Goal: Communication & Community: Answer question/provide support

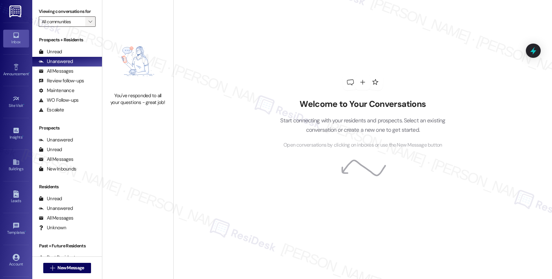
click at [88, 24] on icon "" at bounding box center [90, 21] width 4 height 5
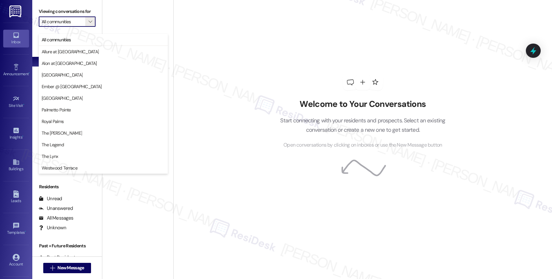
drag, startPoint x: 288, startPoint y: 117, endPoint x: 287, endPoint y: 121, distance: 3.9
click at [288, 117] on p "Start connecting with your residents and prospects. Select an existing conversa…" at bounding box center [363, 125] width 185 height 18
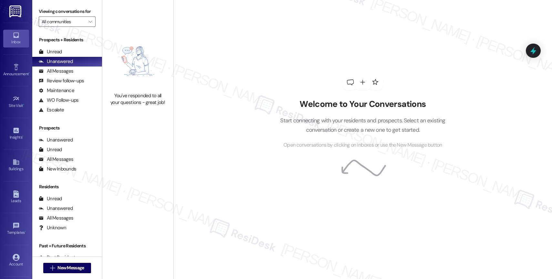
click at [266, 163] on div "Welcome to Your Conversations Start connecting with your residents and prospect…" at bounding box center [363, 111] width 194 height 223
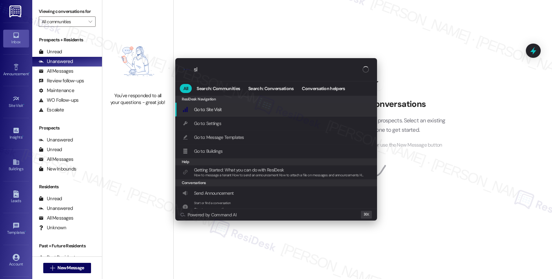
type input "sla"
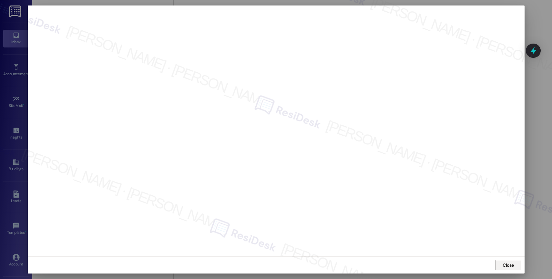
click at [514, 263] on span "Close" at bounding box center [508, 265] width 14 height 7
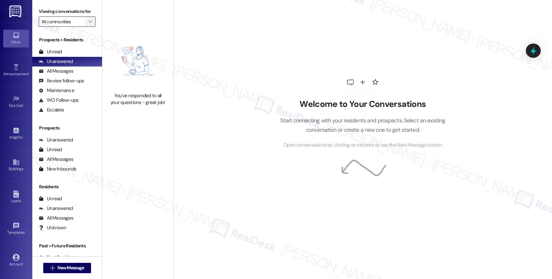
click at [87, 26] on span "" at bounding box center [90, 21] width 6 height 10
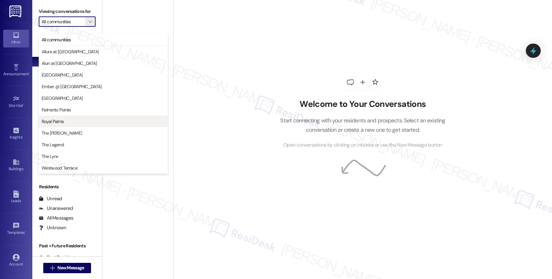
click at [65, 120] on span "Royal Palms" at bounding box center [103, 121] width 123 height 6
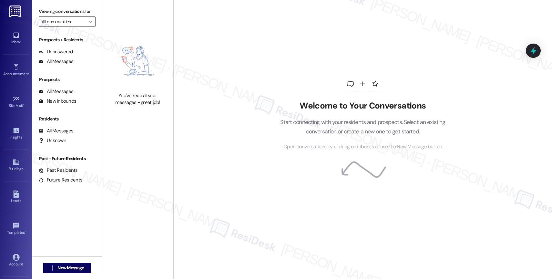
type input "Royal Palms"
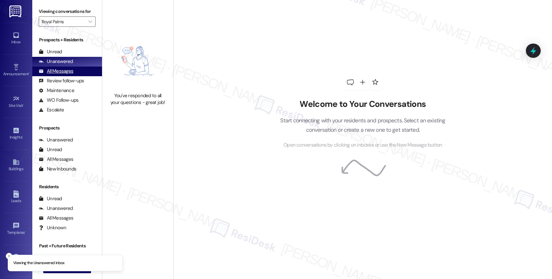
click at [67, 75] on div "All Messages" at bounding box center [56, 71] width 35 height 7
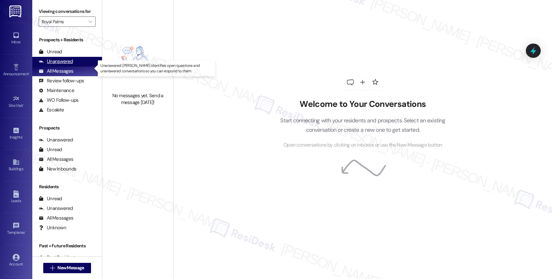
click at [68, 65] on div "Unanswered" at bounding box center [56, 61] width 34 height 7
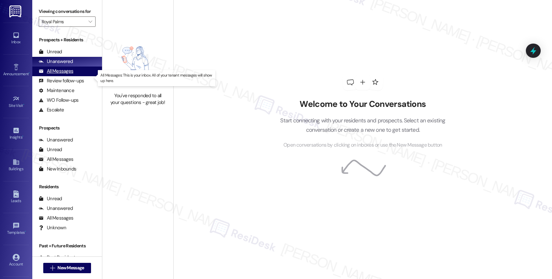
click at [77, 76] on div "All Messages (undefined)" at bounding box center [67, 72] width 70 height 10
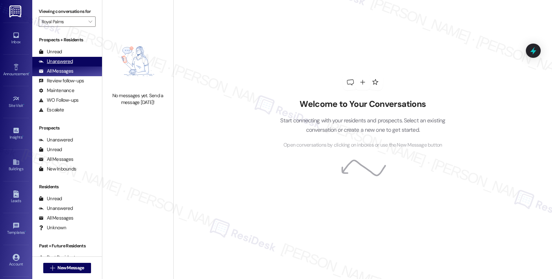
click at [70, 65] on div "Unanswered" at bounding box center [56, 61] width 34 height 7
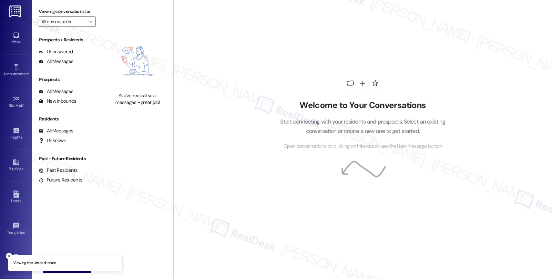
type input "Royal Palms"
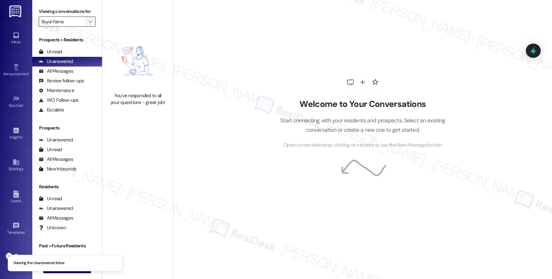
click at [88, 24] on icon "" at bounding box center [90, 21] width 4 height 5
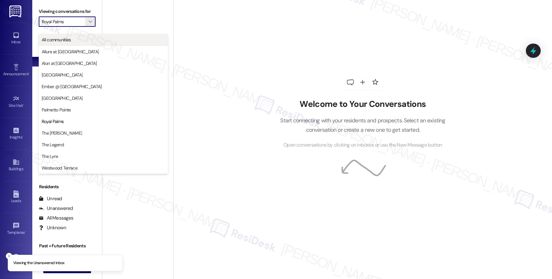
click at [94, 41] on span "All communities" at bounding box center [103, 39] width 123 height 6
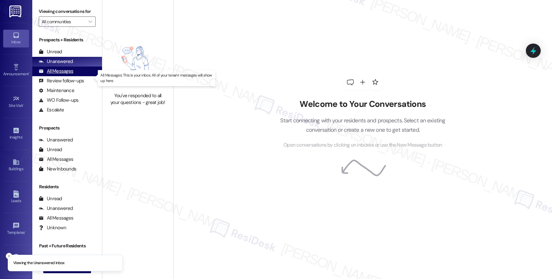
click at [72, 75] on div "All Messages" at bounding box center [56, 71] width 35 height 7
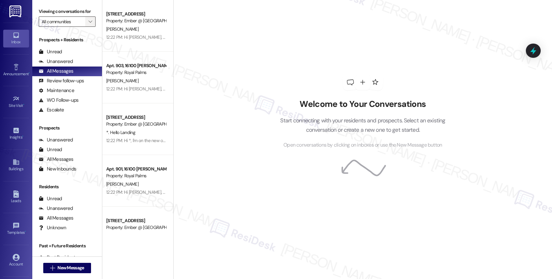
click at [88, 24] on icon "" at bounding box center [90, 21] width 4 height 5
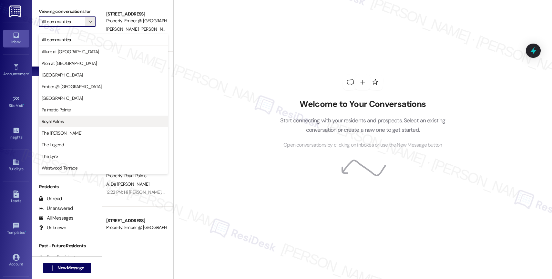
click at [65, 120] on span "Royal Palms" at bounding box center [103, 121] width 123 height 6
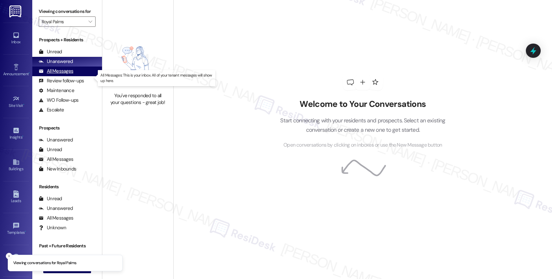
click at [71, 75] on div "All Messages" at bounding box center [56, 71] width 35 height 7
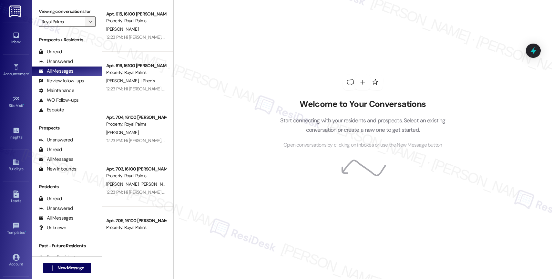
click at [88, 24] on icon "" at bounding box center [90, 21] width 4 height 5
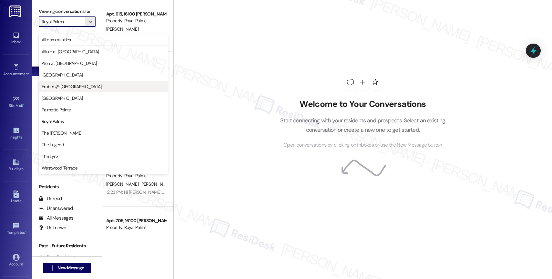
click at [80, 90] on button "Ember @ Alamo Ranch" at bounding box center [103, 87] width 129 height 12
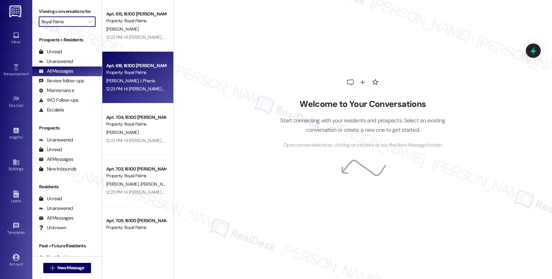
type input "Ember @ Alamo Ranch"
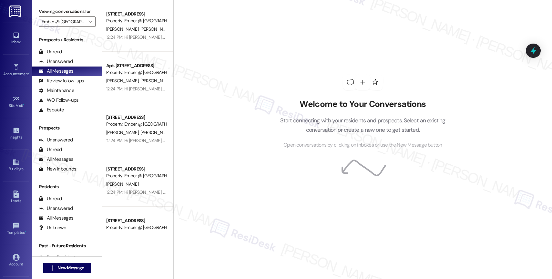
click at [130, 31] on span "J. Charlesworth" at bounding box center [123, 29] width 34 height 6
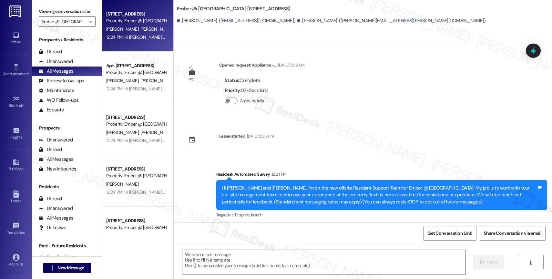
type textarea "Fetching suggested responses. Please feel free to read through the conversation…"
click at [88, 24] on icon "" at bounding box center [90, 21] width 4 height 5
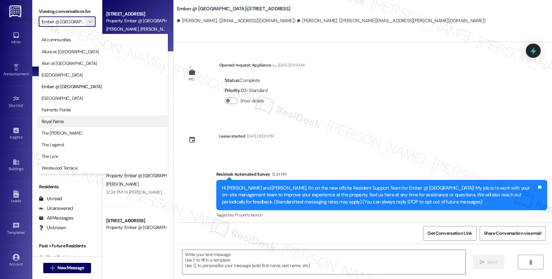
click at [67, 122] on span "Royal Palms" at bounding box center [103, 121] width 123 height 6
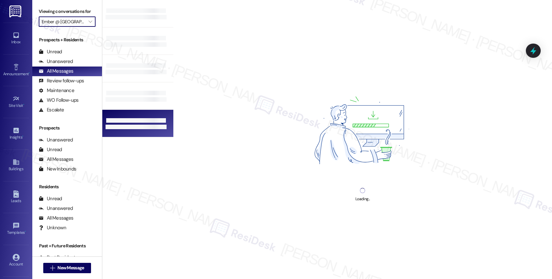
type input "Royal Palms"
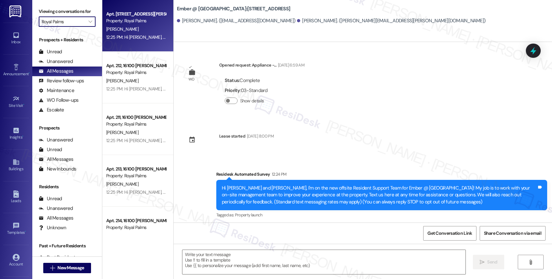
type textarea "Fetching suggested responses. Please feel free to read through the conversation…"
click at [140, 27] on div "D. Njoroge" at bounding box center [136, 29] width 61 height 8
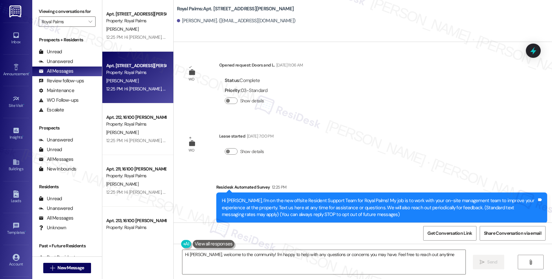
type textarea "Hi Dennis, welcome to the community! I'm happy to help with any questions or co…"
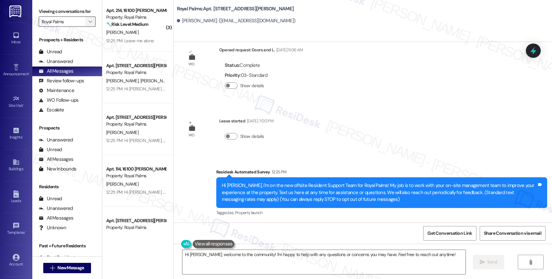
click at [88, 24] on icon "" at bounding box center [90, 21] width 4 height 5
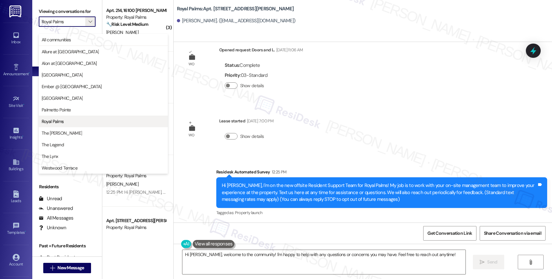
click at [71, 119] on span "Royal Palms" at bounding box center [103, 121] width 123 height 6
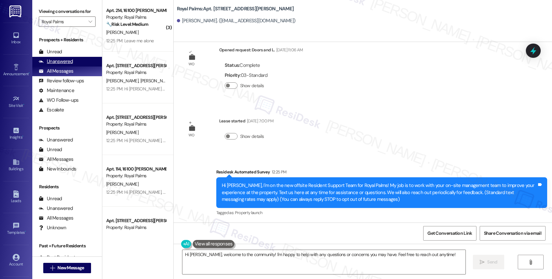
click at [67, 64] on div "Unanswered (0)" at bounding box center [67, 62] width 70 height 10
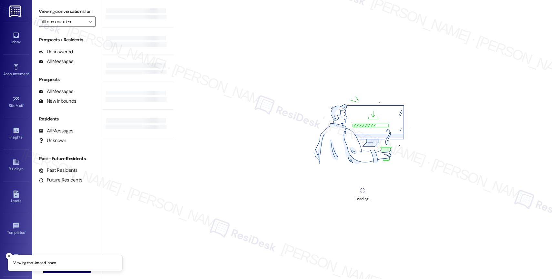
type input "Royal Palms"
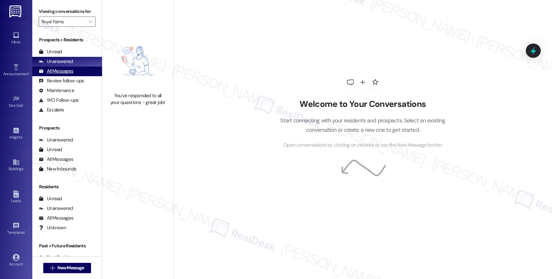
click at [71, 75] on div "All Messages" at bounding box center [56, 71] width 35 height 7
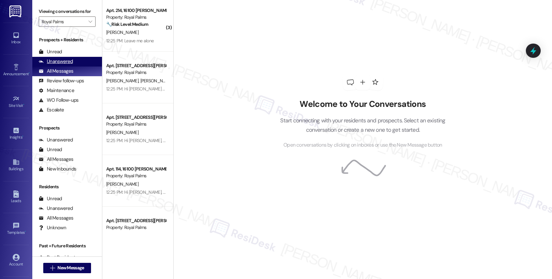
click at [65, 65] on div "Unanswered" at bounding box center [56, 61] width 34 height 7
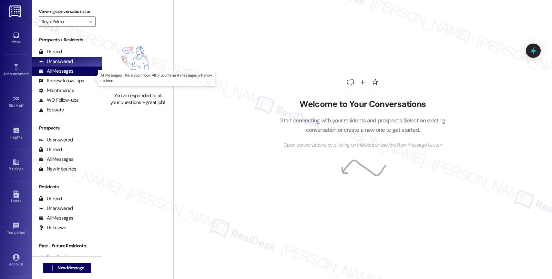
click at [72, 75] on div "All Messages" at bounding box center [56, 71] width 35 height 7
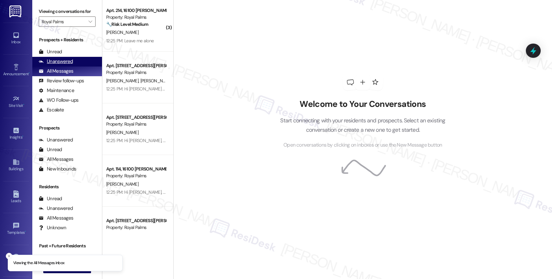
click at [65, 65] on div "Unanswered" at bounding box center [56, 61] width 34 height 7
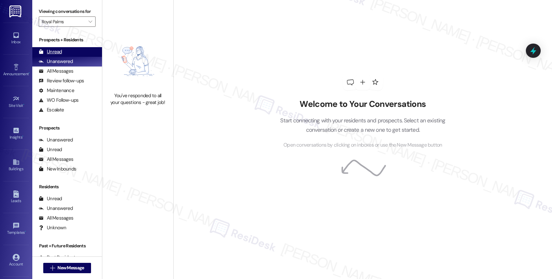
click at [66, 55] on div "Unread (0)" at bounding box center [67, 52] width 70 height 10
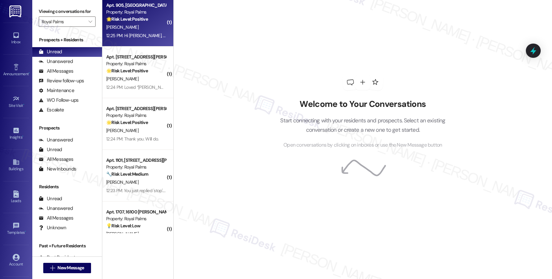
scroll to position [129, 0]
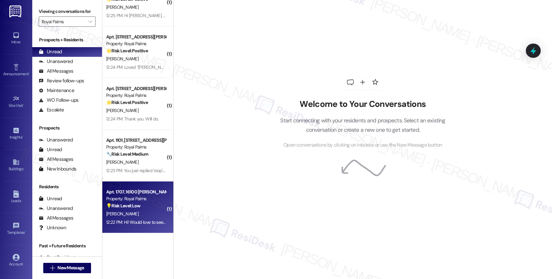
click at [145, 211] on div "[PERSON_NAME]" at bounding box center [136, 214] width 61 height 8
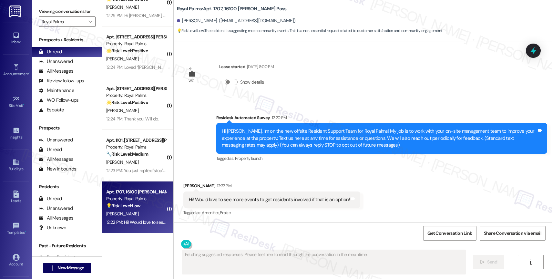
scroll to position [77, 0]
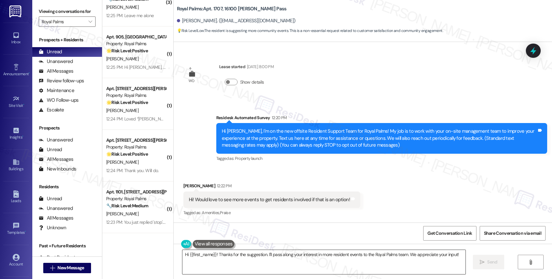
click at [212, 253] on textarea "Hi {{first_name}}! Thanks for the suggestion. I'll pass along your interest in …" at bounding box center [323, 262] width 283 height 24
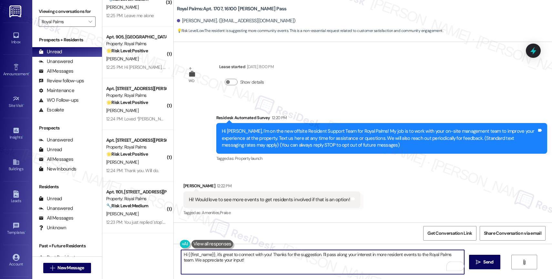
click at [283, 264] on textarea "Hi {{first_name}}, it's great to connect with you! Thanks for the suggestion. I…" at bounding box center [322, 262] width 283 height 24
drag, startPoint x: 247, startPoint y: 263, endPoint x: 176, endPoint y: 261, distance: 71.1
click at [176, 261] on div "Hi {{first_name}}, it's great to connect with you! Thanks for the suggestion. I…" at bounding box center [363, 268] width 378 height 48
click at [454, 265] on div "1" at bounding box center [454, 265] width 7 height 7
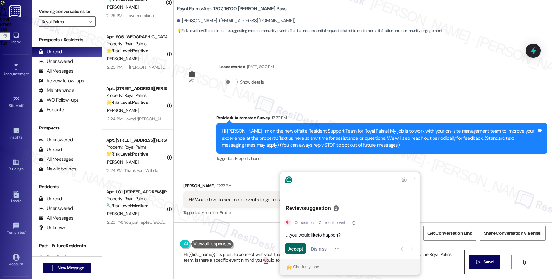
click at [295, 250] on span "Accept" at bounding box center [295, 248] width 15 height 7
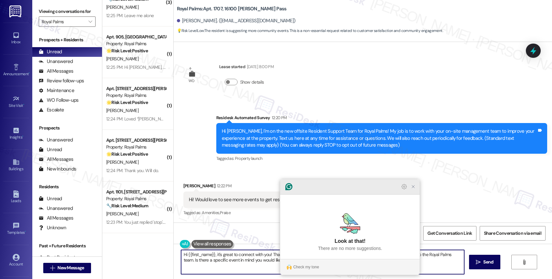
click at [410, 190] on icon "Close Grammarly Assistant" at bounding box center [413, 187] width 8 height 8
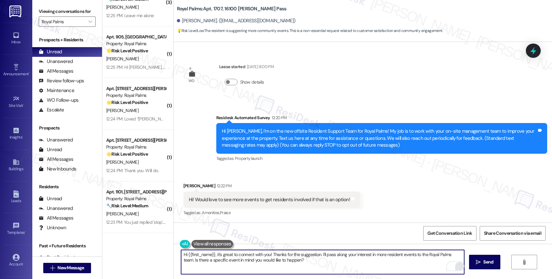
click at [302, 262] on textarea "Hi {{first_name}}, it's great to connect with you! Thanks for the suggestion. I…" at bounding box center [322, 262] width 283 height 24
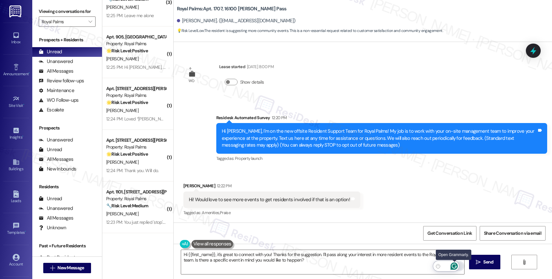
click at [455, 266] on icon "Open Grammarly. 0 Suggestions." at bounding box center [454, 265] width 7 height 7
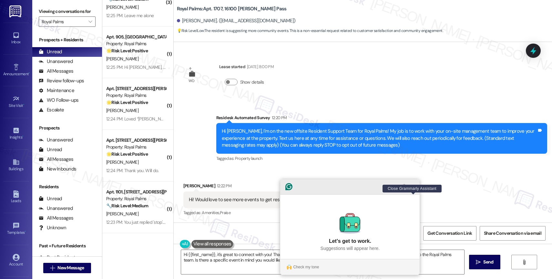
click at [416, 190] on icon "Close Grammarly Assistant" at bounding box center [413, 187] width 8 height 8
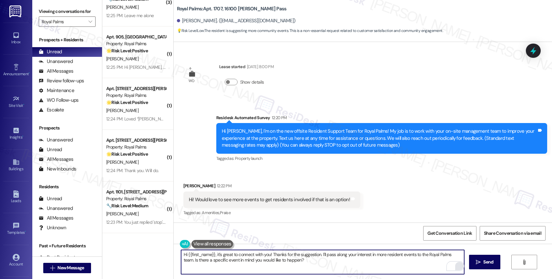
click at [183, 254] on textarea "Hi {{first_name}}, it's great to connect with you! Thanks for the suggestion. I…" at bounding box center [322, 262] width 283 height 24
click at [310, 265] on textarea "Hey {{first_name}}, it's great to connect with you! Thanks for the suggestion. …" at bounding box center [322, 262] width 283 height 24
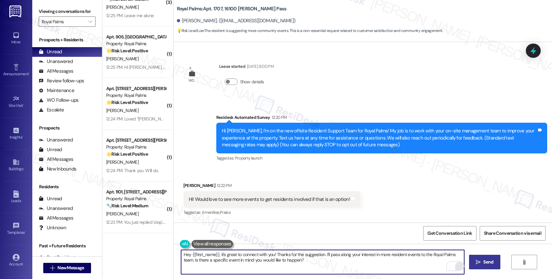
type textarea "Hey {{first_name}}, it's great to connect with you! Thanks for the suggestion. …"
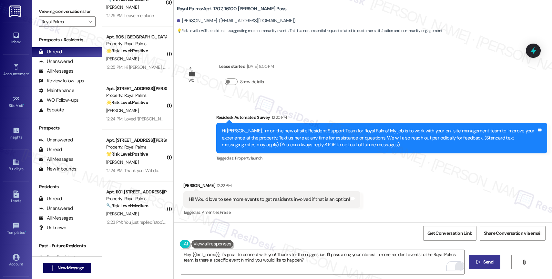
click at [482, 261] on span "Send" at bounding box center [488, 262] width 13 height 7
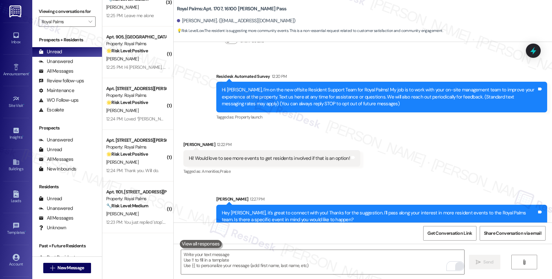
scroll to position [122, 0]
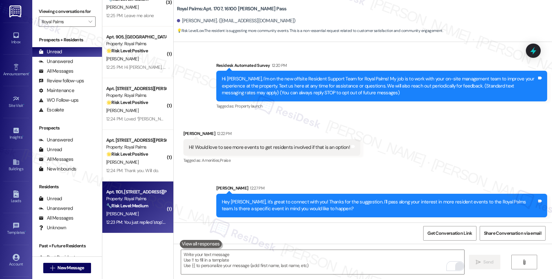
click at [137, 216] on div "B. Dinh" at bounding box center [136, 214] width 61 height 8
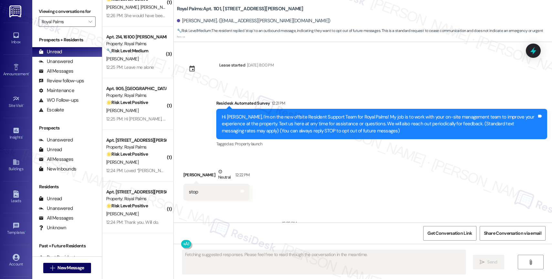
scroll to position [25, 0]
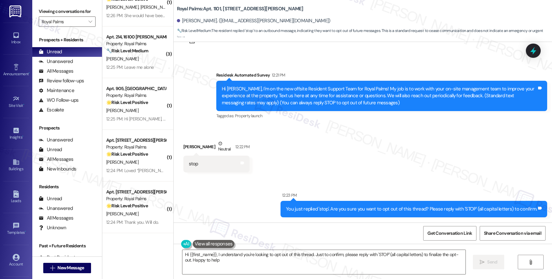
type textarea "Hi {{first_name}}, I understand you're looking to opt out of this thread. Just …"
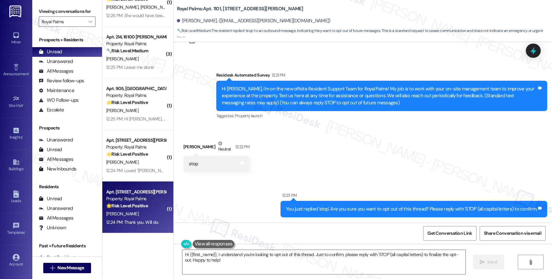
click at [117, 204] on strong "🌟 Risk Level: Positive" at bounding box center [127, 206] width 42 height 6
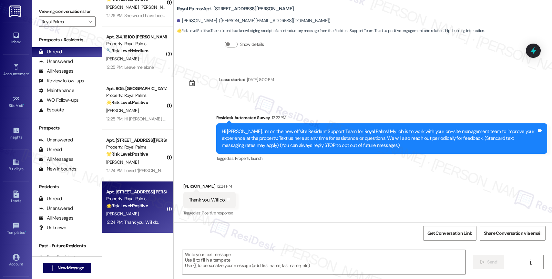
type textarea "Fetching suggested responses. Please feel free to read through the conversation…"
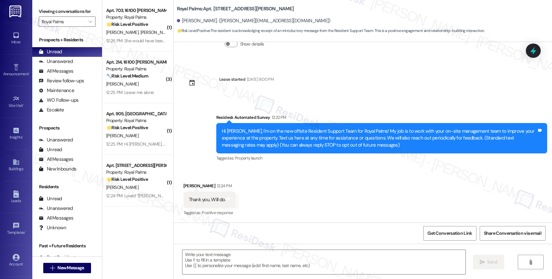
scroll to position [0, 0]
click at [197, 262] on textarea at bounding box center [323, 262] width 283 height 24
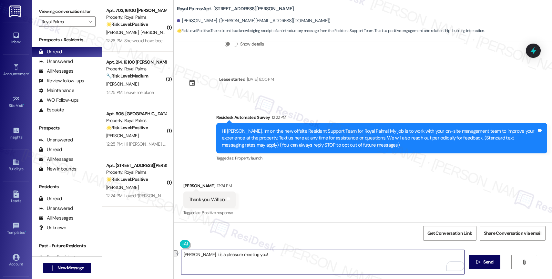
drag, startPoint x: 259, startPoint y: 256, endPoint x: 169, endPoint y: 253, distance: 90.5
click at [174, 253] on div "Daniel, it's a pleasure meeting you!  Send " at bounding box center [363, 268] width 378 height 48
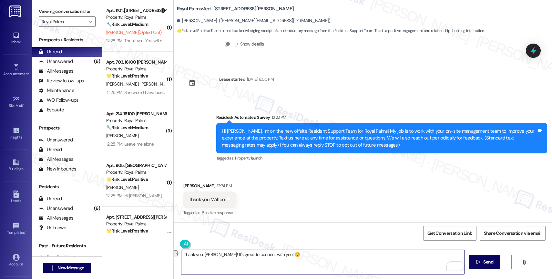
drag, startPoint x: 212, startPoint y: 254, endPoint x: 176, endPoint y: 252, distance: 36.3
click at [181, 252] on div "Thank you, Daniel! It's great to connect with you! 🙂" at bounding box center [323, 262] width 284 height 25
click at [275, 254] on textarea "Hey Daniel, it's great to connect with you! 🙂" at bounding box center [322, 262] width 283 height 24
click at [256, 254] on textarea "Hey Daniel, it's great to connect with you! 🙂" at bounding box center [322, 262] width 283 height 24
click at [322, 255] on textarea "Hey Daniel, it's great to connect with you. Feel free to let us know if you nee…" at bounding box center [322, 262] width 283 height 24
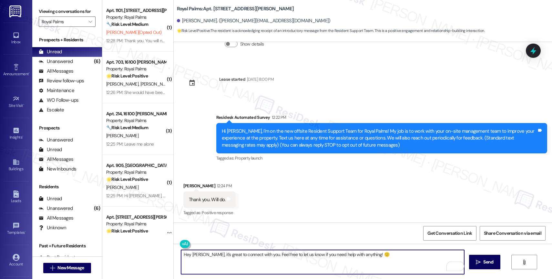
click at [409, 261] on textarea "Hey Daniel, it's great to connect with you. Feel free to let us know if you nee…" at bounding box center [322, 262] width 283 height 24
type textarea "Hey Daniel, it's great to connect with you. Feel free to let us know if you nee…"
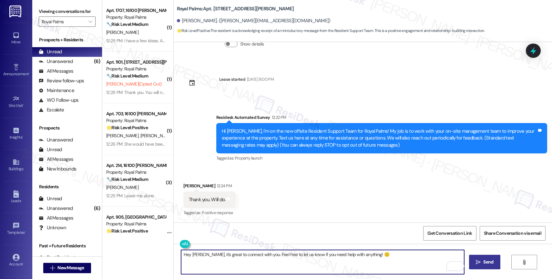
click at [477, 262] on icon "" at bounding box center [478, 262] width 5 height 5
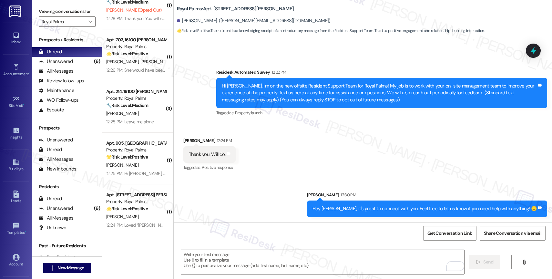
scroll to position [129, 0]
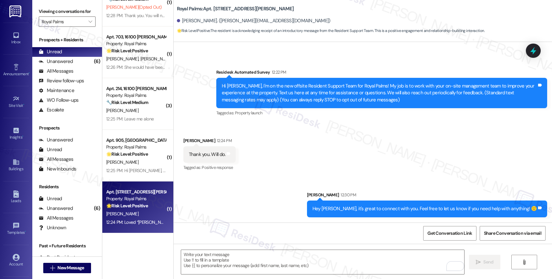
click at [137, 201] on div "Property: Royal Palms" at bounding box center [136, 198] width 60 height 7
type textarea "Fetching suggested responses. Please feel free to read through the conversation…"
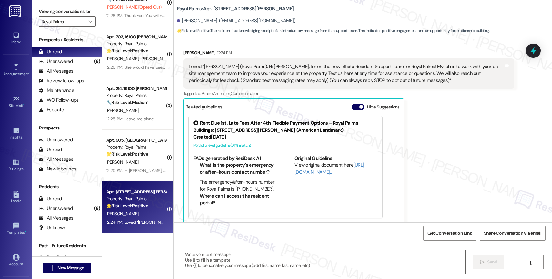
scroll to position [137, 0]
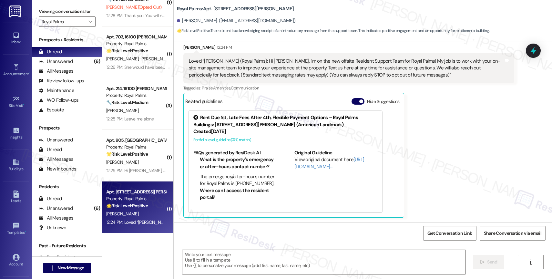
type textarea "Fetching suggested responses. Please feel free to read through the conversation…"
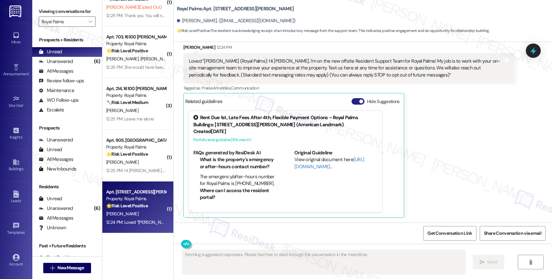
click at [352, 100] on button "Hide Suggestions" at bounding box center [358, 101] width 13 height 6
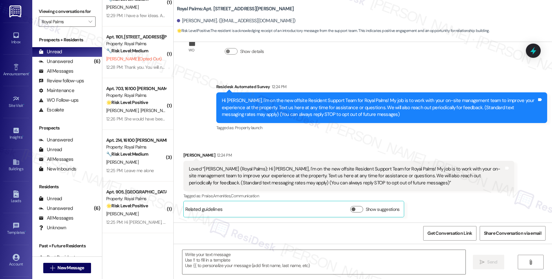
click at [291, 151] on div "Received via SMS Karla Mendoza 12:24 PM Loved “Sarah (Royal Palms): Hi Karla, I…" at bounding box center [349, 184] width 341 height 75
click at [218, 255] on textarea at bounding box center [323, 262] width 283 height 24
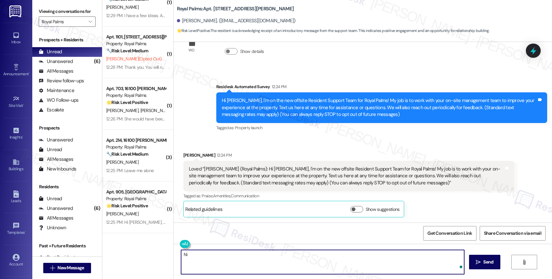
type textarea "N"
type textarea "It's great to connect with you, Karla!"
click at [198, 254] on textarea "It's great to connect with you, Karla!" at bounding box center [322, 262] width 283 height 24
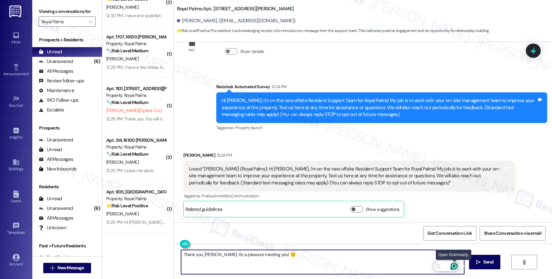
type textarea "Thank you, Karla. It's a pleasure meeting you! 🙂"
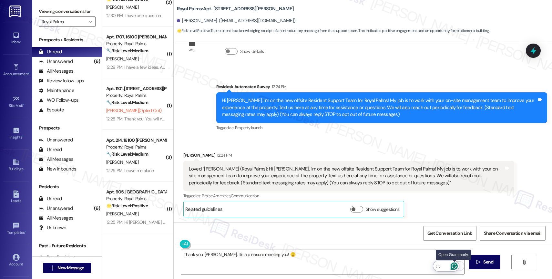
click at [455, 264] on icon "Open Grammarly. 0 Suggestions." at bounding box center [454, 266] width 5 height 5
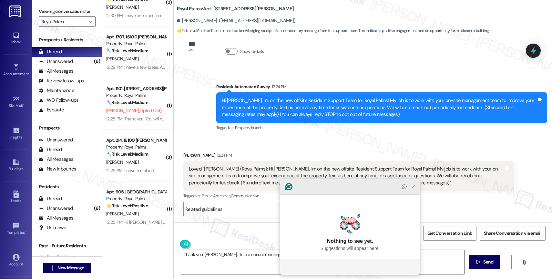
click at [415, 189] on icon "Close Grammarly Assistant" at bounding box center [413, 186] width 5 height 5
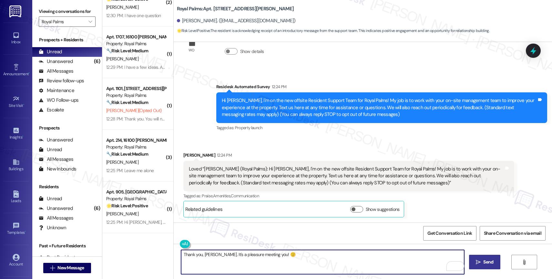
click at [491, 262] on span "Send" at bounding box center [488, 262] width 10 height 7
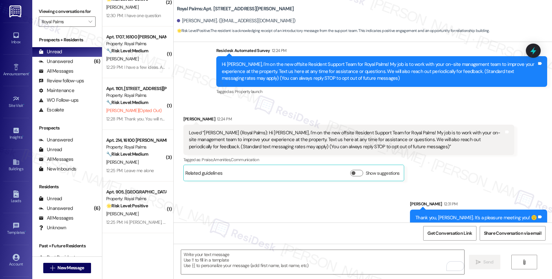
scroll to position [74, 0]
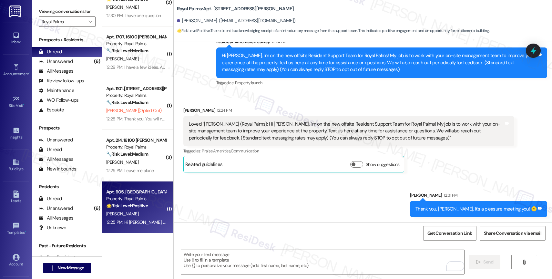
click at [134, 199] on div "Property: Royal Palms" at bounding box center [136, 198] width 60 height 7
type textarea "Fetching suggested responses. Please feel free to read through the conversation…"
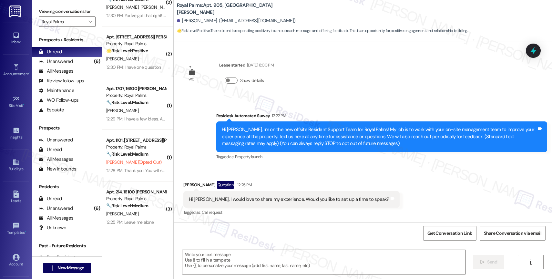
scroll to position [25, 0]
click at [202, 262] on textarea at bounding box center [323, 262] width 283 height 24
drag, startPoint x: 197, startPoint y: 184, endPoint x: 178, endPoint y: 183, distance: 19.4
click at [179, 183] on div "Received via SMS Stephanie Gonzalez Question 12:25 PM Hi Sara, I would love to …" at bounding box center [292, 199] width 226 height 46
copy div "Stephanie"
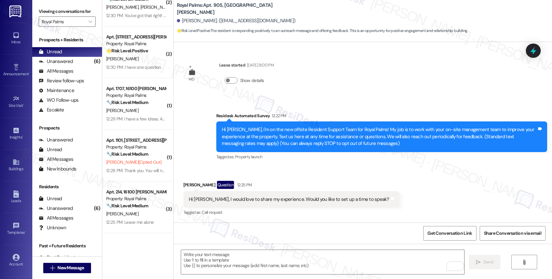
click at [272, 184] on div "Stephanie Gonzalez Question 12:25 PM" at bounding box center [291, 186] width 216 height 10
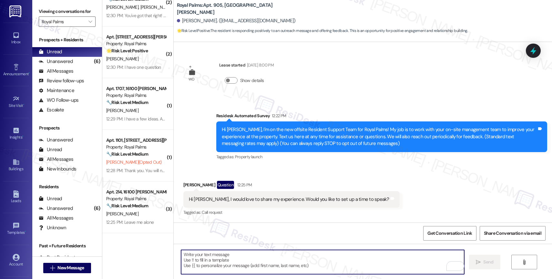
click at [213, 257] on textarea "To enrich screen reader interactions, please activate Accessibility in Grammarl…" at bounding box center [322, 262] width 283 height 24
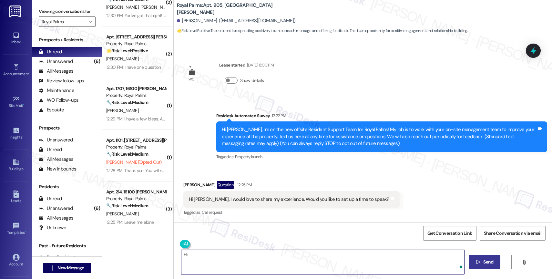
paste textarea "Stephanie"
paste textarea "I would love to speak with you. However, our system currently supports text mes…"
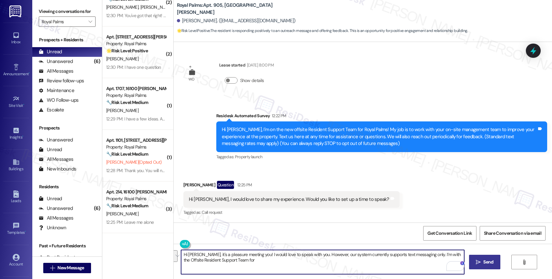
drag, startPoint x: 428, startPoint y: 255, endPoint x: 431, endPoint y: 261, distance: 6.9
click at [431, 261] on textarea "Hi Stephanie, it's a pleasure meeting you! I would love to speak with you. Howe…" at bounding box center [322, 262] width 283 height 24
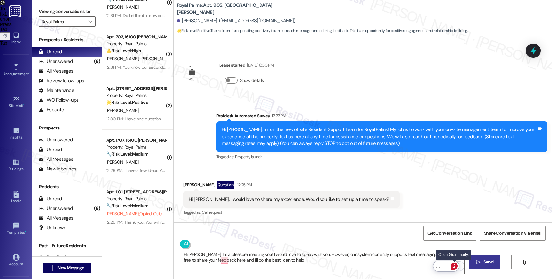
click at [455, 267] on div "2" at bounding box center [454, 265] width 7 height 7
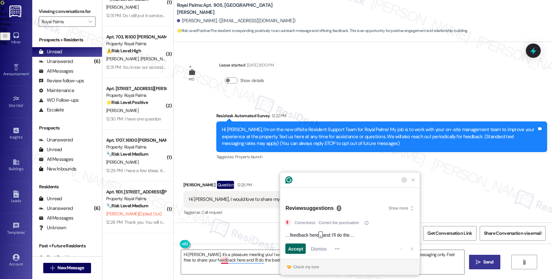
click at [300, 246] on span "Accept" at bounding box center [295, 248] width 15 height 7
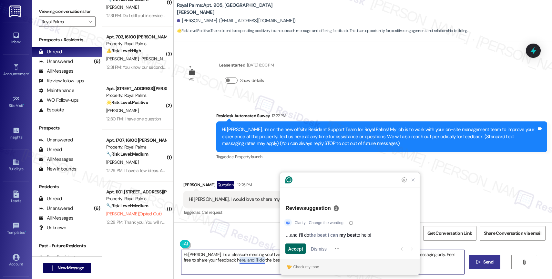
click at [300, 246] on span "Accept" at bounding box center [295, 248] width 15 height 7
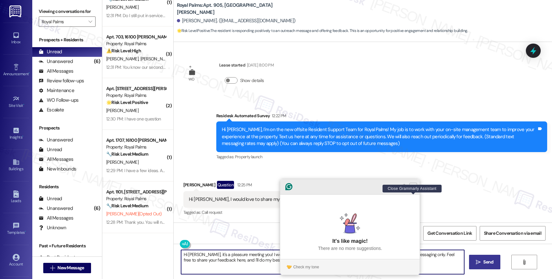
type textarea "Hi Stephanie, it's a pleasure meeting you! I would love to speak with you. Howe…"
click at [415, 189] on icon "Close Grammarly Assistant" at bounding box center [413, 186] width 5 height 5
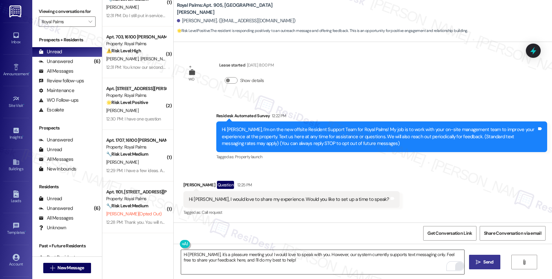
click at [454, 265] on html "Inbox Go to Inbox Announcement • Send A Text Announcement Site Visit • Go to Si…" at bounding box center [276, 139] width 552 height 279
click at [455, 264] on icon "Open Grammarly. 0 Suggestions." at bounding box center [454, 265] width 7 height 7
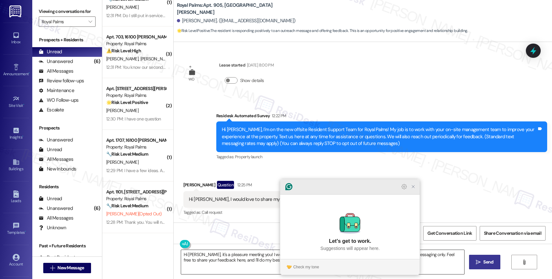
click at [412, 189] on icon "Close Grammarly Assistant" at bounding box center [413, 186] width 5 height 5
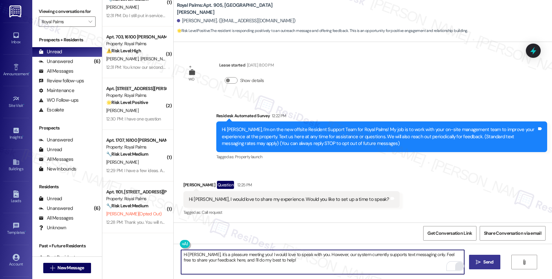
click at [490, 262] on span "Send" at bounding box center [488, 262] width 10 height 7
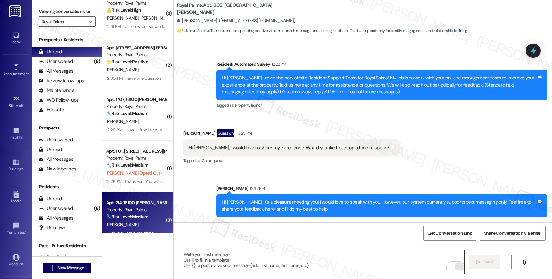
scroll to position [77, 0]
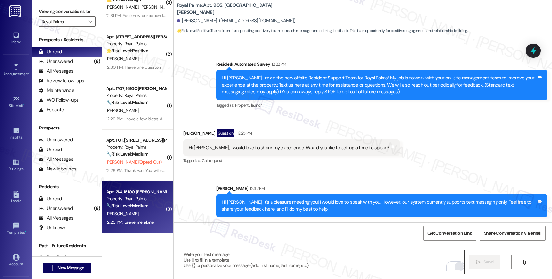
click at [139, 207] on strong "🔧 Risk Level: Medium" at bounding box center [127, 206] width 42 height 6
type textarea "Fetching suggested responses. Please feel free to read through the conversation…"
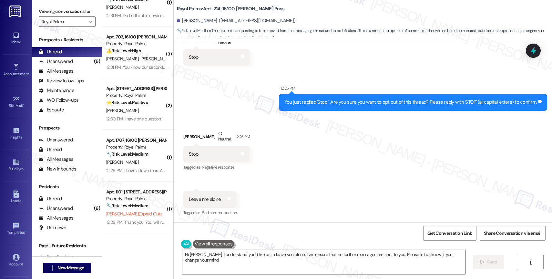
scroll to position [25, 0]
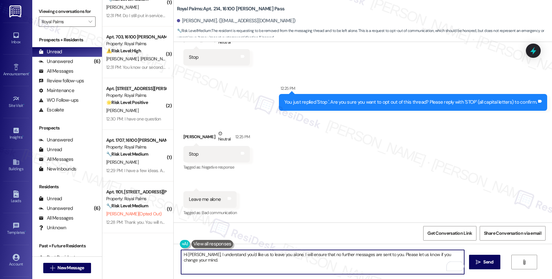
drag, startPoint x: 239, startPoint y: 253, endPoint x: 448, endPoint y: 262, distance: 209.1
click at [448, 262] on div "Hi Jewel, I understand you'd like us to leave you alone. I will ensure that no …" at bounding box center [323, 262] width 284 height 25
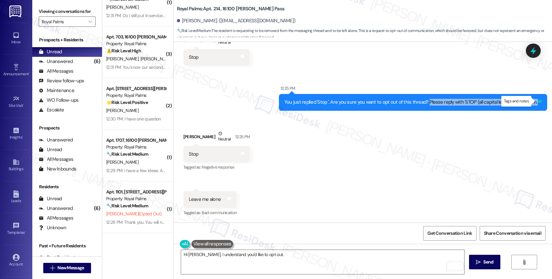
drag, startPoint x: 428, startPoint y: 101, endPoint x: 536, endPoint y: 103, distance: 107.5
click at [536, 103] on div "You just replied 'Stop '. Are you sure you want to opt out of this thread? Plea…" at bounding box center [413, 102] width 268 height 16
copy div "Please reply with 'STOP' (all capital letters) to confirm. Tags and notes Recei…"
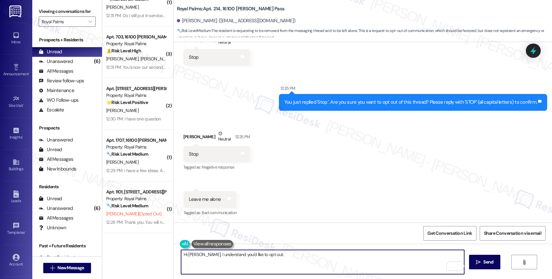
click at [268, 257] on textarea "Hi Jewel, I understand you'd like to opt out." at bounding box center [322, 262] width 283 height 24
paste textarea "Please reply with 'STOP' (all capital letters) to confirm."
type textarea "Hi Jewel, I understand you'd like to opt out. Please reply with 'STOP' (all cap…"
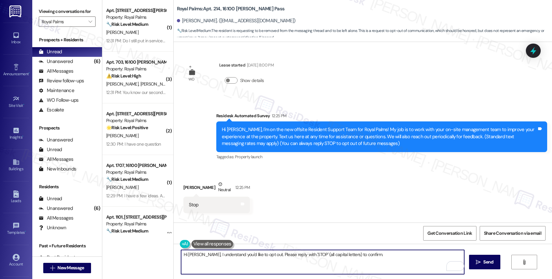
scroll to position [148, 0]
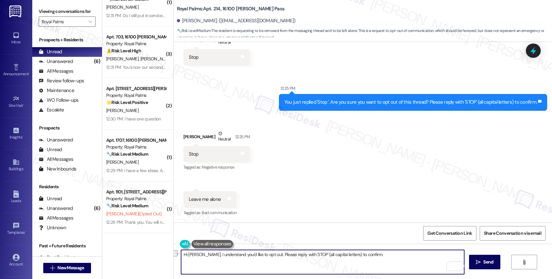
drag, startPoint x: 361, startPoint y: 253, endPoint x: 257, endPoint y: 253, distance: 104.0
click at [257, 253] on textarea "Hi [PERSON_NAME], I understand you'd like to opt out. Please reply with 'STOP' …" at bounding box center [322, 262] width 283 height 24
paste textarea "Please reply with 'STOP' (in all capital letters) to avoid receiving future mes…"
drag, startPoint x: 258, startPoint y: 252, endPoint x: 283, endPoint y: 248, distance: 26.1
click at [258, 252] on textarea "Hi [PERSON_NAME], I understand you'd like to opt out.Please reply with 'STOP' (…" at bounding box center [322, 262] width 283 height 24
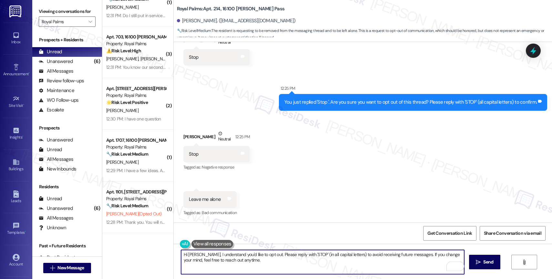
click at [250, 265] on textarea "Hi [PERSON_NAME], I understand you'd like to opt out. Please reply with 'STOP' …" at bounding box center [322, 262] width 283 height 24
type textarea "Hi [PERSON_NAME], I understand you'd like to opt out. Please reply with 'STOP' …"
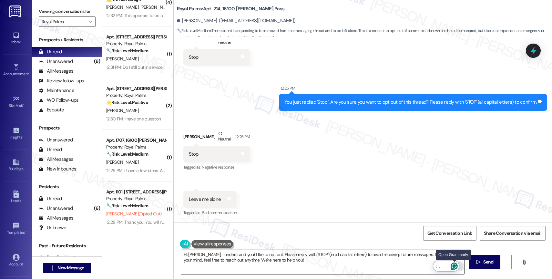
click at [455, 266] on icon "Open Grammarly. 0 Suggestions." at bounding box center [454, 266] width 5 height 5
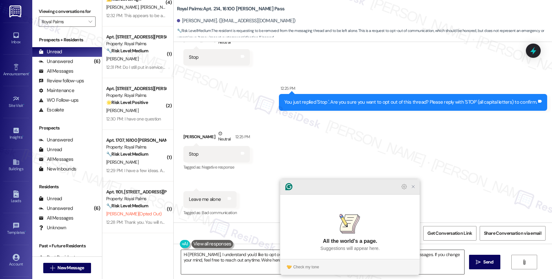
click at [412, 190] on icon "Close Grammarly Assistant" at bounding box center [413, 187] width 8 height 8
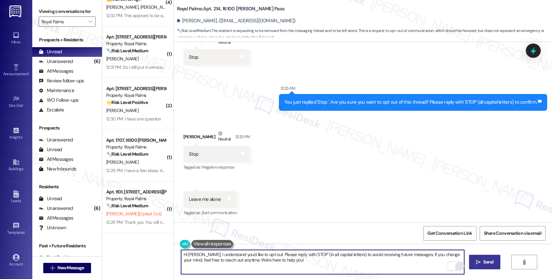
click at [480, 260] on icon "" at bounding box center [478, 262] width 5 height 5
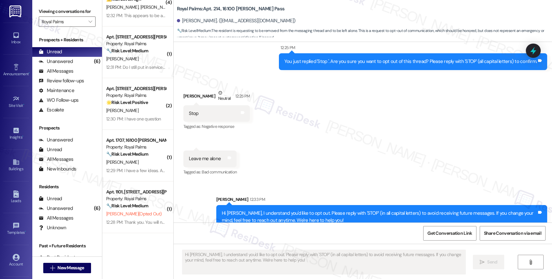
scroll to position [200, 0]
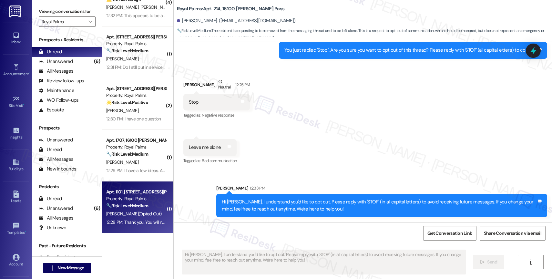
click at [121, 201] on div "Property: Royal Palms" at bounding box center [136, 198] width 60 height 7
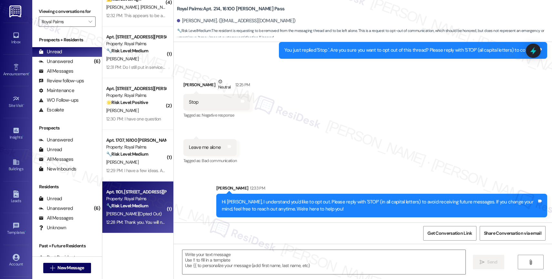
type textarea "Fetching suggested responses. Please feel free to read through the conversation…"
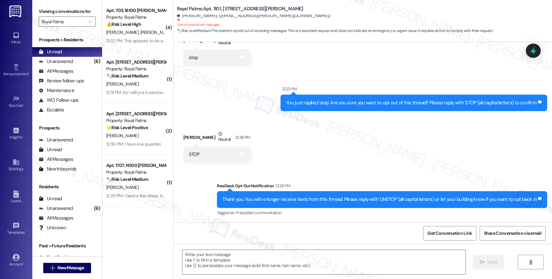
scroll to position [0, 0]
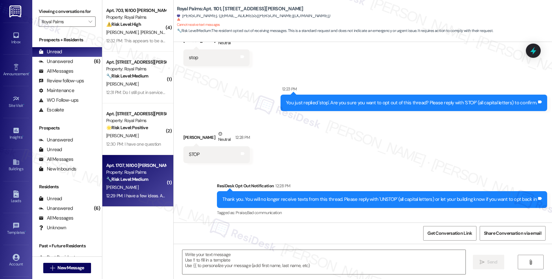
click at [135, 169] on div "Apt. 1707, 16100 Henderson Pass" at bounding box center [136, 165] width 60 height 7
type textarea "Fetching suggested responses. Please feel free to read through the conversation…"
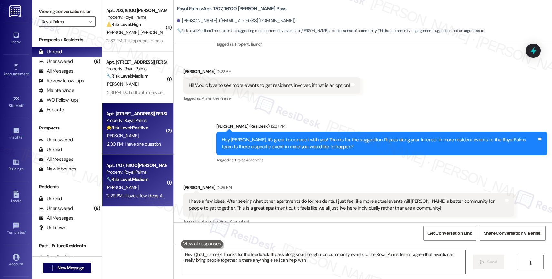
type textarea "Hey {{first_name}}! Thanks for the feedback. I'll pass along your thoughts on c…"
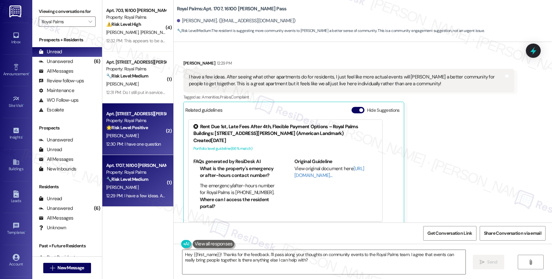
scroll to position [317, 0]
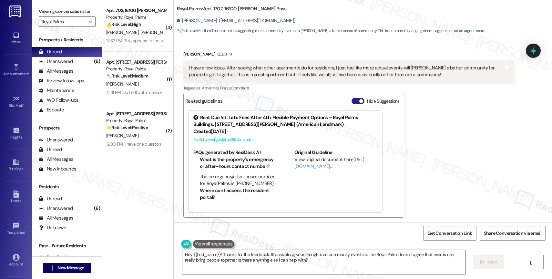
click at [352, 98] on button "Hide Suggestions" at bounding box center [358, 101] width 13 height 6
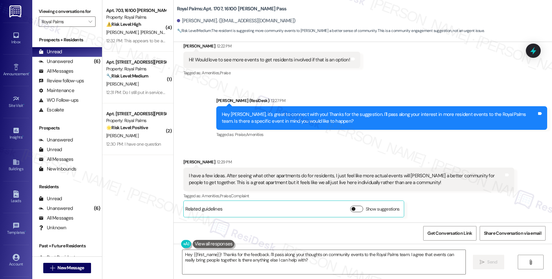
scroll to position [209, 0]
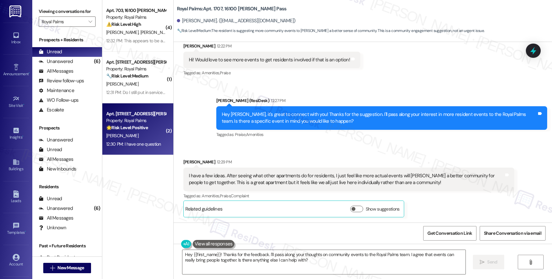
click at [132, 124] on div "🌟 Risk Level: Positive The resident is simply acknowledging the initial outreac…" at bounding box center [136, 127] width 60 height 7
type textarea "Hey {{first_name}}! Thanks for the feedback. I'll pass along your thoughts on c…"
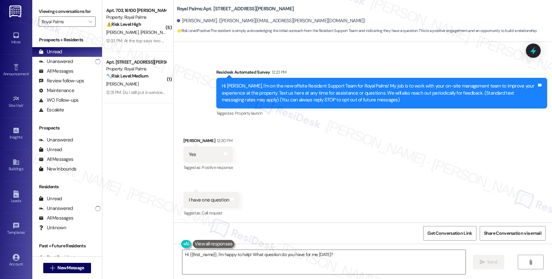
scroll to position [44, 0]
click at [344, 257] on textarea "Hi {{first_name}}, I'm happy to help! What question do you have for me today?" at bounding box center [323, 262] width 283 height 24
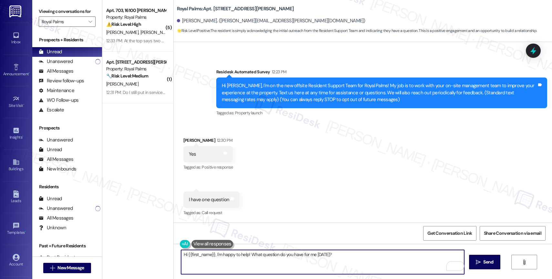
click at [211, 253] on textarea "Hi {{first_name}}, I'm happy to help! What question do you have for me today?" at bounding box center [322, 262] width 283 height 24
drag, startPoint x: 183, startPoint y: 255, endPoint x: 201, endPoint y: 252, distance: 18.4
click at [183, 255] on textarea "Hi {{first_name}}, it's a pleasure meeting you. I'm happy to help! What questio…" at bounding box center [322, 262] width 283 height 24
click at [409, 261] on textarea "Hey {{first_name}}, it's a pleasure meeting you. I'm happy to help! What questi…" at bounding box center [322, 262] width 283 height 24
type textarea "Hey {{first_name}}, it's a pleasure meeting you. I'm happy to help! What questi…"
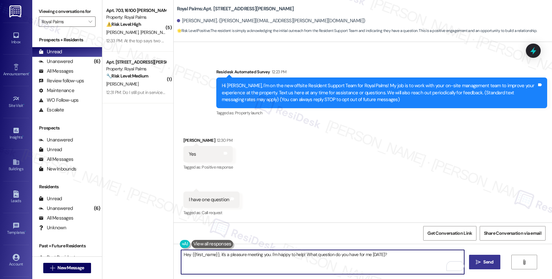
click at [485, 261] on span "Send" at bounding box center [488, 262] width 10 height 7
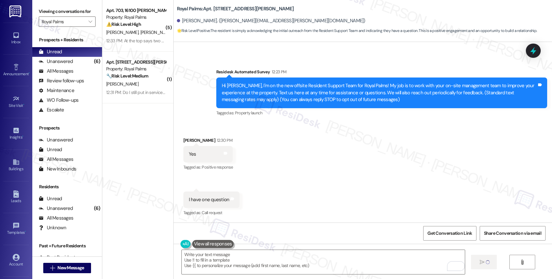
type textarea "Fetching suggested responses. Please feel free to read through the conversation…"
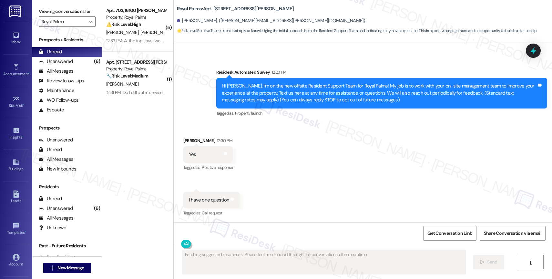
scroll to position [89, 0]
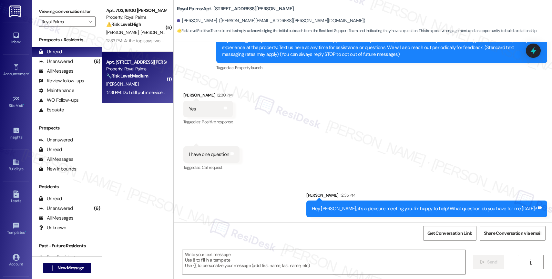
click at [136, 76] on strong "🔧 Risk Level: Medium" at bounding box center [127, 76] width 42 height 6
type textarea "Fetching suggested responses. Please feel free to read through the conversation…"
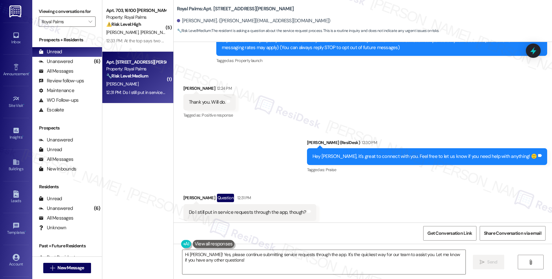
scroll to position [167, 0]
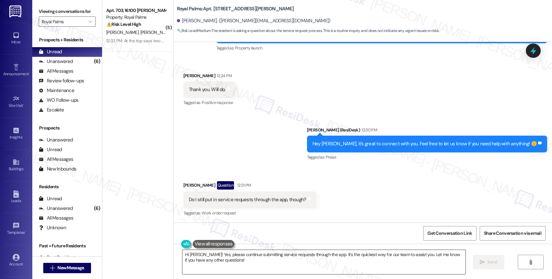
click at [225, 263] on textarea "Hi Daniel! Yes, please continue submitting service requests through the app. It…" at bounding box center [323, 262] width 283 height 24
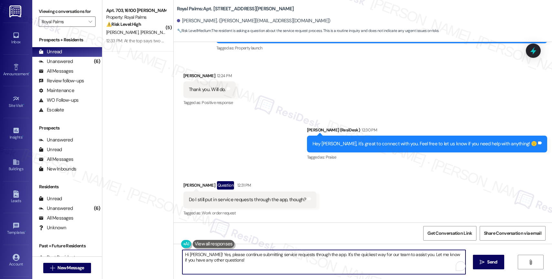
click at [225, 263] on textarea "Hi Daniel! Yes, please continue submitting service requests through the app. It…" at bounding box center [323, 262] width 283 height 24
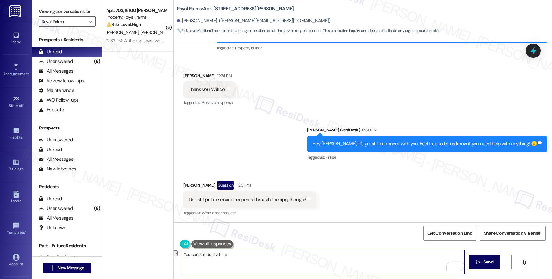
drag, startPoint x: 223, startPoint y: 254, endPoint x: 159, endPoint y: 253, distance: 63.9
click at [159, 253] on div "( 5 ) Apt. 703, 16100 Henderson Pass Property: Royal Palms ⚠️ Risk Level: High …" at bounding box center [327, 139] width 450 height 279
type textarea "t"
drag, startPoint x: 207, startPoint y: 253, endPoint x: 296, endPoint y: 258, distance: 89.2
click at [296, 258] on textarea "That still works! If you need help I'm here t" at bounding box center [322, 262] width 283 height 24
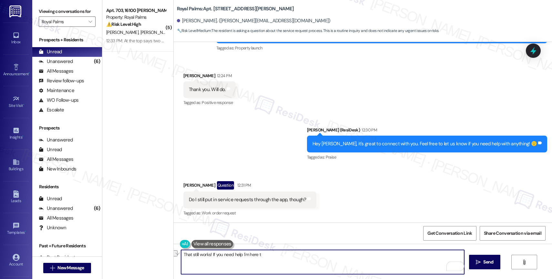
click at [297, 256] on textarea "That still works! If you need help I'm here t" at bounding box center [322, 262] width 283 height 24
click at [266, 258] on textarea "That still works! If you need help, I'm here t" at bounding box center [322, 262] width 283 height 24
click at [454, 265] on icon "Open Grammarly. 0 Suggestions." at bounding box center [454, 265] width 7 height 7
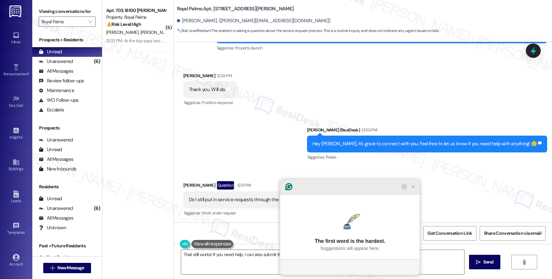
click at [415, 189] on icon "Close Grammarly Assistant" at bounding box center [413, 186] width 5 height 5
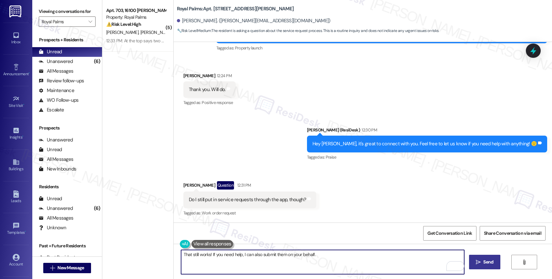
click at [483, 263] on span "Send" at bounding box center [488, 262] width 10 height 7
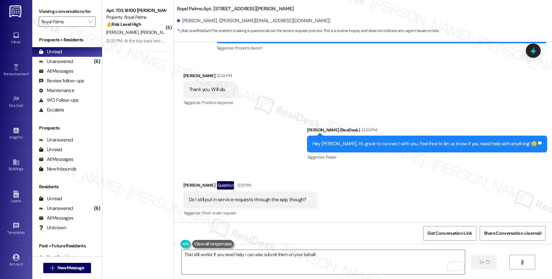
scroll to position [167, 0]
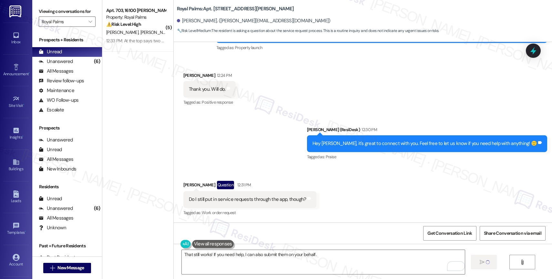
type textarea "Fetching suggested responses. Please feel free to read through the conversation…"
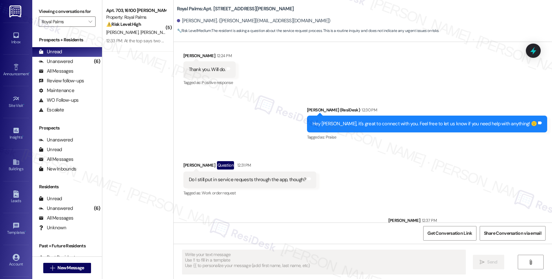
scroll to position [212, 0]
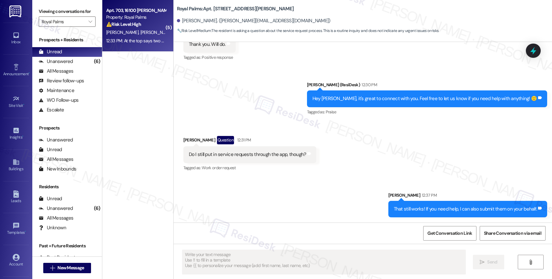
click at [140, 34] on span "[PERSON_NAME]" at bounding box center [156, 32] width 32 height 6
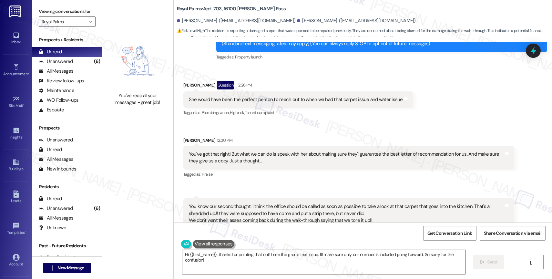
scroll to position [179, 0]
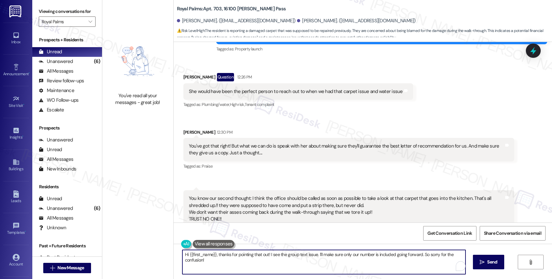
drag, startPoint x: 214, startPoint y: 253, endPoint x: 218, endPoint y: 261, distance: 9.0
click at [218, 261] on textarea "Hi {{first_name}}, thanks for pointing that out! I see the group text issue. I'…" at bounding box center [323, 262] width 283 height 24
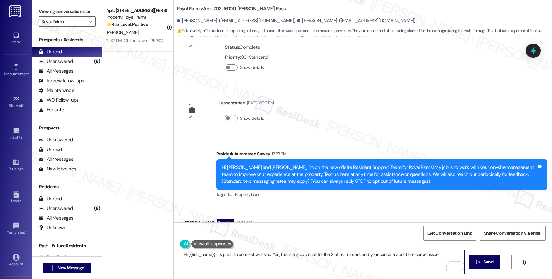
scroll to position [190, 0]
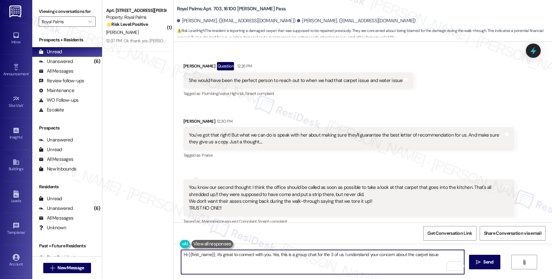
click at [267, 256] on textarea "Hi {{first_name}}, it's great to connect with you. Yes, this is a group chat fo…" at bounding box center [322, 262] width 283 height 24
drag, startPoint x: 343, startPoint y: 255, endPoint x: 461, endPoint y: 258, distance: 118.5
click at [461, 258] on textarea "Hi {{first_name}}, it's great to connect with you! Yes, this is a group chat fo…" at bounding box center [322, 262] width 283 height 24
click at [448, 257] on textarea "Hi {{first_name}}, it's great to connect with you! Yes, this is a group chat fo…" at bounding box center [322, 262] width 283 height 24
drag, startPoint x: 342, startPoint y: 253, endPoint x: 457, endPoint y: 261, distance: 115.2
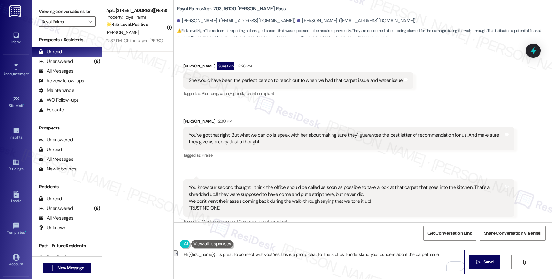
click at [457, 261] on div "Hi {{first_name}}, it's great to connect with you! Yes, this is a group chat fo…" at bounding box center [323, 262] width 284 height 25
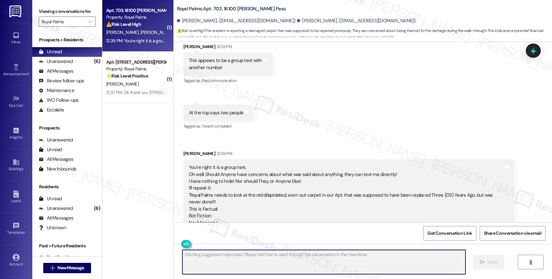
scroll to position [406, 0]
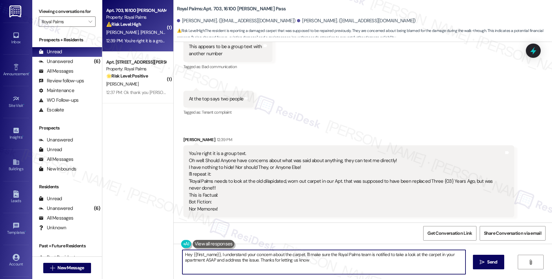
type textarea "Hey {{first_name}}, I understand your concern about the carpet. I'll make sure …"
click at [309, 260] on textarea "Hey {{first_name}}, I understand your concern about the carpet. I'll make sure …" at bounding box center [323, 262] width 283 height 24
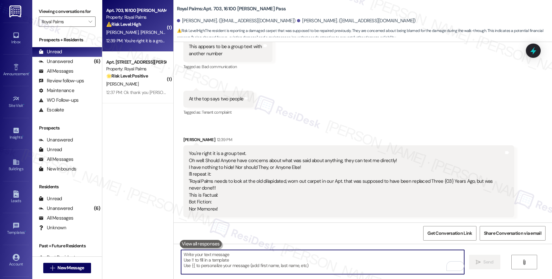
click at [215, 260] on textarea "To enrich screen reader interactions, please activate Accessibility in Grammarl…" at bounding box center [322, 262] width 283 height 24
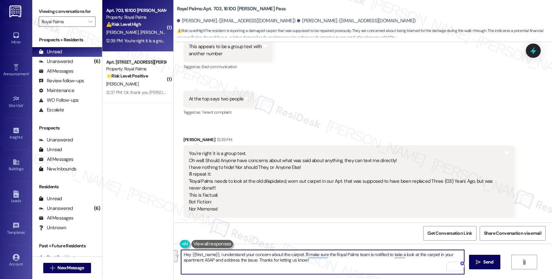
click at [225, 255] on textarea "Hey {{first_name}}, I understand your concern about the carpet. I'll make sure …" at bounding box center [322, 262] width 283 height 24
drag, startPoint x: 218, startPoint y: 253, endPoint x: 369, endPoint y: 264, distance: 151.5
click at [369, 264] on textarea "Hey {{first_name}}, I understand your concern about the carpet. I'll make sure …" at bounding box center [322, 262] width 283 height 24
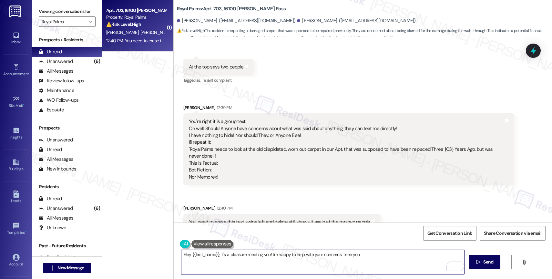
scroll to position [451, 0]
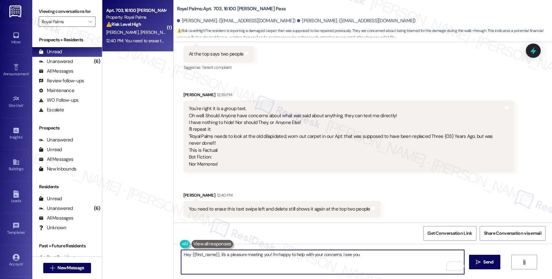
drag, startPoint x: 267, startPoint y: 254, endPoint x: 404, endPoint y: 260, distance: 137.0
click at [404, 260] on textarea "Hey {{first_name}}, it's a pleasure meeting you! I'm happy to help with your co…" at bounding box center [322, 262] width 283 height 24
drag, startPoint x: 364, startPoint y: 258, endPoint x: 269, endPoint y: 256, distance: 95.3
click at [269, 256] on textarea "Hey {{first_name}}, it's a pleasure meeting you! I'm happy to help with your co…" at bounding box center [322, 262] width 283 height 24
type textarea "Hey {{first_name}}, it's a pleasure meeting you! Yes, this is a group chat for …"
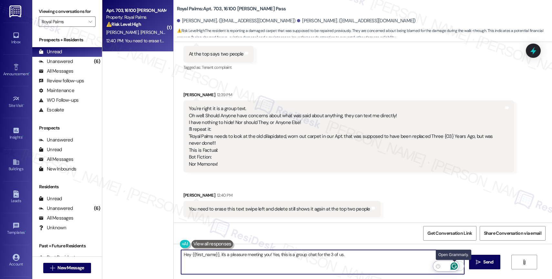
click at [455, 264] on icon "Open Grammarly. 0 Suggestions." at bounding box center [454, 266] width 5 height 5
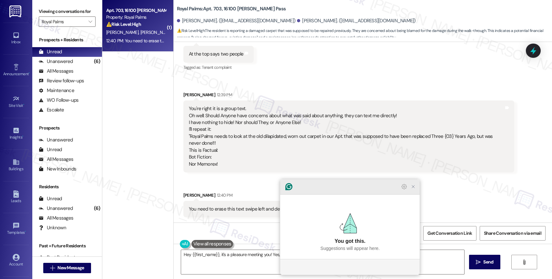
click at [415, 189] on icon "Close Grammarly Assistant" at bounding box center [413, 186] width 5 height 5
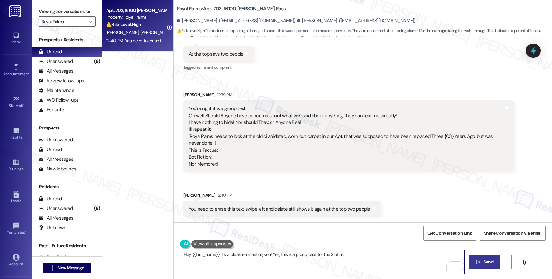
click at [479, 257] on button " Send" at bounding box center [484, 262] width 31 height 15
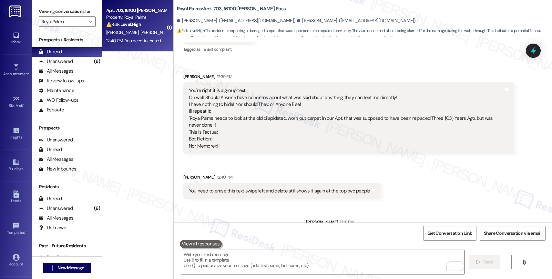
scroll to position [496, 0]
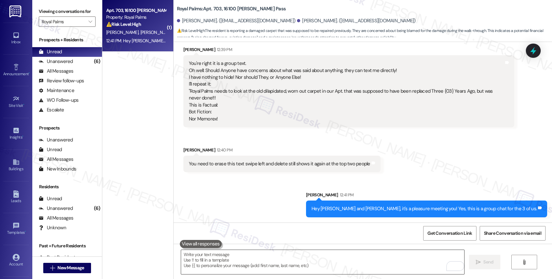
click at [217, 259] on textarea "To enrich screen reader interactions, please activate Accessibility in Grammarl…" at bounding box center [322, 262] width 283 height 24
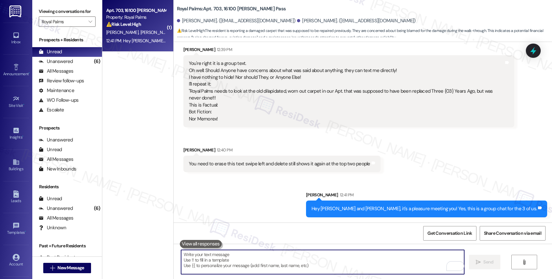
click at [202, 257] on textarea "To enrich screen reader interactions, please activate Accessibility in Grammarl…" at bounding box center [322, 262] width 283 height 24
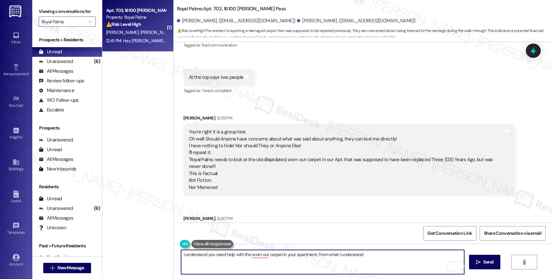
scroll to position [421, 0]
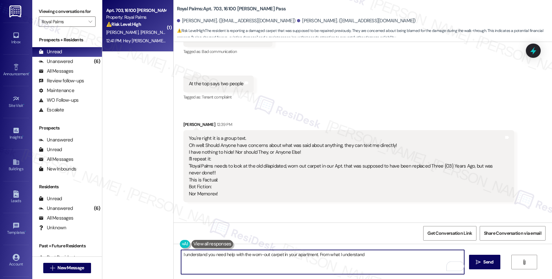
click at [372, 256] on textarea "I understand you need help with the worn-out carpet in your apartment. From wha…" at bounding box center [322, 262] width 283 height 24
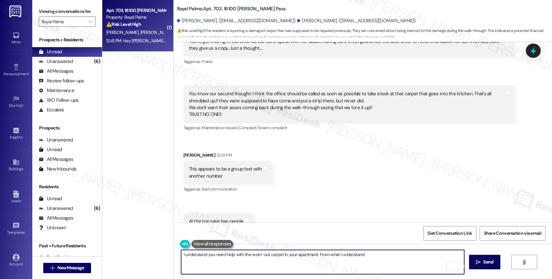
scroll to position [241, 0]
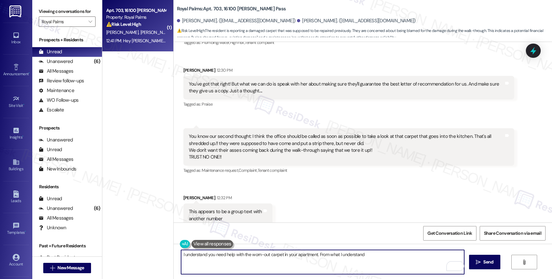
drag, startPoint x: 315, startPoint y: 255, endPoint x: 397, endPoint y: 259, distance: 82.1
click at [397, 259] on textarea "I understand you need help with the worn-out carpet in your apartment. From wha…" at bounding box center [322, 262] width 283 height 24
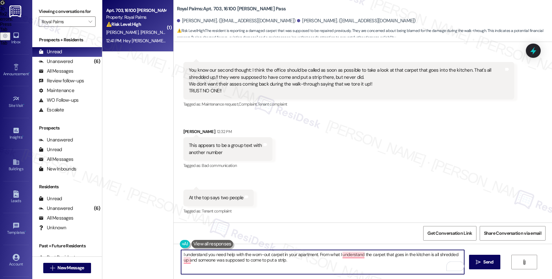
scroll to position [268, 0]
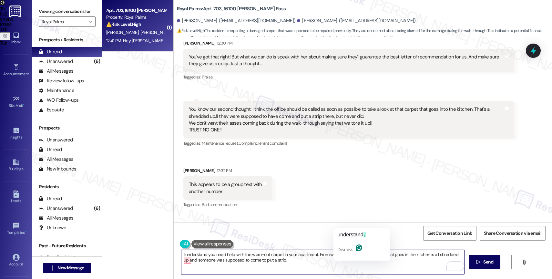
click at [296, 265] on textarea "I understand you need help with the worn-out carpet in your apartment. From wha…" at bounding box center [322, 262] width 283 height 24
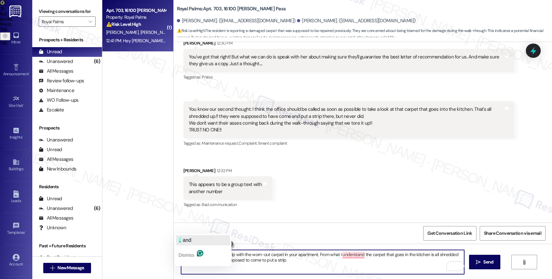
click at [191, 241] on span "and" at bounding box center [187, 239] width 9 height 5
type textarea "I understand you need help with the worn-out carpet in your apartment. From wha…"
click at [307, 265] on textarea "I understand you need help with the worn-out carpet in your apartment. From wha…" at bounding box center [322, 262] width 283 height 24
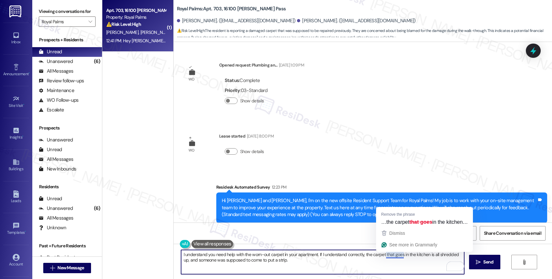
scroll to position [268, 0]
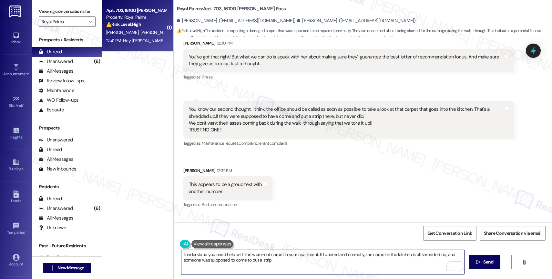
click at [290, 268] on textarea "I understand you need help with the worn-out carpet in your apartment. If I und…" at bounding box center [322, 262] width 283 height 24
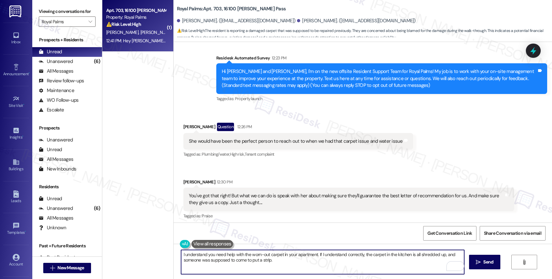
scroll to position [204, 0]
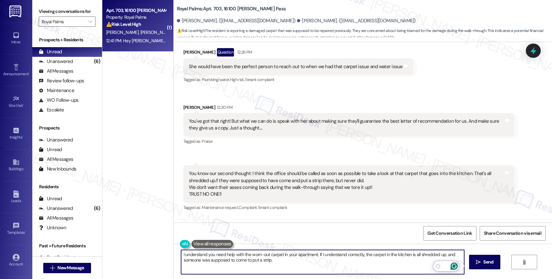
type textarea "I understand you need help with the worn-out carpet in your apartment. If I und…"
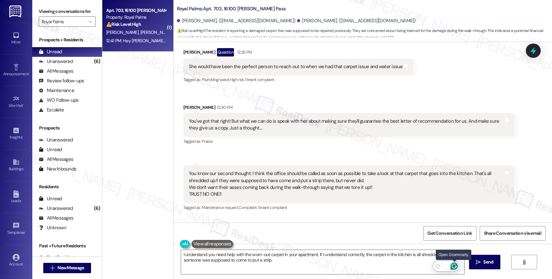
click at [455, 266] on icon "Open Grammarly. 0 Suggestions." at bounding box center [454, 265] width 7 height 7
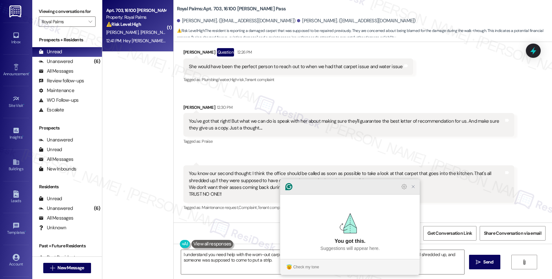
click at [415, 189] on icon "Close Grammarly Assistant" at bounding box center [413, 186] width 5 height 5
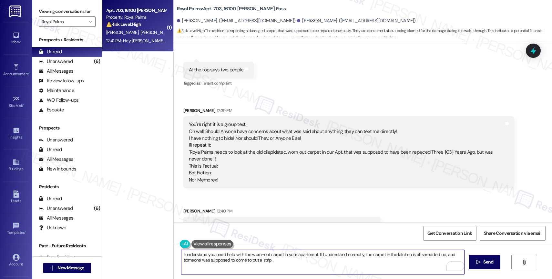
scroll to position [496, 0]
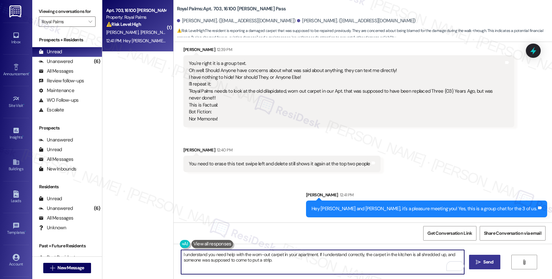
click at [483, 261] on span "Send" at bounding box center [488, 262] width 10 height 7
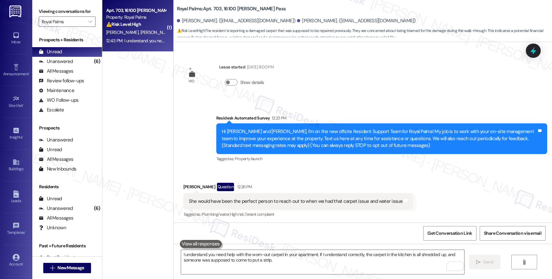
scroll to position [0, 0]
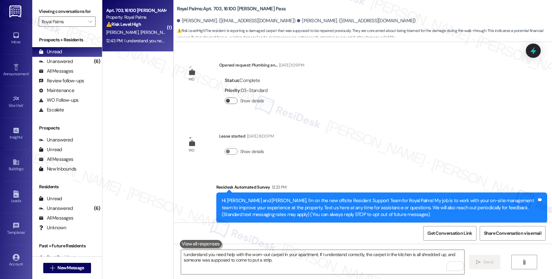
click at [229, 98] on button "Show details" at bounding box center [231, 101] width 13 height 6
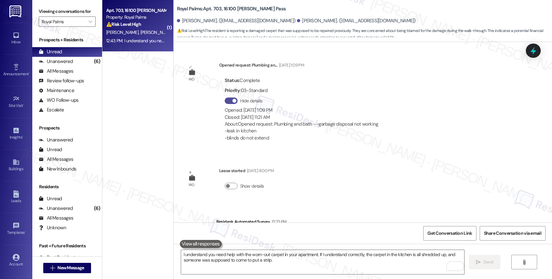
click at [229, 98] on button "Hide details" at bounding box center [231, 101] width 13 height 6
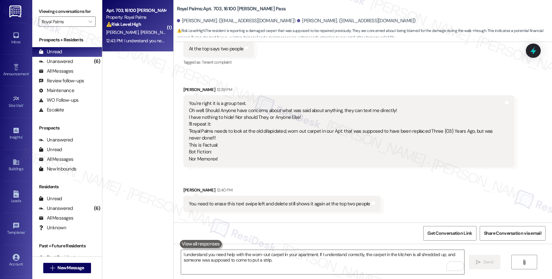
scroll to position [548, 0]
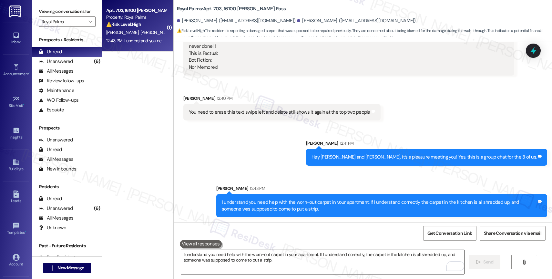
click at [229, 259] on textarea "I understand you need help with the worn-out carpet in your apartment. If I und…" at bounding box center [322, 262] width 283 height 24
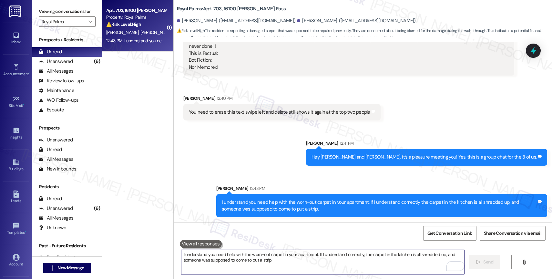
click at [203, 258] on textarea "I understand you need help with the worn-out carpet in your apartment. If I und…" at bounding box center [322, 262] width 283 height 24
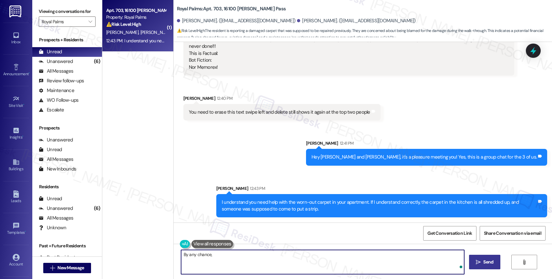
type textarea "By any chance,"
drag, startPoint x: 221, startPoint y: 258, endPoint x: 172, endPoint y: 256, distance: 49.1
click at [174, 256] on div "By any chance,  Send " at bounding box center [363, 268] width 378 height 48
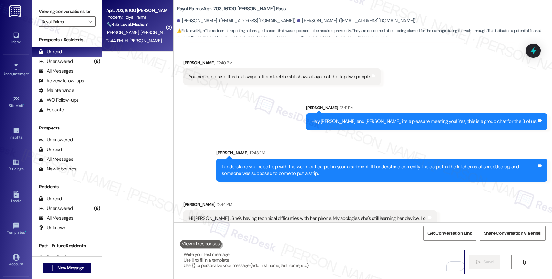
scroll to position [593, 0]
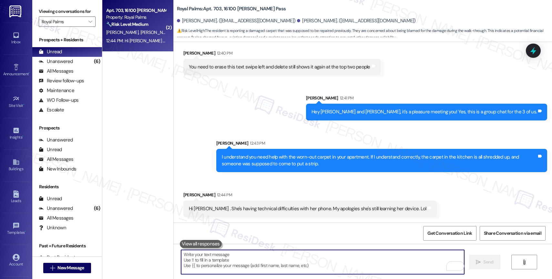
click at [231, 256] on textarea "To enrich screen reader interactions, please activate Accessibility in Grammarl…" at bounding box center [322, 262] width 283 height 24
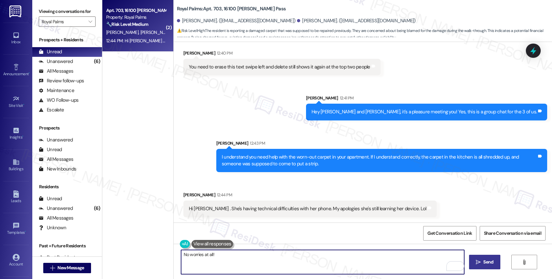
type textarea "No worries at all!"
click at [487, 261] on span "Send" at bounding box center [488, 262] width 10 height 7
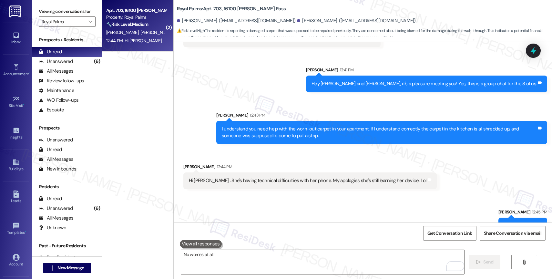
scroll to position [638, 0]
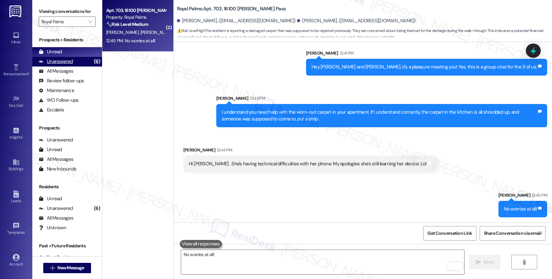
click at [75, 67] on div "Unanswered (6)" at bounding box center [67, 62] width 70 height 10
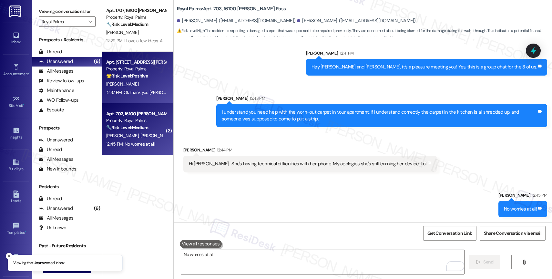
click at [139, 79] on div "Apt. 104, 16100 Henderson Pass Property: Royal Palms 🌟 Risk Level: Positive The…" at bounding box center [136, 69] width 61 height 22
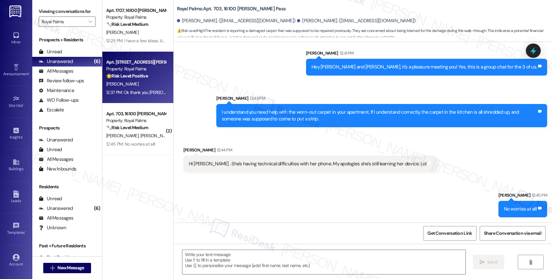
type textarea "Fetching suggested responses. Please feel free to read through the conversation…"
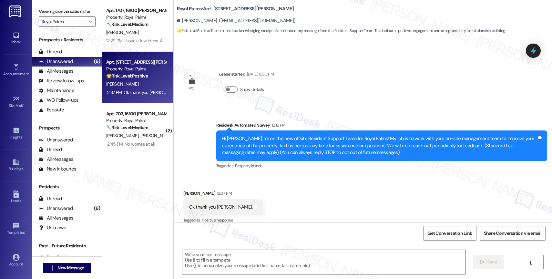
type textarea "Fetching suggested responses. Please feel free to read through the conversation…"
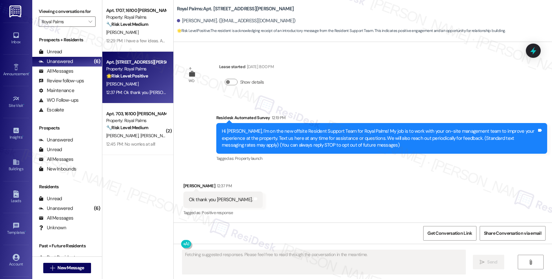
scroll to position [70, 0]
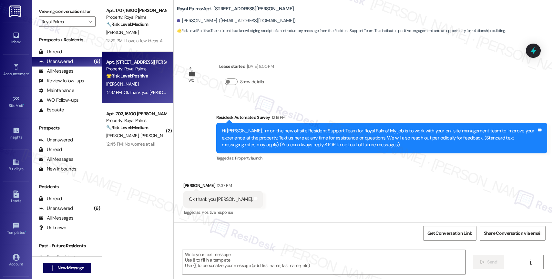
click at [283, 190] on div "Received via SMS Terry Hiller 12:37 PM Ok thank you Sarah. Tags and notes Tagge…" at bounding box center [363, 195] width 378 height 55
click at [214, 261] on textarea at bounding box center [323, 262] width 283 height 24
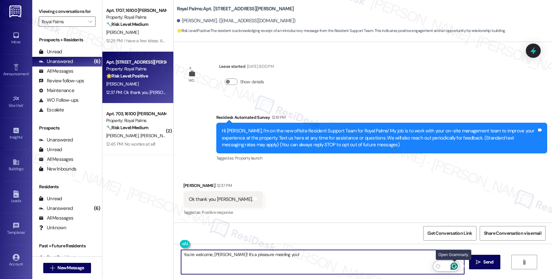
type textarea "You're welcome, Terry! It's a pleasure meeting you!"
click at [454, 265] on icon "Open Grammarly. 0 Suggestions." at bounding box center [454, 265] width 7 height 7
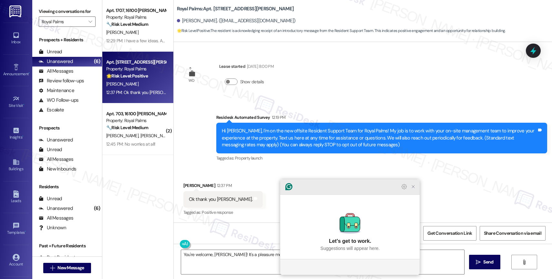
click at [413, 189] on icon "Close Grammarly Assistant" at bounding box center [413, 186] width 5 height 5
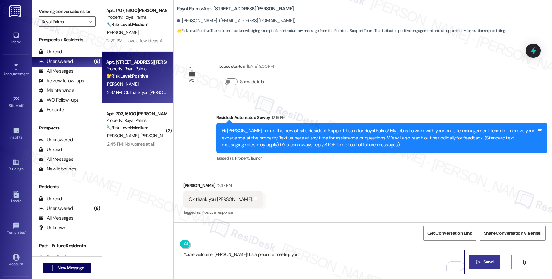
click at [478, 261] on icon "" at bounding box center [478, 262] width 5 height 5
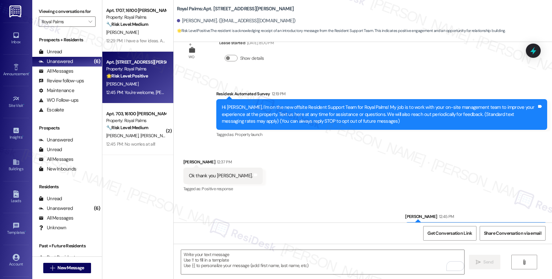
scroll to position [115, 0]
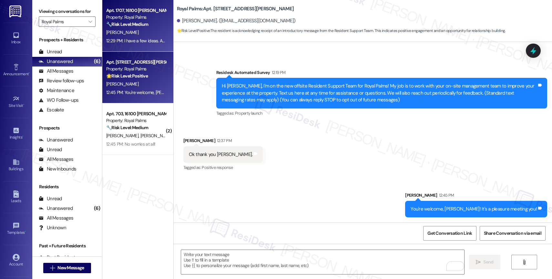
click at [142, 21] on div "🔧 Risk Level: Medium The resident is suggesting more community events to foster…" at bounding box center [136, 24] width 60 height 7
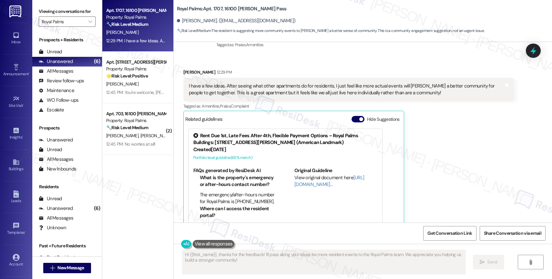
scroll to position [317, 0]
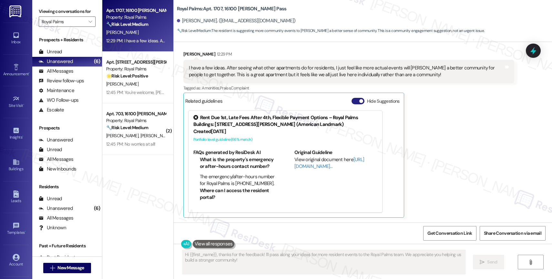
click at [353, 101] on button "Hide Suggestions" at bounding box center [358, 101] width 13 height 6
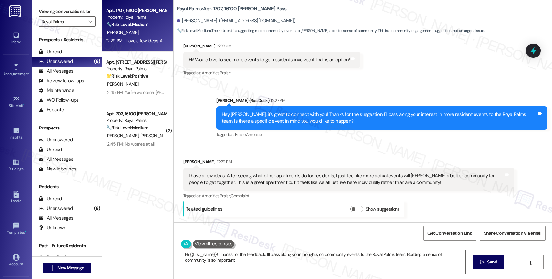
type textarea "Hi {{first_name}}! Thanks for the feedback. I'll pass along your thoughts on co…"
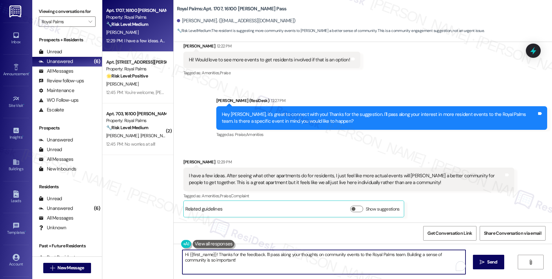
click at [262, 256] on textarea "Hi {{first_name}}! Thanks for the feedback. I'll pass along your thoughts on co…" at bounding box center [323, 262] width 283 height 24
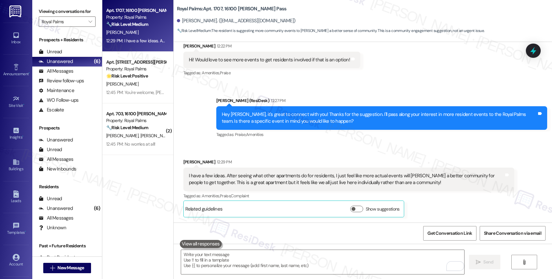
click at [205, 243] on button at bounding box center [201, 244] width 42 height 8
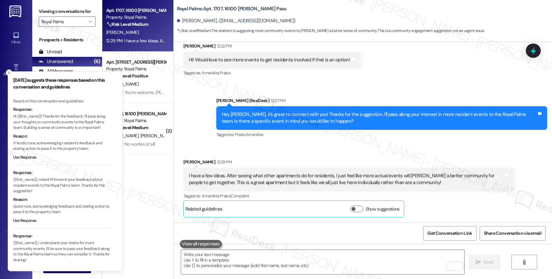
click at [9, 71] on icon "Close toast" at bounding box center [9, 73] width 4 height 4
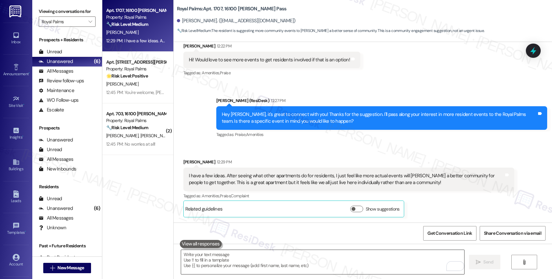
click at [204, 259] on textarea "To enrich screen reader interactions, please activate Accessibility in Grammarl…" at bounding box center [322, 262] width 283 height 24
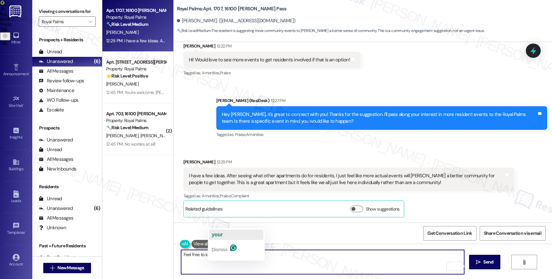
click at [223, 235] on span "your" at bounding box center [217, 234] width 11 height 5
click at [285, 261] on textarea "Feel free to share your ideas here!" at bounding box center [322, 262] width 283 height 24
click at [181, 255] on textarea "Feel free to share your ideas here!" at bounding box center [322, 262] width 283 height 24
click at [284, 258] on textarea "Feel free to share your ideas here!" at bounding box center [322, 262] width 283 height 24
click at [181, 253] on textarea "Feel free to share your ideas here!" at bounding box center [322, 262] width 283 height 24
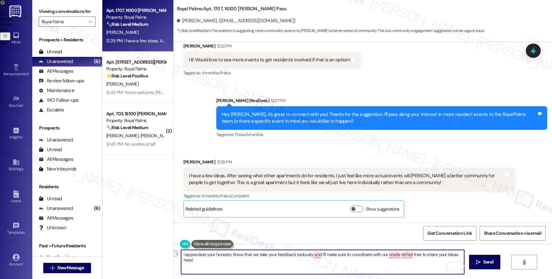
drag, startPoint x: 401, startPoint y: 255, endPoint x: 179, endPoint y: 250, distance: 221.9
click at [181, 250] on textarea "I appreciate your honesty. Know that we take your feedback seriously and I'll m…" at bounding box center [322, 262] width 283 height 24
drag, startPoint x: 216, startPoint y: 253, endPoint x: 258, endPoint y: 255, distance: 42.7
click at [258, 255] on textarea "We hear you, Mindi! This feedback helps us Feel free to share your ideas here!" at bounding box center [322, 262] width 283 height 24
click at [204, 242] on button at bounding box center [212, 244] width 42 height 8
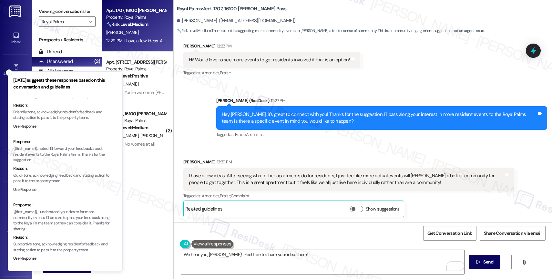
scroll to position [31, 0]
click at [30, 256] on button "Use Response" at bounding box center [24, 259] width 23 height 6
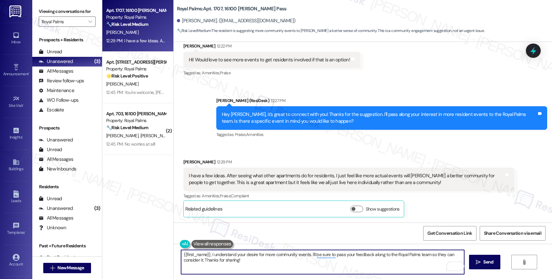
drag, startPoint x: 207, startPoint y: 256, endPoint x: 154, endPoint y: 254, distance: 53.0
click at [154, 254] on div "Apt. 1707, 16100 Henderson Pass Property: Royal Palms 🔧 Risk Level: Medium The …" at bounding box center [327, 139] width 450 height 279
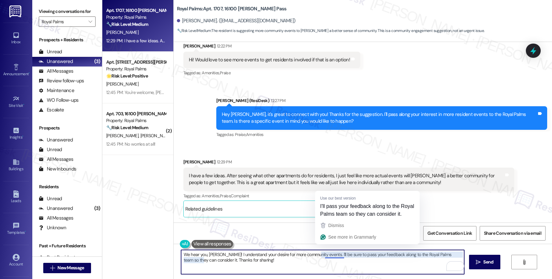
click at [314, 264] on textarea "We hear you, Mindi! I understand your desire for more community events. I'll be…" at bounding box center [322, 262] width 283 height 24
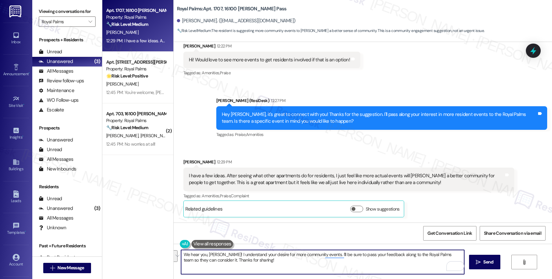
drag, startPoint x: 316, startPoint y: 252, endPoint x: 271, endPoint y: 261, distance: 46.7
click at [271, 261] on textarea "We hear you, Mindi! I understand your desire for more community events. I'll be…" at bounding box center [322, 262] width 283 height 24
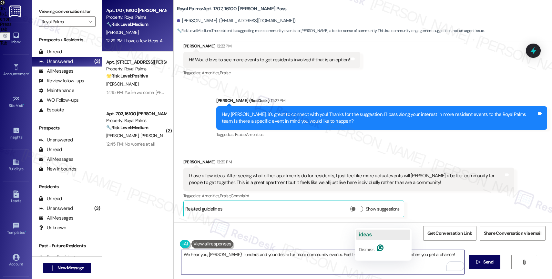
click at [378, 233] on button "ideas" at bounding box center [383, 235] width 54 height 10
click at [433, 257] on textarea "We hear you, Mindi! I understand your desire for more community events. Feel fr…" at bounding box center [322, 262] width 283 height 24
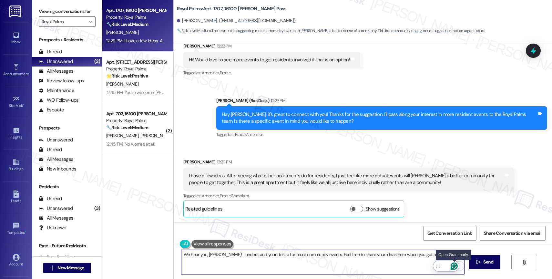
click at [455, 266] on icon "Open Grammarly. 0 Suggestions." at bounding box center [454, 266] width 5 height 5
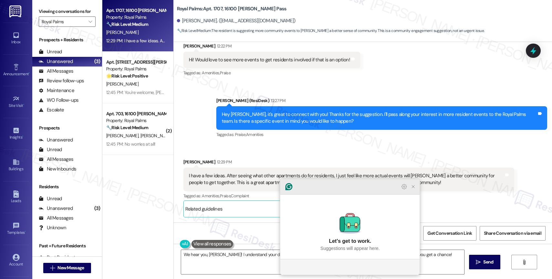
click at [414, 188] on icon "Close Grammarly Assistant" at bounding box center [413, 186] width 3 height 3
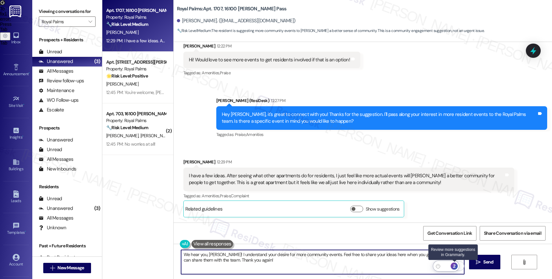
click at [454, 263] on div "2" at bounding box center [454, 265] width 7 height 7
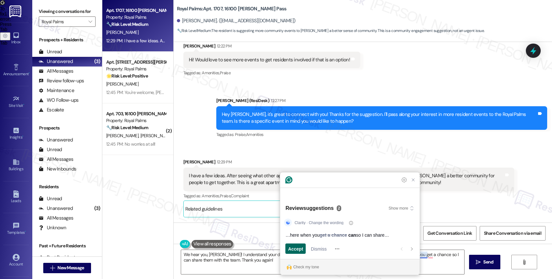
click at [296, 247] on span "Accept" at bounding box center [295, 248] width 15 height 7
click at [297, 248] on span "Accept" at bounding box center [295, 248] width 15 height 7
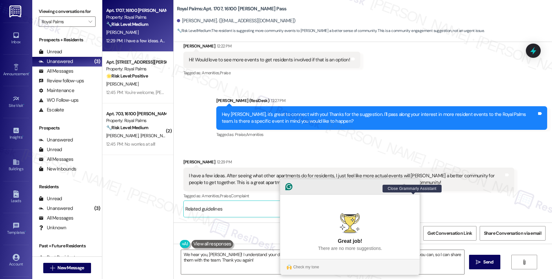
click at [414, 189] on icon "Close Grammarly Assistant" at bounding box center [413, 186] width 5 height 5
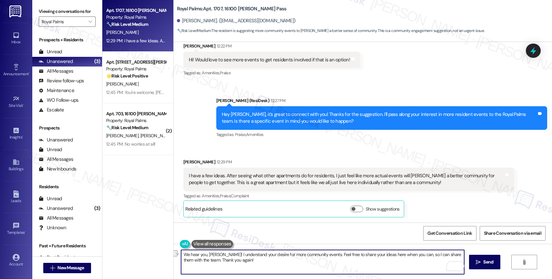
drag, startPoint x: 380, startPoint y: 253, endPoint x: 405, endPoint y: 254, distance: 24.9
click at [405, 254] on textarea "We hear you, Mindi! I understand your desire for more community events. Feel fr…" at bounding box center [322, 262] width 283 height 24
click at [340, 264] on textarea "We hear you, Mindi! I understand your desire for more community events. Feel fr…" at bounding box center [322, 262] width 283 height 24
click at [350, 270] on textarea "We hear you, Mindi! I understand your desire for more community events. Feel fr…" at bounding box center [322, 262] width 283 height 24
click at [413, 254] on textarea "We hear you, Mindi! I understand your desire for more community events. Feel fr…" at bounding box center [322, 262] width 283 height 24
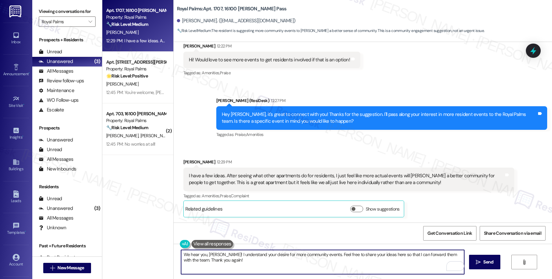
click at [260, 264] on textarea "We hear you, Mindi! I understand your desire for more community events. Feel fr…" at bounding box center [322, 262] width 283 height 24
click at [438, 254] on textarea "We hear you, Mindi! I understand your desire for more community events. Feel fr…" at bounding box center [322, 262] width 283 height 24
click at [317, 268] on textarea "We hear you, Mindi! I understand your desire for more community events. Feel fr…" at bounding box center [322, 262] width 283 height 24
click at [177, 262] on div "We hear you, Mindi! I understand your desire for more community events. Feel fr…" at bounding box center [363, 268] width 378 height 48
click at [234, 263] on textarea "We hear you, [PERSON_NAME]! I understand your desire for more community events.…" at bounding box center [322, 262] width 283 height 24
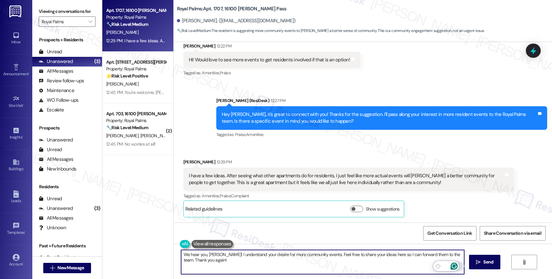
click at [454, 266] on icon "Open Grammarly. 0 Suggestions." at bounding box center [454, 265] width 7 height 7
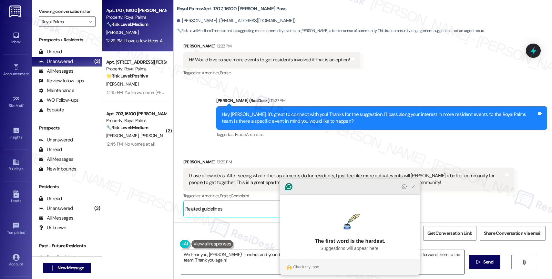
click at [411, 189] on icon "Close Grammarly Assistant" at bounding box center [413, 186] width 5 height 5
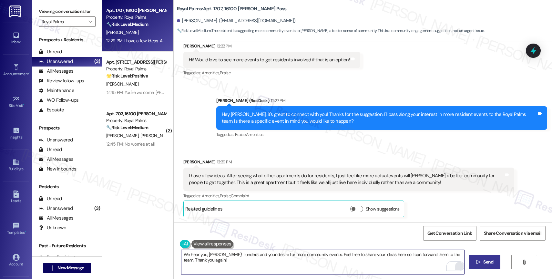
click at [487, 262] on span "Send" at bounding box center [488, 262] width 10 height 7
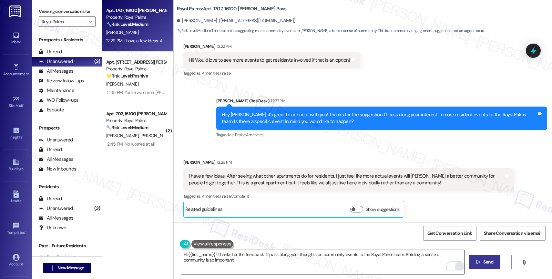
type textarea "Hi {{first_name}}! Thanks for the feedback. I'll pass along your thoughts on co…"
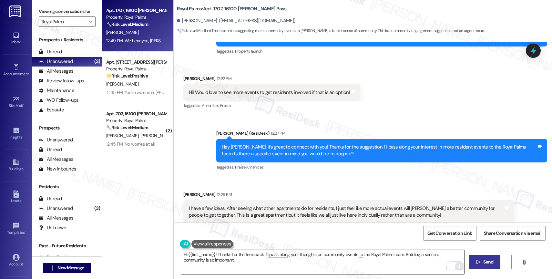
scroll to position [261, 0]
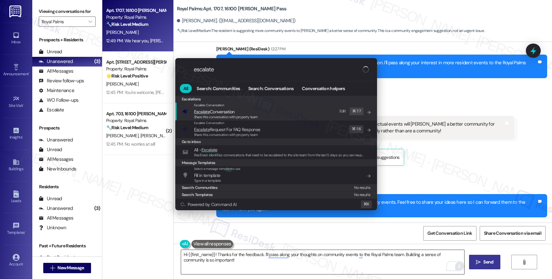
type input "escalate"
click at [231, 109] on span "Escalate Conversation" at bounding box center [214, 112] width 41 height 6
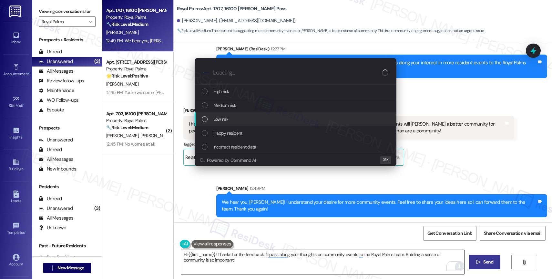
click at [227, 119] on span "Low risk" at bounding box center [220, 119] width 15 height 7
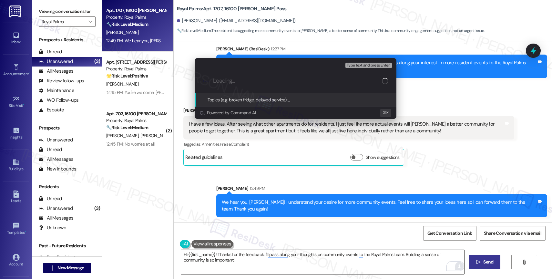
click at [228, 81] on input "Loading..." at bounding box center [297, 80] width 169 height 7
type input "Suggestion - More Community Events"
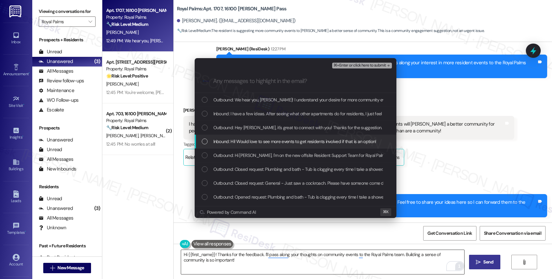
click at [262, 139] on span "Inbound: Hi! Would love to see more events to get residents involved if that is…" at bounding box center [294, 141] width 163 height 7
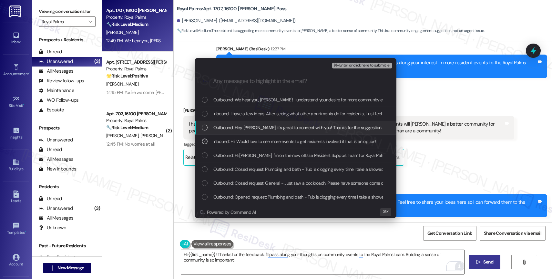
click at [258, 125] on span "Outbound: Hey Mindi, it's great to connect with you! Thanks for the suggestion.…" at bounding box center [423, 127] width 420 height 7
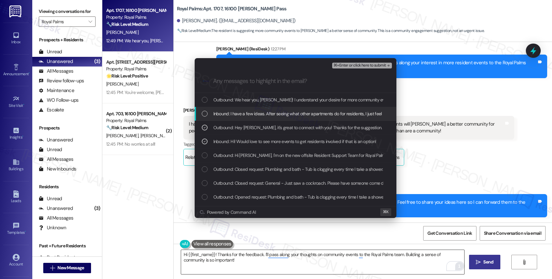
click at [258, 117] on span "Inbound: I have a few ideas. After seeing what other apartments do for resident…" at bounding box center [477, 113] width 528 height 7
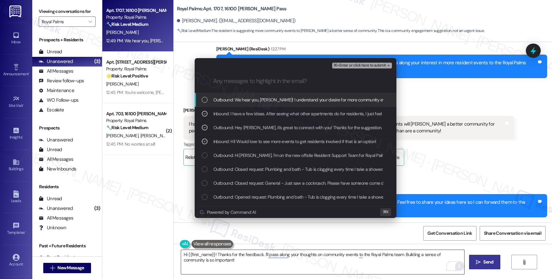
click at [264, 104] on div "Outbound: We hear you, Mindi! I understand your desire for more community event…" at bounding box center [296, 100] width 202 height 14
click at [371, 65] on span "⌘+Enter or click here to submit" at bounding box center [360, 65] width 52 height 5
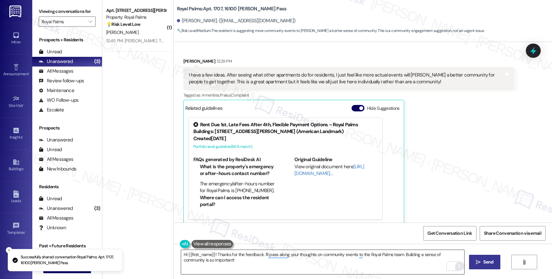
scroll to position [317, 0]
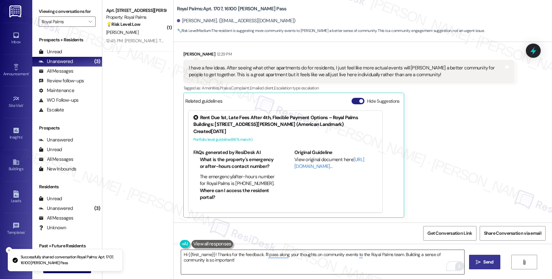
click at [352, 101] on button "Hide Suggestions" at bounding box center [358, 101] width 13 height 6
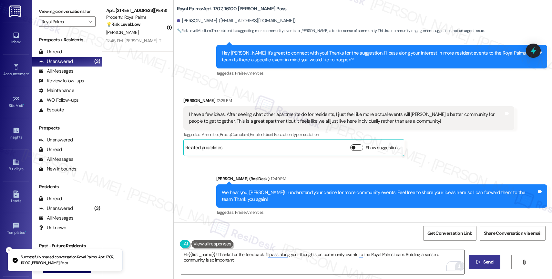
scroll to position [271, 0]
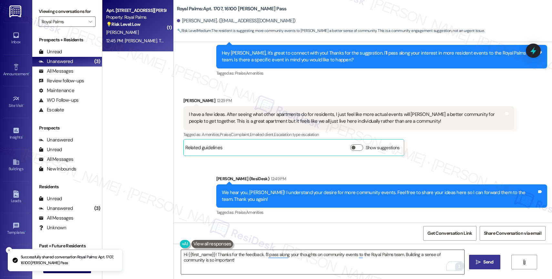
click at [136, 32] on div "[PERSON_NAME]" at bounding box center [136, 32] width 61 height 8
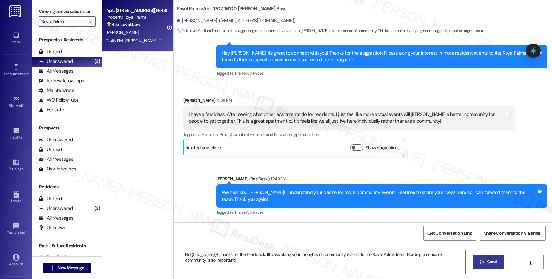
type textarea "Fetching suggested responses. Please feel free to read through the conversation…"
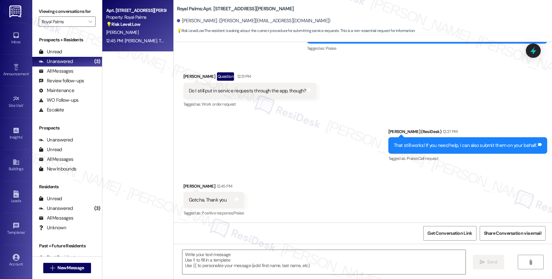
scroll to position [276, 0]
click at [233, 259] on textarea at bounding box center [323, 262] width 283 height 24
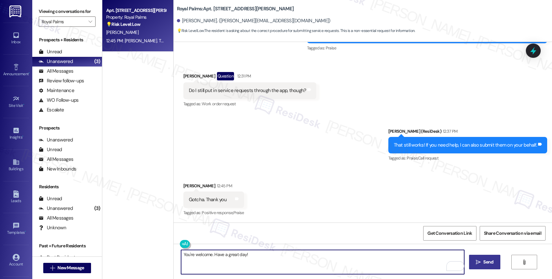
drag, startPoint x: 223, startPoint y: 254, endPoint x: 303, endPoint y: 257, distance: 80.5
click at [303, 257] on textarea "You're welcome. Have a great day!" at bounding box center [322, 262] width 283 height 24
type textarea "You're welcome. Have a wonderful day!"
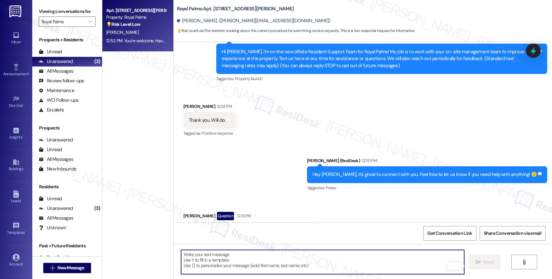
scroll to position [321, 0]
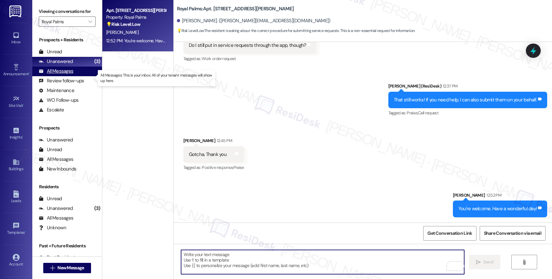
click at [74, 76] on div "All Messages (undefined)" at bounding box center [67, 72] width 70 height 10
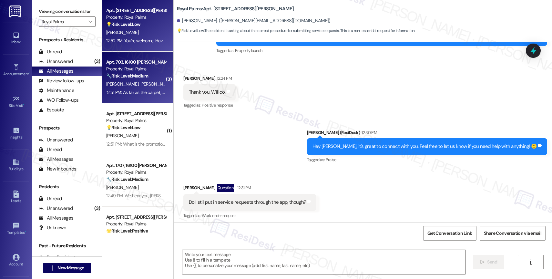
type textarea "Fetching suggested responses. Please feel free to read through the conversation…"
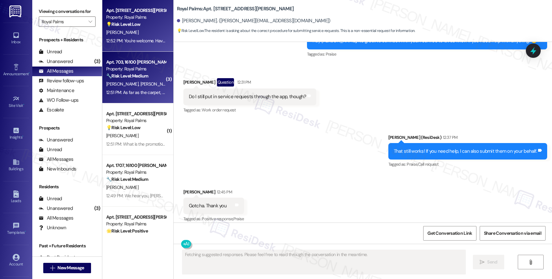
scroll to position [276, 0]
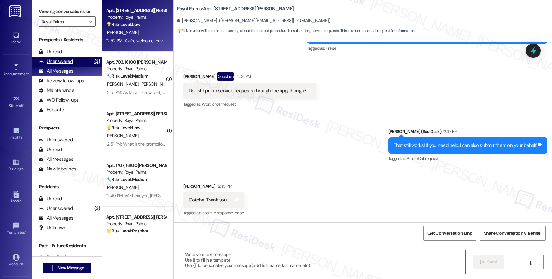
click at [69, 65] on div "Unanswered" at bounding box center [56, 61] width 34 height 7
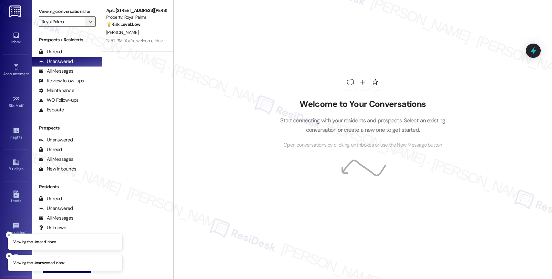
click at [88, 24] on icon "" at bounding box center [90, 21] width 4 height 5
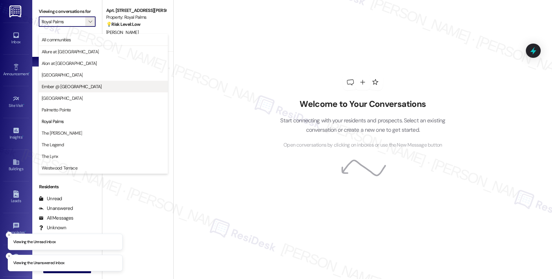
click at [79, 86] on span "Ember @ [GEOGRAPHIC_DATA]" at bounding box center [72, 86] width 60 height 6
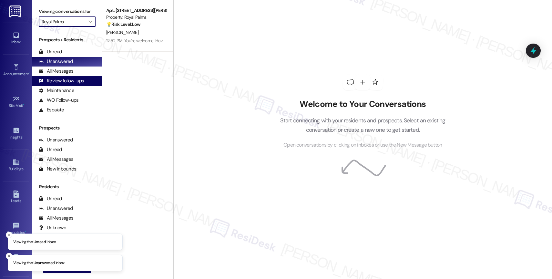
type input "Ember @ [GEOGRAPHIC_DATA]"
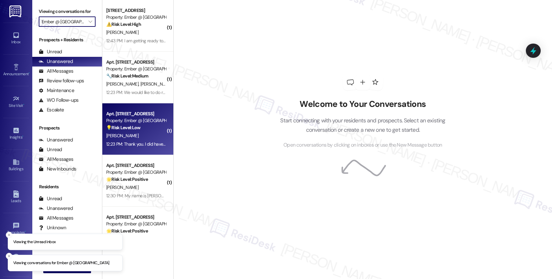
scroll to position [77, 0]
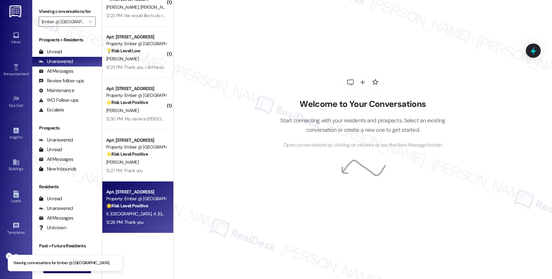
click at [128, 210] on div "Apt. [STREET_ADDRESS] Property: Ember @ [GEOGRAPHIC_DATA] 🌟 Risk Level: Positiv…" at bounding box center [136, 199] width 61 height 22
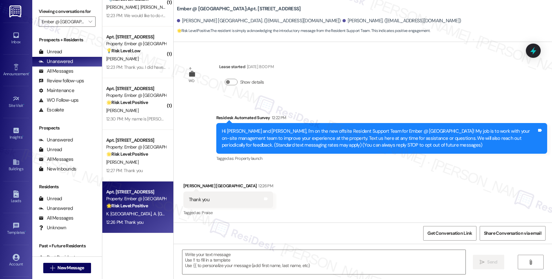
type textarea "Fetching suggested responses. Please feel free to read through the conversation…"
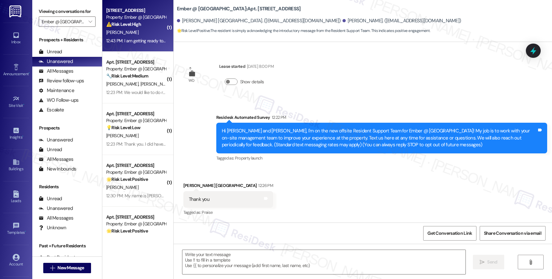
click at [127, 28] on div "[PERSON_NAME]" at bounding box center [136, 32] width 61 height 8
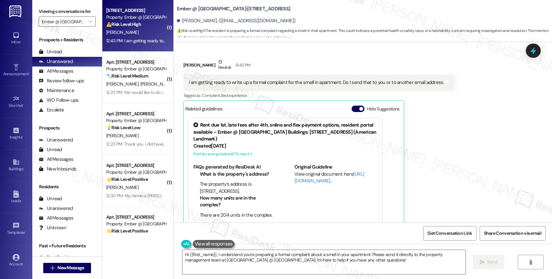
scroll to position [133, 0]
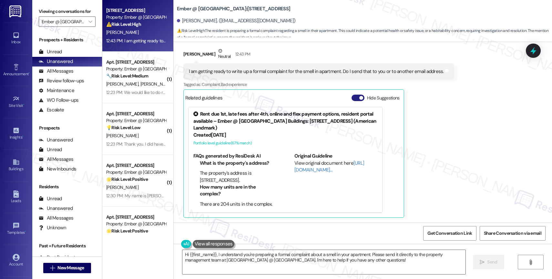
click at [352, 96] on button "Hide Suggestions" at bounding box center [358, 98] width 13 height 6
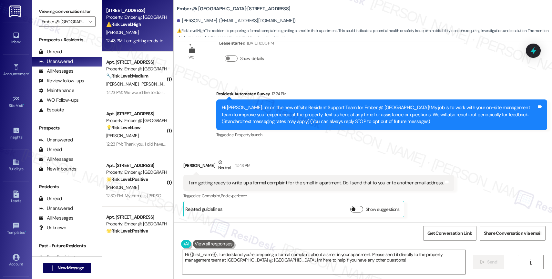
scroll to position [22, 0]
click at [259, 145] on div "Received via SMS [PERSON_NAME] Neutral 12:43 PM I am getting ready to write up …" at bounding box center [363, 183] width 378 height 78
click at [214, 256] on textarea "Hi {{first_name}}, I understand you're preparing a formal complaint about a sme…" at bounding box center [323, 262] width 283 height 24
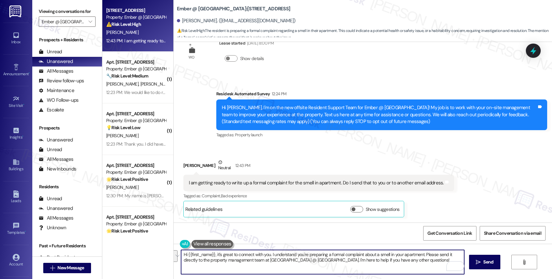
drag, startPoint x: 421, startPoint y: 255, endPoint x: 424, endPoint y: 269, distance: 13.8
click at [424, 269] on textarea "Hi {{first_name}}, it's great to connect with you. I understand you're preparin…" at bounding box center [322, 262] width 283 height 24
click at [429, 257] on textarea "Hi {{first_name}}, it's great to connect with you. I understand you're preparin…" at bounding box center [322, 262] width 283 height 24
click at [456, 265] on div "Open Grammarly." at bounding box center [459, 265] width 7 height 7
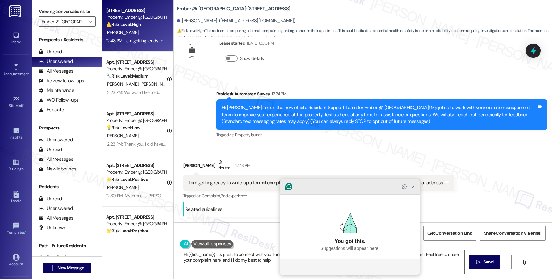
click at [413, 190] on icon "Close Grammarly Assistant" at bounding box center [413, 187] width 8 height 8
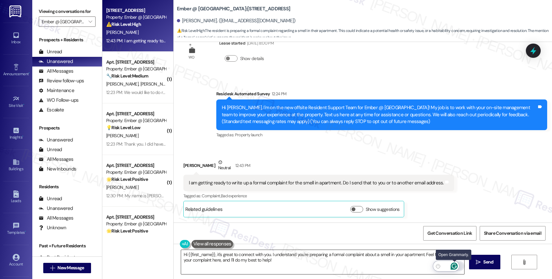
click at [455, 265] on icon "Open Grammarly. 0 Suggestions." at bounding box center [454, 265] width 7 height 7
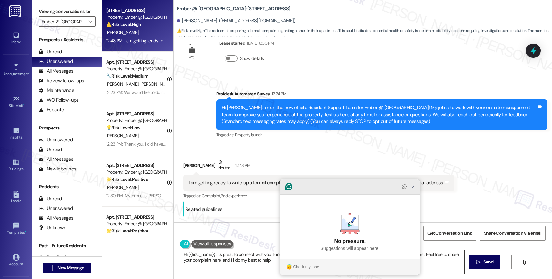
click at [415, 189] on icon "Close Grammarly Assistant" at bounding box center [413, 186] width 5 height 5
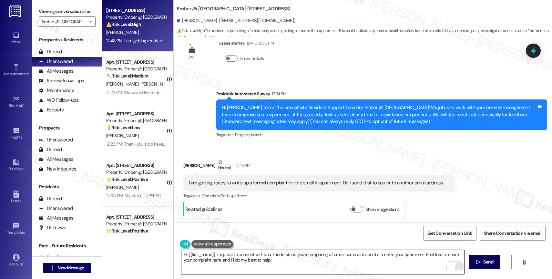
drag, startPoint x: 183, startPoint y: 253, endPoint x: 198, endPoint y: 254, distance: 15.5
click at [183, 253] on textarea "Hi {{first_name}}, it's great to connect with you. I understand you're preparin…" at bounding box center [322, 262] width 283 height 24
click at [268, 260] on textarea "{{first_name}}, it's great to connect with you. I understand you're preparing a…" at bounding box center [322, 262] width 283 height 24
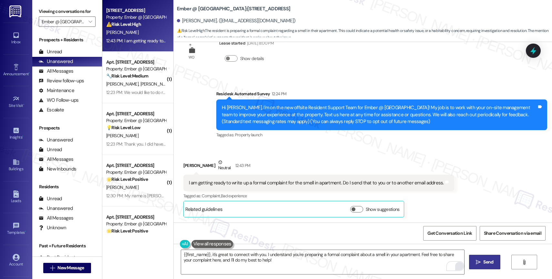
click at [483, 260] on span "Send" at bounding box center [488, 262] width 10 height 7
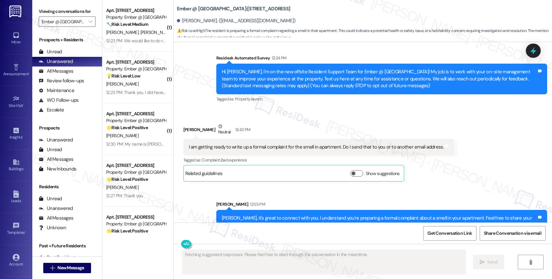
scroll to position [74, 0]
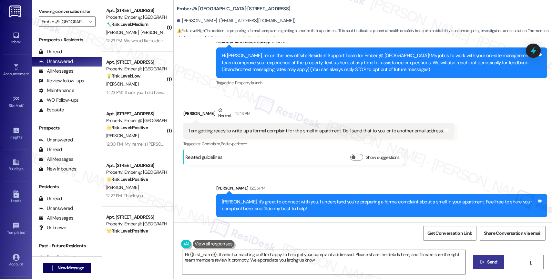
type textarea "Hi {{first_name}}, thanks for reaching out! I'm happy to help get your complain…"
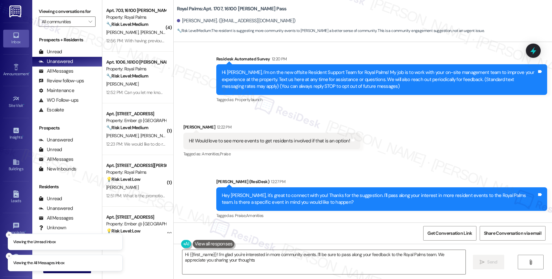
type textarea "Hi {{first_name}}! I'm glad you're interested in more community events. I'll be…"
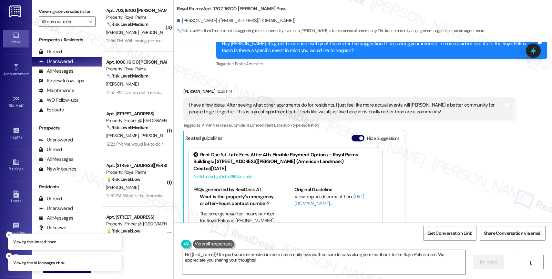
scroll to position [317, 0]
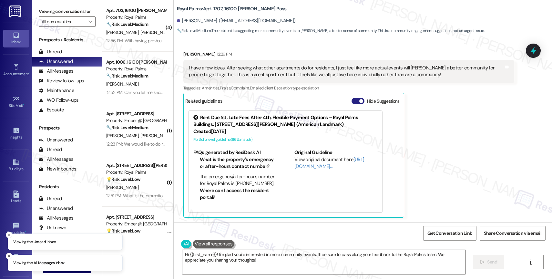
click at [352, 99] on button "Hide Suggestions" at bounding box center [358, 101] width 13 height 6
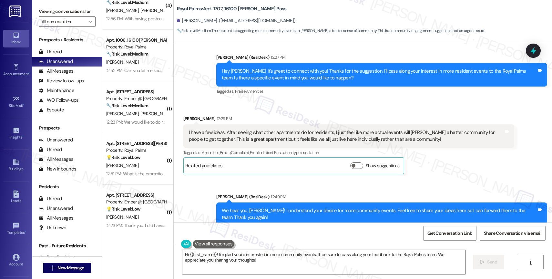
scroll to position [0, 0]
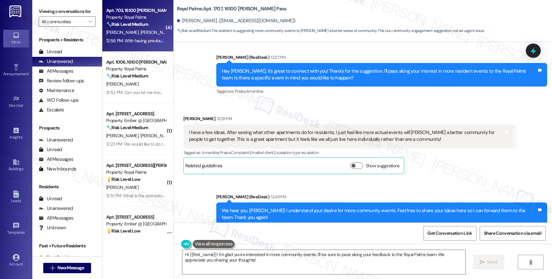
click at [140, 31] on span "[PERSON_NAME]" at bounding box center [156, 32] width 32 height 6
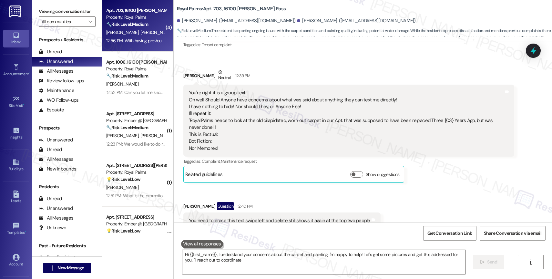
type textarea "Hi {{first_name}}, I understand your concerns about the carpet and painting. I'…"
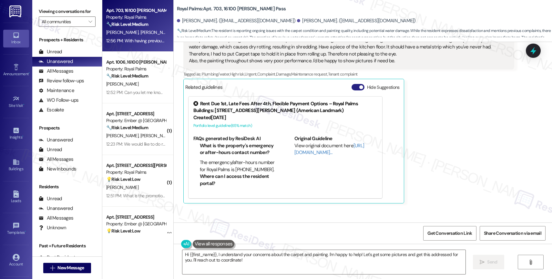
click at [359, 87] on span "button" at bounding box center [361, 87] width 4 height 4
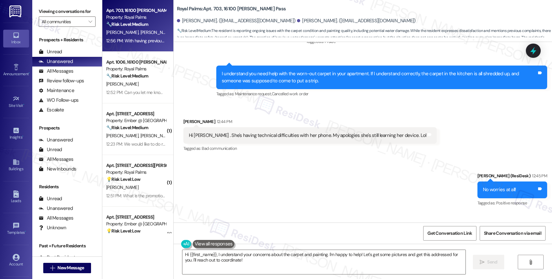
scroll to position [885, 0]
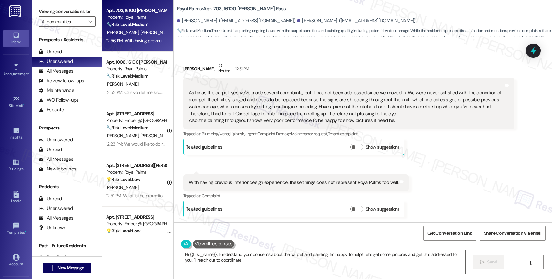
click at [268, 108] on div "As far as the carpet, yes we've made several complaints, but it has not been ad…" at bounding box center [346, 104] width 315 height 42
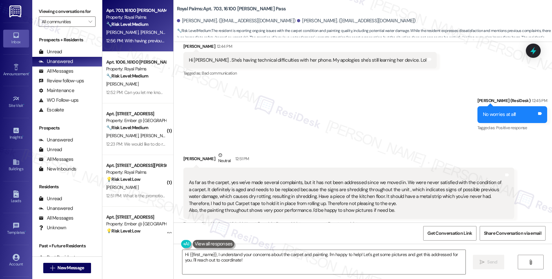
scroll to position [877, 0]
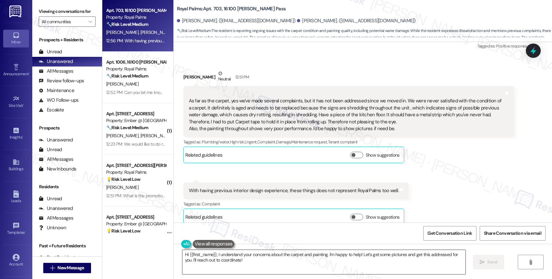
click at [240, 264] on textarea "Hi {{first_name}}, I understand your concerns about the carpet and painting. I'…" at bounding box center [323, 262] width 283 height 24
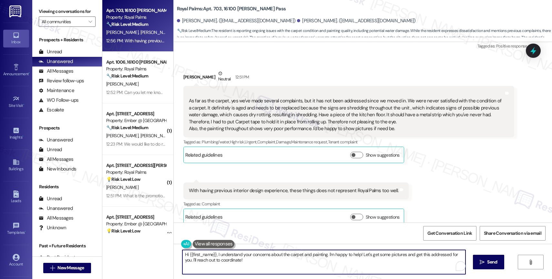
click at [240, 264] on textarea "Hi {{first_name}}, I understand your concerns about the carpet and painting. I'…" at bounding box center [323, 262] width 283 height 24
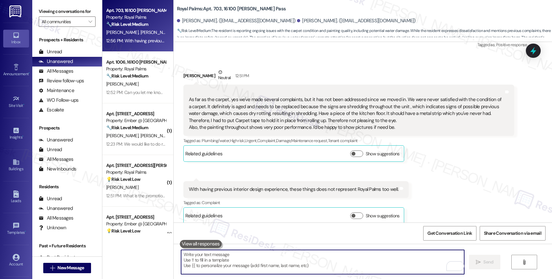
scroll to position [885, 0]
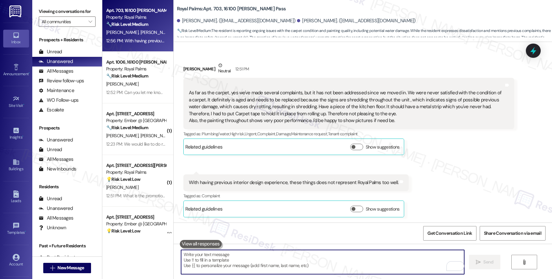
click at [222, 262] on textarea "To enrich screen reader interactions, please activate Accessibility in Grammarl…" at bounding box center [322, 262] width 283 height 24
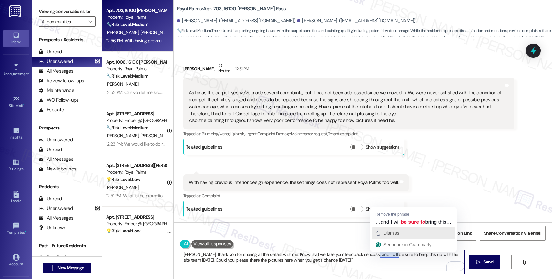
click at [394, 235] on span "Dismiss" at bounding box center [392, 233] width 16 height 5
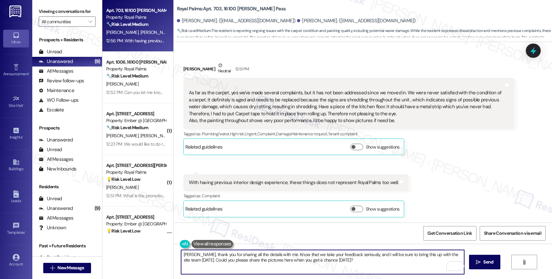
click at [362, 266] on textarea "[PERSON_NAME], thank you for sharing all the details with me. Know that we take…" at bounding box center [322, 262] width 283 height 24
drag, startPoint x: 311, startPoint y: 259, endPoint x: 358, endPoint y: 262, distance: 46.5
click at [358, 262] on textarea "[PERSON_NAME], thank you for sharing all the details with me. Know that we take…" at bounding box center [322, 262] width 283 height 24
click at [455, 266] on icon "Open Grammarly. 0 Suggestions." at bounding box center [454, 266] width 5 height 5
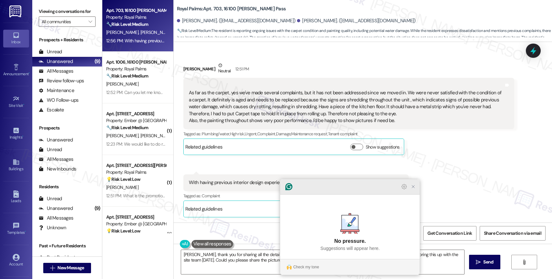
click at [415, 189] on icon "Close Grammarly Assistant" at bounding box center [413, 186] width 5 height 5
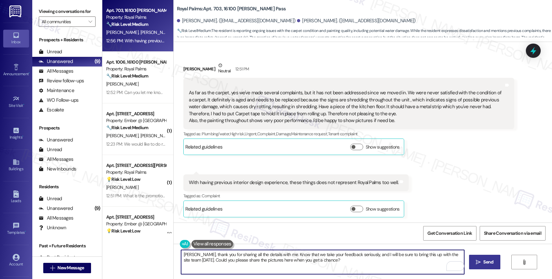
click at [482, 261] on span "Send" at bounding box center [488, 262] width 13 height 7
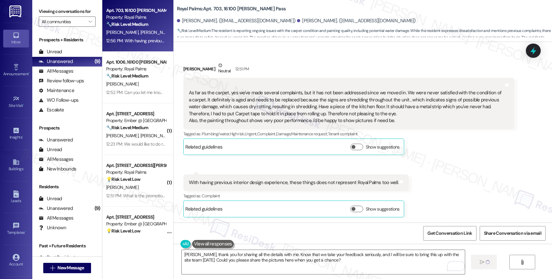
type textarea "Fetching suggested responses. Please feel free to read through the conversation…"
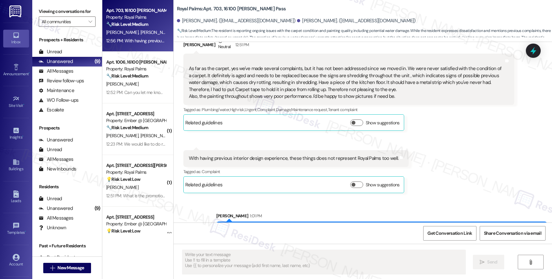
scroll to position [937, 0]
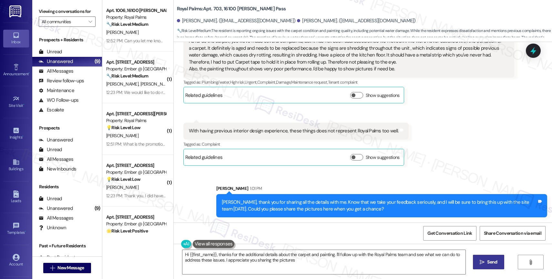
type textarea "Hi {{first_name}}, thanks for the additional details about the carpet and paint…"
click at [88, 24] on icon "" at bounding box center [90, 21] width 4 height 5
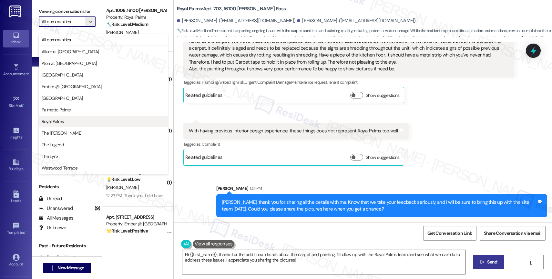
click at [66, 118] on span "Royal Palms" at bounding box center [103, 121] width 123 height 6
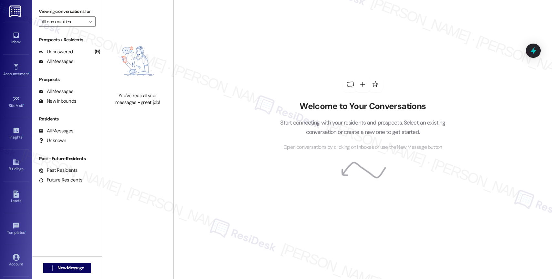
type input "Royal Palms"
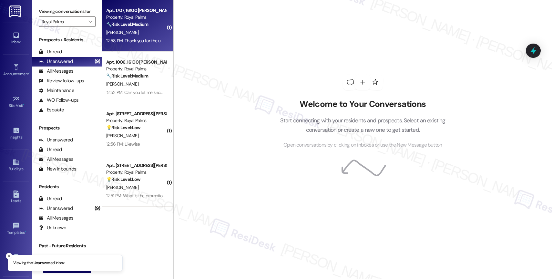
click at [134, 33] on div "[PERSON_NAME]" at bounding box center [136, 32] width 61 height 8
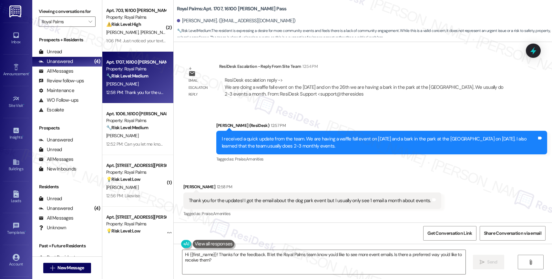
scroll to position [525, 0]
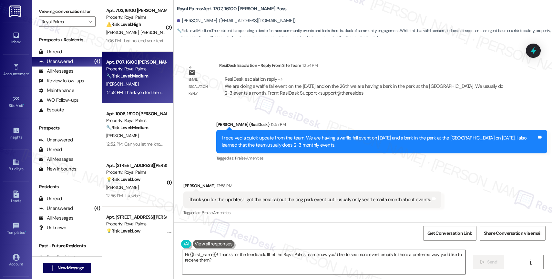
click at [218, 257] on textarea "Hi {{first_name}}! Thanks for the feedback. I'll let the Royal Palms team know …" at bounding box center [323, 262] width 283 height 24
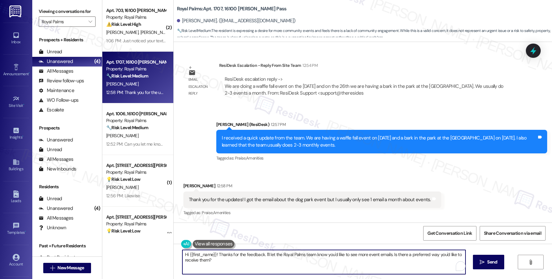
click at [218, 257] on textarea "Hi {{first_name}}! Thanks for the feedback. I'll let the Royal Palms team know …" at bounding box center [323, 262] width 283 height 24
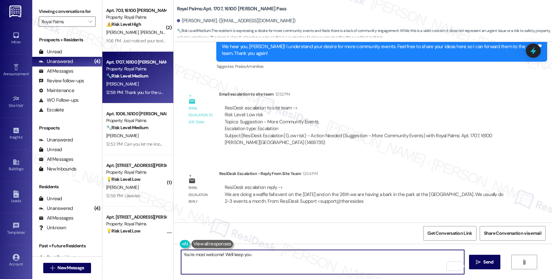
scroll to position [425, 0]
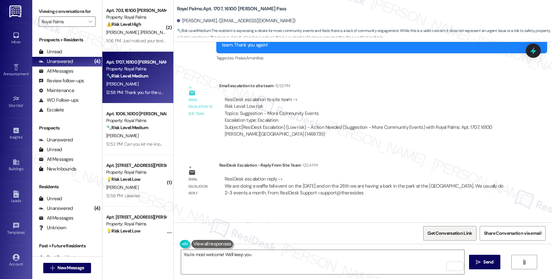
click at [437, 231] on span "Get Conversation Link" at bounding box center [449, 233] width 45 height 7
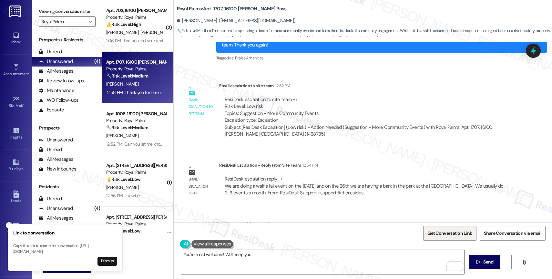
click at [453, 230] on span "Get Conversation Link" at bounding box center [449, 233] width 45 height 7
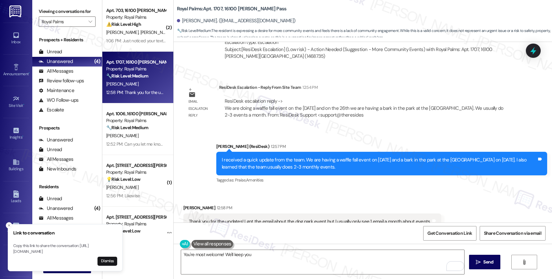
scroll to position [525, 0]
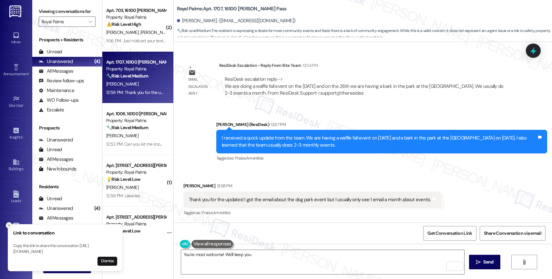
click at [7, 223] on icon "Close toast" at bounding box center [9, 225] width 4 height 4
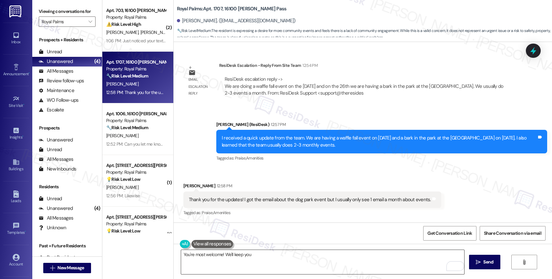
click at [261, 253] on textarea "You're most welcome! We'll keep you" at bounding box center [322, 262] width 283 height 24
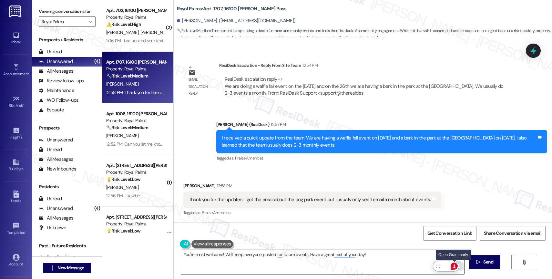
click at [453, 264] on div "1" at bounding box center [454, 265] width 7 height 7
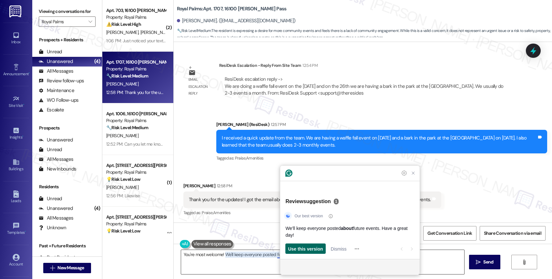
click at [307, 248] on span "Use this version" at bounding box center [305, 248] width 35 height 7
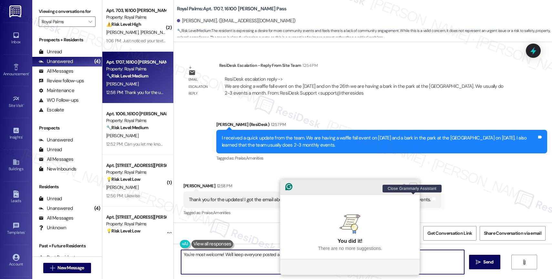
type textarea "You're most welcome! We'll keep everyone posted about future events. Have a gre…"
click at [410, 190] on icon "Close Grammarly Assistant" at bounding box center [413, 187] width 8 height 8
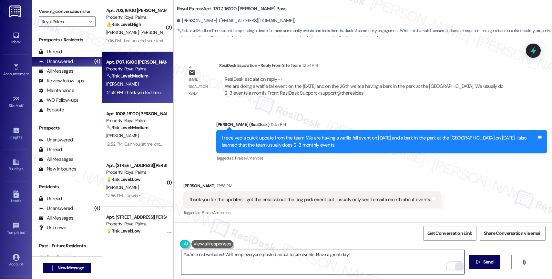
click at [369, 260] on textarea "You're most welcome! We'll keep everyone posted about future events. Have a gre…" at bounding box center [322, 262] width 283 height 24
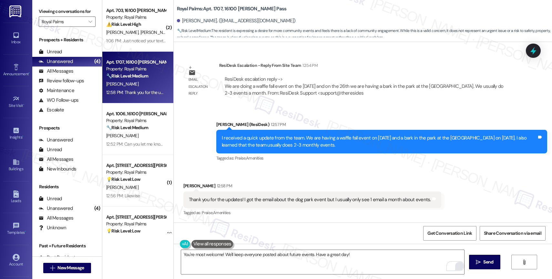
click at [468, 259] on div "You're most welcome! We'll keep everyone posted about future events. Have a gre…" at bounding box center [363, 268] width 378 height 48
click at [478, 259] on span " Send" at bounding box center [485, 262] width 20 height 7
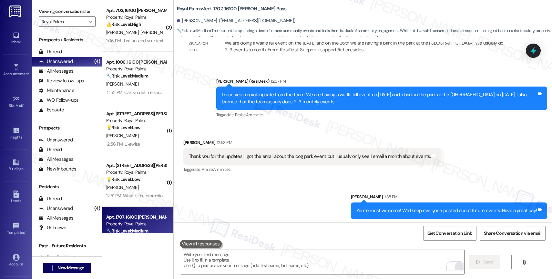
scroll to position [570, 0]
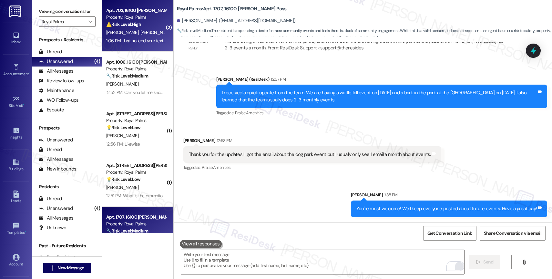
click at [140, 33] on span "[PERSON_NAME]" at bounding box center [156, 32] width 32 height 6
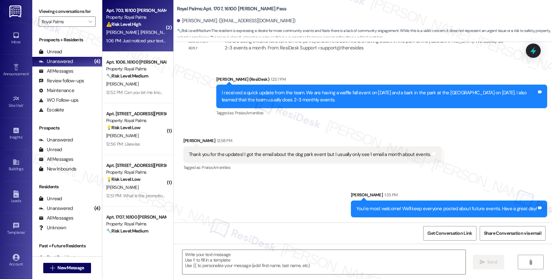
type textarea "Fetching suggested responses. Please feel free to read through the conversation…"
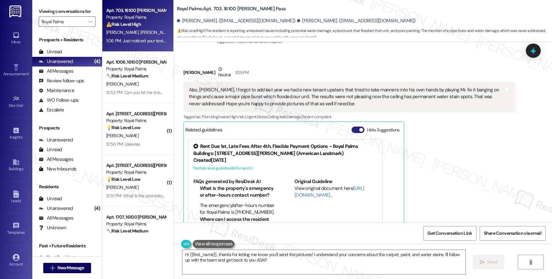
click at [359, 130] on span "button" at bounding box center [361, 130] width 4 height 4
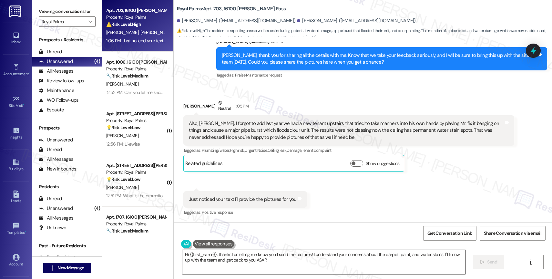
click at [238, 263] on textarea "Hi {{first_name}}, thanks for letting me know you'll send the pictures! I under…" at bounding box center [323, 262] width 283 height 24
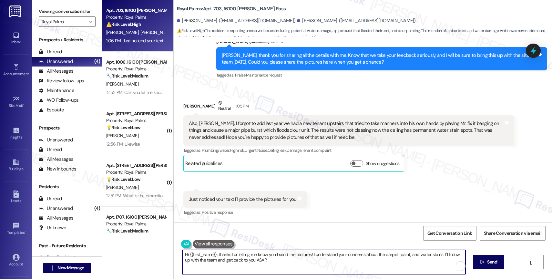
click at [238, 263] on textarea "Hi {{first_name}}, thanks for letting me know you'll send the pictures! I under…" at bounding box center [323, 262] width 283 height 24
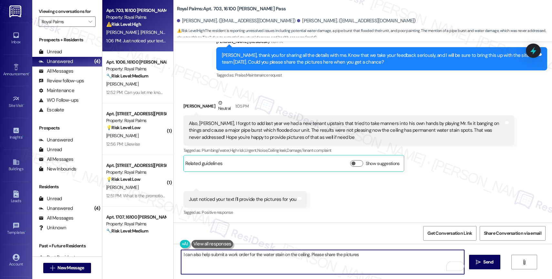
click at [196, 255] on textarea "I can also help submit a work order for the water stain on the ceiling. Please …" at bounding box center [322, 262] width 283 height 24
drag, startPoint x: 310, startPoint y: 255, endPoint x: 341, endPoint y: 254, distance: 31.0
click at [310, 255] on textarea "I can help submit a work order for the water stain on the ceiling. Please share…" at bounding box center [322, 262] width 283 height 24
click at [365, 256] on textarea "I can help submit a work order for the water stain on the ceiling. Please also …" at bounding box center [322, 262] width 283 height 24
click at [181, 253] on textarea "I can help submit a work order for the water stain on the ceiling. Please also …" at bounding box center [322, 262] width 283 height 24
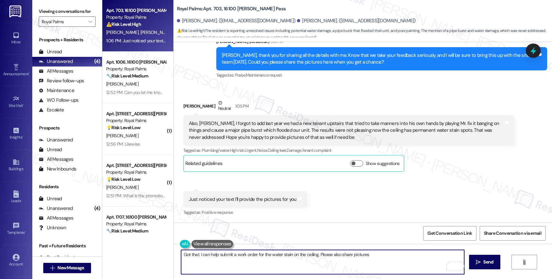
click at [392, 256] on textarea "Got that. I can help submit a work order for the water stain on the ceiling. Pl…" at bounding box center [322, 262] width 283 height 24
click at [425, 233] on span "advance" at bounding box center [424, 234] width 21 height 5
click at [199, 264] on textarea "Got that. I can help submit a work order for the water stain on the ceiling. Pl…" at bounding box center [322, 262] width 283 height 24
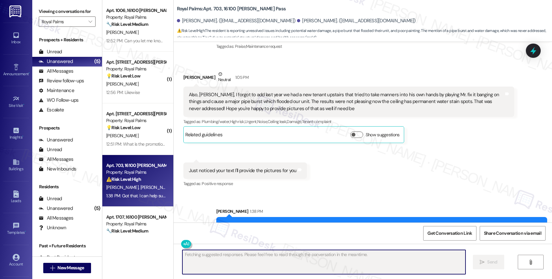
scroll to position [1128, 0]
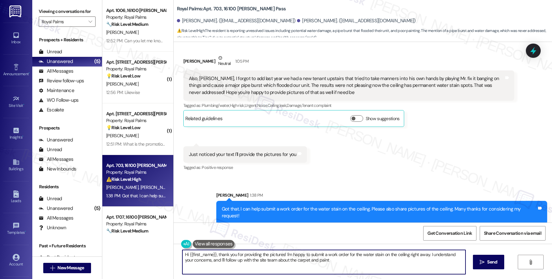
type textarea "Hi {{first_name}}, thank you for providing the pictures! I'm happy to submit a …"
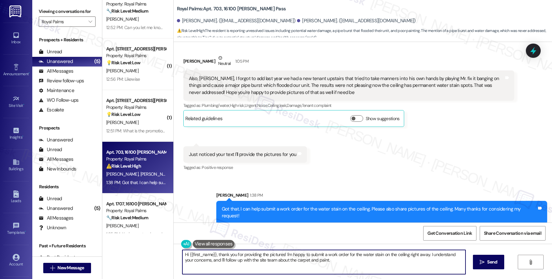
scroll to position [0, 0]
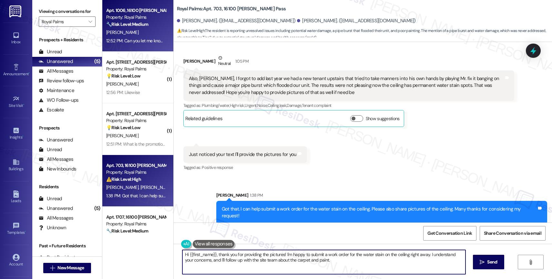
click at [128, 32] on div "[PERSON_NAME]" at bounding box center [136, 32] width 61 height 8
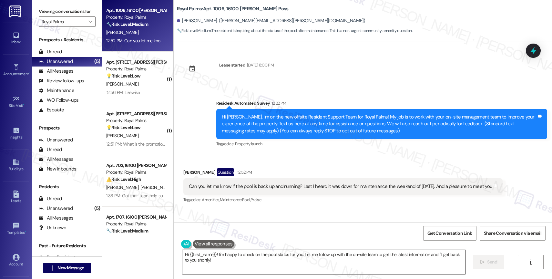
click at [211, 256] on textarea "Hi {{first_name}}! I'm happy to check on the pool status for you. Let me follow…" at bounding box center [323, 262] width 283 height 24
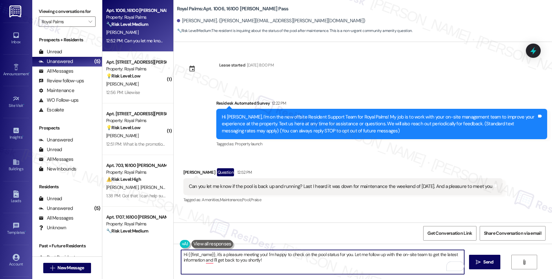
click at [287, 263] on textarea "Hi {{first_name}}, it's a pleasure meeting you! I'm happy to check on the pool …" at bounding box center [322, 262] width 283 height 24
click at [210, 240] on span "and" at bounding box center [209, 239] width 9 height 5
click at [277, 261] on textarea "Hi {{first_name}}, it's a pleasure meeting you! I'm happy to check on the pool …" at bounding box center [322, 262] width 283 height 24
drag, startPoint x: 182, startPoint y: 255, endPoint x: 216, endPoint y: 255, distance: 34.2
click at [182, 255] on textarea "Hi {{first_name}}, it's a pleasure meeting you! I'm happy to check on the pool …" at bounding box center [322, 262] width 283 height 24
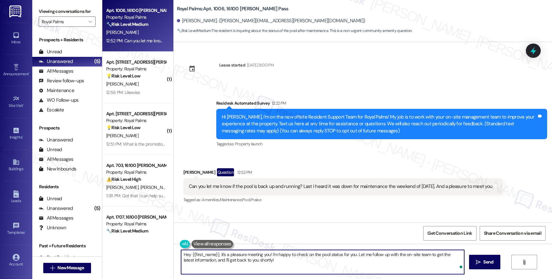
click at [320, 267] on textarea "Hey {{first_name}}, it's a pleasure meeting you! I'm happy to check on the pool…" at bounding box center [322, 262] width 283 height 24
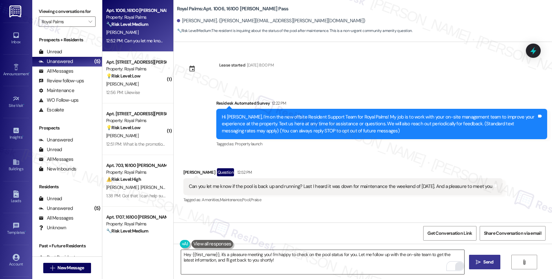
click at [488, 264] on span "Send" at bounding box center [488, 262] width 10 height 7
type textarea "Fetching suggested responses. Please feel free to read through the conversation…"
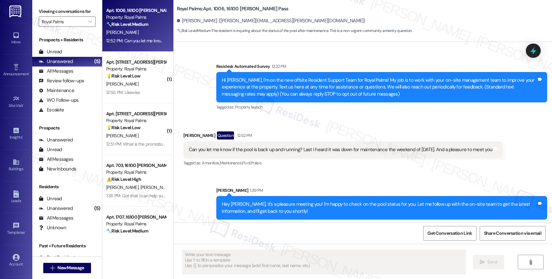
scroll to position [39, 0]
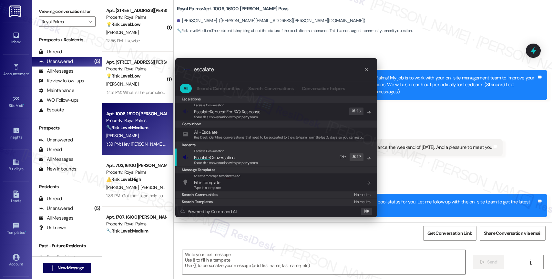
type input "escalate"
click at [235, 156] on span "Escalate Conversation" at bounding box center [214, 158] width 41 height 6
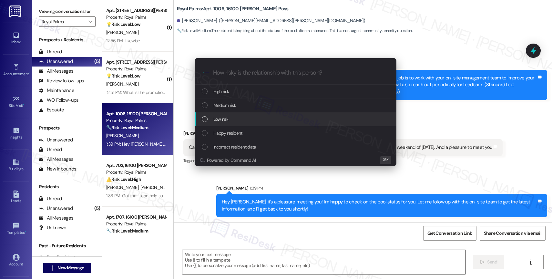
click at [233, 118] on div "Low risk" at bounding box center [296, 119] width 189 height 7
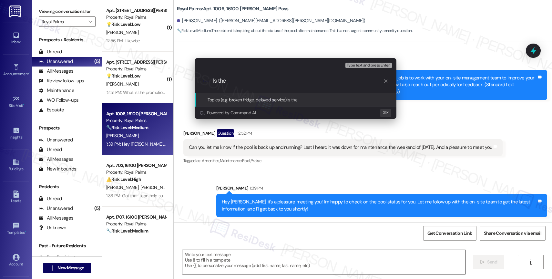
type input "Is the p"
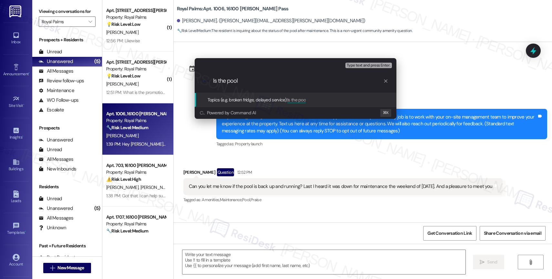
scroll to position [39, 0]
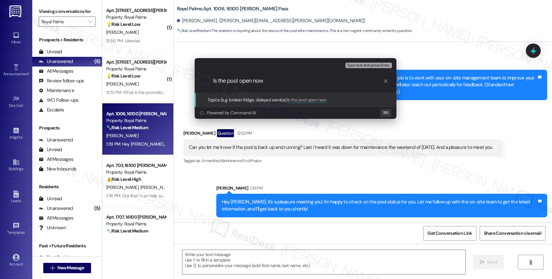
type input "Is the pool open now?"
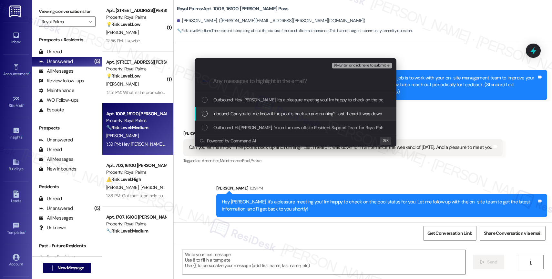
click at [266, 116] on span "Inbound: Can you let me know if the pool is back up and running? Last I heard i…" at bounding box center [362, 113] width 298 height 7
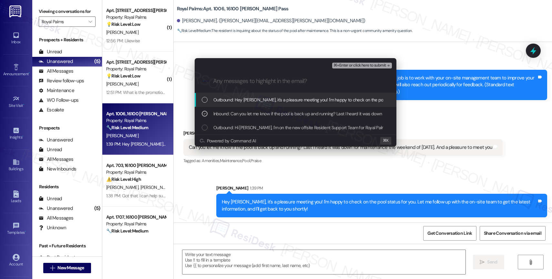
click at [373, 63] on button "⌘+Enter or click here to submit" at bounding box center [361, 66] width 59 height 6
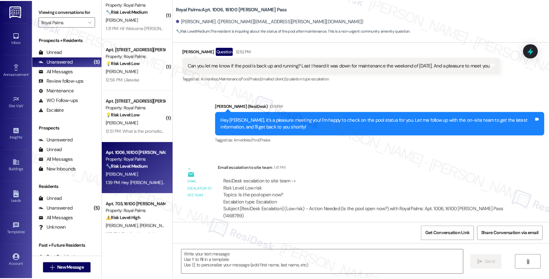
scroll to position [25, 0]
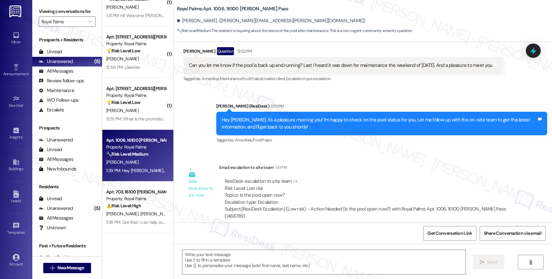
click at [316, 170] on div "Email escalation to site team 1:41 PM" at bounding box center [366, 168] width 295 height 9
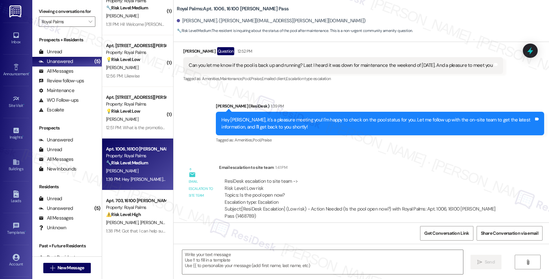
scroll to position [0, 0]
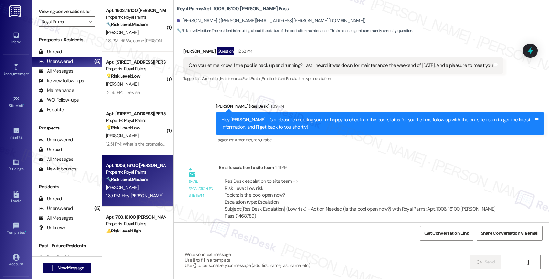
click at [123, 37] on div "1:31 PM: Hi! Welcome Sarah! As a happy tenant, proud fur baby and poopy picker …" at bounding box center [135, 41] width 61 height 8
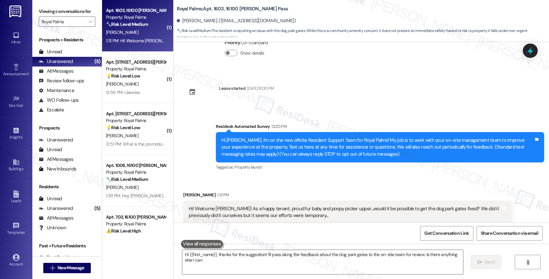
scroll to position [64, 0]
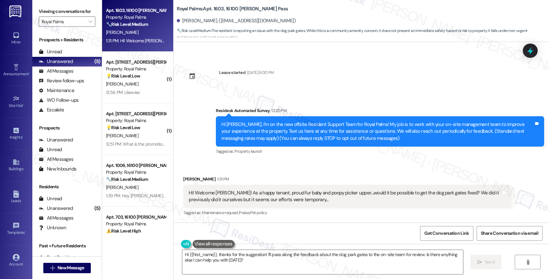
click at [289, 169] on div "Received via SMS Edgar Navarro 1:31 PM Hi! Welcome Sarah! As a happy tenant, pr…" at bounding box center [360, 191] width 375 height 61
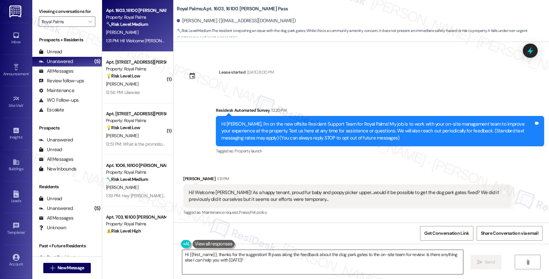
click at [226, 265] on textarea "Hi {{first_name}}, thanks for the suggestion! I'll pass along the feedback abou…" at bounding box center [322, 262] width 281 height 24
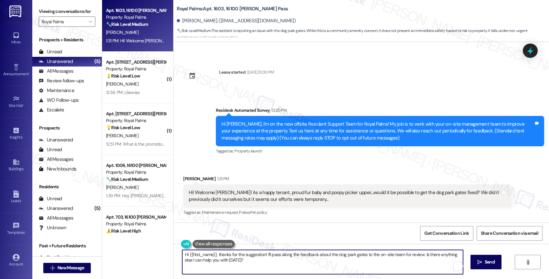
click at [226, 265] on textarea "Hi {{first_name}}, thanks for the suggestion! I'll pass along the feedback abou…" at bounding box center [322, 262] width 281 height 24
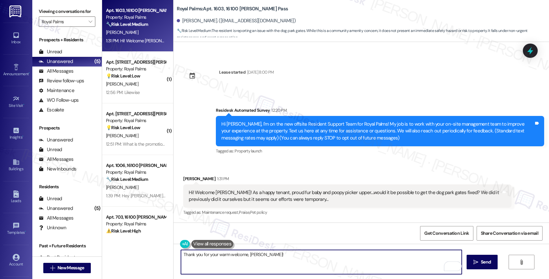
click at [286, 256] on textarea "Thank you for your warm welcome, Edgar!" at bounding box center [321, 262] width 281 height 24
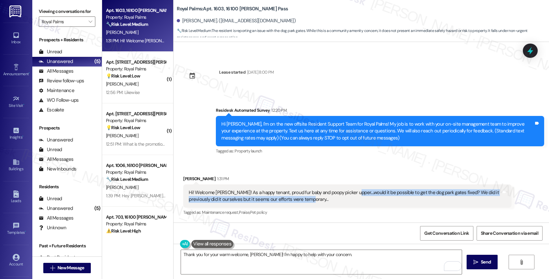
drag, startPoint x: 345, startPoint y: 192, endPoint x: 356, endPoint y: 197, distance: 12.0
click at [356, 197] on div "Hi! Welcome Sarah! As a happy tenant, proud fur baby and poopy picker upper....…" at bounding box center [345, 196] width 312 height 14
copy div "would it be possible to get the dog park gates fixed? We did it previously did …"
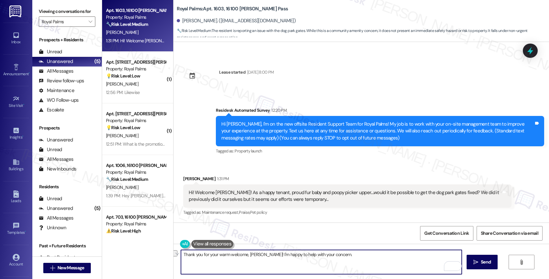
drag, startPoint x: 257, startPoint y: 253, endPoint x: 365, endPoint y: 260, distance: 107.7
click at [365, 260] on textarea "Thank you for your warm welcome, Edgar! I'm happy to help with your concern." at bounding box center [321, 262] width 281 height 24
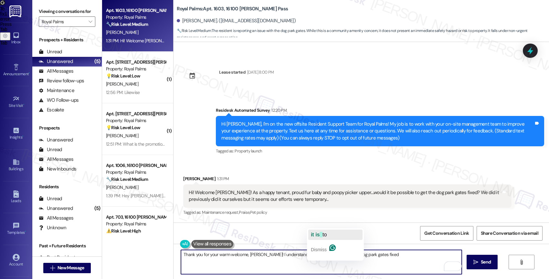
click at [319, 235] on span "it is" at bounding box center [315, 234] width 9 height 5
click at [411, 254] on textarea "Thank you for your warm welcome, Edgar! I understand the importance of having t…" at bounding box center [321, 262] width 281 height 24
paste textarea "Can you describe what’s happening with the gates now (for example, are they not…"
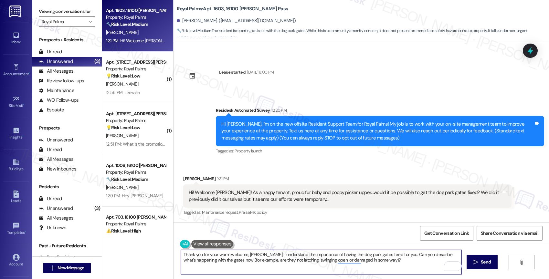
click at [391, 256] on textarea "Thank you for your warm welcome, Edgar! I understand the importance of having t…" at bounding box center [321, 262] width 281 height 24
click at [432, 265] on textarea "Thank you for your warm welcome, Edgar! I understand the importance of having t…" at bounding box center [321, 262] width 281 height 24
type textarea "Thank you for your warm welcome, Edgar! I understand the importance of having t…"
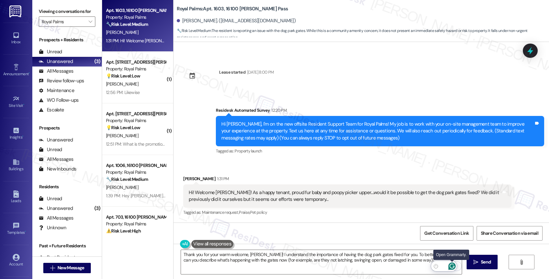
click at [452, 262] on icon "Open Grammarly. 0 Suggestions." at bounding box center [451, 265] width 7 height 7
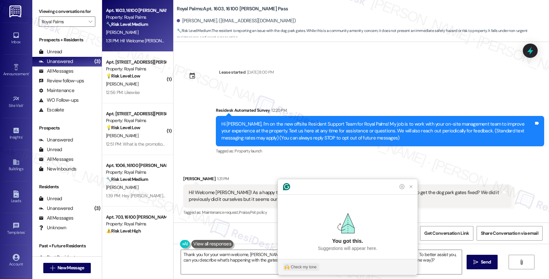
click at [300, 268] on div "Check my tone" at bounding box center [304, 267] width 26 height 6
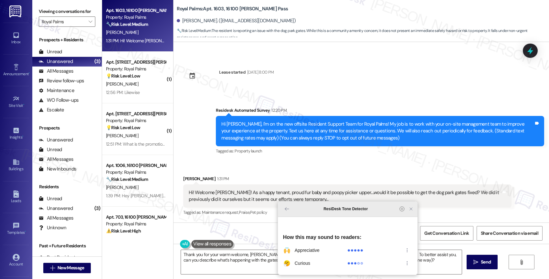
click at [409, 211] on icon "Close Grammarly Assistant" at bounding box center [410, 208] width 5 height 5
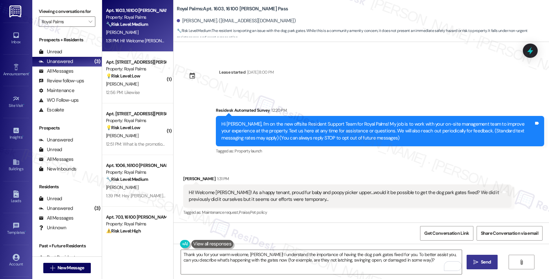
click at [482, 263] on span "Send" at bounding box center [485, 262] width 10 height 7
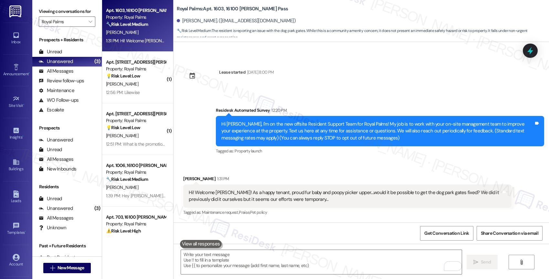
type textarea "Fetching suggested responses. Please feel free to read through the conversation…"
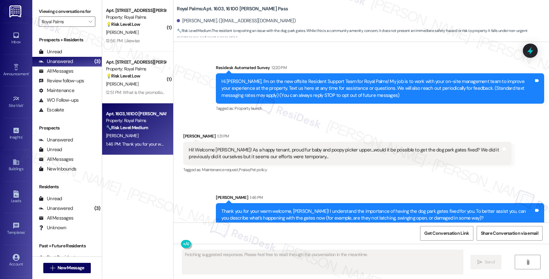
scroll to position [116, 0]
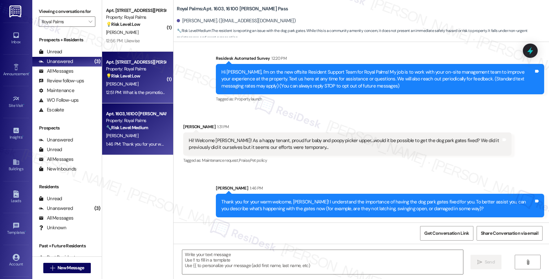
click at [126, 77] on strong "💡 Risk Level: Low" at bounding box center [123, 76] width 34 height 6
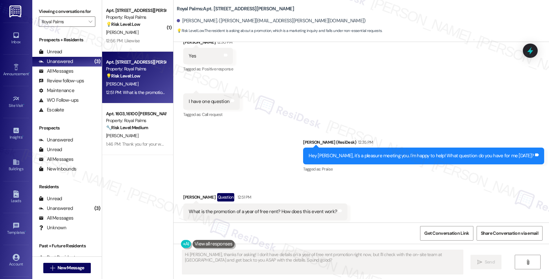
scroll to position [154, 0]
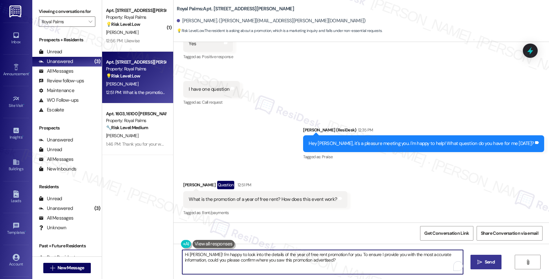
drag, startPoint x: 200, startPoint y: 255, endPoint x: 162, endPoint y: 250, distance: 37.9
click at [162, 250] on div "( 1 ) Apt. 904, 16100 Henderson Pass Property: Royal Palms 💡 Risk Level: Low Th…" at bounding box center [325, 139] width 447 height 279
drag, startPoint x: 199, startPoint y: 254, endPoint x: 171, endPoint y: 252, distance: 27.5
click at [173, 252] on div "Hi Samuel! I'm happy to look into the details of the year of free rent promotio…" at bounding box center [360, 268] width 375 height 48
click at [355, 266] on textarea "Got that, Samuel! I'm happy to look into the details of the year of free rent p…" at bounding box center [321, 262] width 281 height 24
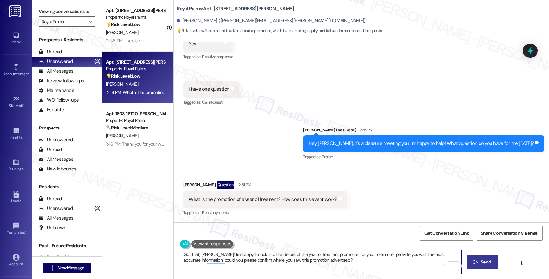
drag, startPoint x: 352, startPoint y: 253, endPoint x: 358, endPoint y: 261, distance: 9.8
click at [358, 261] on textarea "Got that, Samuel! I'm happy to look into the details of the year of free rent p…" at bounding box center [321, 262] width 281 height 24
click at [375, 259] on textarea "Got that, Samuel! I'm happy to look into the details of the year of free rent p…" at bounding box center [321, 262] width 281 height 24
click at [214, 241] on button at bounding box center [212, 244] width 42 height 8
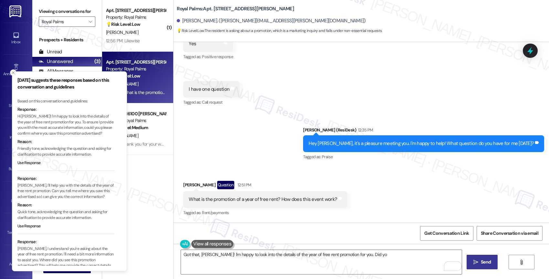
drag, startPoint x: 64, startPoint y: 120, endPoint x: 87, endPoint y: 128, distance: 23.8
click at [87, 128] on p "Hi Samuel! I'm happy to look into the details of the year of free rent promotio…" at bounding box center [65, 125] width 97 height 23
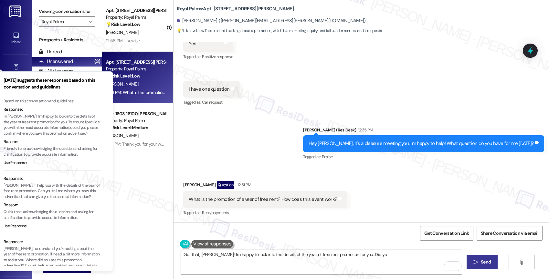
drag, startPoint x: 98, startPoint y: 131, endPoint x: 85, endPoint y: 129, distance: 13.3
click at [85, 129] on p "Hi Samuel! I'm happy to look into the details of the year of free rent promotio…" at bounding box center [52, 125] width 97 height 23
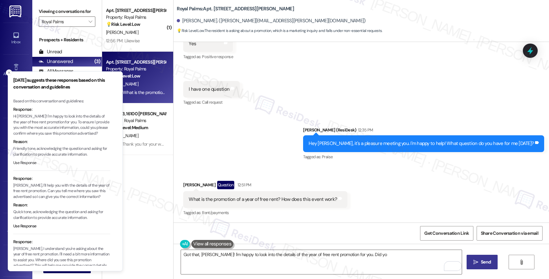
click at [31, 161] on button "Use Response" at bounding box center [24, 163] width 23 height 6
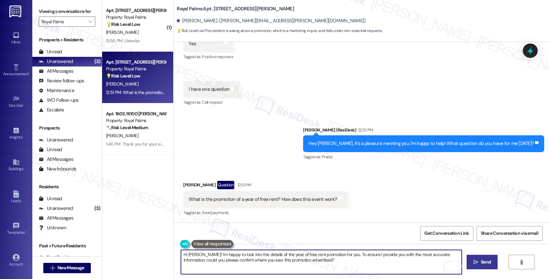
drag, startPoint x: 183, startPoint y: 253, endPoint x: 168, endPoint y: 251, distance: 14.9
click at [173, 251] on div "Royal Palms: Apt. 607, 16100 Henderson Pass Samuel Jaimes. (samuel.d.jaimes.h@g…" at bounding box center [361, 139] width 376 height 279
click at [331, 265] on textarea "Got that. I'm happy to look into the details of the year of free rent promotion…" at bounding box center [321, 262] width 281 height 24
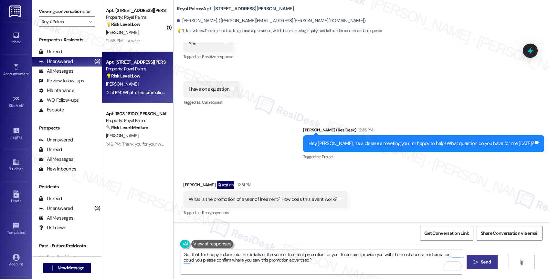
click at [477, 263] on icon "" at bounding box center [475, 262] width 5 height 5
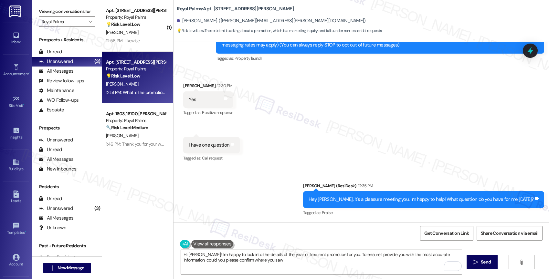
scroll to position [206, 0]
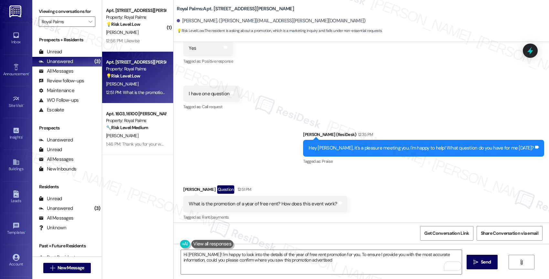
type textarea "Hi Samuel! I'm happy to look into the details of the year of free rent promotio…"
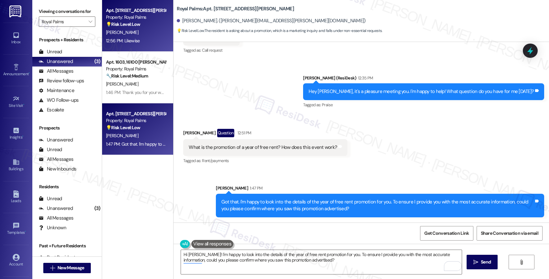
click at [136, 34] on div "D. Scarnati" at bounding box center [135, 32] width 61 height 8
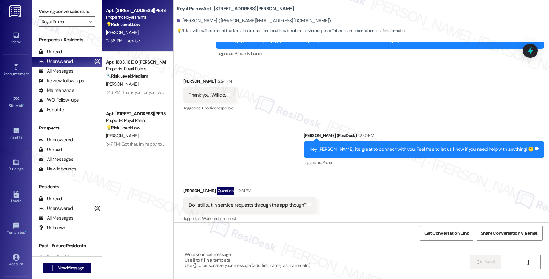
type textarea "Fetching suggested responses. Please feel free to read through the conversation…"
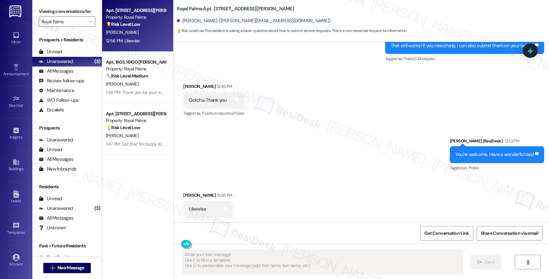
scroll to position [376, 0]
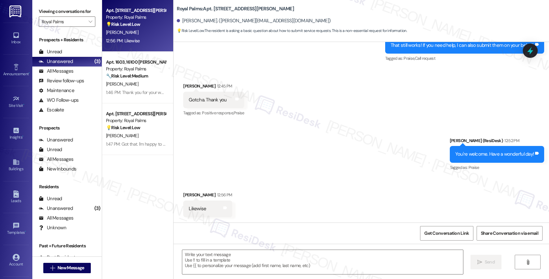
click at [293, 174] on div "Sent via SMS Sarah (ResiDesk) 12:52 PM You're welcome. Have a wonderful day! Ta…" at bounding box center [360, 150] width 375 height 55
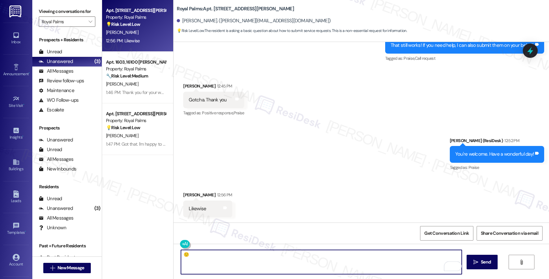
scroll to position [357, 0]
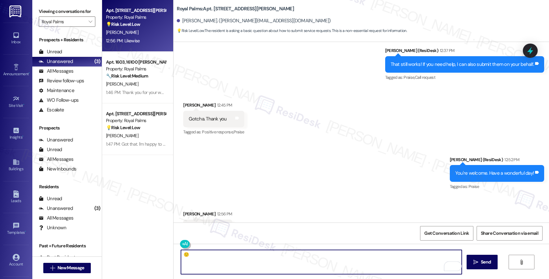
click at [181, 255] on textarea "🙂" at bounding box center [321, 262] width 281 height 24
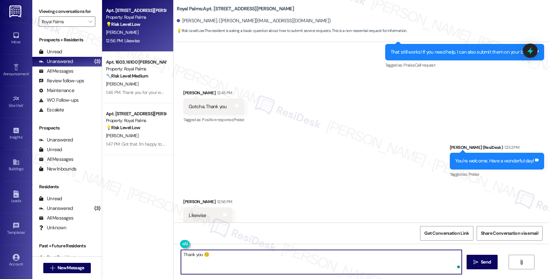
scroll to position [376, 0]
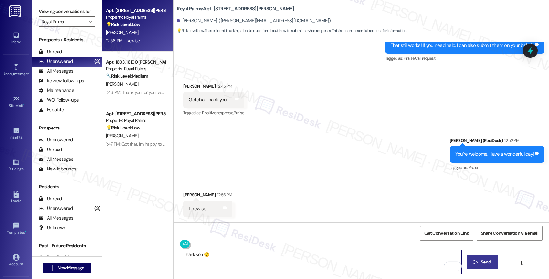
type textarea "Thank you 🙂"
click at [485, 262] on span "Send" at bounding box center [485, 262] width 10 height 7
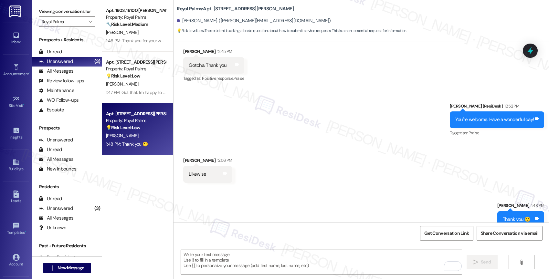
scroll to position [421, 0]
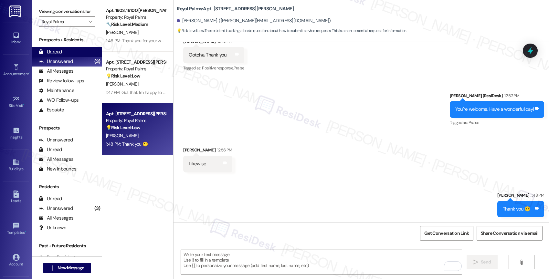
click at [59, 55] on div "Unread" at bounding box center [50, 51] width 23 height 7
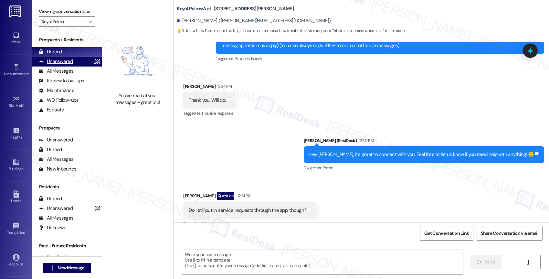
type textarea "Fetching suggested responses. Please feel free to read through the conversation…"
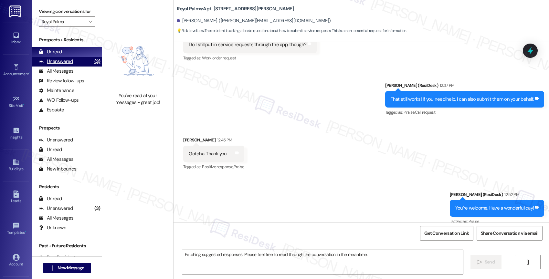
click at [78, 66] on div "Unanswered (3)" at bounding box center [66, 62] width 69 height 10
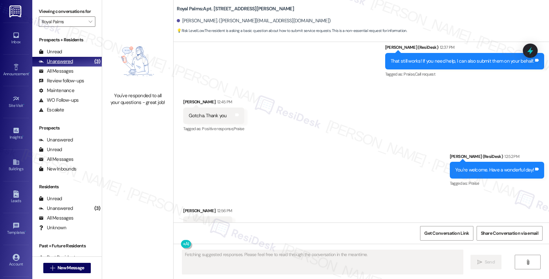
scroll to position [376, 0]
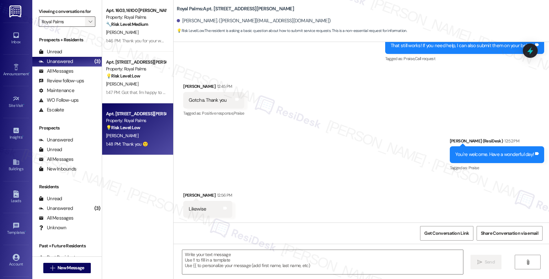
click at [88, 24] on icon "" at bounding box center [90, 21] width 4 height 5
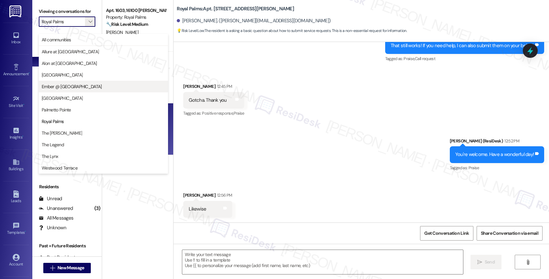
click at [71, 84] on span "Ember @ Alamo Ranch" at bounding box center [72, 86] width 60 height 6
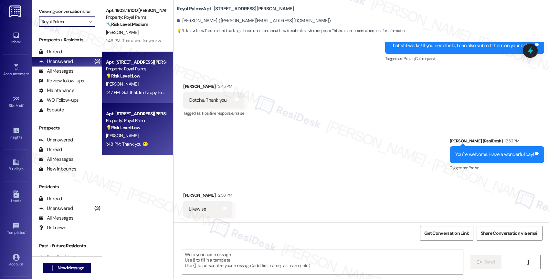
type input "Ember @ [GEOGRAPHIC_DATA]"
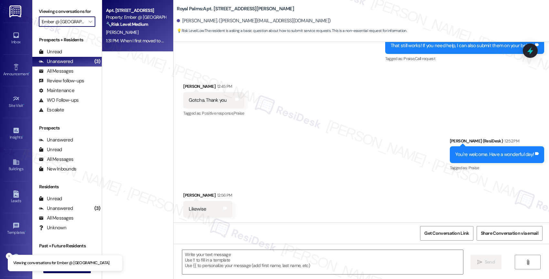
click at [138, 38] on div "1:31 PM: When I first moved to ember I never had a roach problem and now it has…" at bounding box center [421, 41] width 631 height 6
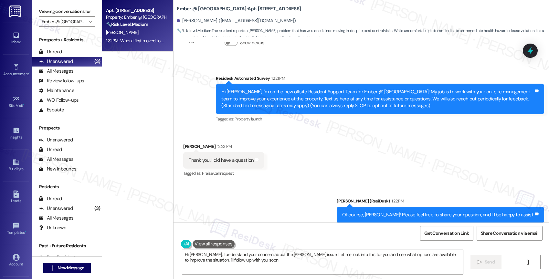
type textarea "Hi Amanda, I understand your concern about the roach issue. Let me look into th…"
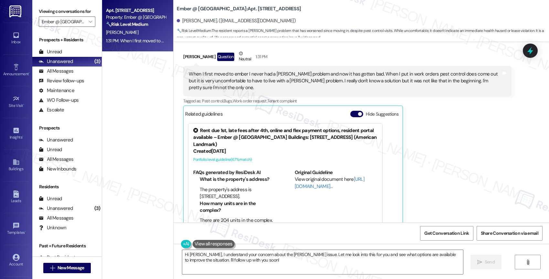
scroll to position [320, 0]
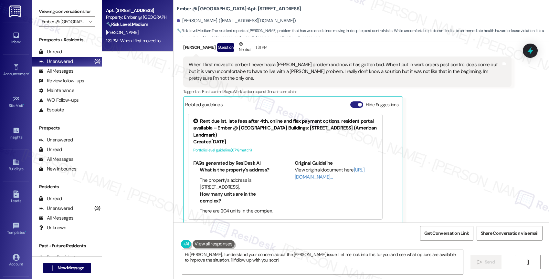
click at [350, 101] on button "Hide Suggestions" at bounding box center [356, 104] width 13 height 6
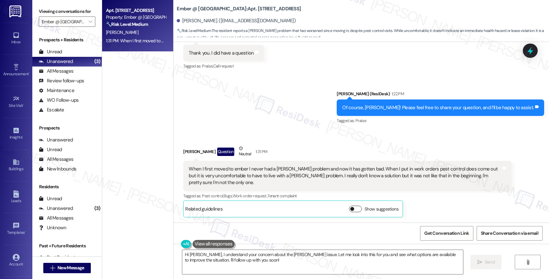
scroll to position [209, 0]
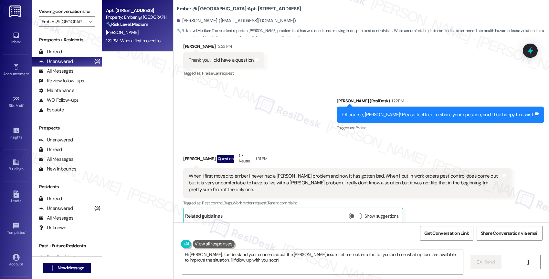
click at [276, 108] on div "Sent via SMS Sarah (ResiDesk) 1:22 PM Of course, Amanda! Please feel free to sh…" at bounding box center [360, 110] width 375 height 55
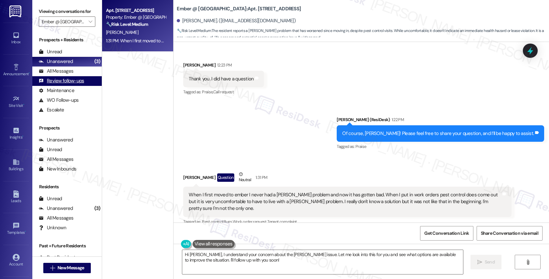
scroll to position [190, 0]
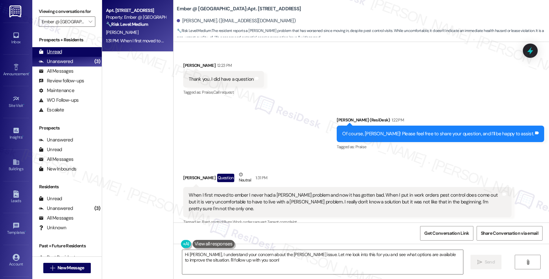
click at [67, 57] on div "Unread (0)" at bounding box center [66, 52] width 69 height 10
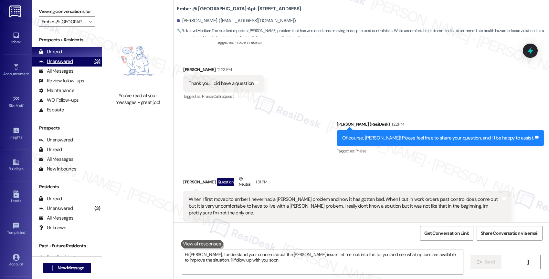
type textarea "Hi Amanda, I understand your concern about the roach issue. Let me look into th…"
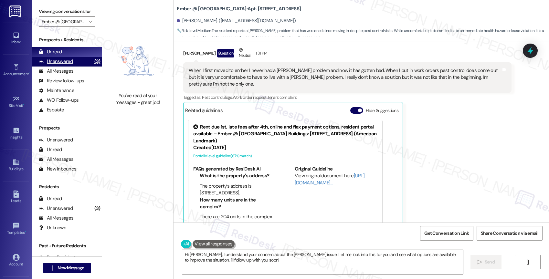
click at [73, 67] on div "Unanswered (3)" at bounding box center [66, 62] width 69 height 10
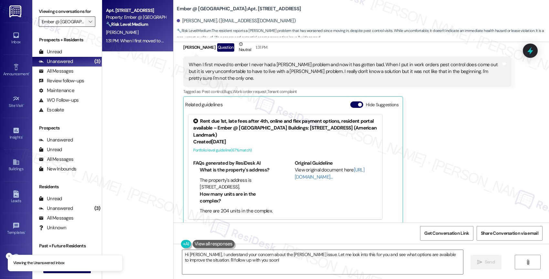
click at [87, 26] on span "" at bounding box center [90, 21] width 6 height 10
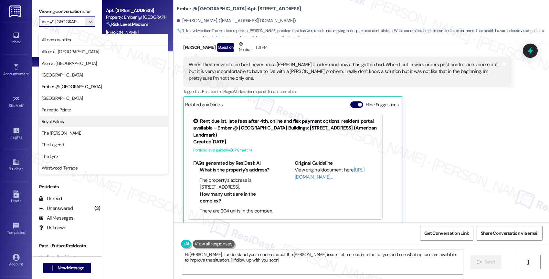
click at [63, 118] on span "Royal Palms" at bounding box center [53, 121] width 22 height 6
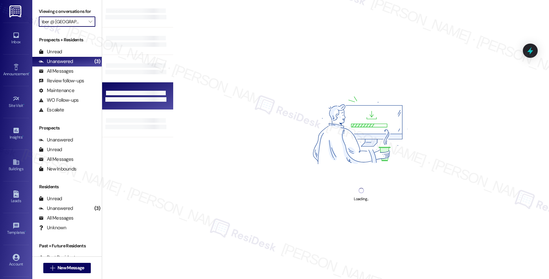
type input "Royal Palms"
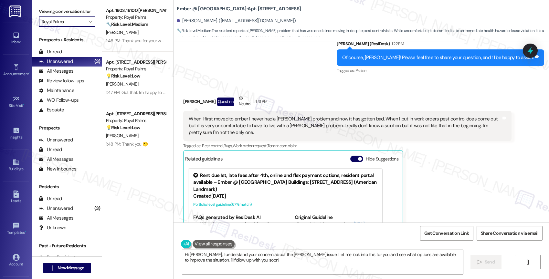
scroll to position [320, 0]
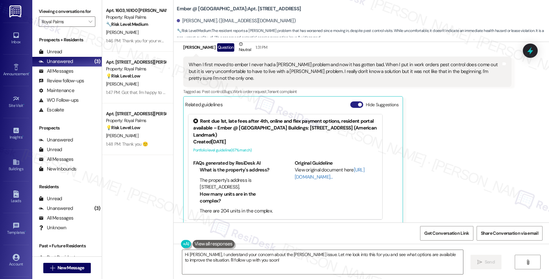
click at [353, 101] on button "Hide Suggestions" at bounding box center [356, 104] width 13 height 6
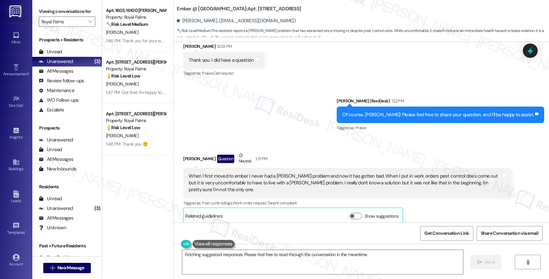
scroll to position [209, 0]
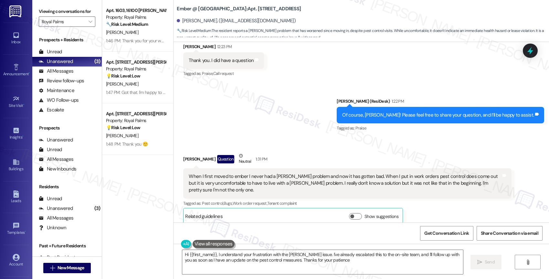
type textarea "Hi {{first_name}}, I understand your frustration with the roach issue. I've alr…"
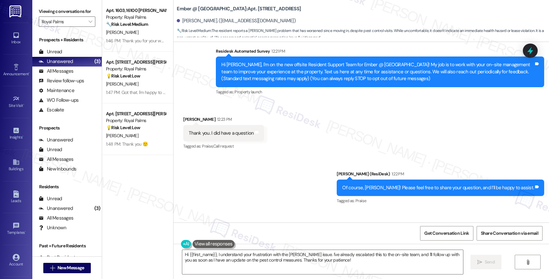
scroll to position [306, 0]
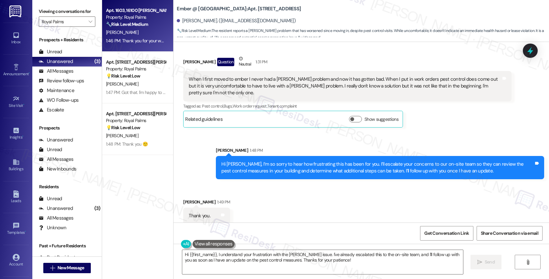
click at [132, 40] on div "1:46 PM: Thank you for your warm welcome, Edgar! I understand the importance of…" at bounding box center [376, 41] width 540 height 6
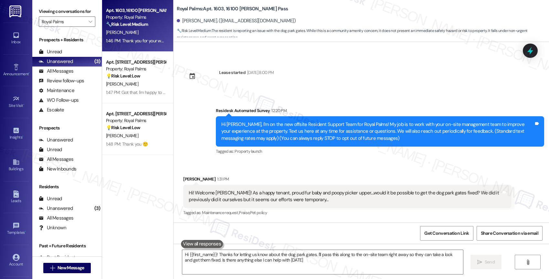
type textarea "Hi {{first_name}}! Thanks for letting us know about the dog park gates. I'll pa…"
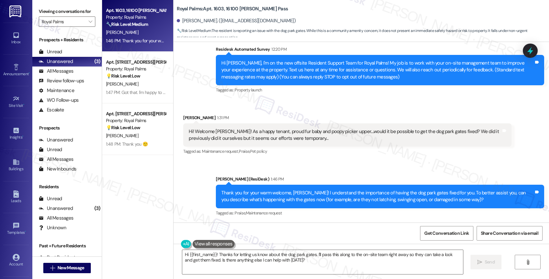
scroll to position [125, 0]
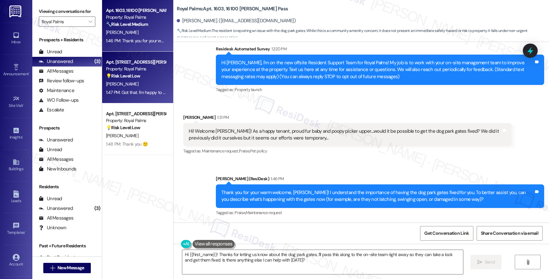
click at [146, 76] on div "💡 Risk Level: Low The resident is asking about a promotion, which is a marketin…" at bounding box center [136, 76] width 60 height 7
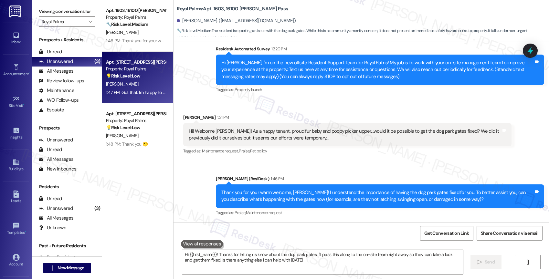
type textarea "Hi {{first_name}}! Thanks for letting us know about the dog park gates. I'll pa…"
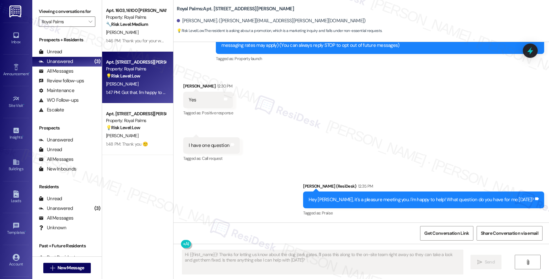
scroll to position [216, 0]
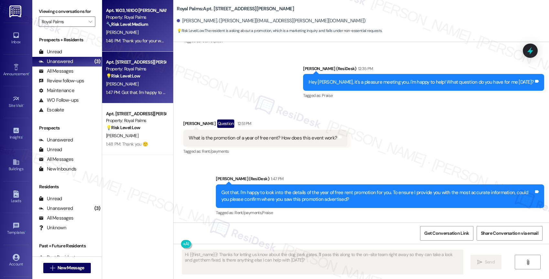
click at [144, 20] on div "Property: Royal Palms" at bounding box center [136, 17] width 60 height 7
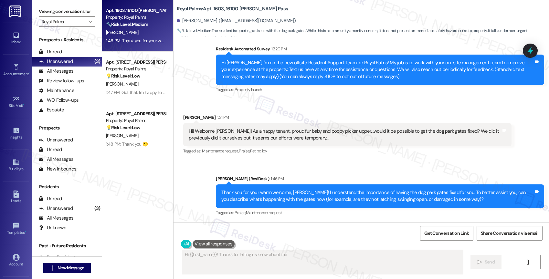
scroll to position [125, 0]
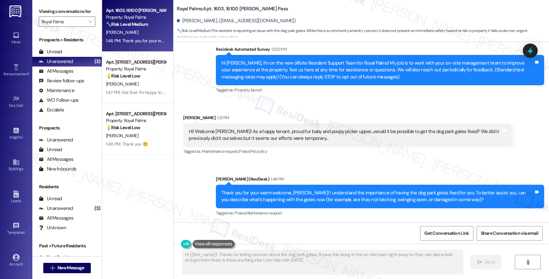
type textarea "Hi {{first_name}}! Thanks for letting us know about the dog park gates. I'll pa…"
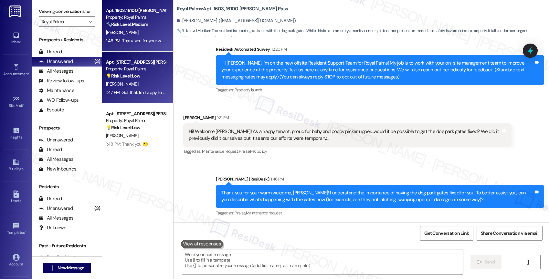
click at [127, 74] on strong "💡 Risk Level: Low" at bounding box center [123, 76] width 34 height 6
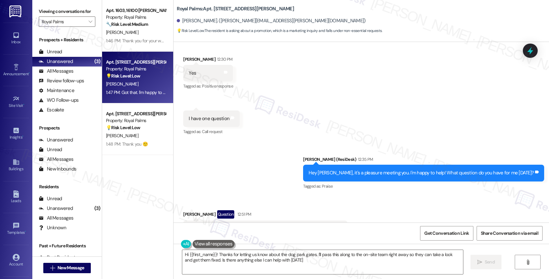
type textarea "Hi {{first_name}}! Thanks for letting us know about the dog park gates. I'll pa…"
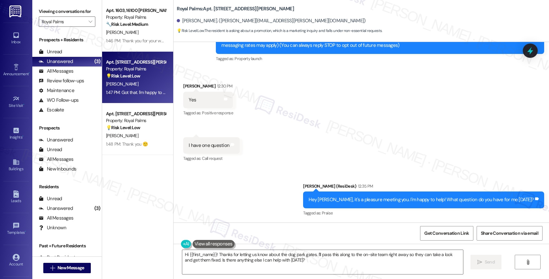
scroll to position [216, 0]
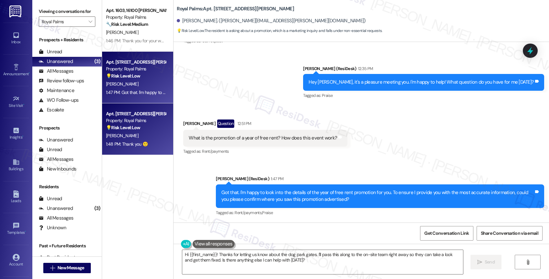
click at [141, 136] on div "[PERSON_NAME]" at bounding box center [135, 136] width 61 height 8
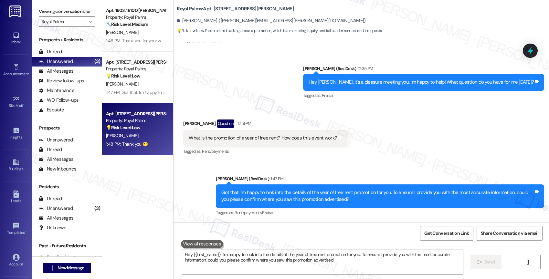
type textarea "Hey {{first_name}}, I'm happy to look into the details of the year of free rent…"
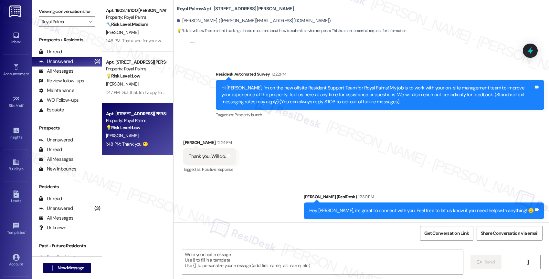
type textarea "Fetching suggested responses. Please feel free to read through the conversation…"
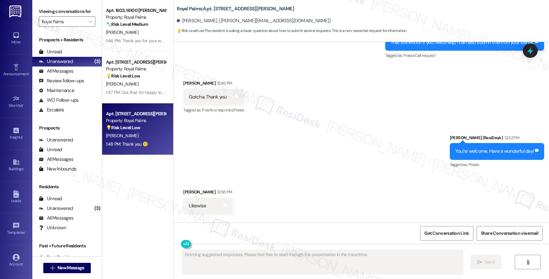
scroll to position [430, 0]
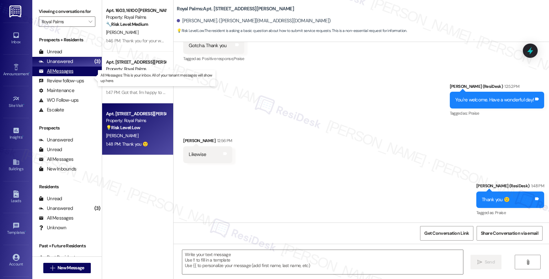
click at [76, 76] on div "All Messages (undefined)" at bounding box center [66, 72] width 69 height 10
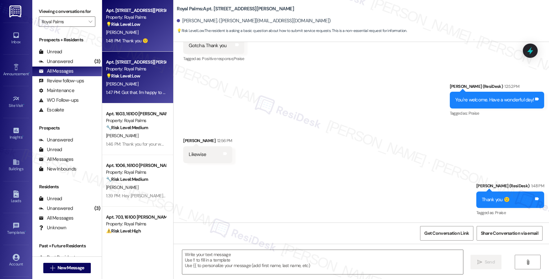
click at [141, 76] on div "💡 Risk Level: Low The resident is asking about a promotion, which is a marketin…" at bounding box center [136, 76] width 60 height 7
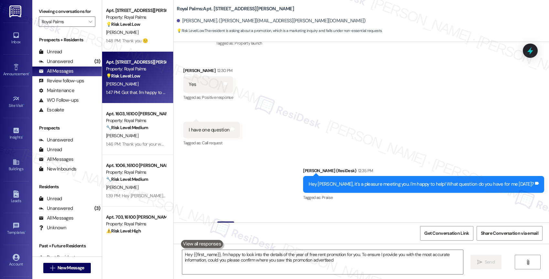
type textarea "Hey {{first_name}}, I'm happy to look into the details of the year of free rent…"
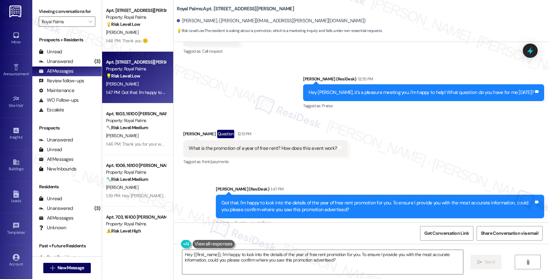
scroll to position [216, 0]
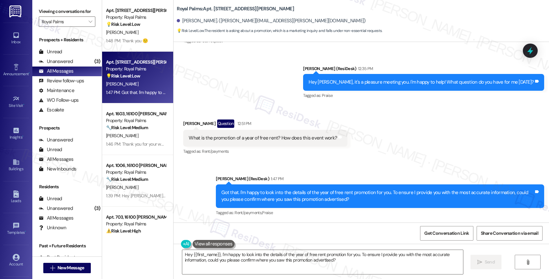
click at [256, 72] on div "Sent via SMS Sarah (ResiDesk) 12:35 PM Hey Samuel, it's a pleasure meeting you.…" at bounding box center [360, 78] width 375 height 55
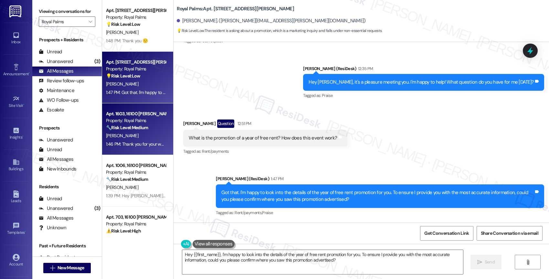
click at [139, 131] on div "Apt. 1603, 16100 Henderson Pass Property: Royal Palms 🔧 Risk Level: Medium The …" at bounding box center [135, 121] width 61 height 22
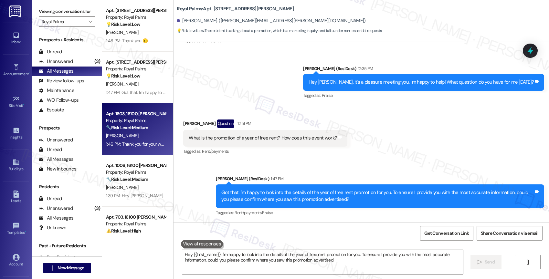
type textarea "Hey {{first_name}}, I'm happy to look into the details of the year of free rent…"
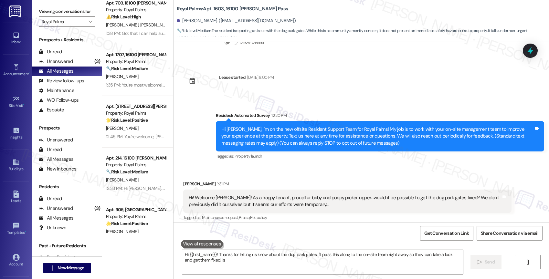
scroll to position [64, 0]
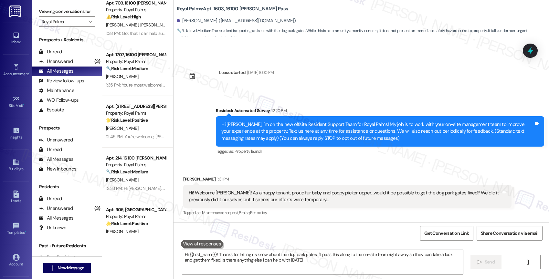
type textarea "Hi {{first_name}}! Thanks for letting us know about the dog park gates. I'll pa…"
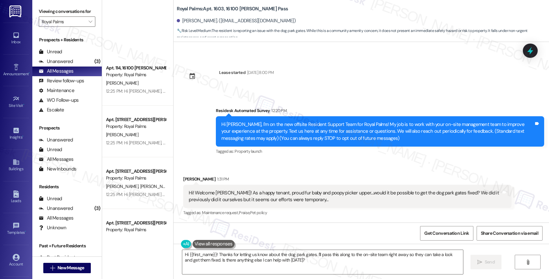
scroll to position [740, 0]
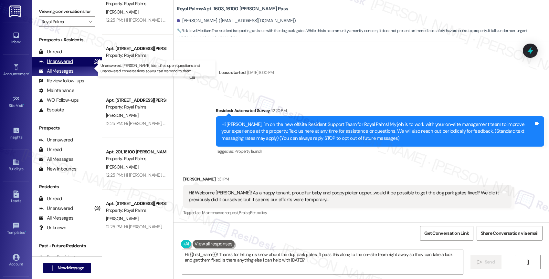
click at [76, 65] on div "Unanswered (3)" at bounding box center [66, 62] width 69 height 10
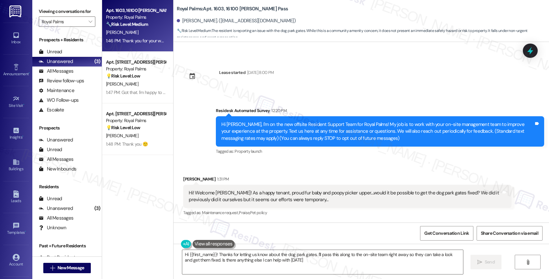
type textarea "Hi {{first_name}}! Thanks for letting us know about the dog park gates. I'll pa…"
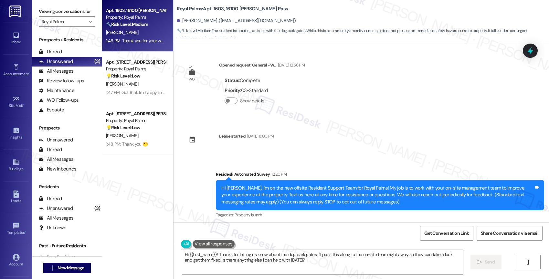
scroll to position [125, 0]
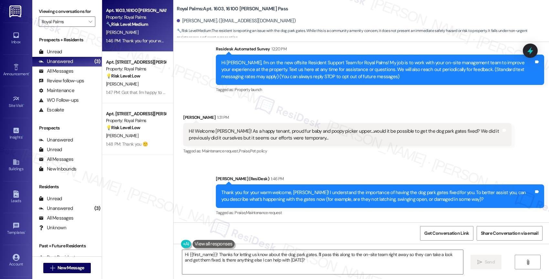
click at [294, 104] on div "Received via SMS Edgar Navarro 1:31 PM Hi! Welcome Sarah! As a happy tenant, pr…" at bounding box center [360, 129] width 375 height 61
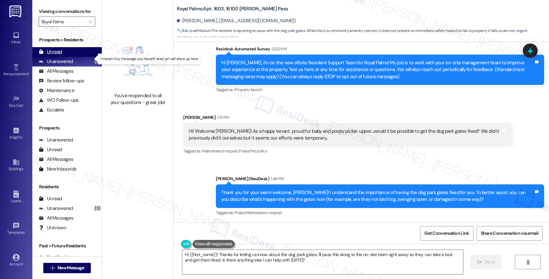
click at [70, 56] on div "Unread (0)" at bounding box center [66, 52] width 69 height 10
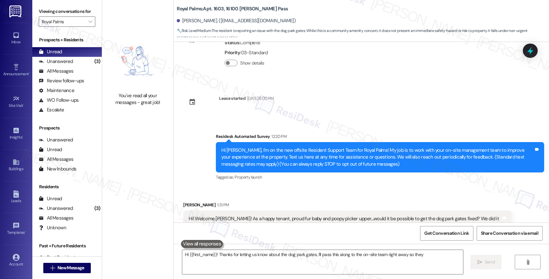
scroll to position [64, 0]
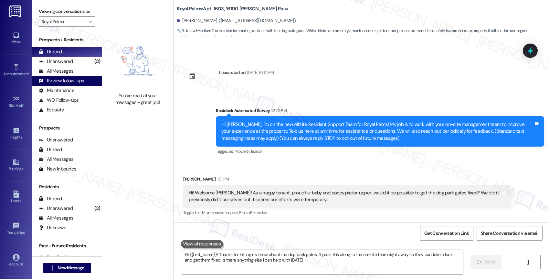
type textarea "Hi {{first_name}}! Thanks for letting us know about the dog park gates. I'll pa…"
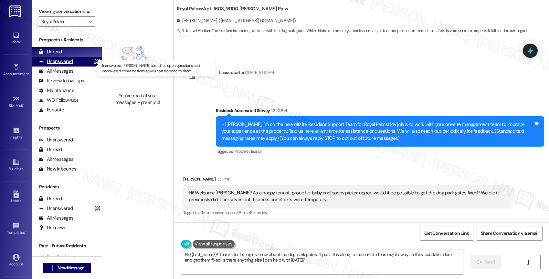
click at [69, 65] on div "Unanswered" at bounding box center [56, 61] width 34 height 7
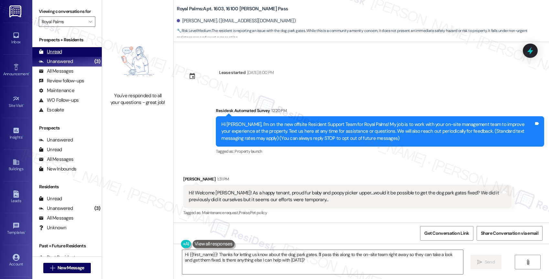
click at [69, 57] on div "Unread (0)" at bounding box center [66, 52] width 69 height 10
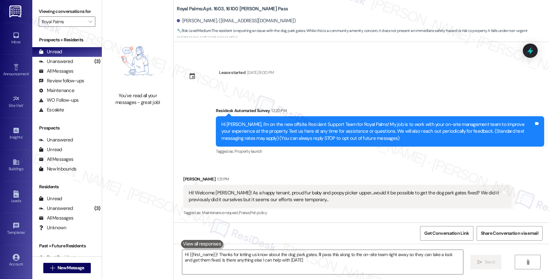
type textarea "Hi {{first_name}}! Thanks for letting us know about the dog park gates. I'll pa…"
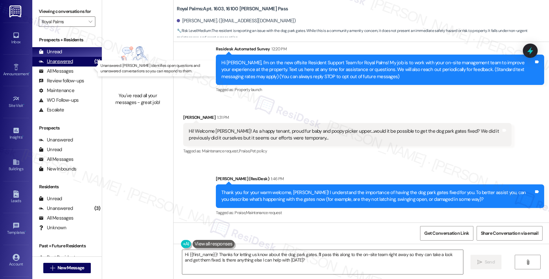
click at [83, 67] on div "Unanswered (3)" at bounding box center [66, 62] width 69 height 10
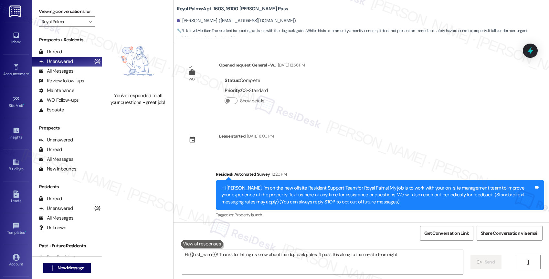
scroll to position [64, 0]
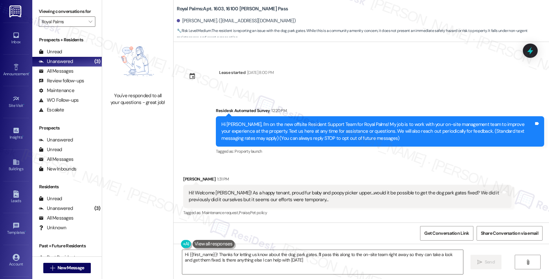
type textarea "Hi {{first_name}}! Thanks for letting us know about the dog park gates. I'll pa…"
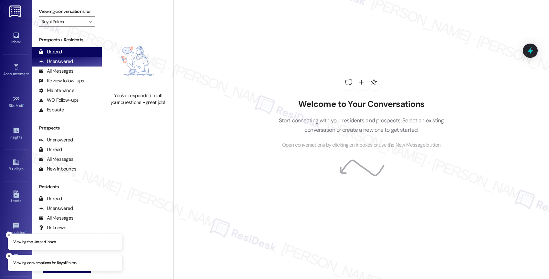
click at [54, 55] on div "Unread" at bounding box center [50, 51] width 23 height 7
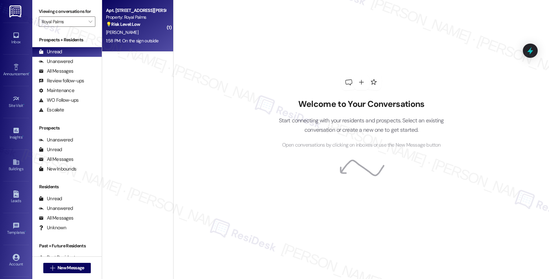
click at [131, 35] on div "S. Jaimes" at bounding box center [135, 32] width 61 height 8
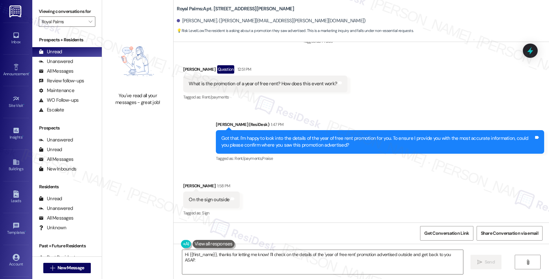
scroll to position [270, 0]
click at [240, 258] on textarea "Hi {{first_name}}, thanks for letting me know! I'll check on the details of the…" at bounding box center [322, 262] width 281 height 24
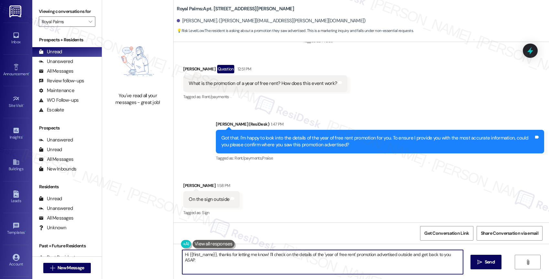
click at [240, 258] on textarea "Hi {{first_name}}, thanks for letting me know! I'll check on the details of the…" at bounding box center [322, 262] width 281 height 24
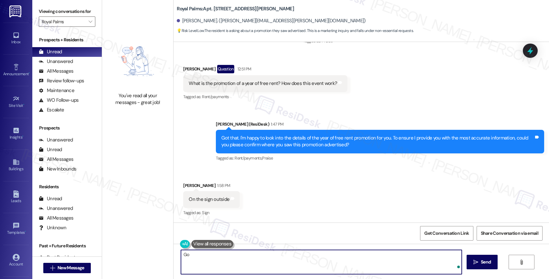
type textarea "G"
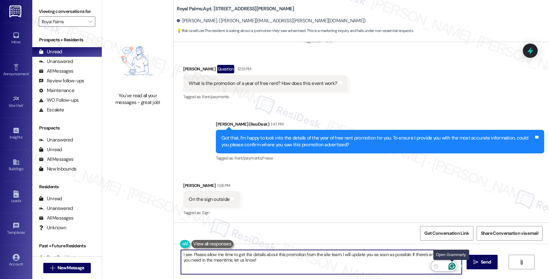
click at [452, 264] on icon "Open Grammarly. 0 Suggestions." at bounding box center [451, 265] width 7 height 7
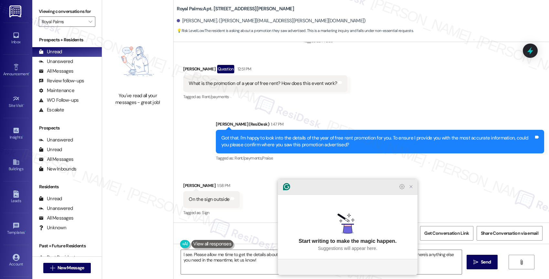
click at [411, 189] on icon "Close Grammarly Assistant" at bounding box center [410, 186] width 5 height 5
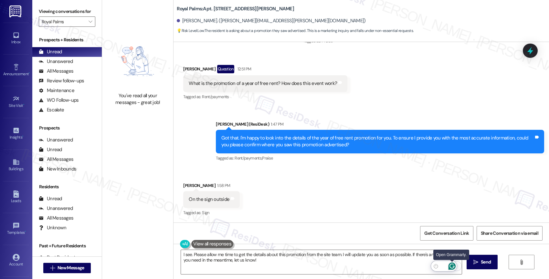
click at [453, 265] on icon "Open Grammarly. 0 Suggestions." at bounding box center [451, 265] width 7 height 7
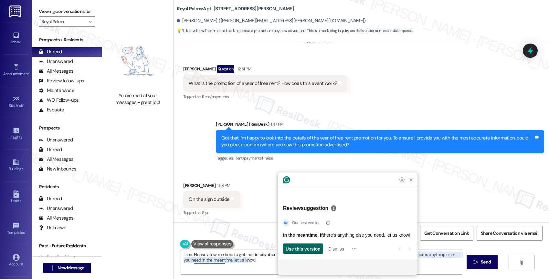
click at [307, 247] on span "Use this version" at bounding box center [302, 248] width 35 height 7
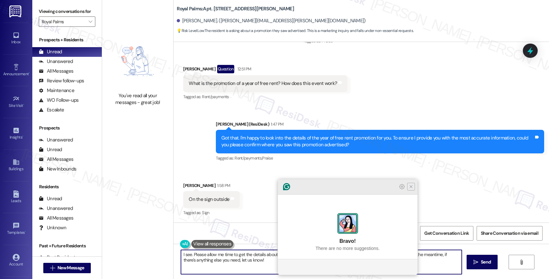
type textarea "I see. Please allow me time to get the details about this promotion from the si…"
click at [408, 189] on icon "Close Grammarly Assistant" at bounding box center [410, 186] width 5 height 5
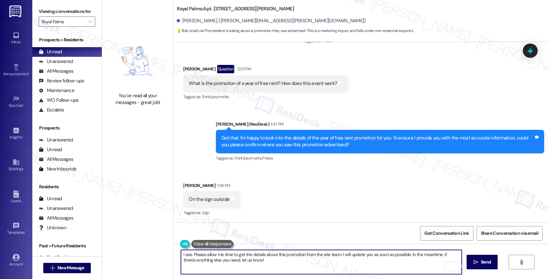
click at [271, 261] on textarea "I see. Please allow me time to get the details about this promotion from the si…" at bounding box center [321, 262] width 281 height 24
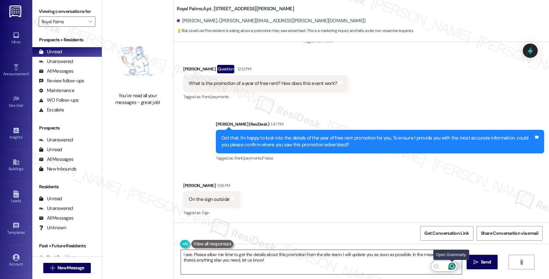
click at [453, 267] on icon "Open Grammarly. 0 Suggestions." at bounding box center [451, 266] width 5 height 5
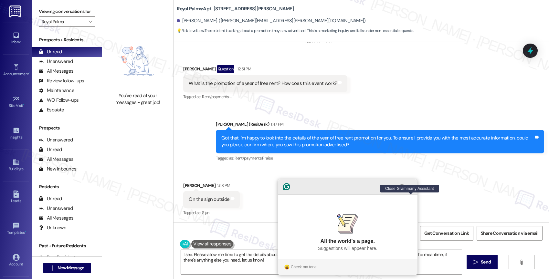
click at [410, 189] on icon "Close Grammarly Assistant" at bounding box center [410, 186] width 5 height 5
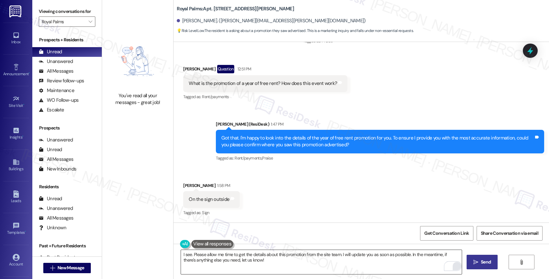
click at [473, 261] on icon "" at bounding box center [475, 262] width 5 height 5
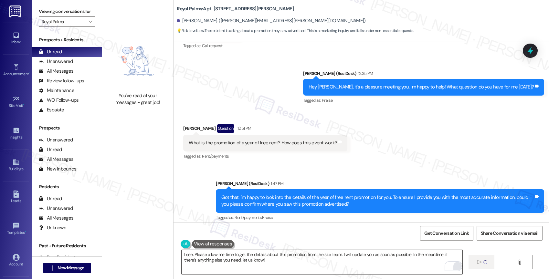
scroll to position [0, 0]
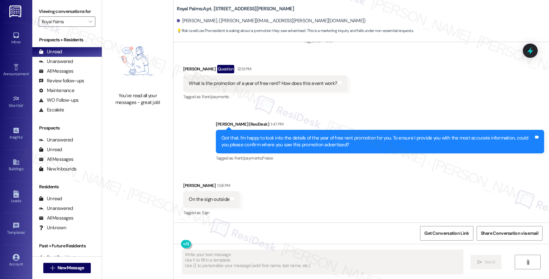
type textarea "Fetching suggested responses. Please feel free to read through the conversation…"
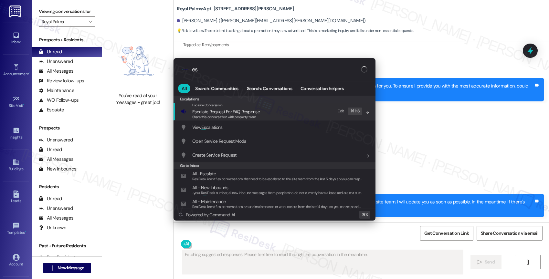
type input "esc"
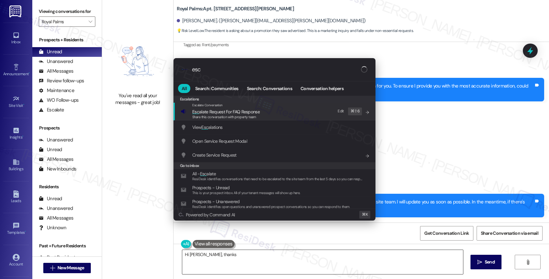
type textarea "Hi [PERSON_NAME], thanks for"
type input "esca"
type textarea "Hi [PERSON_NAME], thanks for your patience! I'm"
type input "escal"
type textarea "Hi [PERSON_NAME], thanks for your patience! I'm"
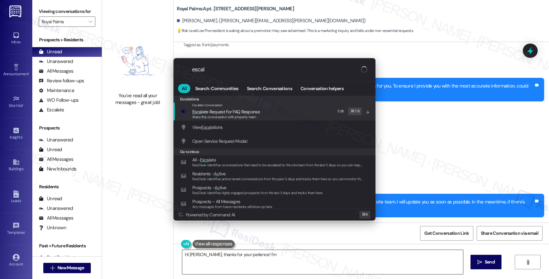
type input "escala"
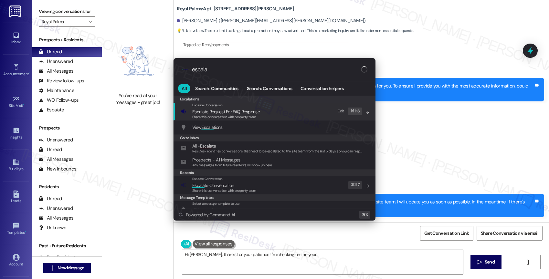
type textarea "Hi Samuel, thanks for your patience! I'm checking on the year of"
type input "escalat"
type textarea "Hi Samuel, thanks for your patience! I'm checking on the year of free rent"
type input "escalate"
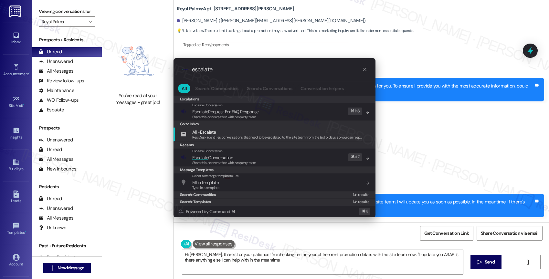
type textarea "Hi Samuel, thanks for your patience! I'm checking on the year of free rent prom…"
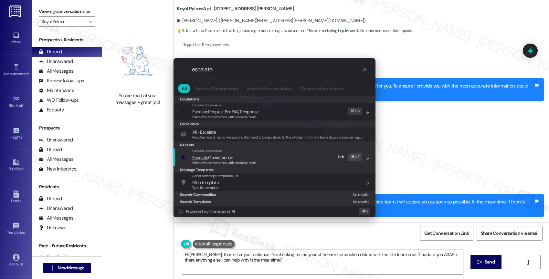
type input "escalate"
click at [233, 156] on span "Escalate Conversation" at bounding box center [212, 158] width 41 height 6
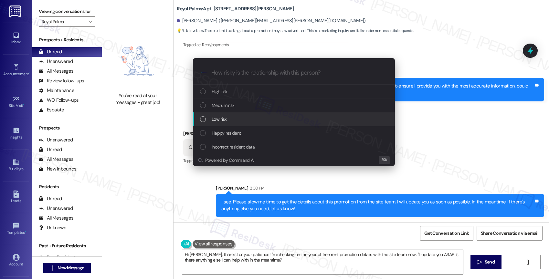
click at [234, 118] on div "Low risk" at bounding box center [294, 119] width 189 height 7
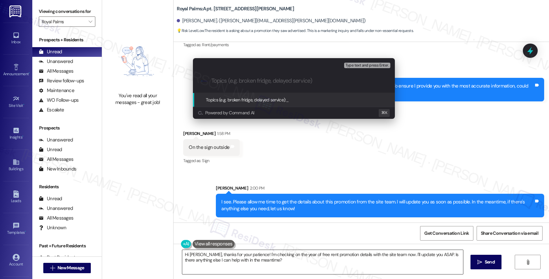
click at [230, 80] on input "Topics (e.g. broken fridge, delayed service)" at bounding box center [298, 80] width 175 height 7
type input "F"
drag, startPoint x: 211, startPoint y: 77, endPoint x: 288, endPoint y: 85, distance: 77.6
click at [288, 85] on div ".cls-1{fill:#0a055f;}.cls-2{fill:#0cc4c4;} resideskLogoBlueOrange Promotion - Fr" at bounding box center [294, 80] width 202 height 23
drag, startPoint x: 246, startPoint y: 80, endPoint x: 208, endPoint y: 79, distance: 37.5
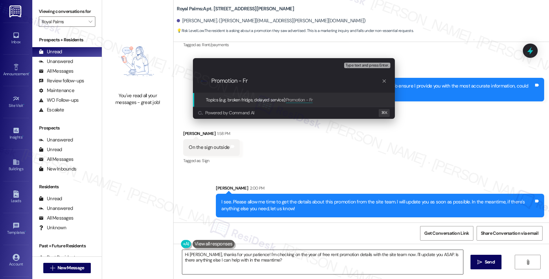
click at [208, 79] on div ".cls-1{fill:#0a055f;}.cls-2{fill:#0cc4c4;} resideskLogoBlueOrange Promotion - Fr" at bounding box center [294, 80] width 202 height 23
click at [269, 81] on input "Promotion - Fr" at bounding box center [296, 80] width 170 height 7
drag, startPoint x: 254, startPoint y: 82, endPoint x: 210, endPoint y: 83, distance: 44.9
click at [210, 83] on div ".cls-1{fill:#0a055f;}.cls-2{fill:#0cc4c4;} resideskLogoBlueOrange Promotion - Fr" at bounding box center [294, 80] width 202 height 23
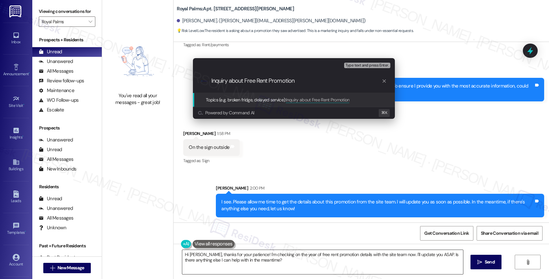
drag, startPoint x: 244, startPoint y: 80, endPoint x: 194, endPoint y: 78, distance: 50.4
click at [194, 78] on div ".cls-1{fill:#0a055f;}.cls-2{fill:#0cc4c4;} resideskLogoBlueOrange Inquiry about…" at bounding box center [294, 80] width 202 height 23
type input "Requesting Info about the Free Rent Promotion"
click at [340, 81] on input "Requesting Info about the Free Rent Promotion" at bounding box center [296, 80] width 170 height 7
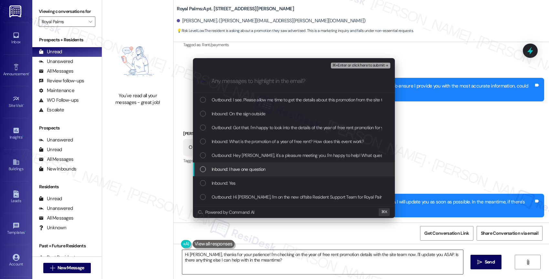
click at [252, 166] on span "Inbound: I have one question" at bounding box center [238, 169] width 54 height 7
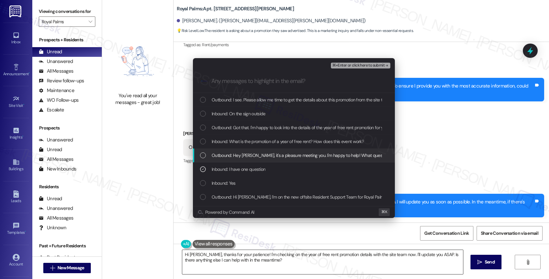
click at [254, 156] on span "Outbound: Hey Samuel, it's a pleasure meeting you. I'm happy to help! What ques…" at bounding box center [326, 155] width 230 height 7
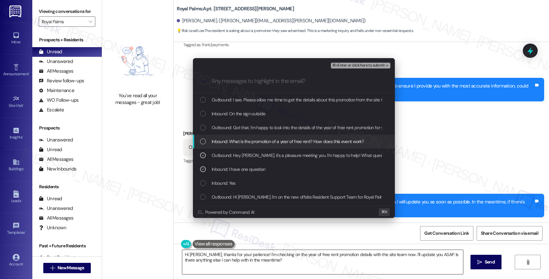
click at [253, 143] on span "Inbound: What is the promotion of a year of free rent? How does this event work?" at bounding box center [287, 141] width 152 height 7
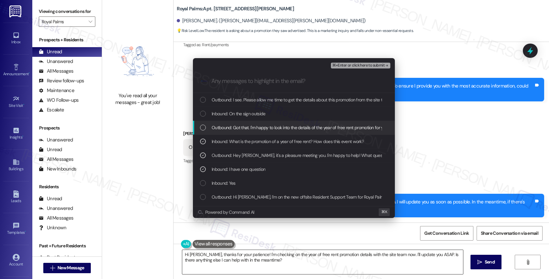
click at [254, 128] on span "Outbound: Got that. I'm happy to look into the details of the year of free rent…" at bounding box center [419, 127] width 417 height 7
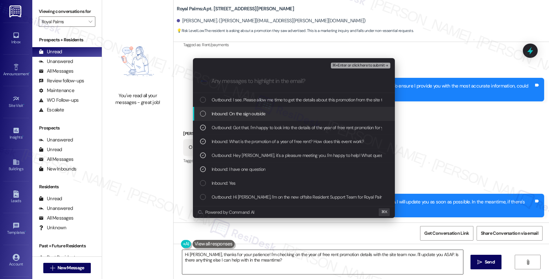
click at [254, 110] on span "Inbound: On the sign outside" at bounding box center [238, 113] width 54 height 7
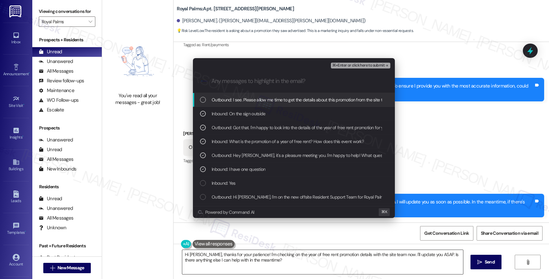
click at [375, 62] on div "⌘+Enter or click here to submit" at bounding box center [361, 65] width 61 height 8
click at [369, 63] on span "⌘+Enter or click here to submit" at bounding box center [358, 65] width 52 height 5
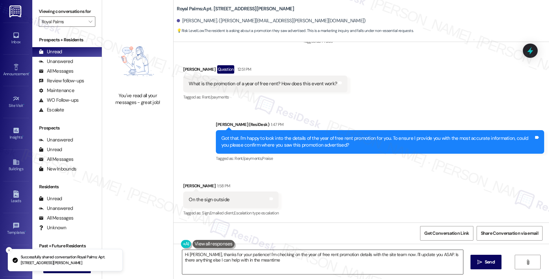
type textarea "Hi Samuel, thanks for your patience! I'm checking on the year of free rent prom…"
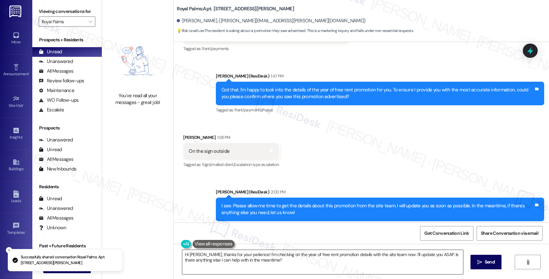
scroll to position [332, 0]
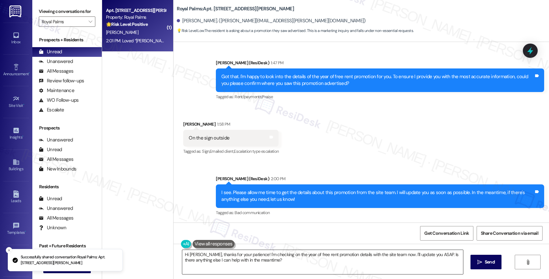
click at [123, 37] on div "2:01 PM: Loved “Sarah (Royal Palms): Thank you 🙂” 2:01 PM: Loved “Sarah (Royal …" at bounding box center [135, 41] width 61 height 8
type textarea "Hi Samuel, thanks for your patience! I'm checking on the year of free rent prom…"
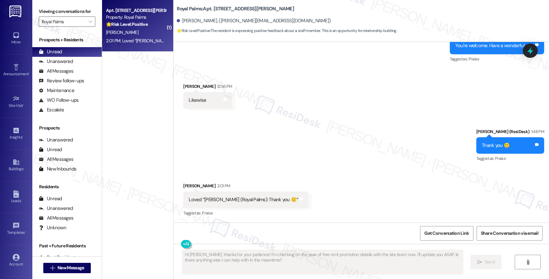
scroll to position [485, 0]
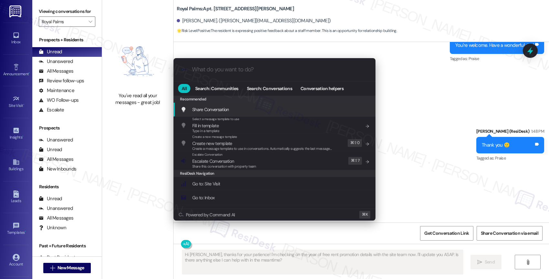
type input "a"
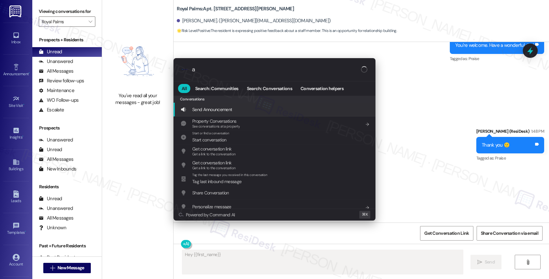
type textarea "Hey {{first_name}},"
type input "ar"
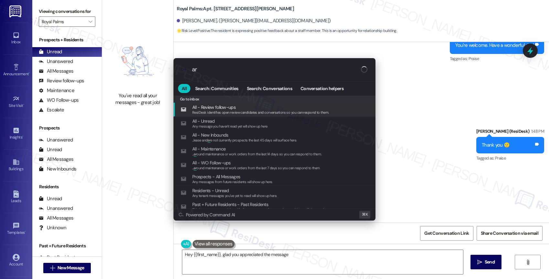
type textarea "Hey {{first_name}}, glad you appreciated the message!"
type input "arc"
type textarea "Hey {{first_name}}, glad you appreciated the message! Is there"
type input "arch"
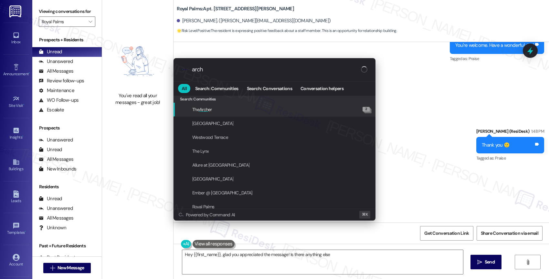
type textarea "Hey {{first_name}}, glad you appreciated the message! Is there anything else"
type input "archi"
type textarea "Hey {{first_name}}, glad you appreciated the message! Is there anything else I …"
type input "archiv"
type textarea "Hey {{first_name}}, glad you appreciated the message! Is there anything else I …"
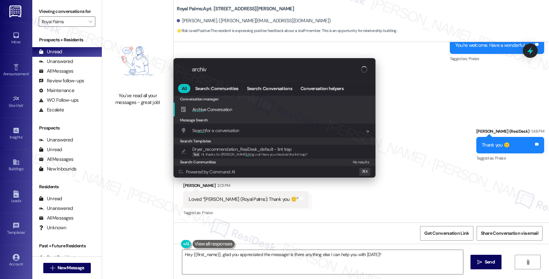
type input "archive"
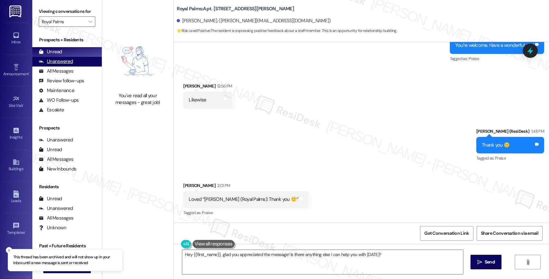
click at [63, 65] on div "Unanswered" at bounding box center [56, 61] width 34 height 7
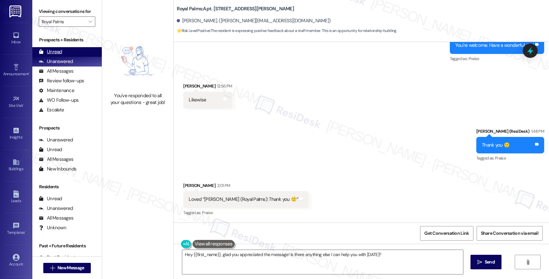
click at [53, 55] on div "Unread" at bounding box center [50, 51] width 23 height 7
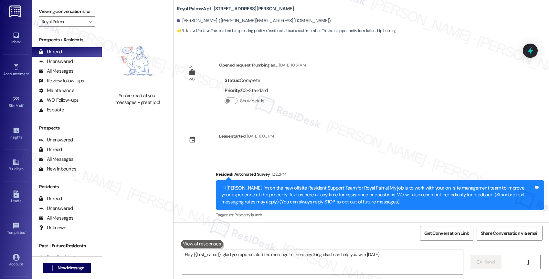
type textarea "Hey {{first_name}}, glad you appreciated the message! Is there anything else I …"
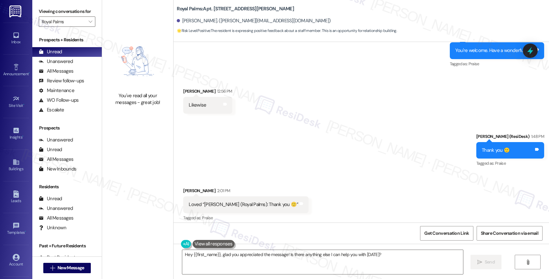
scroll to position [484, 0]
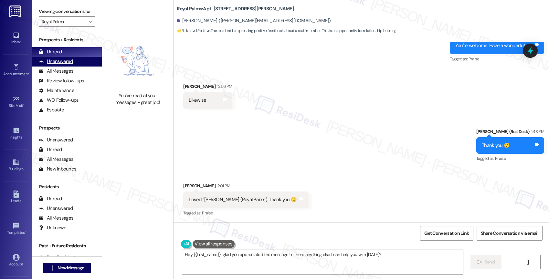
click at [82, 67] on div "Unanswered (0)" at bounding box center [66, 62] width 69 height 10
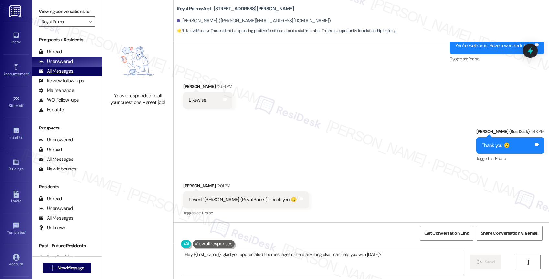
click at [79, 76] on div "All Messages (undefined)" at bounding box center [66, 72] width 69 height 10
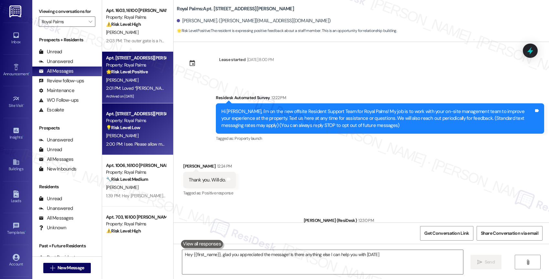
type textarea "Hey {{first_name}}, glad you appreciated the message! Is there anything else I …"
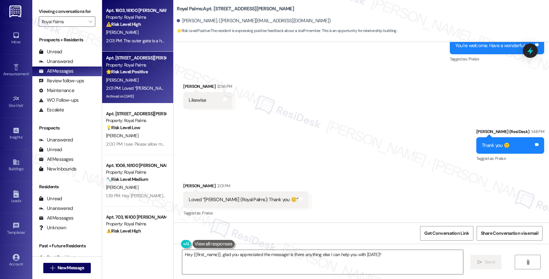
click at [132, 15] on div "Property: Royal Palms" at bounding box center [136, 17] width 60 height 7
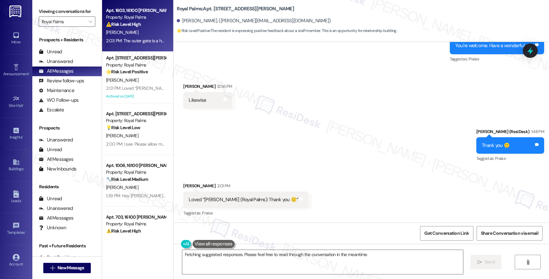
scroll to position [193, 0]
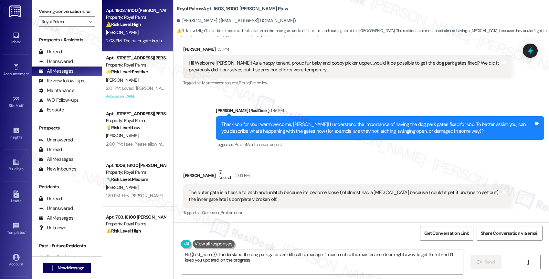
type textarea "Hi {{first_name}}, I understand the dog park gates are difficult to manage. I'l…"
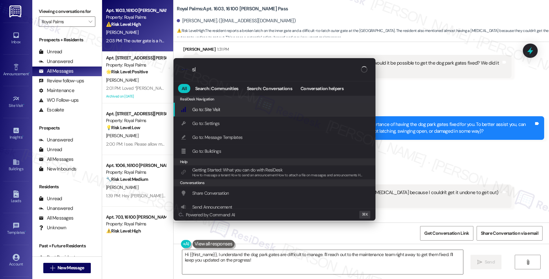
type input "sla"
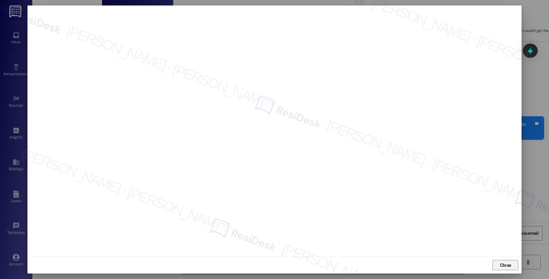
click at [511, 265] on span "Close" at bounding box center [505, 265] width 14 height 7
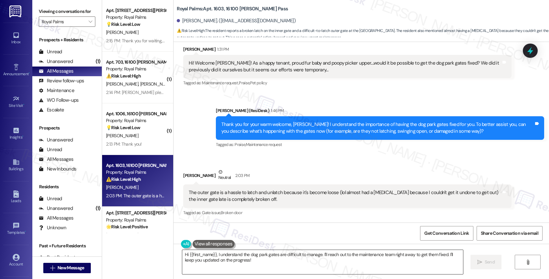
click at [236, 264] on textarea "Hi {{first_name}}, I understand the dog park gates are difficult to manage. I'l…" at bounding box center [322, 262] width 281 height 24
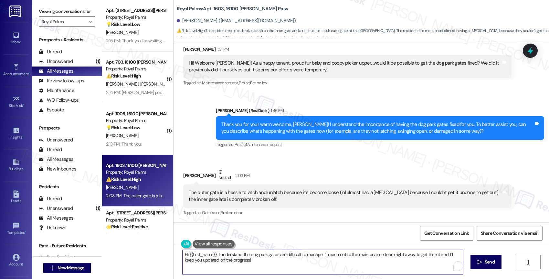
click at [236, 264] on textarea "Hi {{first_name}}, I understand the dog park gates are difficult to manage. I'l…" at bounding box center [322, 262] width 281 height 24
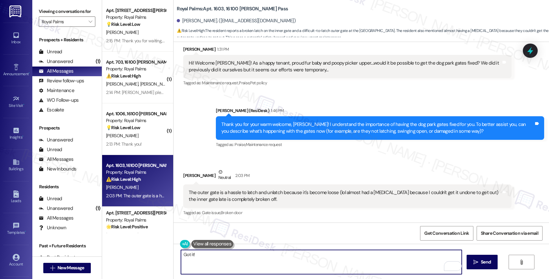
click at [212, 260] on textarea "Got it!" at bounding box center [321, 262] width 281 height 24
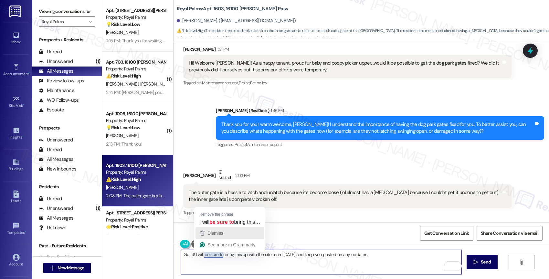
click at [217, 233] on span "Dismiss" at bounding box center [215, 233] width 16 height 5
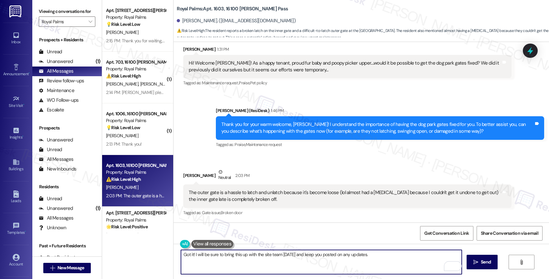
click at [390, 256] on textarea "Got it! I will be sure to bring this up with the site team today and keep you p…" at bounding box center [321, 262] width 281 height 24
click at [379, 258] on textarea "Got it! I will be sure to bring this up with the site team today and keep you p…" at bounding box center [321, 262] width 281 height 24
click at [381, 261] on textarea "Got it! I will be sure to bring this up with the site team today and keep you p…" at bounding box center [321, 262] width 281 height 24
type textarea "Got it! I will be sure to bring this up with the site team [DATE] and keep you …"
click at [452, 264] on div "1" at bounding box center [451, 265] width 7 height 7
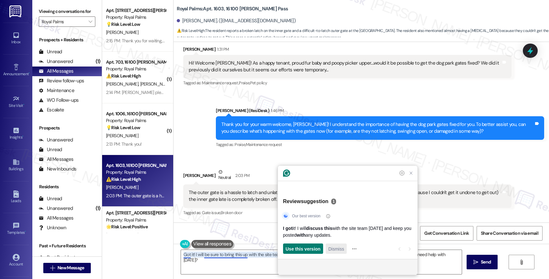
click at [337, 249] on span "Dismiss" at bounding box center [336, 248] width 16 height 7
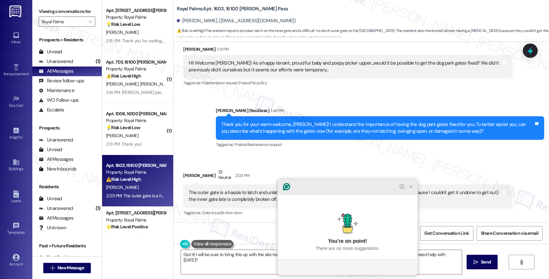
click at [413, 189] on icon "Close Grammarly Assistant" at bounding box center [410, 186] width 5 height 5
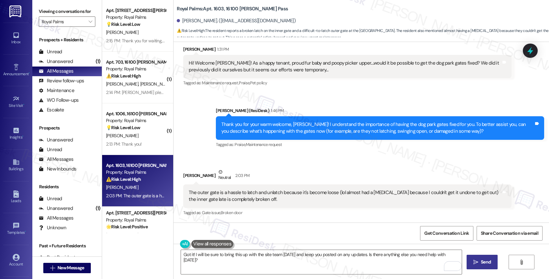
click at [482, 261] on span "Send" at bounding box center [485, 262] width 10 height 7
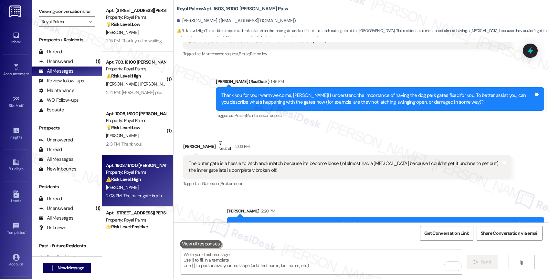
scroll to position [239, 0]
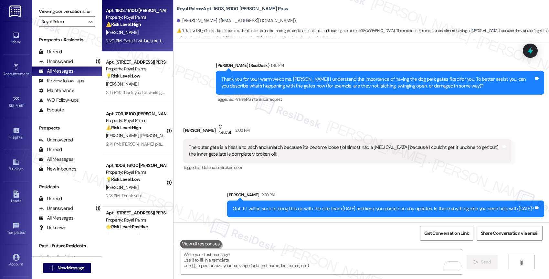
click at [301, 183] on div "Sent via SMS Sarah 2:20 PM Got it! I will be sure to bring this up with the sit…" at bounding box center [360, 199] width 375 height 45
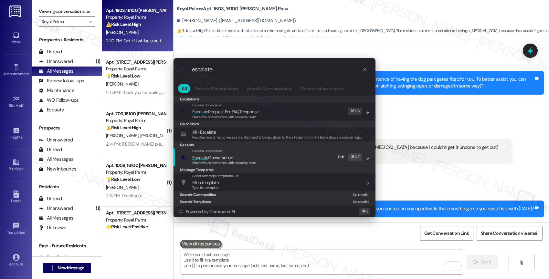
type input "escalate"
click at [230, 155] on span "Escalate Conversation" at bounding box center [212, 158] width 41 height 6
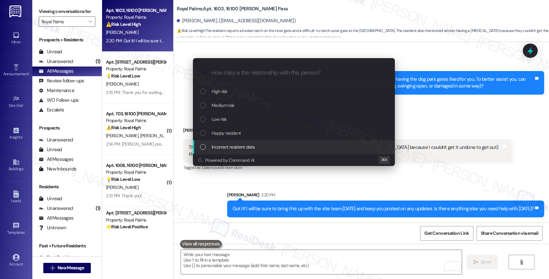
click at [487, 119] on div "Escalate Conversation How risky is the relationship with this person? Topics (e…" at bounding box center [274, 139] width 549 height 279
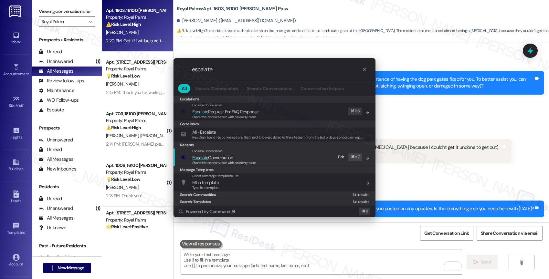
type input "escalate"
click at [227, 156] on span "Escalate Conversation" at bounding box center [212, 158] width 41 height 6
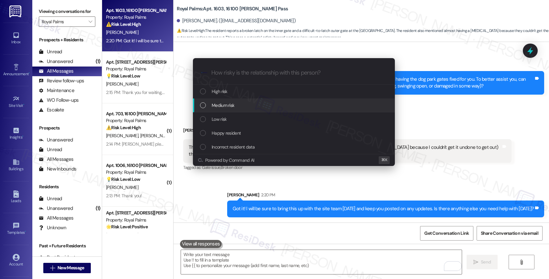
click at [242, 107] on div "Medium risk" at bounding box center [294, 105] width 189 height 7
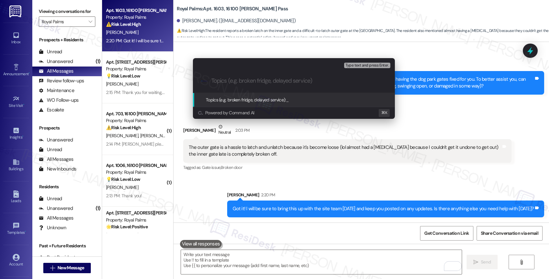
click at [237, 81] on input "Topics (e.g. broken fridge, delayed service)" at bounding box center [298, 80] width 175 height 7
type input "s"
type input "f"
type input "Resident Feedback - Fix the dog park gates"
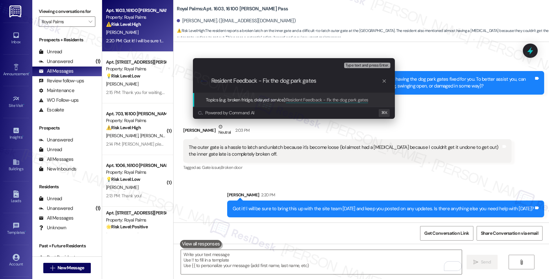
click at [327, 81] on input "Resident Feedback - Fix the dog park gates" at bounding box center [296, 80] width 170 height 7
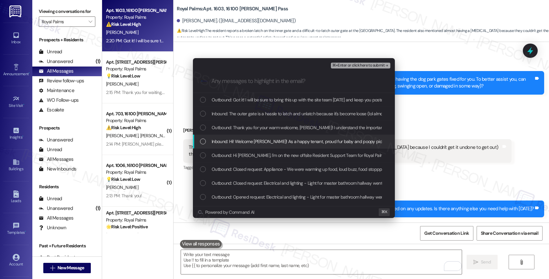
click at [271, 142] on span "Inbound: Hi! Welcome Sarah! As a happy tenant, proud fur baby and poopy picker …" at bounding box center [428, 141] width 434 height 7
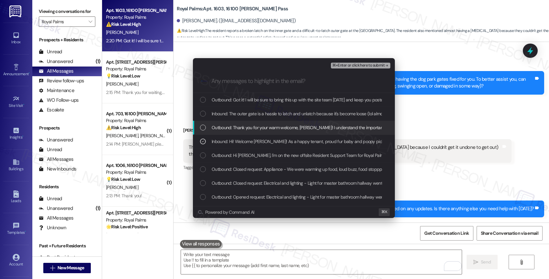
click at [271, 129] on span "Outbound: Thank you for your warm welcome, Edgar! I understand the importance o…" at bounding box center [484, 127] width 546 height 7
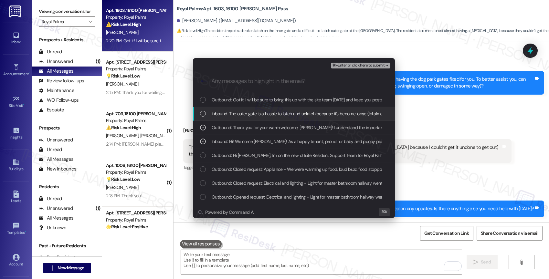
click at [273, 111] on span "Inbound: The outer gate is a hassle to latch and unlatch because it's become lo…" at bounding box center [402, 113] width 382 height 7
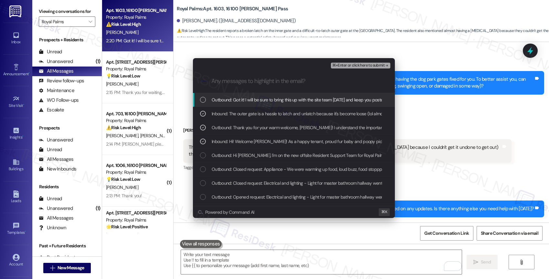
click at [273, 101] on span "Outbound: Got it! I will be sure to bring this up with the site team today and …" at bounding box center [360, 99] width 298 height 7
click at [357, 66] on span "⌘+Enter or click here to submit" at bounding box center [358, 65] width 52 height 5
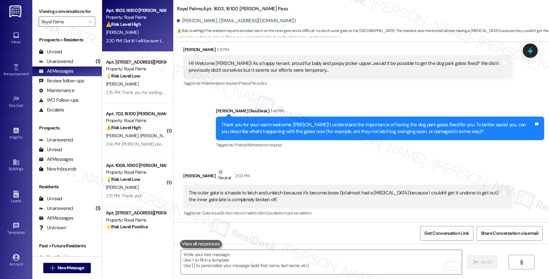
scroll to position [248, 0]
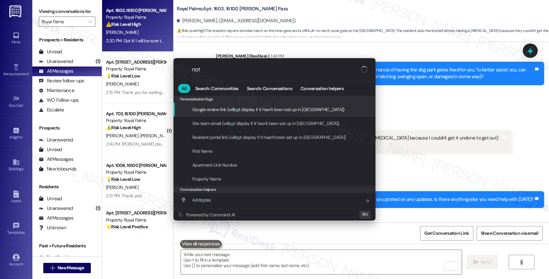
type input "note"
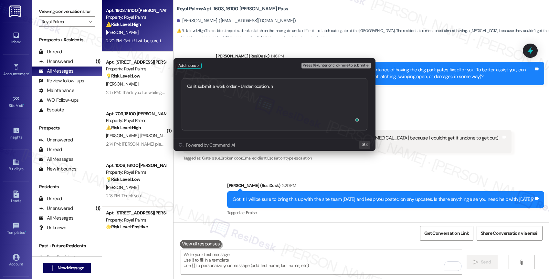
type textarea "Can't submit a work order - Under location,"
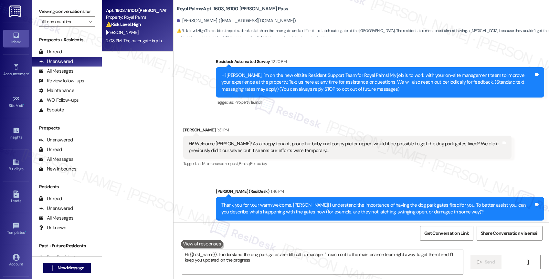
type textarea "Hi {{first_name}}, I understand the dog park gates are difficult to manage. I'l…"
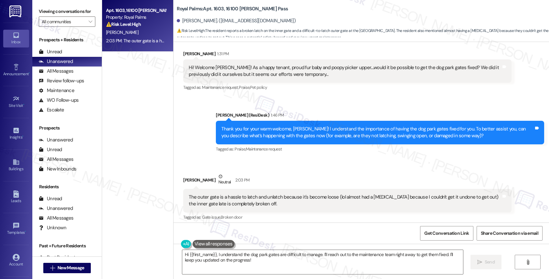
scroll to position [193, 0]
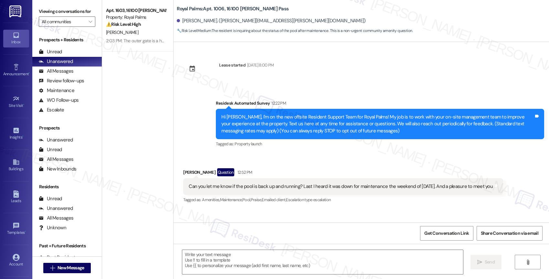
type textarea "Fetching suggested responses. Please feel free to read through the conversation…"
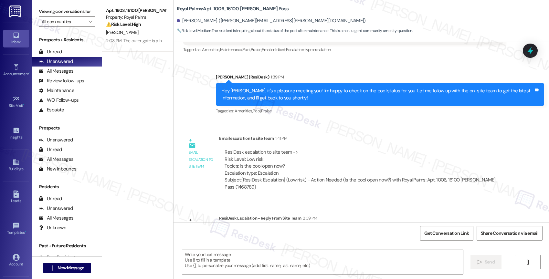
scroll to position [111, 0]
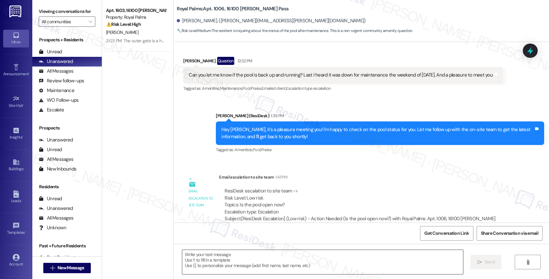
click at [220, 260] on textarea at bounding box center [322, 262] width 281 height 24
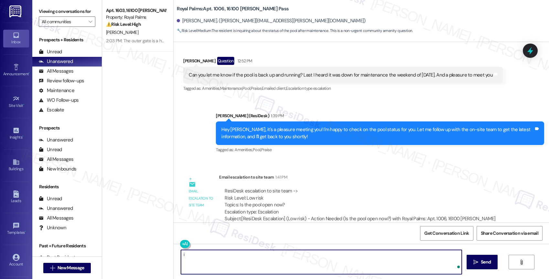
type textarea "i"
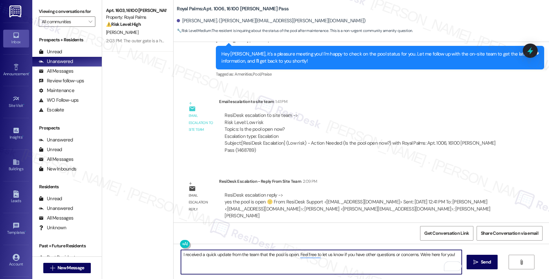
click at [181, 257] on textarea "I received a quick update from the team that the pool is open. Feel free to let…" at bounding box center [321, 262] width 281 height 24
click at [224, 262] on textarea "[PERSON_NAME], I received a quick update from the team that the pool is open. F…" at bounding box center [321, 262] width 281 height 24
click at [196, 253] on textarea "[PERSON_NAME], I received a quick update from the team that the pool is open. F…" at bounding box center [321, 262] width 281 height 24
click at [299, 264] on textarea "[PERSON_NAME], thanks for waiting. I received a quick update from the team that…" at bounding box center [321, 262] width 281 height 24
click at [296, 262] on textarea "[PERSON_NAME], thanks for waiting. I received a quick update from the team that…" at bounding box center [321, 262] width 281 height 24
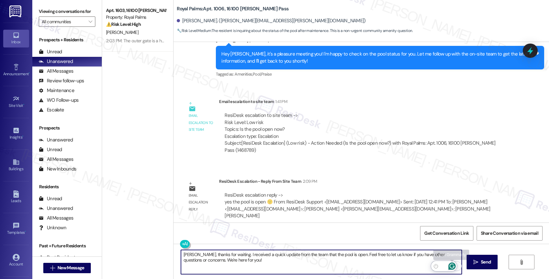
type textarea "[PERSON_NAME], thanks for waiting. I received a quick update from the team that…"
click at [454, 265] on icon "Open Grammarly. 0 Suggestions." at bounding box center [451, 265] width 7 height 7
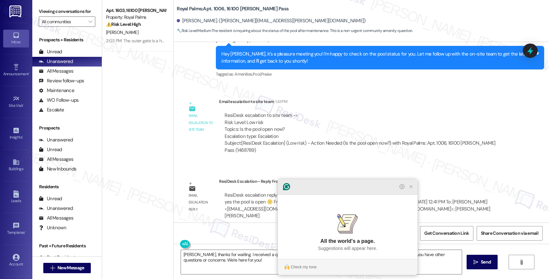
click at [409, 190] on icon "Close Grammarly Assistant" at bounding box center [411, 187] width 8 height 8
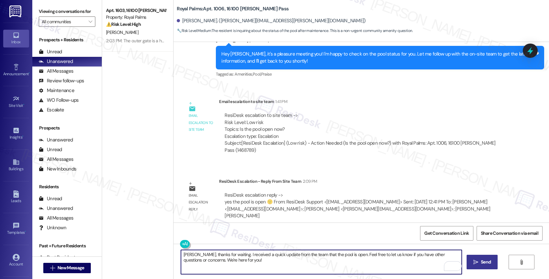
click at [475, 261] on icon "" at bounding box center [475, 262] width 5 height 5
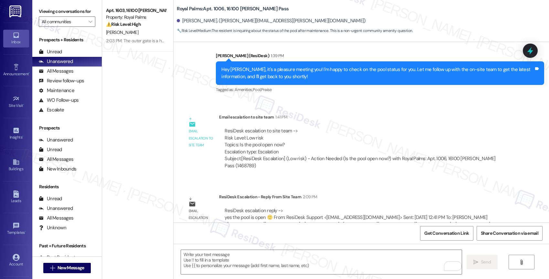
scroll to position [239, 0]
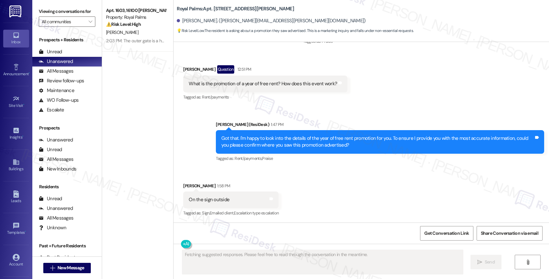
scroll to position [470, 0]
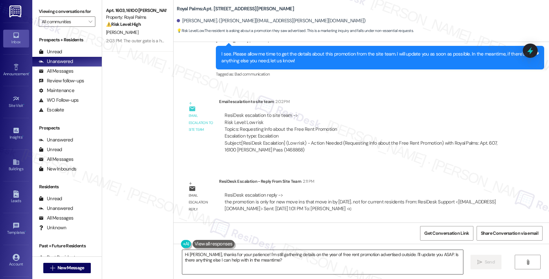
click at [216, 256] on textarea "Hi [PERSON_NAME], thanks for your patience! I'm still gathering details on the …" at bounding box center [322, 262] width 281 height 24
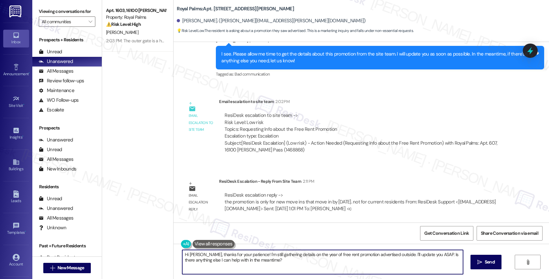
click at [216, 256] on textarea "Hi [PERSON_NAME], thanks for your patience! I'm still gathering details on the …" at bounding box center [322, 262] width 281 height 24
click at [233, 256] on textarea "Hi [PERSON_NAME], thanks for your patience! I'm still gathering details on the …" at bounding box center [322, 262] width 281 height 24
click at [229, 259] on textarea "Hi [PERSON_NAME], thanks for your patience! I'm still gathering details on the …" at bounding box center [321, 262] width 281 height 24
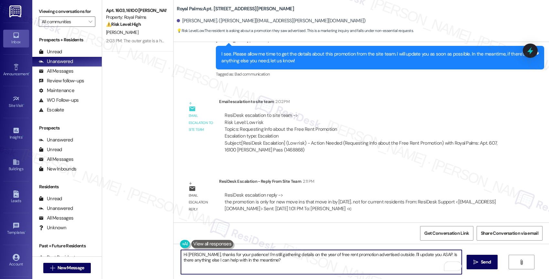
click at [229, 259] on textarea "Hi [PERSON_NAME], thanks for your patience! I'm still gathering details on the …" at bounding box center [321, 262] width 281 height 24
type textarea "S"
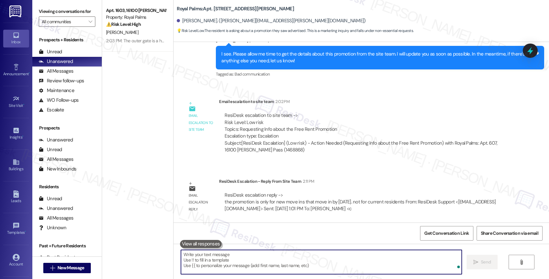
type textarea "S"
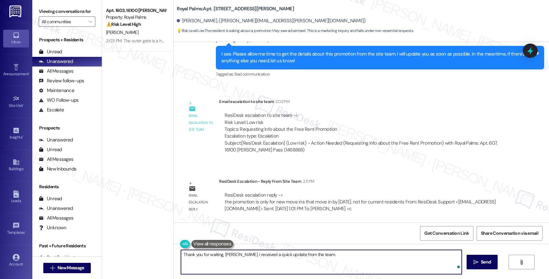
paste textarea "the promotion is only for new move ins that move in by [DATE]. not for current …"
click at [313, 253] on textarea "Thank you for waiting, [PERSON_NAME]. I received a quick update from the team. …" at bounding box center [321, 262] width 281 height 24
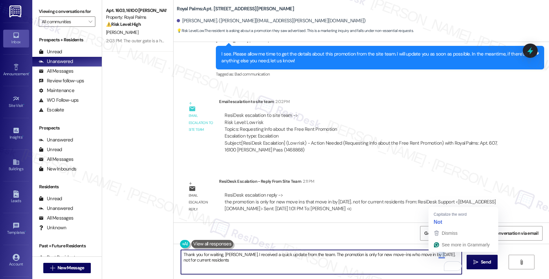
click at [287, 265] on textarea "Thank you for waiting, [PERSON_NAME]. I received a quick update from the team. …" at bounding box center [321, 262] width 281 height 24
drag, startPoint x: 216, startPoint y: 262, endPoint x: 176, endPoint y: 254, distance: 41.2
click at [176, 254] on div "Thank you for waiting, [PERSON_NAME]. I received a quick update from the team. …" at bounding box center [360, 268] width 375 height 48
click at [228, 262] on textarea "Thank you for waiting, Samuel. I received a quick update from the team. The pro…" at bounding box center [321, 262] width 281 height 24
drag, startPoint x: 234, startPoint y: 255, endPoint x: 246, endPoint y: 265, distance: 14.7
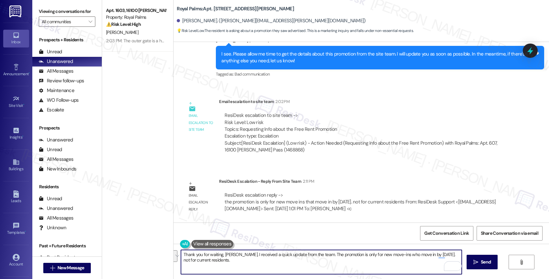
click at [246, 265] on textarea "Thank you for waiting, Samuel. I received a quick update from the team. The pro…" at bounding box center [321, 262] width 281 height 24
paste textarea "I just got an update from the team—this special promotion is designed for new m…"
click at [303, 253] on textarea "Thank you for waiting, Samuel. I just got an update from the team—this special …" at bounding box center [321, 262] width 281 height 24
click at [367, 262] on textarea "Thank you for waiting, Samuel. I just got an update from the team. This special…" at bounding box center [321, 262] width 281 height 24
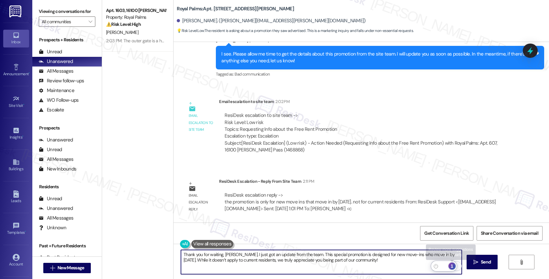
type textarea "Thank you for waiting, Samuel. I just got an update from the team. This special…"
click at [452, 263] on div "1" at bounding box center [451, 265] width 7 height 7
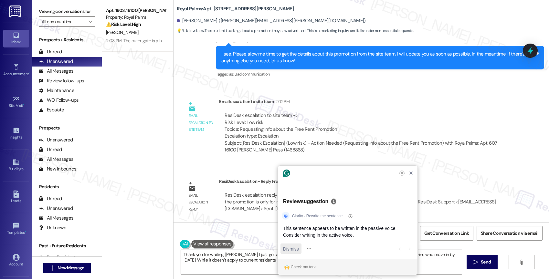
click at [286, 245] on div "Dismiss" at bounding box center [291, 248] width 16 height 10
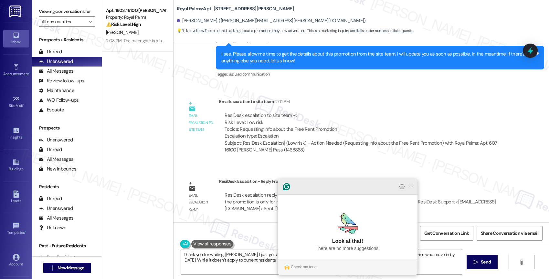
click at [410, 189] on icon "Close Grammarly Assistant" at bounding box center [410, 186] width 5 height 5
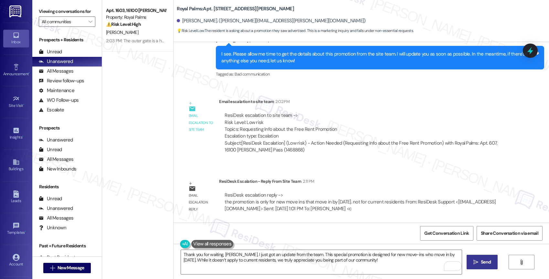
click at [482, 263] on span "Send" at bounding box center [485, 262] width 10 height 7
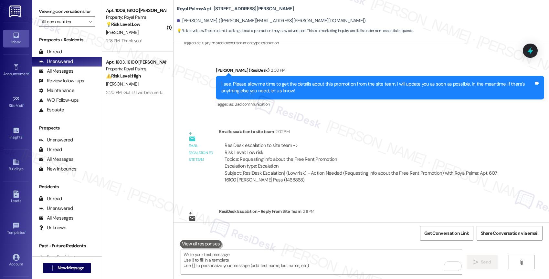
scroll to position [522, 0]
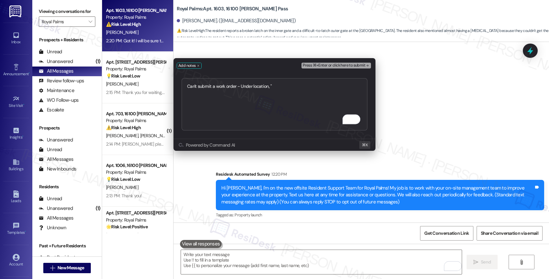
scroll to position [248, 0]
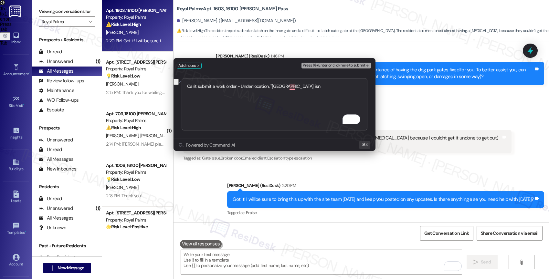
drag, startPoint x: 241, startPoint y: 84, endPoint x: 324, endPoint y: 87, distance: 83.4
click at [324, 87] on textarea "Can't submit a work order - Under location, "[GEOGRAPHIC_DATA] isn" at bounding box center [274, 104] width 186 height 52
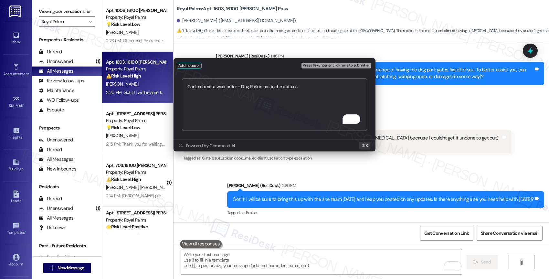
click at [315, 89] on textarea "Can't submit a work order - Dog Park is not in the options" at bounding box center [274, 104] width 186 height 53
type textarea "Can't submit a work order - Dog Park is not in the options for Common Area loca…"
click at [362, 65] on span "Press ⌘+Enter or click here to submit" at bounding box center [334, 65] width 62 height 5
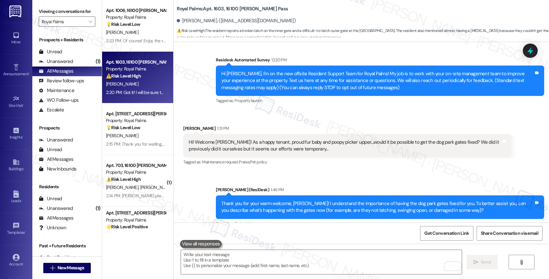
scroll to position [382, 0]
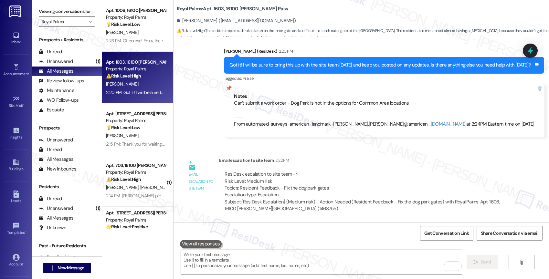
click at [376, 181] on div "ResiDesk escalation to site team -> Risk Level: Medium risk Topics: Resident Fe…" at bounding box center [364, 185] width 281 height 28
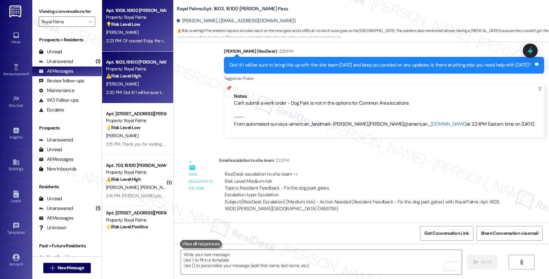
click at [147, 30] on div "[PERSON_NAME]" at bounding box center [135, 32] width 61 height 8
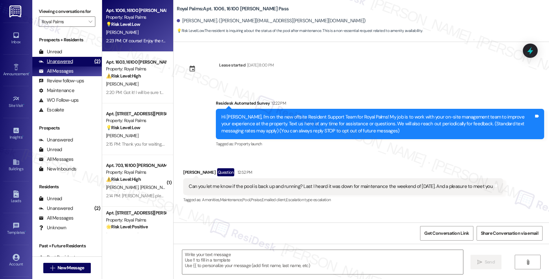
click at [68, 65] on div "Unanswered" at bounding box center [56, 61] width 34 height 7
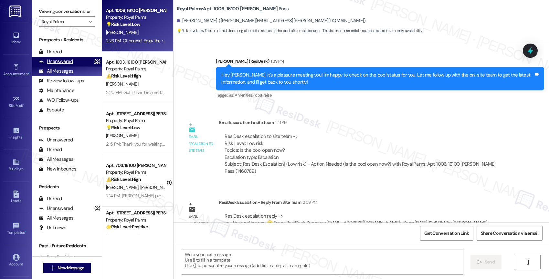
type textarea "Fetching suggested responses. Please feel free to read through the conversation…"
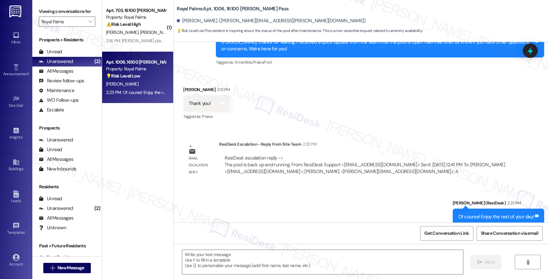
scroll to position [475, 0]
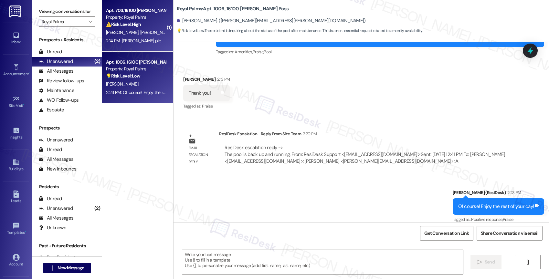
click at [144, 39] on div "2:14 PM: Sara please hold up before addressing anything at all to your Site Tea…" at bounding box center [269, 41] width 326 height 6
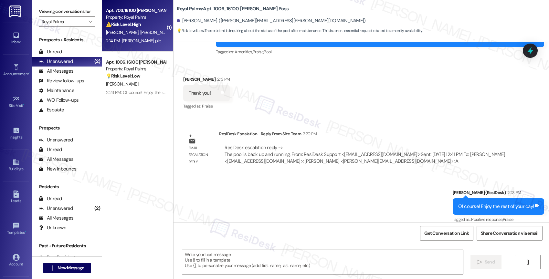
type textarea "Fetching suggested responses. Please feel free to read through the conversation…"
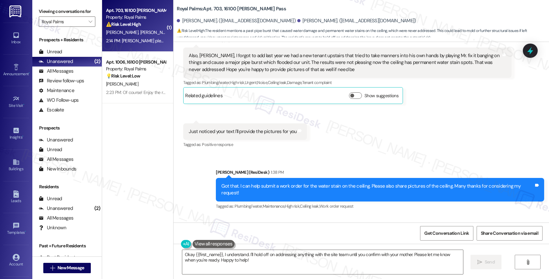
scroll to position [1200, 0]
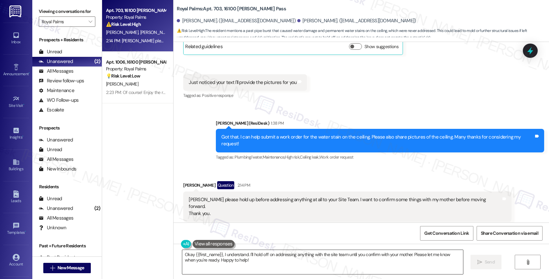
click at [250, 262] on textarea "Okay {{first_name}}, I understand. I'll hold off on addressing anything with th…" at bounding box center [322, 262] width 281 height 24
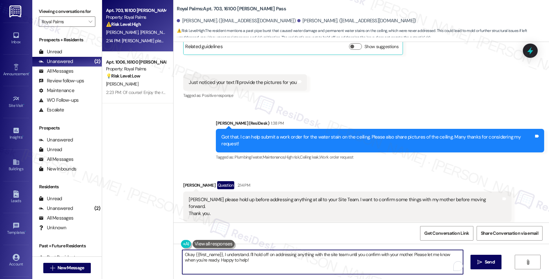
click at [250, 262] on textarea "Okay {{first_name}}, I understand. I'll hold off on addressing anything with th…" at bounding box center [322, 262] width 281 height 24
click at [250, 262] on textarea "Okay {{first_name}}, I understand. I'll hold off on addressing anything with th…" at bounding box center [321, 262] width 281 height 24
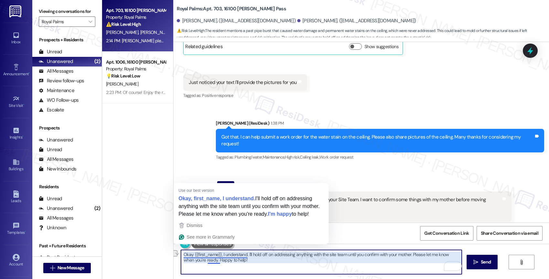
drag, startPoint x: 243, startPoint y: 255, endPoint x: 169, endPoint y: 253, distance: 74.3
click at [173, 253] on div "Okay {{first_name}}, I understand. I'll hold off on addressing anything with th…" at bounding box center [360, 268] width 375 height 48
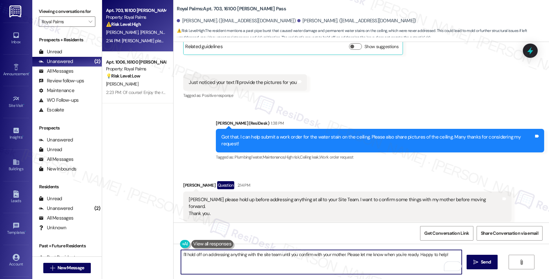
click at [181, 252] on textarea "I'll hold off on addressing anything with the site team until you confirm with …" at bounding box center [321, 262] width 281 height 24
drag, startPoint x: 208, startPoint y: 254, endPoint x: 173, endPoint y: 252, distance: 35.6
click at [177, 252] on div "Sure, no worries. I'll hold off on addressing anything with the site team until…" at bounding box center [317, 262] width 281 height 25
click at [258, 268] on textarea "I understand. I'll hold off on addressing anything with the site team until you…" at bounding box center [321, 262] width 281 height 24
drag, startPoint x: 440, startPoint y: 253, endPoint x: 442, endPoint y: 260, distance: 7.1
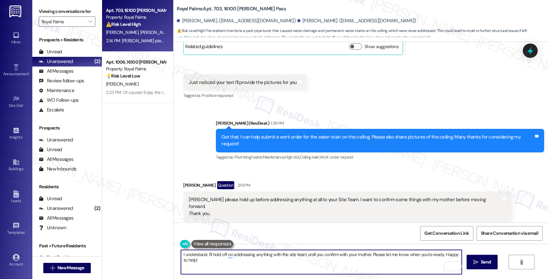
click at [442, 260] on textarea "I understand. I'll hold off on addressing anything with the site team until you…" at bounding box center [321, 262] width 281 height 24
drag, startPoint x: 202, startPoint y: 254, endPoint x: 172, endPoint y: 252, distance: 30.5
click at [173, 252] on div "I understand. I'll hold off on addressing anything with the site team until you…" at bounding box center [360, 268] width 375 height 48
click at [443, 259] on textarea "Sure. I'll hold off on addressing anything with the site team until you confirm…" at bounding box center [321, 262] width 281 height 24
click at [431, 258] on textarea "Sure. I'll hold off addressing anything with the site team until you confirm wi…" at bounding box center [321, 262] width 281 height 24
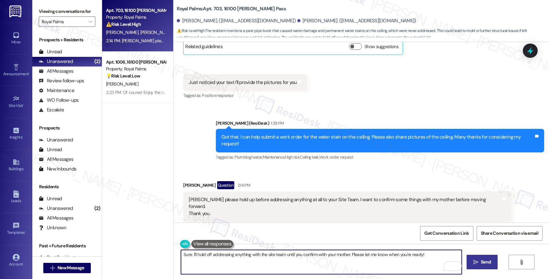
click at [488, 260] on span "Send" at bounding box center [485, 262] width 10 height 7
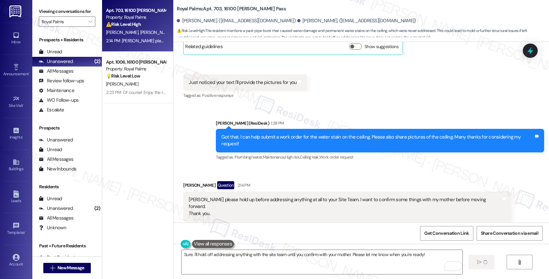
scroll to position [1201, 0]
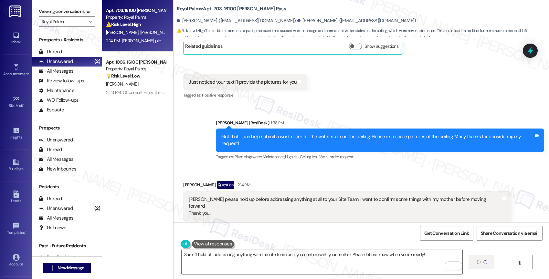
type textarea "Fetching suggested responses. Please feel free to read through the conversation…"
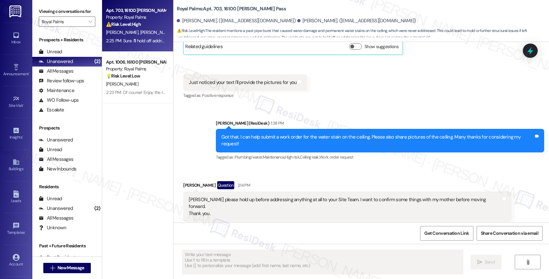
scroll to position [1246, 0]
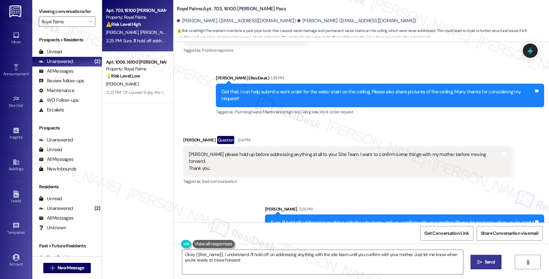
type textarea "Okay {{first_name}}, I understand. I'll hold off on addressing anything with th…"
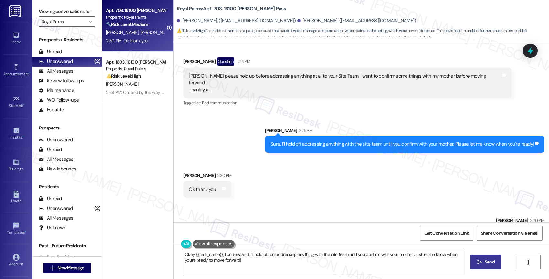
scroll to position [1336, 0]
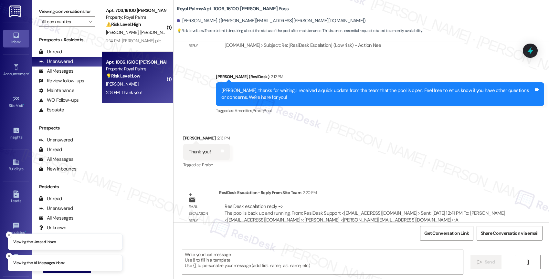
scroll to position [421, 0]
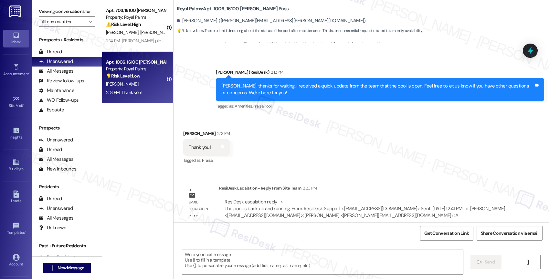
click at [230, 264] on textarea at bounding box center [322, 262] width 281 height 24
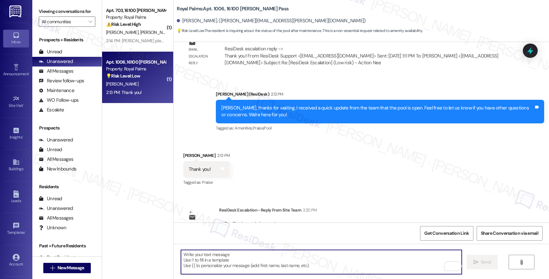
scroll to position [386, 0]
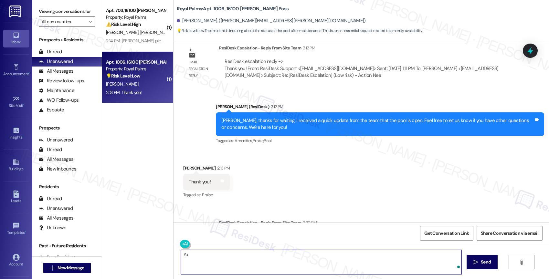
type textarea "Y"
type textarea "Of course! Enjoy the rest of your day!"
click at [478, 265] on span " Send" at bounding box center [482, 262] width 20 height 7
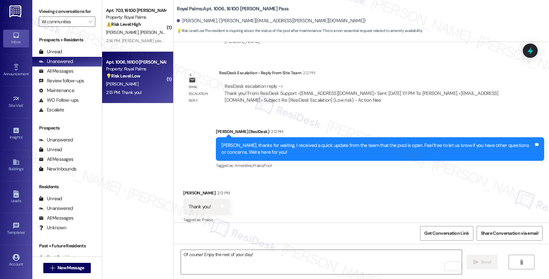
scroll to position [466, 0]
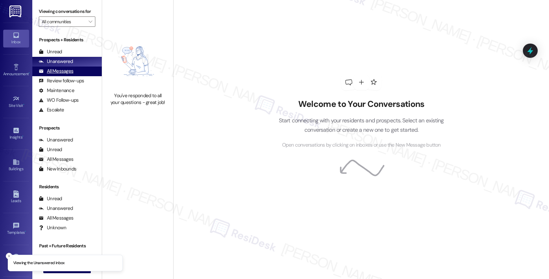
click at [63, 75] on div "All Messages" at bounding box center [56, 71] width 35 height 7
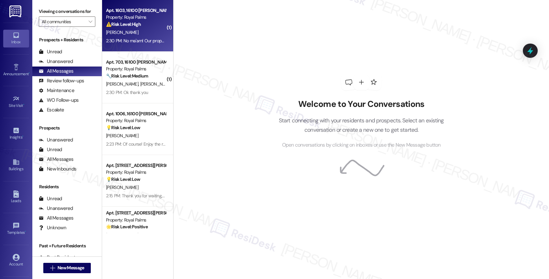
click at [145, 26] on div "⚠️ Risk Level: High The resident reports a broken gate latch at the dog park, w…" at bounding box center [136, 24] width 60 height 7
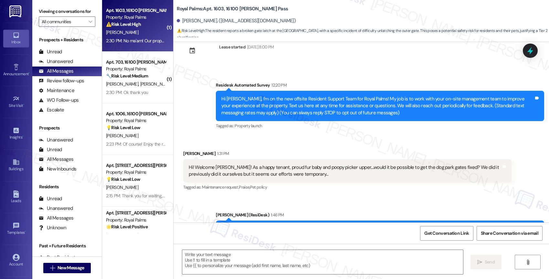
type textarea "Fetching suggested responses. Please feel free to read through the conversation…"
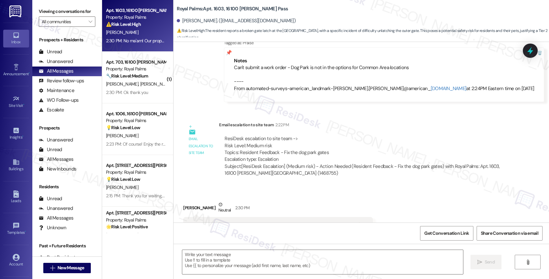
scroll to position [443, 0]
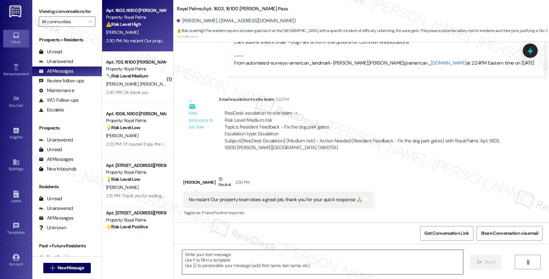
click at [245, 263] on textarea at bounding box center [322, 262] width 281 height 24
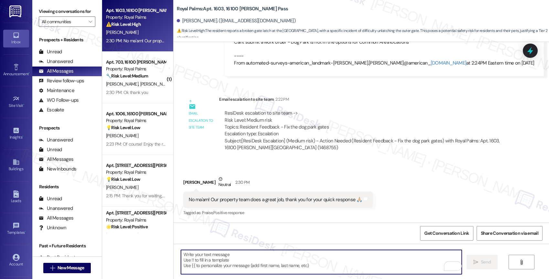
click at [250, 265] on textarea "To enrich screen reader interactions, please activate Accessibility in Grammarl…" at bounding box center [321, 262] width 281 height 24
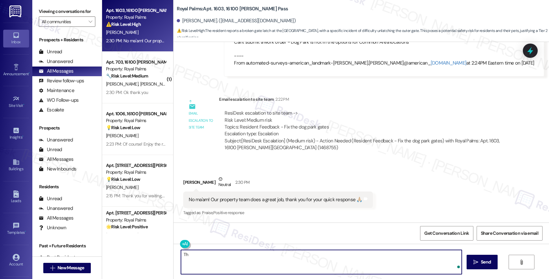
type textarea "T"
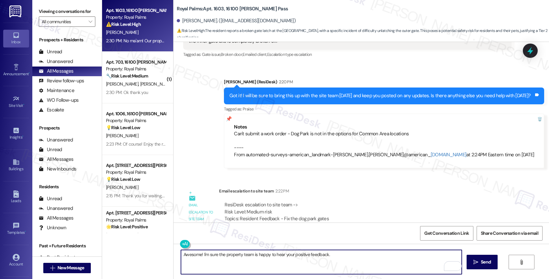
drag, startPoint x: 188, startPoint y: 256, endPoint x: 152, endPoint y: 252, distance: 36.4
click at [152, 252] on div "Apt. 1603, 16100 Henderson Pass Property: Royal Palms ⚠️ Risk Level: High The r…" at bounding box center [325, 139] width 447 height 279
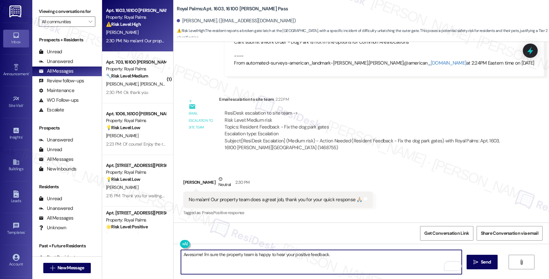
click at [199, 253] on textarea "Awesome! I'm sure the property team is happy to hear your positive feedback." at bounding box center [321, 262] width 281 height 24
click at [349, 256] on textarea "Awesome! I'm sure the property team is happy to hear your positive feedback." at bounding box center [321, 262] width 281 height 24
drag, startPoint x: 196, startPoint y: 257, endPoint x: 161, endPoint y: 255, distance: 34.9
click at [161, 255] on div "Apt. 1603, 16100 Henderson Pass Property: Royal Palms ⚠️ Risk Level: High The r…" at bounding box center [325, 139] width 447 height 279
drag, startPoint x: 275, startPoint y: 252, endPoint x: 286, endPoint y: 252, distance: 11.6
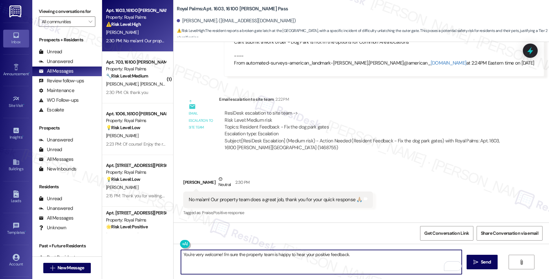
click at [286, 252] on textarea "You're very welcome! I'm sure the property team is happy to hear your positive …" at bounding box center [321, 262] width 281 height 24
click at [365, 256] on textarea "You're very welcome! I'm sure the property team is thrilled to hear your positi…" at bounding box center [321, 262] width 281 height 24
click at [452, 264] on icon "Open Grammarly. 0 Suggestions." at bounding box center [451, 266] width 5 height 5
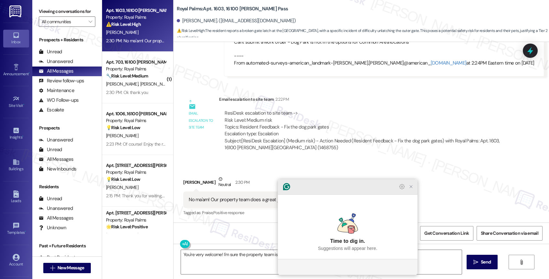
click at [408, 189] on icon "Close Grammarly Assistant" at bounding box center [410, 186] width 5 height 5
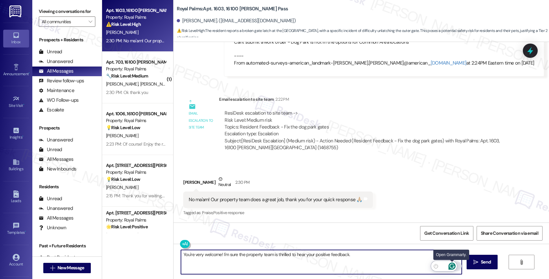
click at [451, 264] on icon "Open Grammarly. 0 Suggestions." at bounding box center [451, 266] width 5 height 5
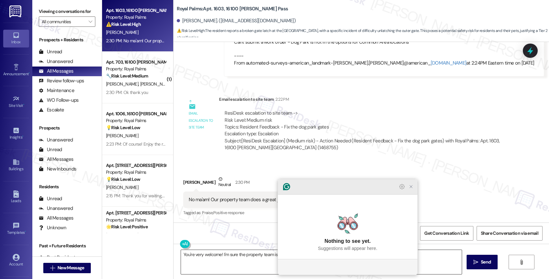
click at [411, 189] on icon "Close Grammarly Assistant" at bounding box center [410, 186] width 5 height 5
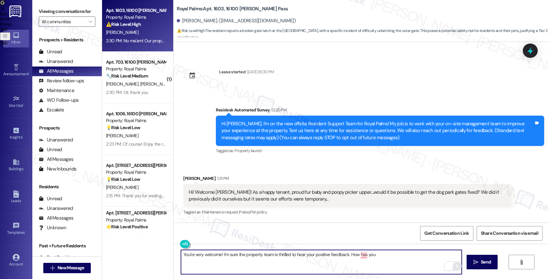
scroll to position [77, 0]
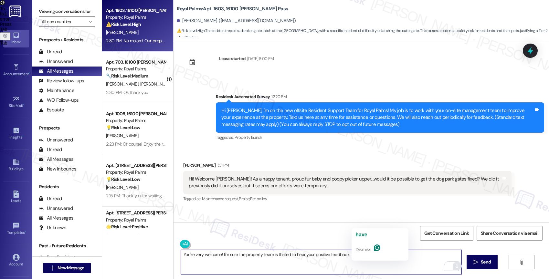
click at [338, 262] on textarea "You're very welcome! I'm sure the property team is thrilled to hear your positi…" at bounding box center [321, 262] width 281 height 24
drag, startPoint x: 346, startPoint y: 252, endPoint x: 400, endPoint y: 252, distance: 53.9
click at [400, 252] on textarea "You're very welcome! I'm sure the property team is thrilled to hear your positi…" at bounding box center [321, 262] width 281 height 24
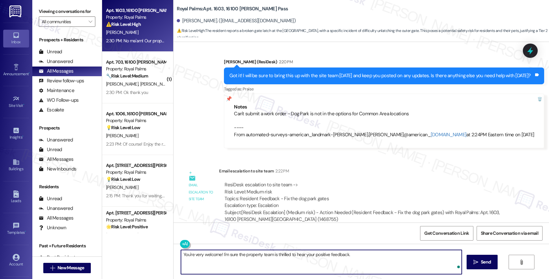
scroll to position [443, 0]
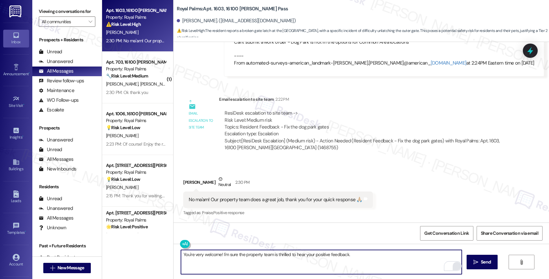
click at [357, 258] on textarea "You're very welcome! I'm sure the property team is thrilled to hear your positi…" at bounding box center [321, 262] width 281 height 24
paste textarea "Feel free to let us know if you have other questions or concerns so we can assi…"
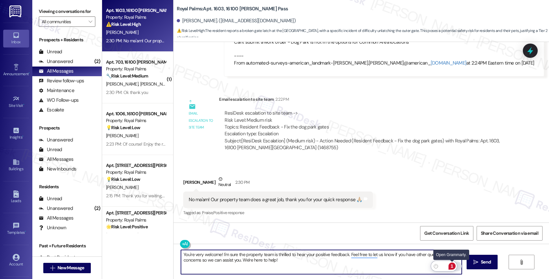
type textarea "You're very welcome! I'm sure the property team is thrilled to hear your positi…"
click at [453, 264] on div "1" at bounding box center [451, 265] width 7 height 7
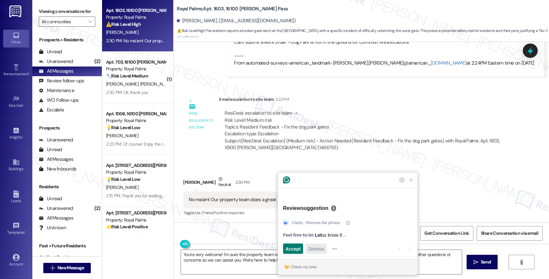
click at [317, 250] on span "Dismiss" at bounding box center [316, 248] width 16 height 7
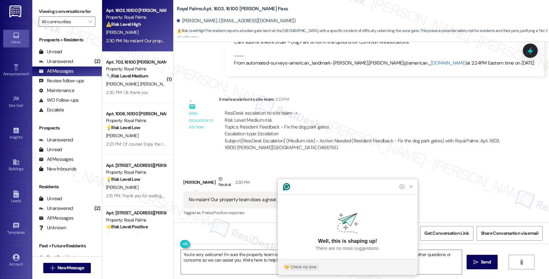
click at [308, 268] on div "Check my tone" at bounding box center [304, 267] width 26 height 6
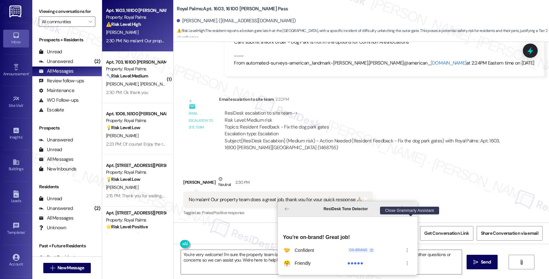
click at [412, 211] on icon "Close Grammarly Assistant" at bounding box center [410, 208] width 5 height 5
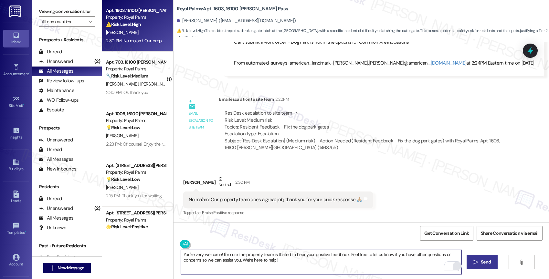
click at [479, 262] on span "Send" at bounding box center [485, 262] width 13 height 7
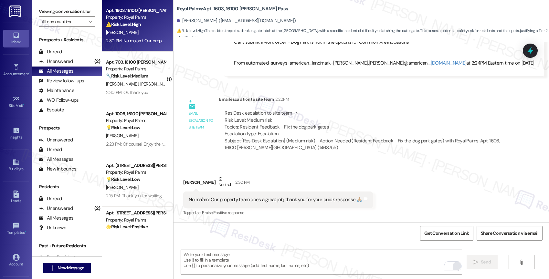
scroll to position [495, 0]
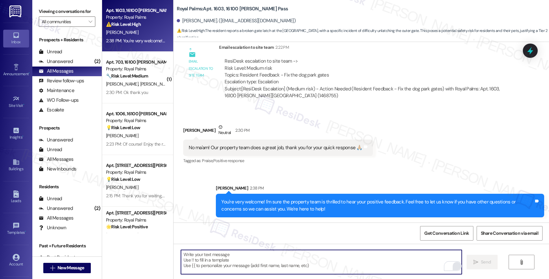
click at [223, 264] on textarea "To enrich screen reader interactions, please activate Accessibility in Grammarl…" at bounding box center [321, 262] width 281 height 24
paste textarea "Would it be okay to ask a quick favor? If you're open to it, could you share yo…"
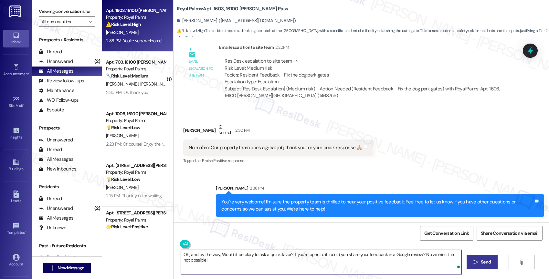
click at [219, 253] on textarea "Oh, and by the way, Would it be okay to ask a quick favor? If you're open to it…" at bounding box center [321, 262] width 281 height 24
click at [378, 253] on textarea "Oh, and by the way, would it be okay to ask a quick favor? If you're open to it…" at bounding box center [321, 262] width 281 height 24
click at [238, 262] on textarea "Oh, and by the way, would it be okay to ask a quick favor? If you're open to it…" at bounding box center [321, 262] width 281 height 24
type textarea "Oh, and by the way, would it be okay to ask a quick favor? If you're open to it…"
click at [453, 266] on icon "Open Grammarly. 0 Suggestions." at bounding box center [451, 266] width 5 height 5
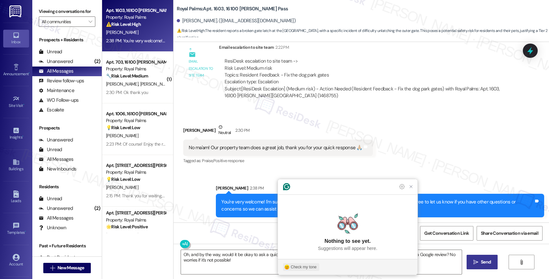
click at [310, 266] on div "Check my tone" at bounding box center [304, 267] width 26 height 6
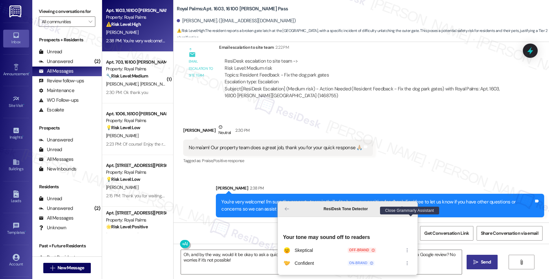
click at [410, 213] on icon "Close Grammarly Assistant" at bounding box center [411, 209] width 8 height 8
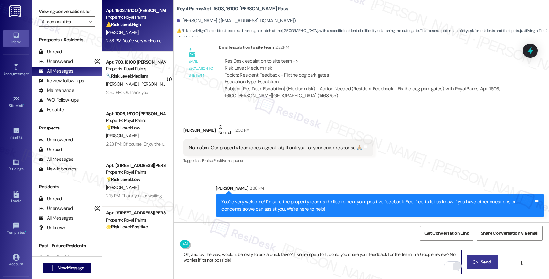
click at [479, 261] on span "Send" at bounding box center [485, 262] width 13 height 7
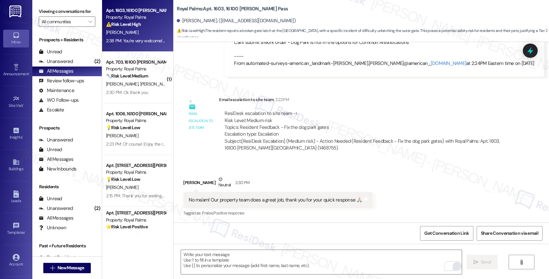
scroll to position [547, 0]
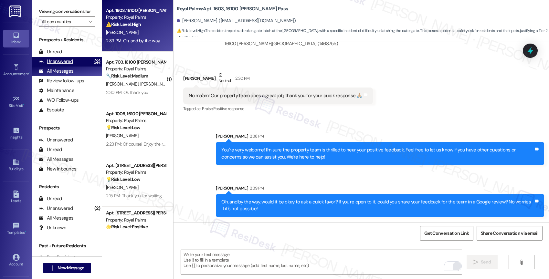
click at [62, 65] on div "Unanswered" at bounding box center [56, 61] width 34 height 7
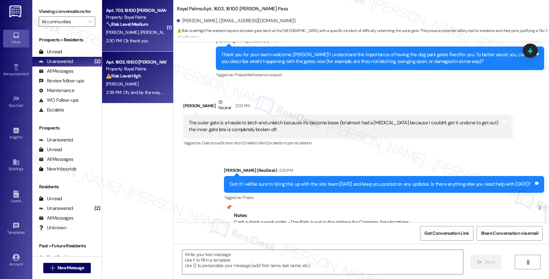
type textarea "Fetching suggested responses. Please feel free to read through the conversation…"
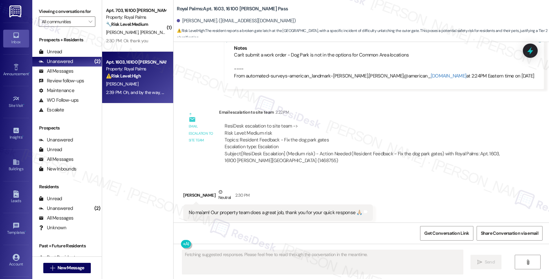
scroll to position [443, 0]
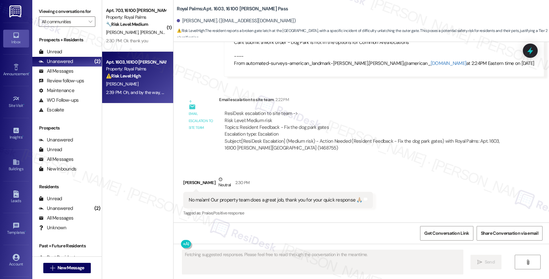
click at [96, 21] on div "Viewing conversations for All communities " at bounding box center [66, 16] width 69 height 33
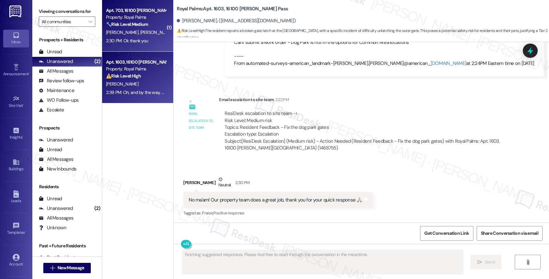
click at [136, 24] on strong "🔧 Risk Level: Medium" at bounding box center [127, 24] width 42 height 6
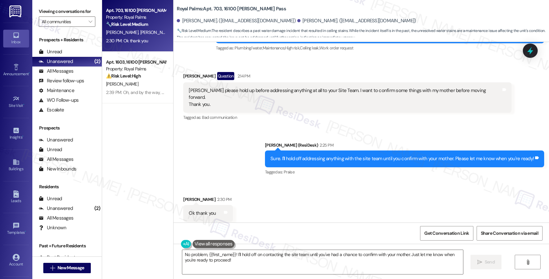
scroll to position [1310, 0]
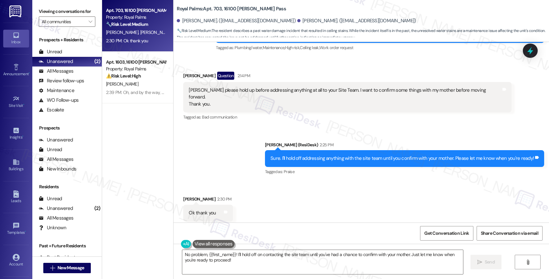
click at [248, 159] on div "Sent via SMS Sarah (ResiDesk) 2:25 PM Sure. I'll hold off addressing anything w…" at bounding box center [360, 154] width 375 height 55
click at [248, 132] on div "Sent via SMS Sarah (ResiDesk) 2:25 PM Sure. I'll hold off addressing anything w…" at bounding box center [360, 154] width 375 height 55
click at [244, 257] on textarea "No problem, {{first_name}}! I'll hold off on contacting the site team until you…" at bounding box center [322, 262] width 281 height 24
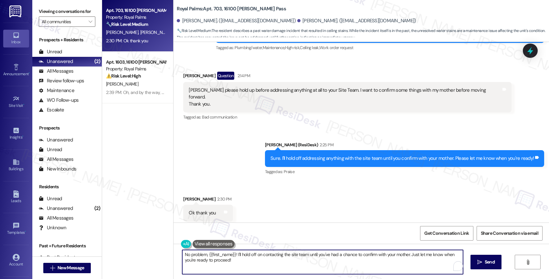
click at [244, 257] on textarea "No problem, {{first_name}}! I'll hold off on contacting the site team until you…" at bounding box center [322, 262] width 281 height 24
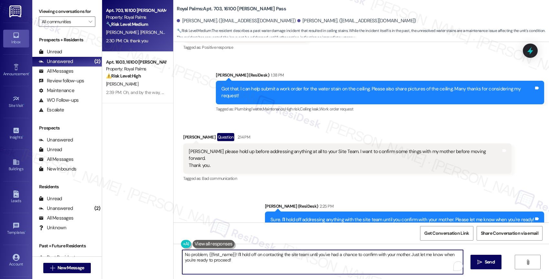
scroll to position [1231, 0]
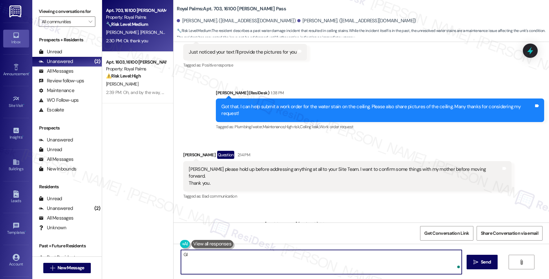
type textarea "G"
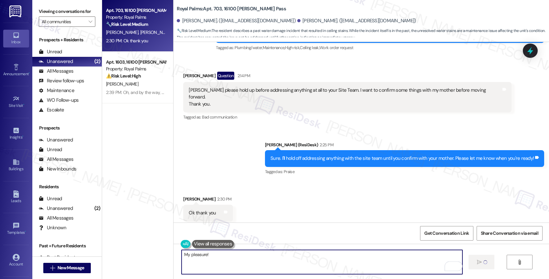
type textarea "My pleasure!"
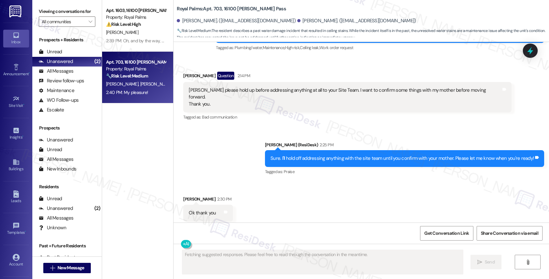
scroll to position [1310, 0]
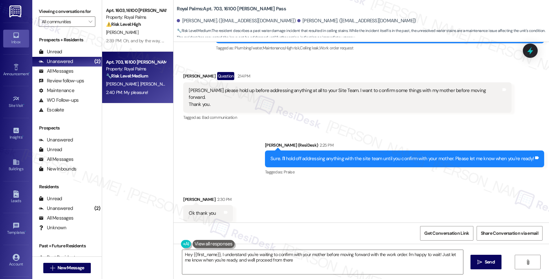
type textarea "Hey {{first_name}}, I understand you're waiting to confirm with your mother bef…"
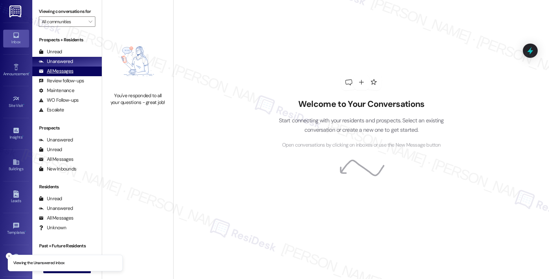
click at [79, 76] on div "All Messages (undefined)" at bounding box center [66, 72] width 69 height 10
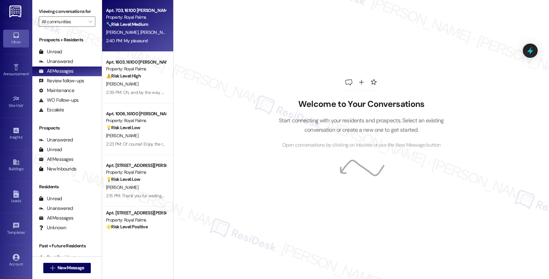
click at [120, 36] on div "[PERSON_NAME] [PERSON_NAME][GEOGRAPHIC_DATA]" at bounding box center [135, 32] width 61 height 8
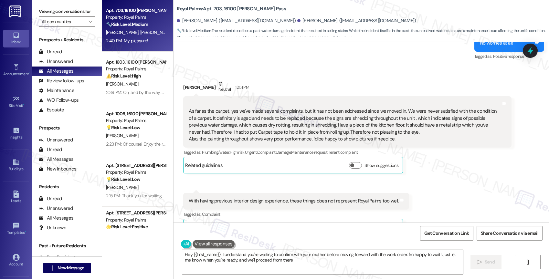
type textarea "Hey {{first_name}}, I understand you're waiting to confirm with your mother bef…"
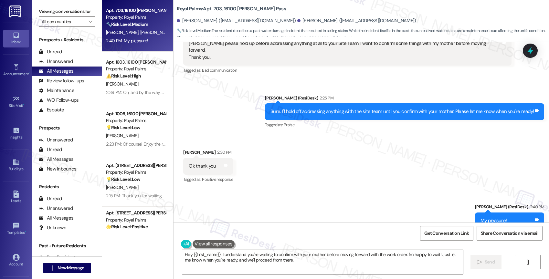
scroll to position [1364, 0]
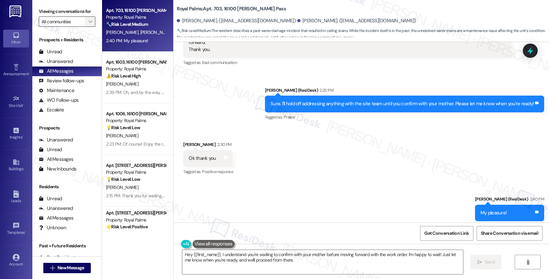
click at [88, 24] on icon "" at bounding box center [90, 21] width 4 height 5
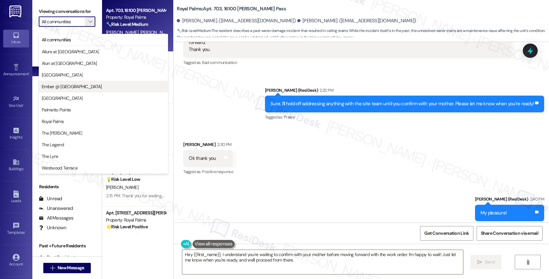
click at [77, 82] on button "Ember @ [GEOGRAPHIC_DATA]" at bounding box center [103, 87] width 129 height 12
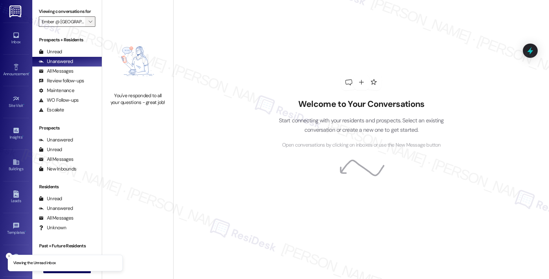
click at [87, 27] on span "" at bounding box center [90, 21] width 6 height 10
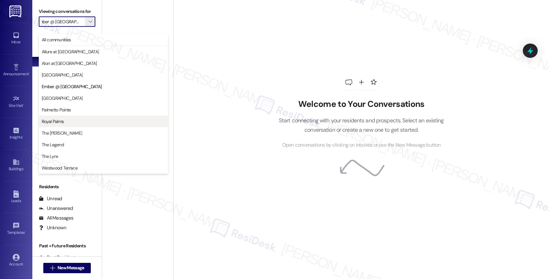
click at [73, 120] on span "Royal Palms" at bounding box center [103, 121] width 123 height 6
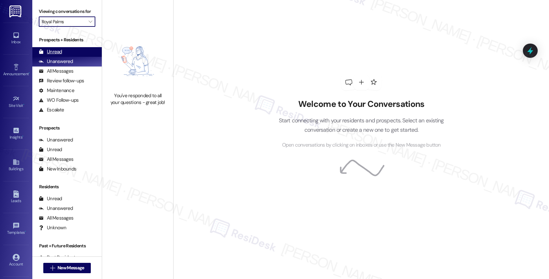
click at [69, 56] on div "Unread (0)" at bounding box center [66, 52] width 69 height 10
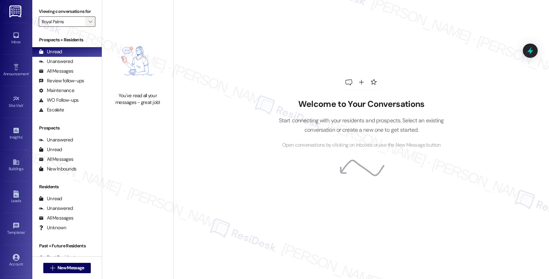
click at [88, 24] on icon "" at bounding box center [90, 21] width 4 height 5
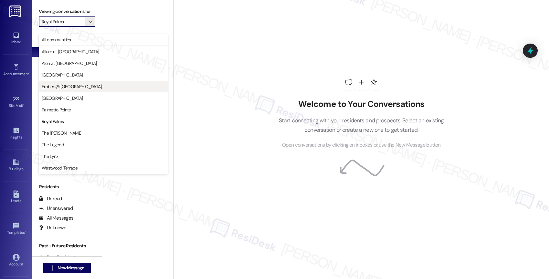
click at [76, 84] on span "Ember @ [GEOGRAPHIC_DATA]" at bounding box center [72, 86] width 60 height 6
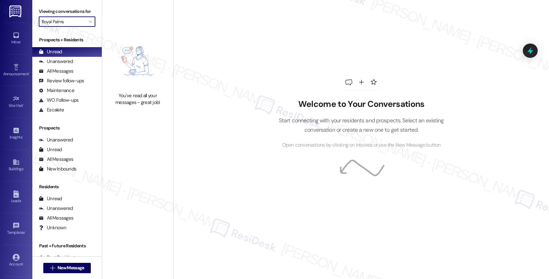
type input "Ember @ [GEOGRAPHIC_DATA]"
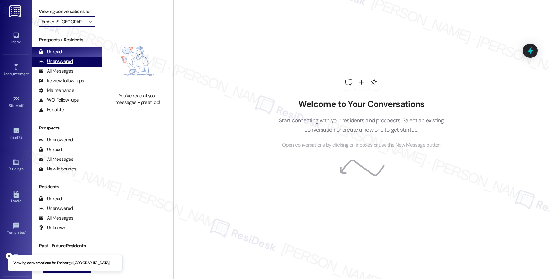
click at [69, 65] on div "Unanswered" at bounding box center [56, 61] width 34 height 7
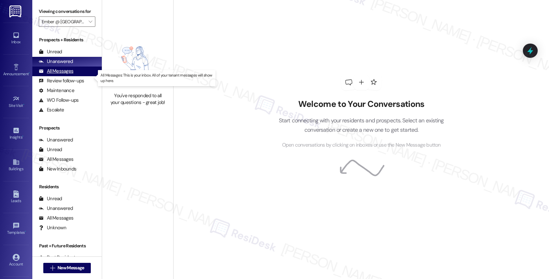
click at [65, 74] on div "All Messages (undefined)" at bounding box center [66, 72] width 69 height 10
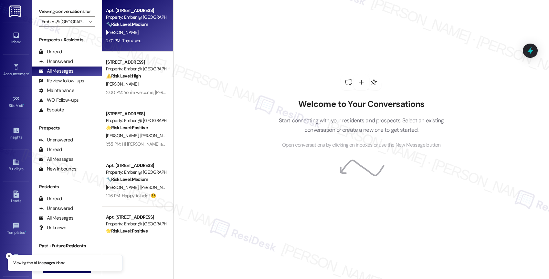
click at [147, 33] on div "[PERSON_NAME]" at bounding box center [135, 32] width 61 height 8
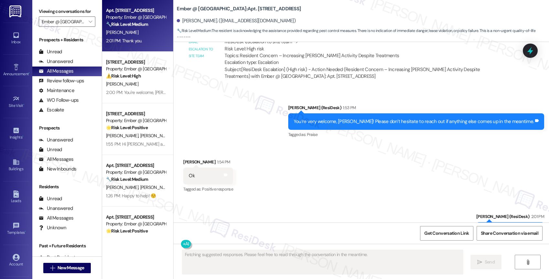
scroll to position [639, 0]
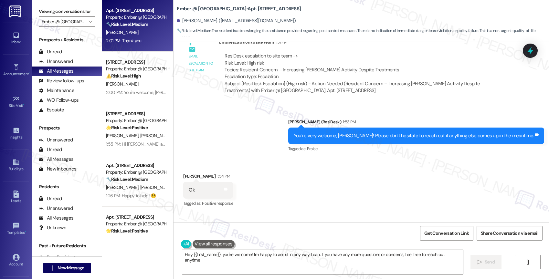
type textarea "Hey {{first_name}}, you're welcome! I'm happy to assist in any way I can. If yo…"
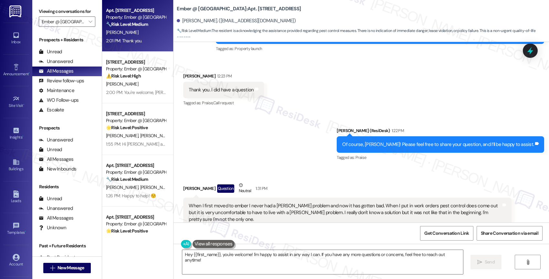
scroll to position [97, 0]
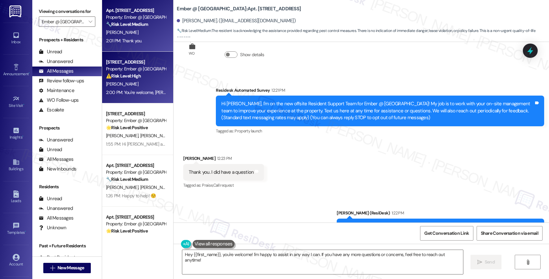
click at [151, 88] on div "[PERSON_NAME]" at bounding box center [135, 84] width 61 height 8
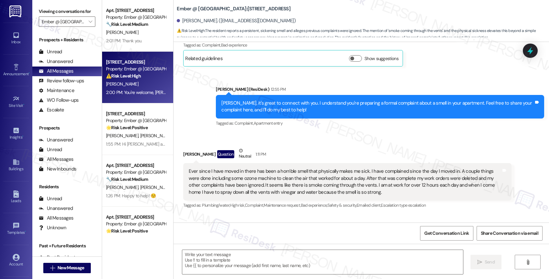
type textarea "Fetching suggested responses. Please feel free to read through the conversation…"
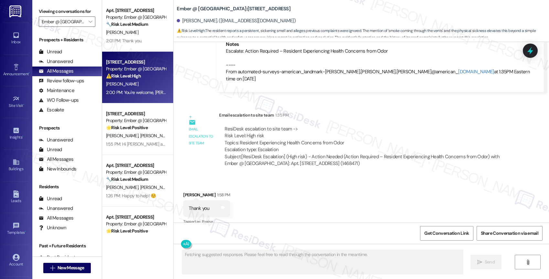
scroll to position [470, 0]
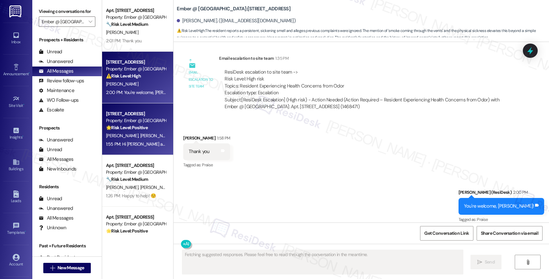
click at [143, 129] on div "🌟 Risk Level: Positive The resident apologized for sending a message to the wro…" at bounding box center [136, 127] width 60 height 7
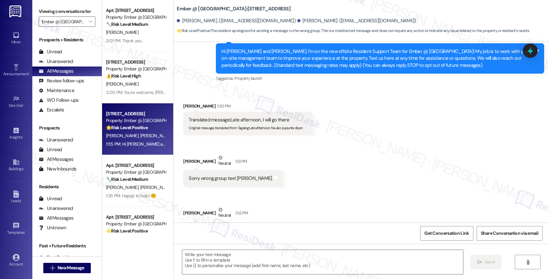
scroll to position [222, 0]
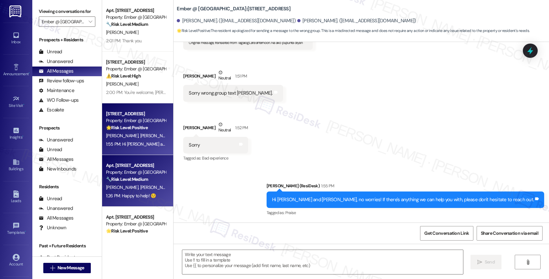
click at [127, 173] on div "Property: Ember @ [GEOGRAPHIC_DATA]" at bounding box center [136, 172] width 60 height 7
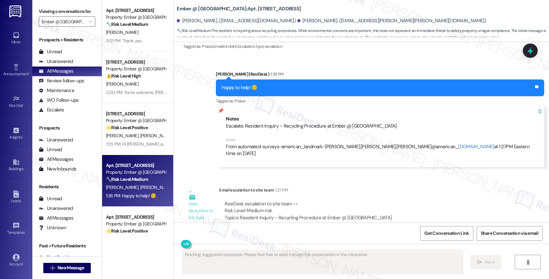
scroll to position [326, 0]
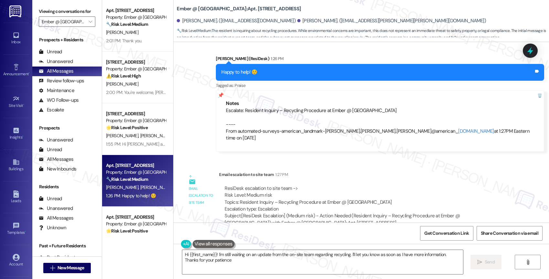
type textarea "Hi {{first_name}}! I'm still waiting on an update from the on-site team regardi…"
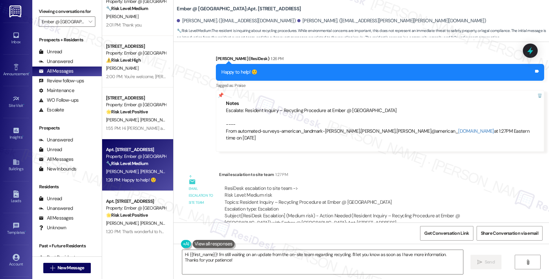
scroll to position [190, 0]
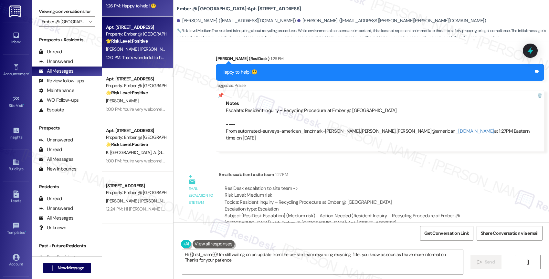
click at [140, 57] on div "1:20 PM: That’s wonderful to hear, [PERSON_NAME]! We’re so glad you’re happy wi…" at bounding box center [273, 58] width 335 height 6
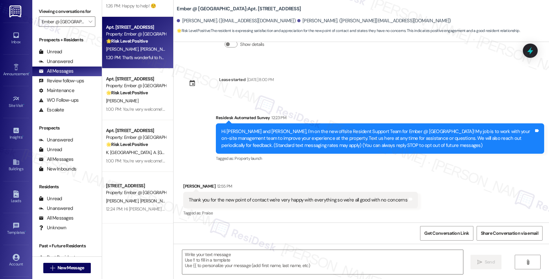
type textarea "Fetching suggested responses. Please feel free to read through the conversation…"
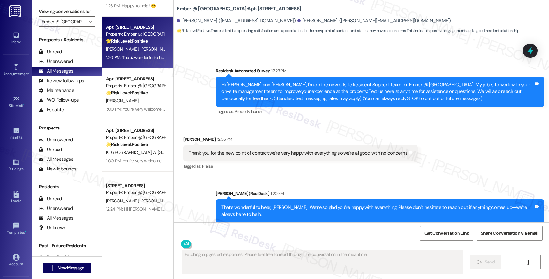
scroll to position [118, 0]
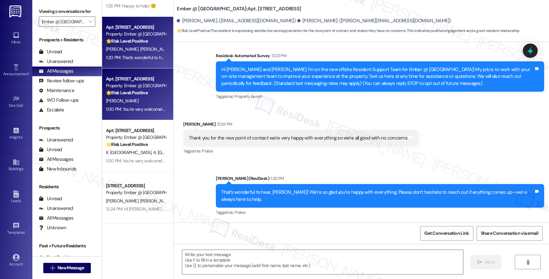
click at [137, 103] on div "[PERSON_NAME]" at bounding box center [135, 101] width 61 height 8
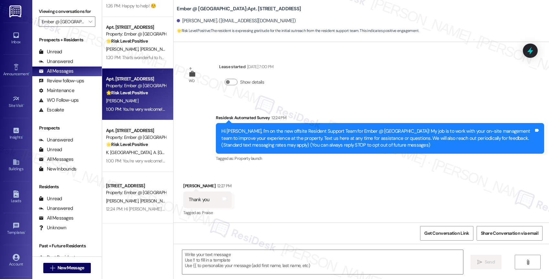
type textarea "Fetching suggested responses. Please feel free to read through the conversation…"
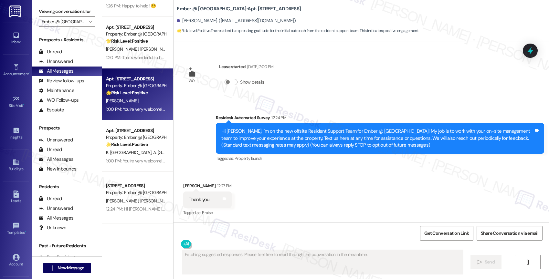
scroll to position [124, 0]
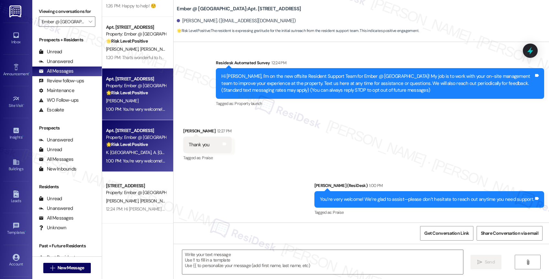
click at [139, 161] on div "1:00 PM: You’re very welcome! We’re glad to assist—please don’t hesitate to rea…" at bounding box center [212, 161] width 212 height 6
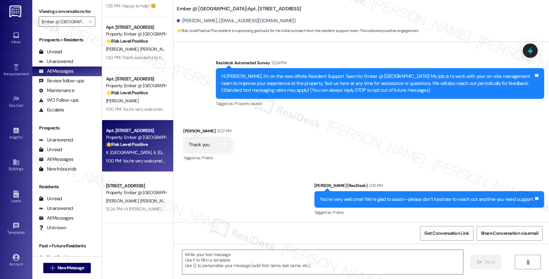
type textarea "Fetching suggested responses. Please feel free to read through the conversation…"
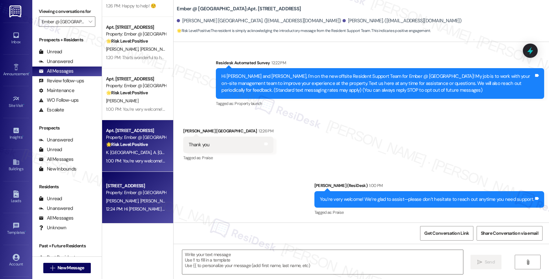
click at [120, 188] on div "[STREET_ADDRESS]" at bounding box center [136, 185] width 60 height 7
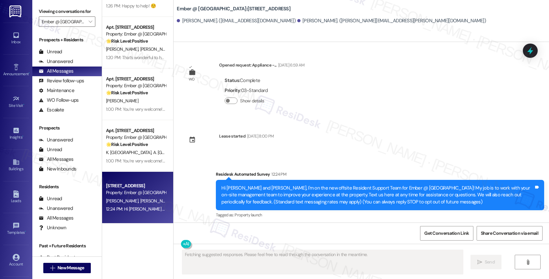
scroll to position [3, 0]
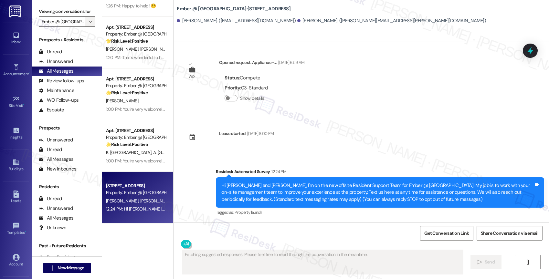
click at [88, 24] on icon "" at bounding box center [90, 21] width 4 height 5
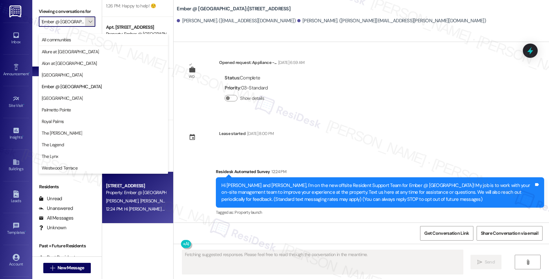
scroll to position [0, 5]
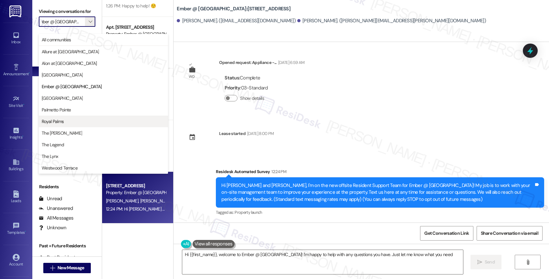
type textarea "Hi {{first_name}}, welcome to Ember @ Alamo Ranch! I'm happy to help with any q…"
click at [58, 121] on span "Royal Palms" at bounding box center [53, 121] width 22 height 6
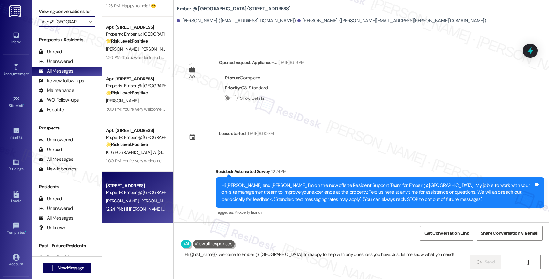
type input "Royal Palms"
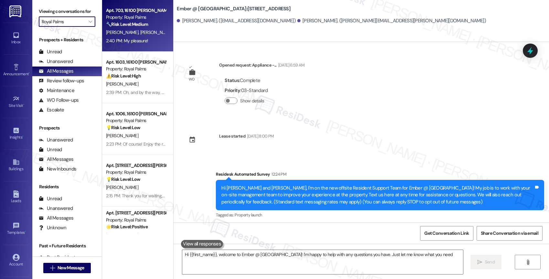
type textarea "Hi {{first_name}}, welcome to Ember @ Alamo Ranch! I'm happy to help with any q…"
click at [143, 34] on span "Q. Norwood" at bounding box center [156, 32] width 32 height 6
type textarea "Hi {{first_name}}, welcome to Ember @ Alamo Ranch! I'm happy to help with any q…"
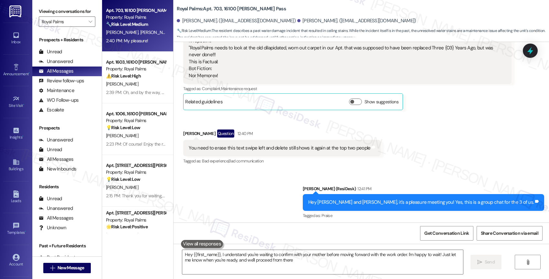
type textarea "Hey {{first_name}}, I understand you're waiting to confirm with your mother bef…"
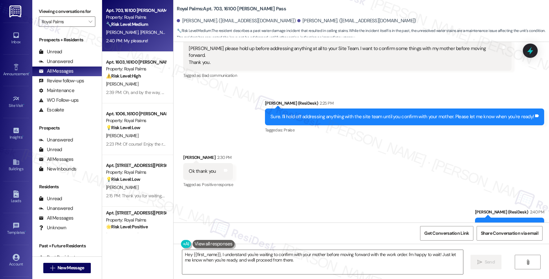
scroll to position [1364, 0]
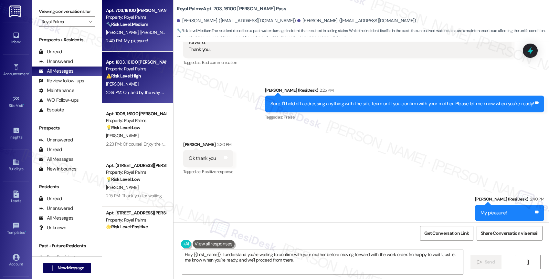
click at [142, 84] on div "E. Navarro" at bounding box center [135, 84] width 61 height 8
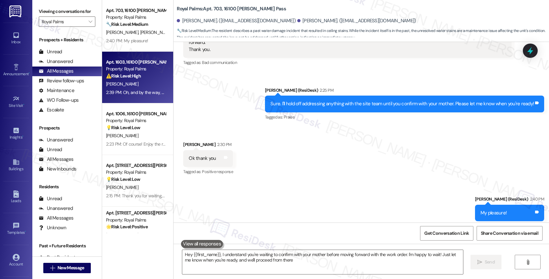
type textarea "Hey {{first_name}}, I understand you're waiting to confirm with your mother bef…"
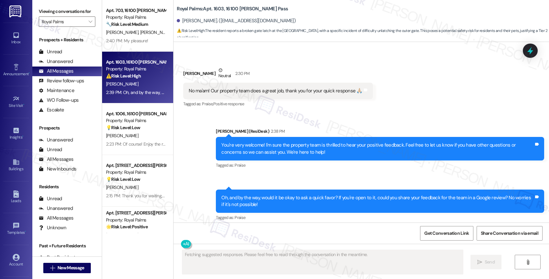
scroll to position [557, 0]
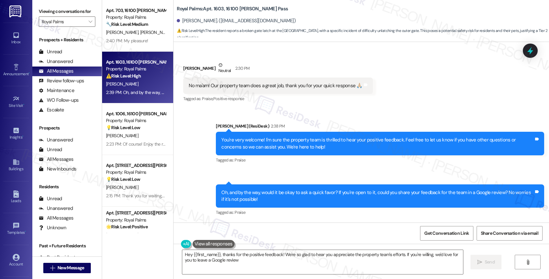
type textarea "Hey {{first_name}}, thanks for the positive feedback! We're so glad to hear you…"
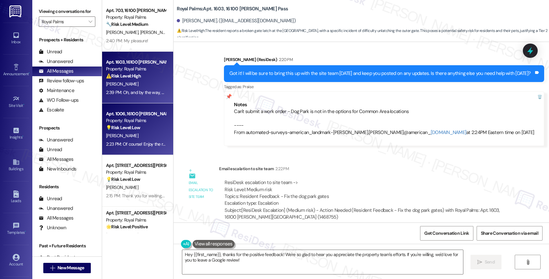
click at [113, 118] on div "Property: Royal Palms" at bounding box center [136, 120] width 60 height 7
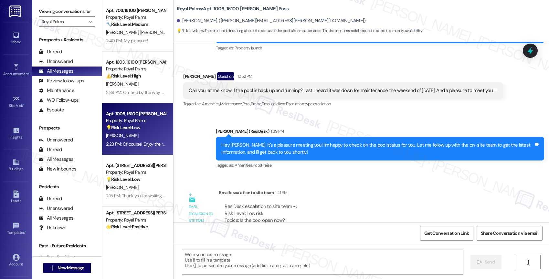
type textarea "Fetching suggested responses. Please feel free to read through the conversation…"
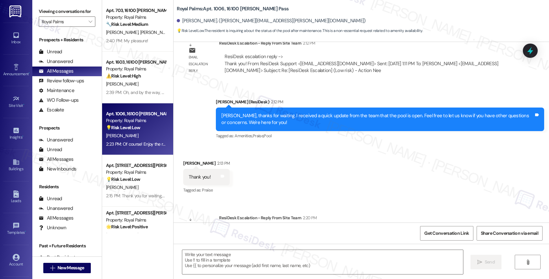
scroll to position [391, 0]
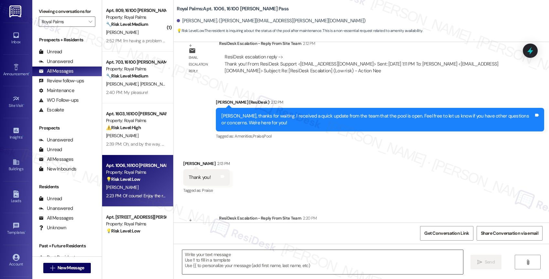
click at [219, 261] on textarea at bounding box center [322, 262] width 281 height 24
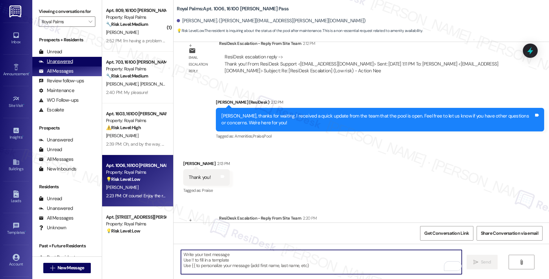
click at [76, 67] on div "Unanswered (0)" at bounding box center [66, 62] width 69 height 10
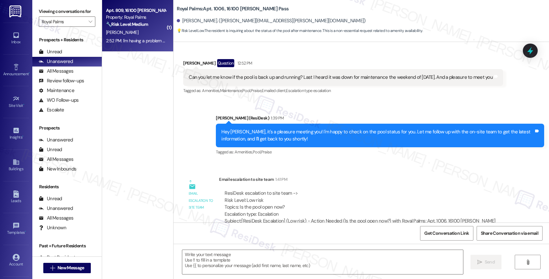
type textarea "Fetching suggested responses. Please feel free to read through the conversation…"
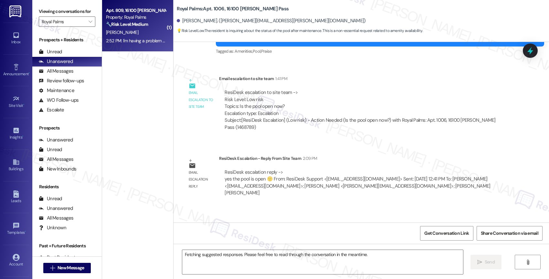
click at [133, 34] on div "[PERSON_NAME]" at bounding box center [135, 32] width 61 height 8
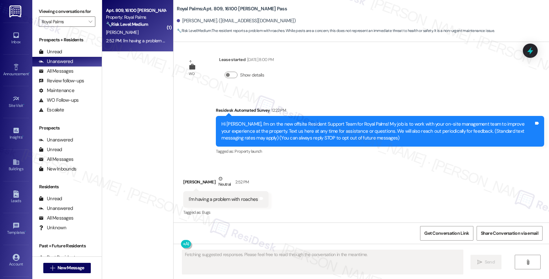
scroll to position [5, 0]
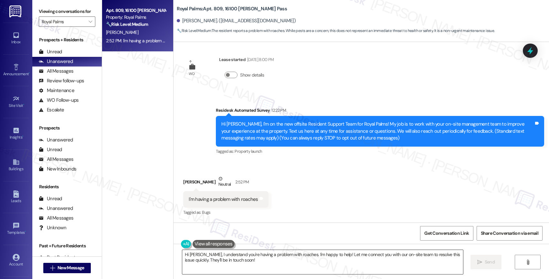
click at [195, 252] on textarea "Hi Brian, I understand you're having a problem with roaches. I'm happy to help!…" at bounding box center [322, 262] width 281 height 24
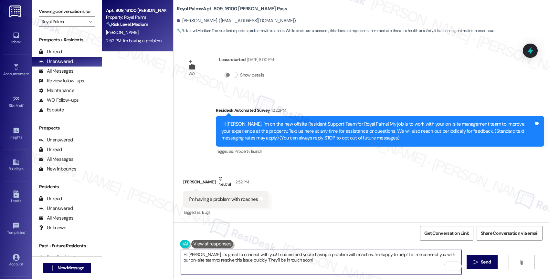
click at [313, 267] on textarea "Hi Brian, it's great to connect with you! I understand you're having a problem …" at bounding box center [321, 262] width 281 height 24
drag, startPoint x: 380, startPoint y: 253, endPoint x: 384, endPoint y: 265, distance: 12.9
click at [384, 265] on textarea "Hi Brian, it's great to connect with you! I understand you're having a problem …" at bounding box center [321, 262] width 281 height 24
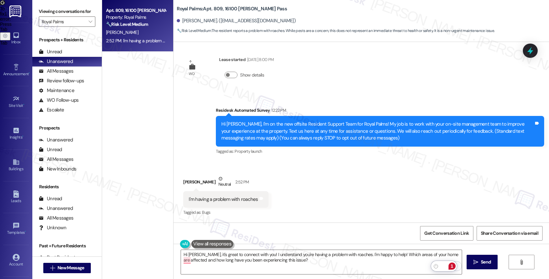
click at [450, 265] on div "1" at bounding box center [451, 265] width 7 height 7
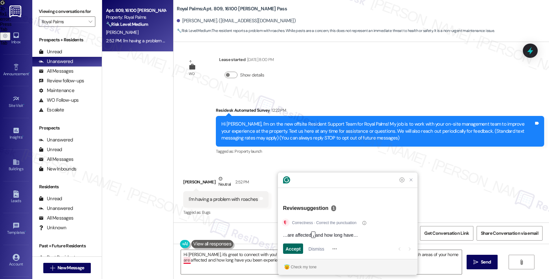
click at [289, 245] on span "Accept" at bounding box center [292, 248] width 15 height 7
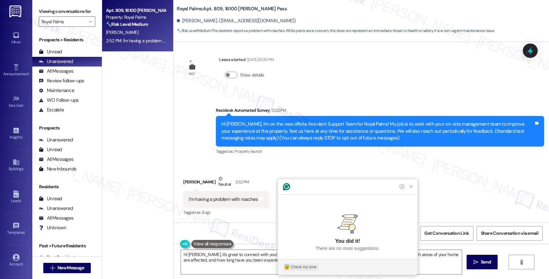
click at [293, 263] on button "Check my tone" at bounding box center [301, 267] width 36 height 8
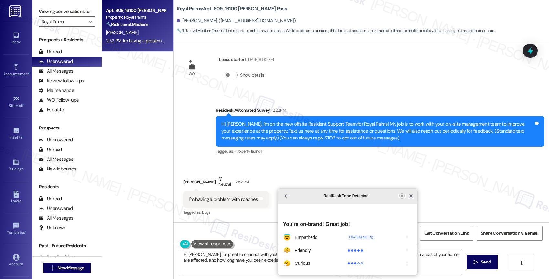
click at [411, 199] on icon "Close Grammarly Assistant" at bounding box center [410, 195] width 5 height 5
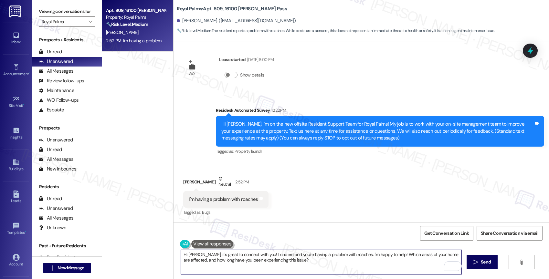
click at [380, 257] on textarea "Hi Brian, it's great to connect with you! I understand you're having a problem …" at bounding box center [321, 262] width 281 height 24
drag, startPoint x: 379, startPoint y: 254, endPoint x: 345, endPoint y: 253, distance: 33.9
click at [345, 253] on textarea "Hi Brian, it's great to connect with you! I understand you're having a problem …" at bounding box center [321, 262] width 281 height 24
drag, startPoint x: 360, startPoint y: 262, endPoint x: 417, endPoint y: 265, distance: 57.2
click at [417, 265] on textarea "Hi Brian, it's great to connect with you! I understand you're having a problem …" at bounding box center [321, 262] width 281 height 24
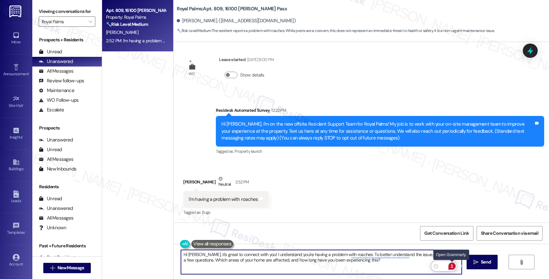
click at [452, 263] on div "1" at bounding box center [451, 265] width 7 height 7
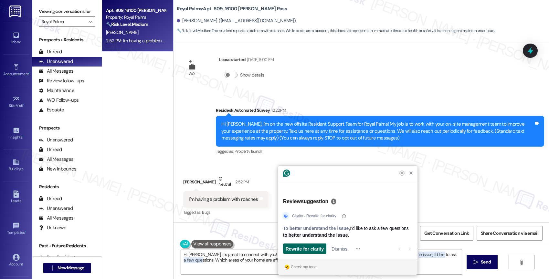
click at [307, 249] on span "Rewrite for clarity" at bounding box center [304, 248] width 38 height 7
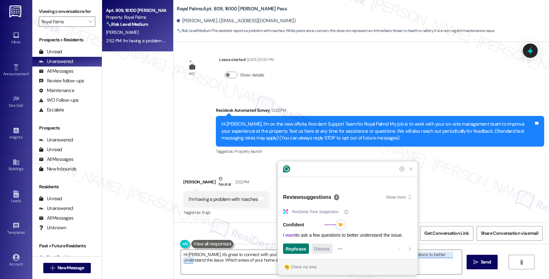
click at [323, 251] on span "Dismiss" at bounding box center [322, 248] width 16 height 7
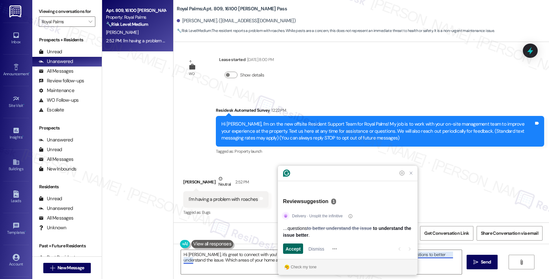
click at [289, 248] on span "Accept" at bounding box center [292, 248] width 15 height 7
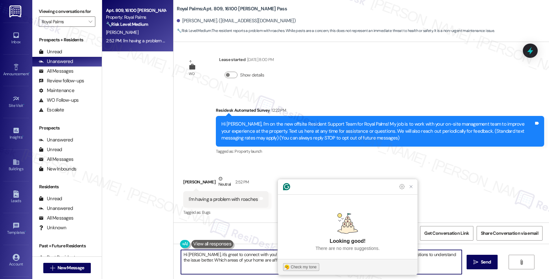
type textarea "Hi Brian, it's great to connect with you! I understand you're having a problem …"
click at [308, 269] on div "Check my tone" at bounding box center [304, 267] width 26 height 6
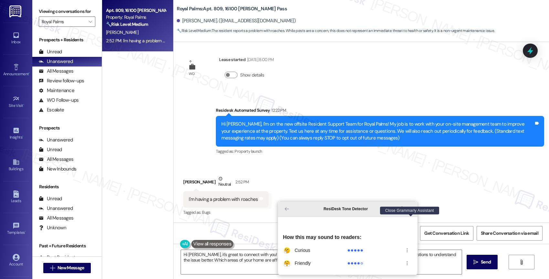
click at [411, 210] on icon "Close Grammarly Assistant" at bounding box center [410, 209] width 3 height 3
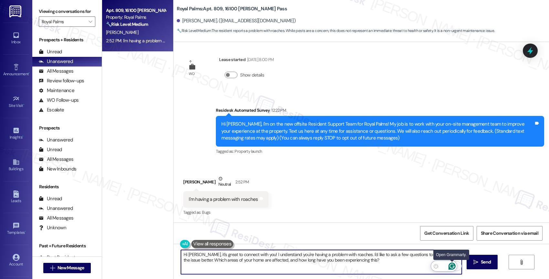
click at [452, 264] on icon "Open Grammarly. 0 Suggestions." at bounding box center [451, 265] width 7 height 7
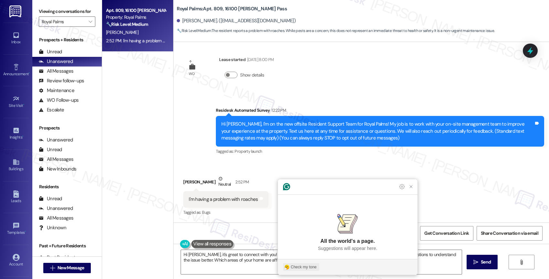
click at [310, 266] on div "Check my tone" at bounding box center [304, 267] width 26 height 6
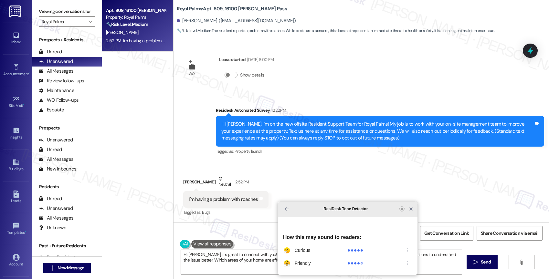
click at [411, 211] on icon "Close Grammarly Assistant" at bounding box center [410, 208] width 5 height 5
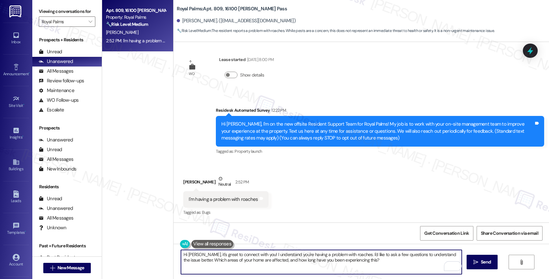
click at [391, 261] on textarea "Hi Brian, it's great to connect with you! I understand you're having a problem …" at bounding box center [321, 262] width 281 height 24
click at [474, 262] on icon "" at bounding box center [475, 262] width 5 height 5
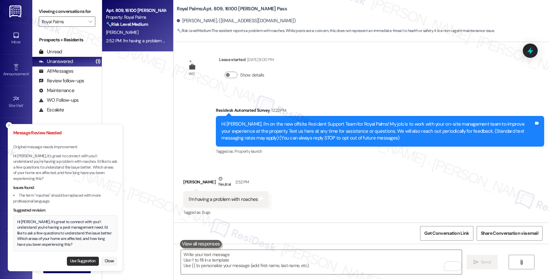
click at [82, 259] on button "Use Suggestion" at bounding box center [83, 261] width 32 height 9
type textarea "Hi [PERSON_NAME], it's great to connect with you! I understand you're having a …"
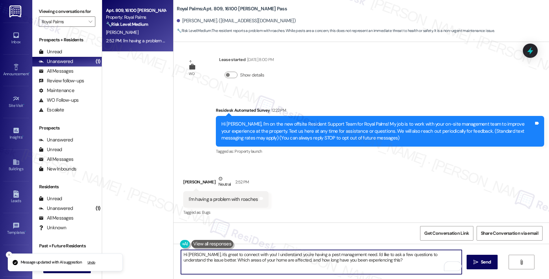
click at [375, 263] on textarea "Hi [PERSON_NAME], it's great to connect with you! I understand you're having a …" at bounding box center [321, 262] width 281 height 24
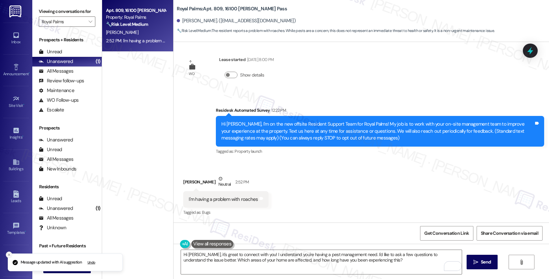
click at [9, 253] on icon "Close toast" at bounding box center [9, 255] width 4 height 4
click at [477, 260] on icon "" at bounding box center [475, 262] width 5 height 5
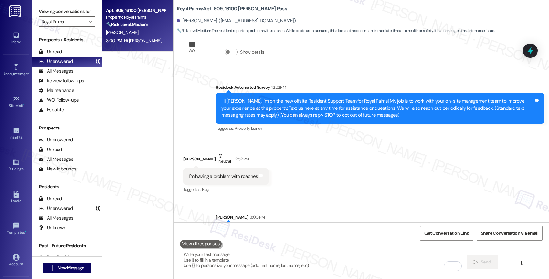
scroll to position [57, 0]
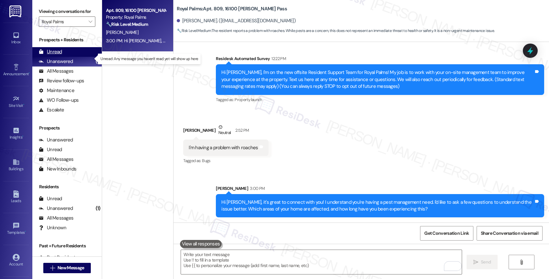
click at [68, 56] on div "Unread (0)" at bounding box center [66, 52] width 69 height 10
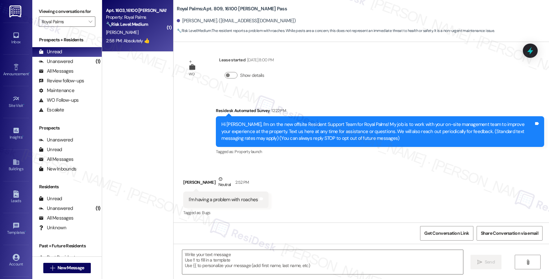
type textarea "Fetching suggested responses. Please feel free to read through the conversation…"
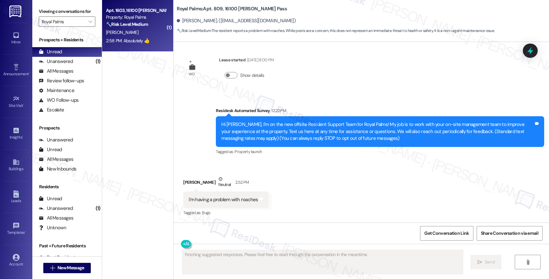
click at [135, 30] on div "[PERSON_NAME]" at bounding box center [135, 32] width 61 height 8
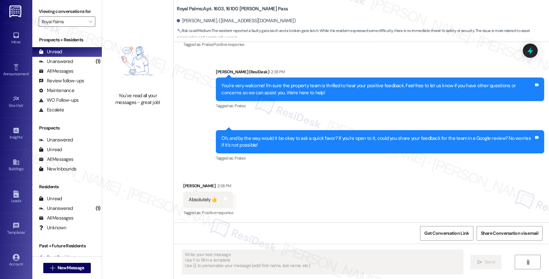
scroll to position [612, 0]
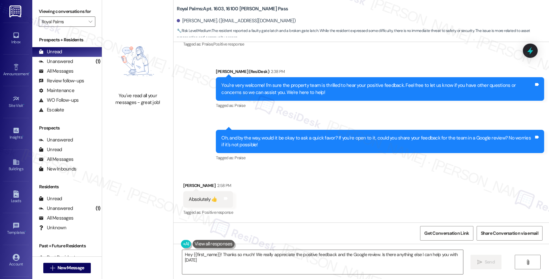
type textarea "Hey {{first_name}}! Thanks so much! We really appreciate the positive feedback …"
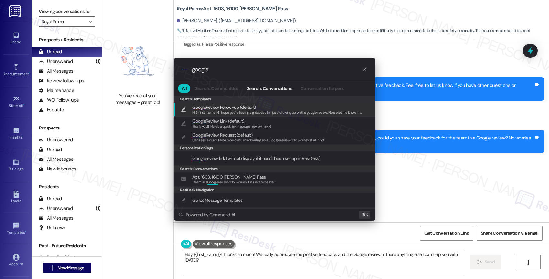
type input "google"
click at [211, 124] on span "Thank you!!! Here's a quick link {{google_review_link}}" at bounding box center [231, 126] width 79 height 5
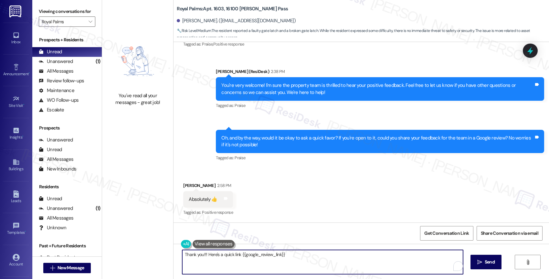
click at [199, 254] on textarea "Thank you!!! Here's a quick link {{google_review_link}}" at bounding box center [322, 262] width 281 height 24
type textarea "Thank you in advance!!! Here's a quick link {{google_review_link}}"
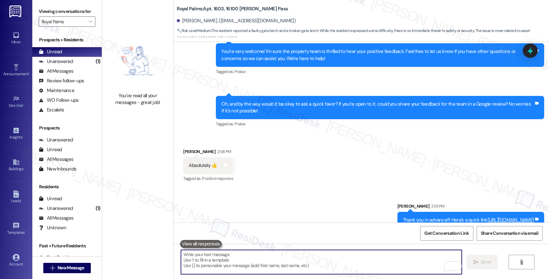
scroll to position [657, 0]
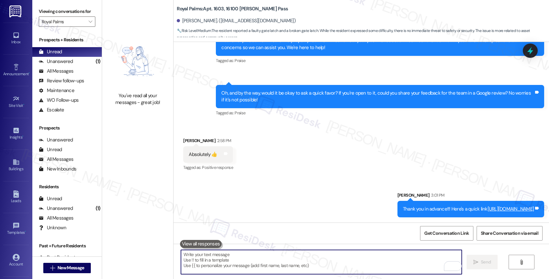
click at [493, 208] on link "[URL][DOMAIN_NAME]" at bounding box center [510, 209] width 46 height 6
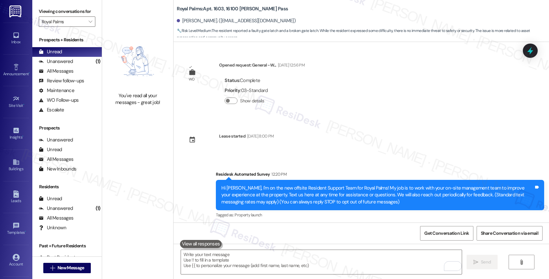
scroll to position [657, 0]
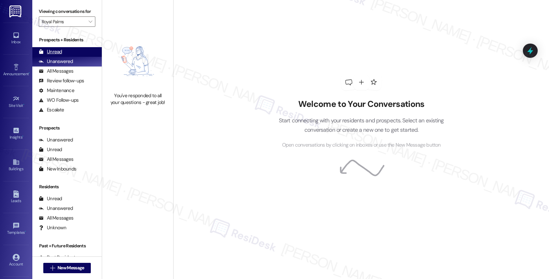
click at [73, 57] on div "Unread (0)" at bounding box center [66, 52] width 69 height 10
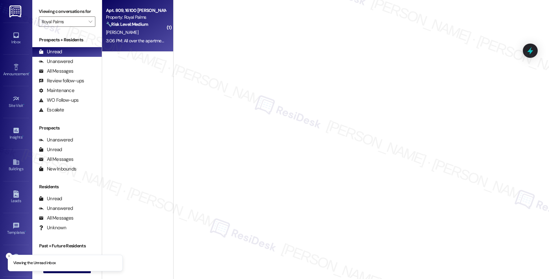
click at [137, 34] on div "[PERSON_NAME]" at bounding box center [135, 32] width 61 height 8
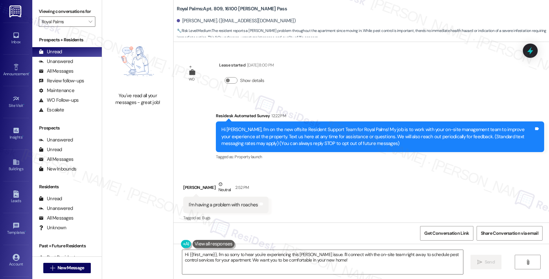
scroll to position [121, 0]
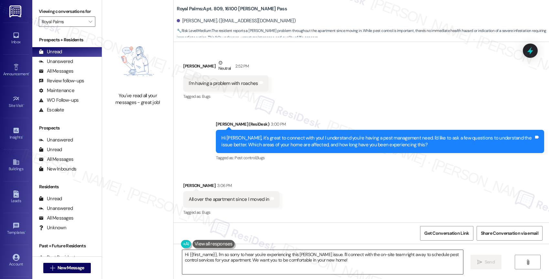
click at [235, 259] on textarea "Hi {{first_name}}, I'm so sorry to hear you're experiencing this roach issue. I…" at bounding box center [322, 262] width 281 height 24
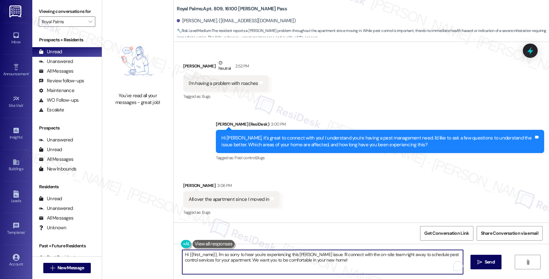
click at [235, 259] on textarea "Hi {{first_name}}, I'm so sorry to hear you're experiencing this roach issue. I…" at bounding box center [322, 262] width 281 height 24
click at [256, 258] on textarea "Hi {{first_name}}, I'm so sorry to hear you're experiencing this roach issue. I…" at bounding box center [321, 262] width 281 height 24
click at [214, 256] on textarea "Hi {{first_name}}, I'm so sorry to hear you're experiencing this roach issue. I…" at bounding box center [321, 262] width 281 height 24
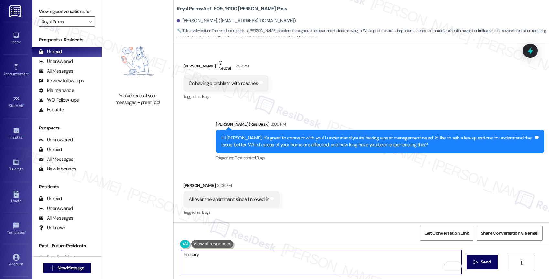
click at [216, 244] on button at bounding box center [212, 244] width 42 height 8
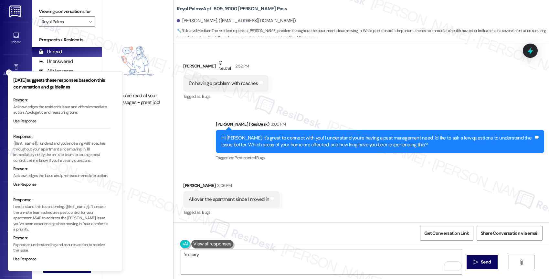
scroll to position [48, 0]
click at [27, 256] on button "Use Response" at bounding box center [24, 259] width 23 height 6
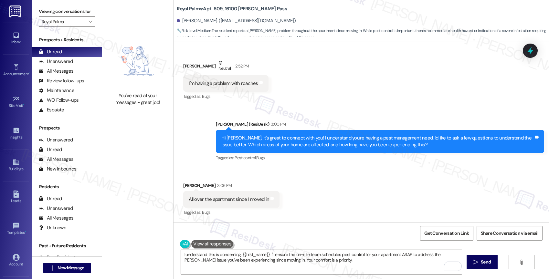
click at [221, 242] on button at bounding box center [212, 244] width 42 height 8
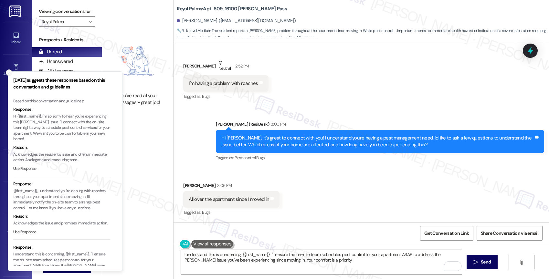
click at [9, 71] on icon "Close toast" at bounding box center [9, 73] width 4 height 4
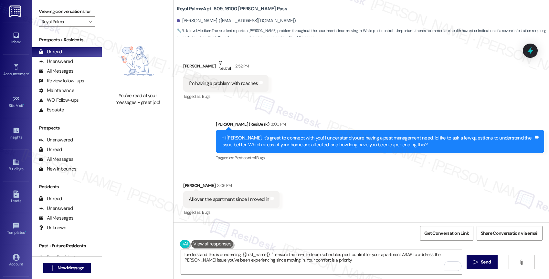
click at [217, 259] on textarea "I understand this is concerning, {{first_name}}. I'll ensure the on-site team s…" at bounding box center [321, 262] width 281 height 24
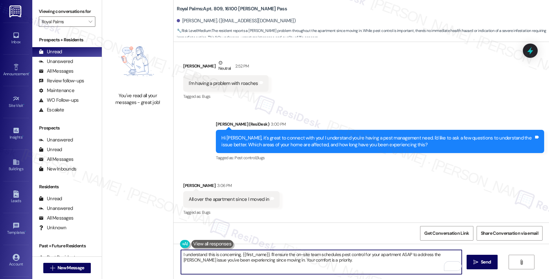
click at [217, 259] on textarea "I understand this is concerning, {{first_name}}. I'll ensure the on-site team s…" at bounding box center [321, 262] width 281 height 24
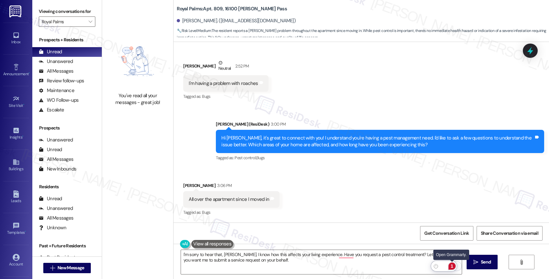
click at [451, 265] on div "1" at bounding box center [451, 265] width 7 height 7
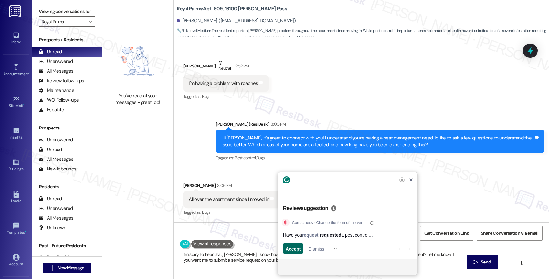
click at [297, 248] on span "Accept" at bounding box center [292, 248] width 15 height 7
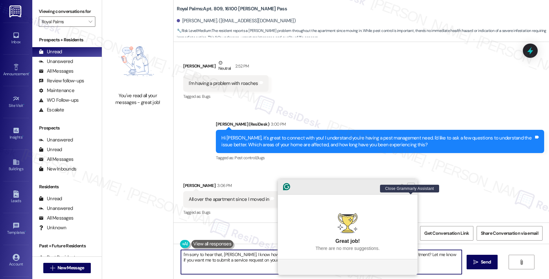
type textarea "I'm sorry to hear that, Brian. I know how this affects your living experience. …"
click at [410, 189] on icon "Close Grammarly Assistant" at bounding box center [410, 186] width 5 height 5
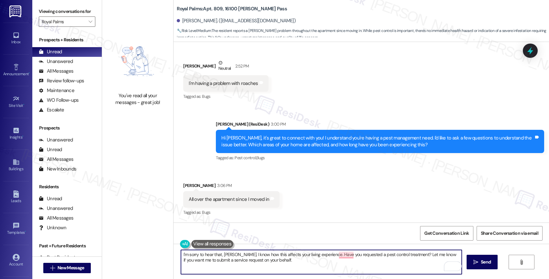
click at [339, 266] on textarea "I'm sorry to hear that, Brian. I know how this affects your living experience. …" at bounding box center [321, 262] width 281 height 24
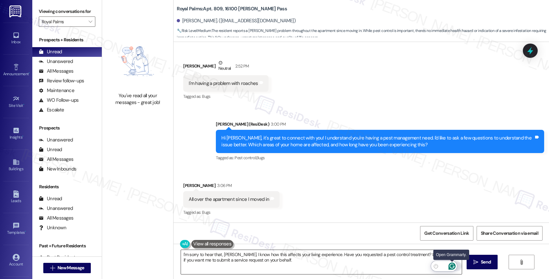
click at [452, 264] on icon "Open Grammarly. 0 Suggestions." at bounding box center [451, 266] width 5 height 5
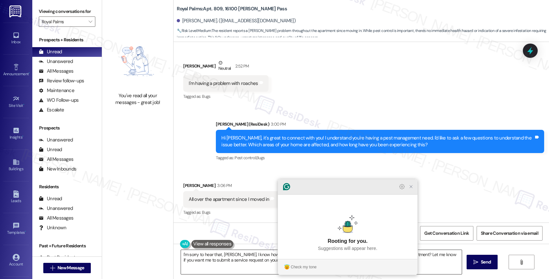
click at [409, 189] on icon "Close Grammarly Assistant" at bounding box center [410, 186] width 5 height 5
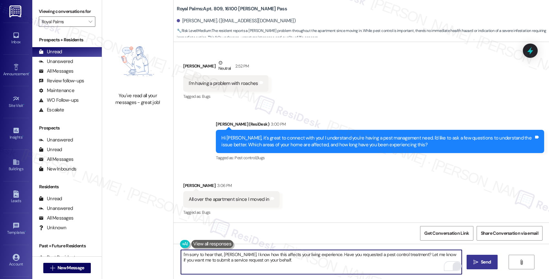
click at [476, 260] on icon "" at bounding box center [475, 262] width 5 height 5
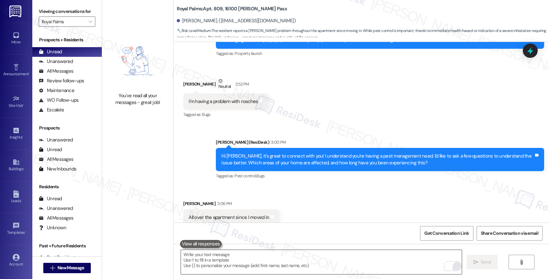
scroll to position [173, 0]
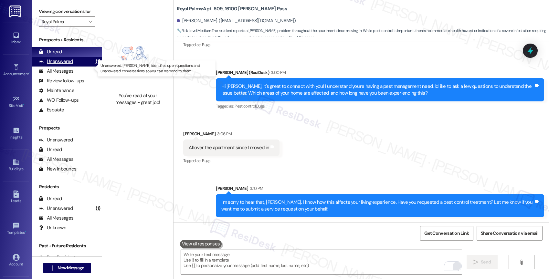
click at [81, 67] on div "Unanswered (1)" at bounding box center [66, 62] width 69 height 10
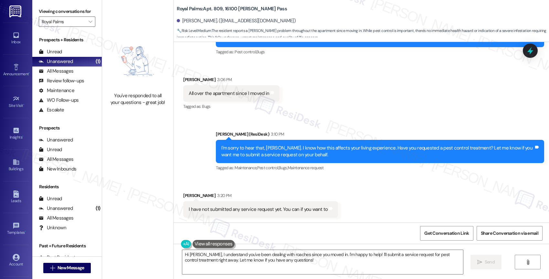
scroll to position [228, 0]
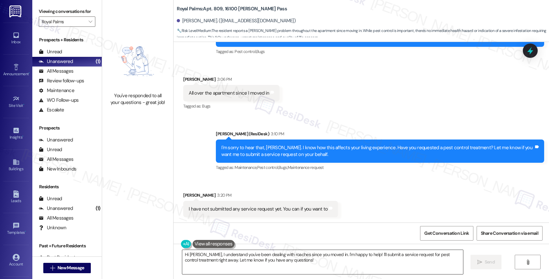
click at [239, 257] on textarea "Hi Brian, I understand you've been dealing with roaches since you moved in. I'm…" at bounding box center [322, 262] width 281 height 24
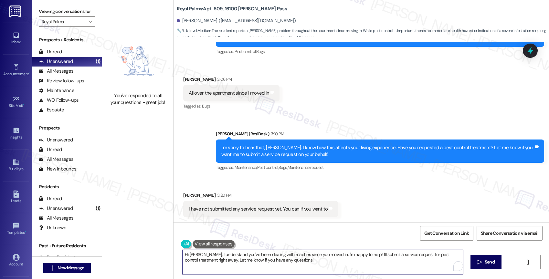
click at [239, 257] on textarea "Hi Brian, I understand you've been dealing with roaches since you moved in. I'm…" at bounding box center [322, 262] width 281 height 24
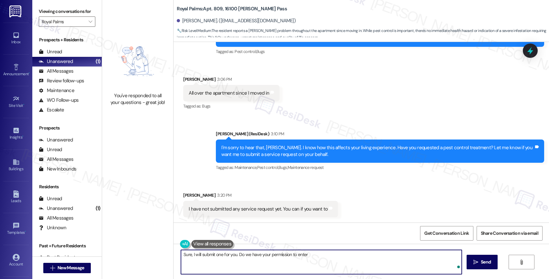
type textarea "Sure, I will submit one for you. Do we have your permission to enter?"
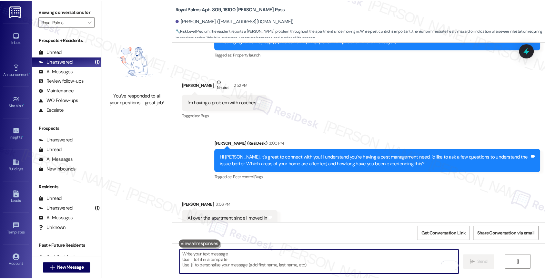
scroll to position [273, 0]
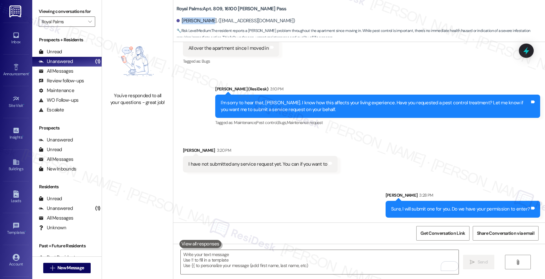
drag, startPoint x: 177, startPoint y: 20, endPoint x: 201, endPoint y: 20, distance: 23.9
click at [201, 20] on div "Brian Moore. (brian_j_moore1@yahoo.com)" at bounding box center [236, 20] width 119 height 7
copy div "Brian Moore."
click at [231, 204] on div "Sent via SMS Sarah 3:28 PM Sure, I will submit one for you. Do we have your per…" at bounding box center [359, 199] width 372 height 45
click at [243, 211] on div "Sent via SMS Sarah 3:28 PM Sure, I will submit one for you. Do we have your per…" at bounding box center [359, 199] width 372 height 45
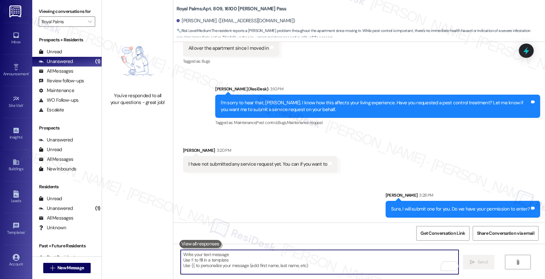
click at [212, 263] on textarea "To enrich screen reader interactions, please activate Accessibility in Grammarl…" at bounding box center [320, 262] width 278 height 24
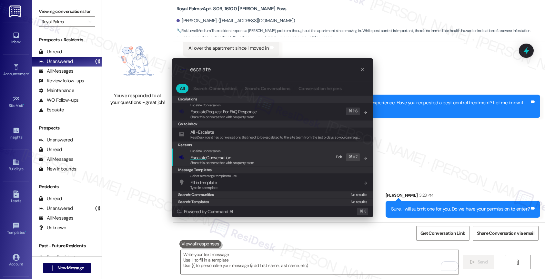
type input "escalate"
click at [454, 157] on div ".cls-1{fill:#0a055f;}.cls-2{fill:#0cc4c4;} resideskLogoBlueOrange escalate All …" at bounding box center [272, 139] width 545 height 279
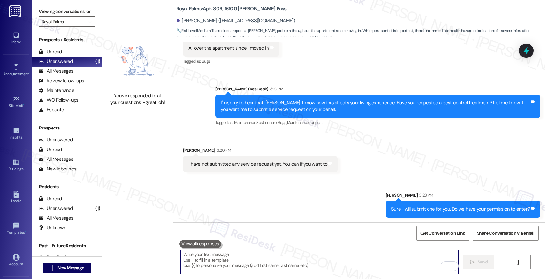
click at [238, 199] on div "Sent via SMS Sarah 3:28 PM Sure, I will submit one for you. Do we have your per…" at bounding box center [359, 199] width 372 height 45
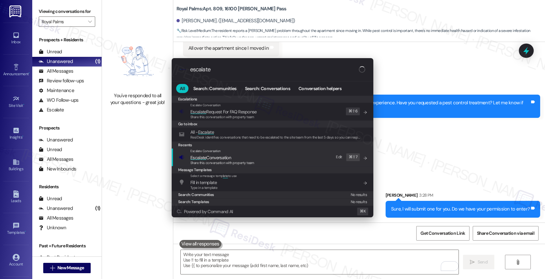
type input "escalate"
click at [220, 153] on span "Escalate Conversation" at bounding box center [205, 151] width 30 height 4
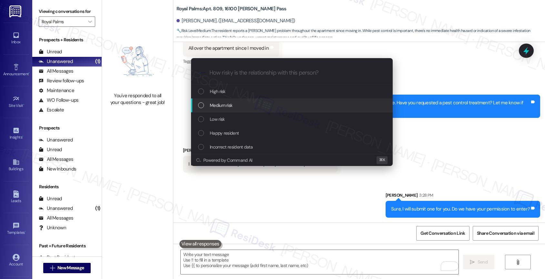
click at [226, 105] on span "Medium risk" at bounding box center [221, 105] width 23 height 7
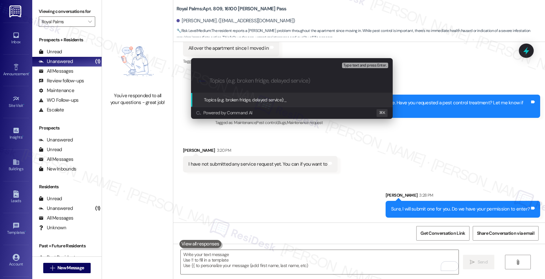
click at [222, 84] on input "Topics (e.g. broken fridge, delayed service)" at bounding box center [297, 80] width 175 height 7
paste input "Request 10777-1 (0809)"
drag, startPoint x: 246, startPoint y: 79, endPoint x: 195, endPoint y: 77, distance: 50.4
click at [195, 77] on div ".cls-1{fill:#0a055f;}.cls-2{fill:#0cc4c4;} resideskLogoBlueOrange Pest Control …" at bounding box center [292, 80] width 202 height 23
click at [222, 79] on input "New Request 10777-1 (0809)" at bounding box center [295, 80] width 170 height 7
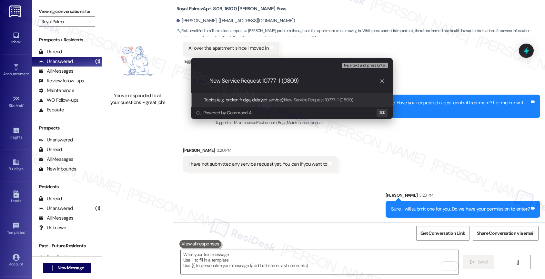
click at [306, 82] on input "New Service Request 10777-1 (0809)" at bounding box center [295, 80] width 170 height 7
type input "New Service Request 10777-1 filed by ResiDesk - Waiting for entry permission"
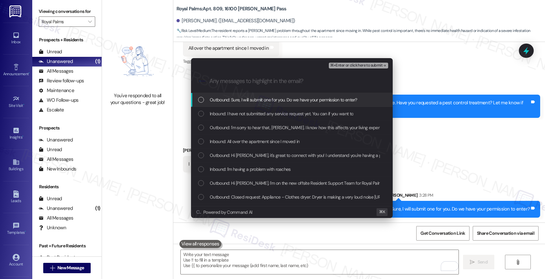
scroll to position [0, 0]
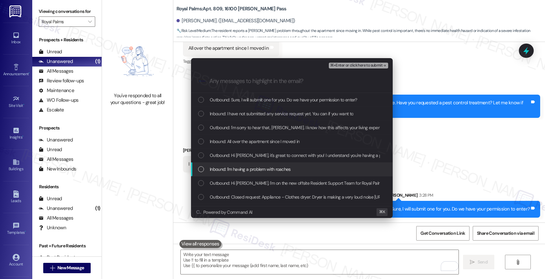
drag, startPoint x: 260, startPoint y: 168, endPoint x: 259, endPoint y: 164, distance: 4.2
click at [260, 168] on span "Inbound: I'm having a problem with roaches" at bounding box center [250, 169] width 81 height 7
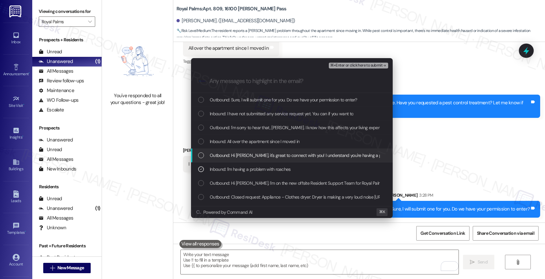
drag, startPoint x: 259, startPoint y: 151, endPoint x: 260, endPoint y: 141, distance: 10.4
click at [259, 151] on div "Outbound: Hi Brian, it's great to connect with you! I understand you're having …" at bounding box center [292, 156] width 202 height 14
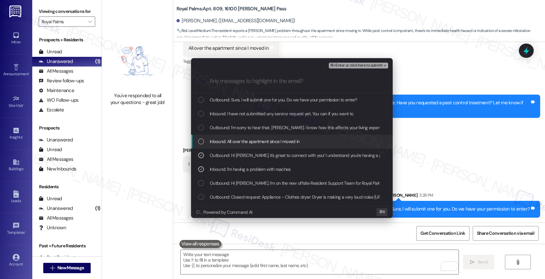
drag, startPoint x: 260, startPoint y: 141, endPoint x: 260, endPoint y: 128, distance: 12.9
click at [260, 139] on span "Inbound: All over the apartment since I moved in" at bounding box center [255, 141] width 90 height 7
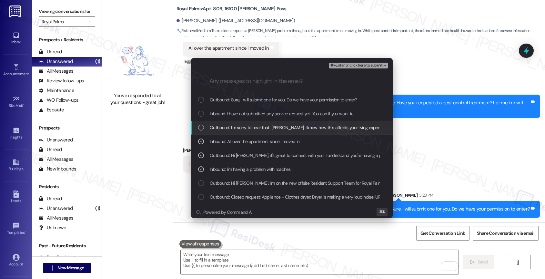
drag, startPoint x: 260, startPoint y: 128, endPoint x: 261, endPoint y: 119, distance: 9.1
click at [260, 123] on div "Outbound: I'm sorry to hear that, Brian. I know how this affects your living ex…" at bounding box center [292, 128] width 202 height 14
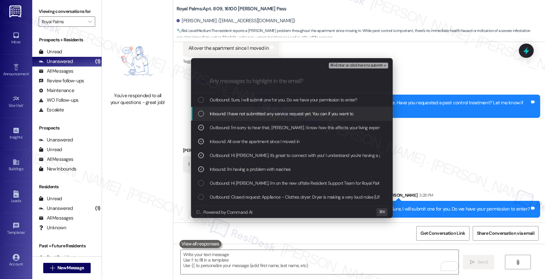
drag, startPoint x: 262, startPoint y: 114, endPoint x: 265, endPoint y: 102, distance: 11.8
click at [262, 111] on span "Inbound: I have not submitted any service request yet. You can if you want to" at bounding box center [282, 113] width 144 height 7
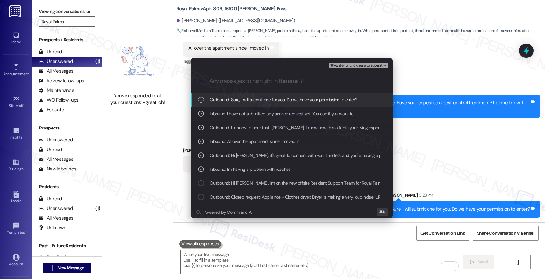
click at [265, 102] on span "Outbound: Sure, I will submit one for you. Do we have your permission to enter?" at bounding box center [284, 99] width 148 height 7
click at [369, 64] on span "⌘+Enter or click here to submit" at bounding box center [356, 65] width 52 height 5
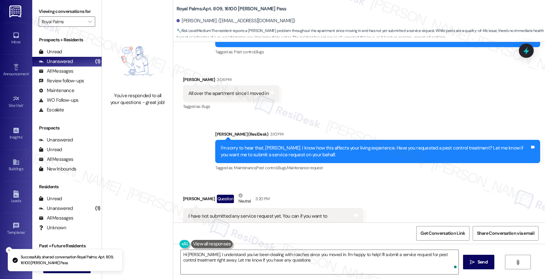
type textarea "Hi Brian, I understand you've been dealing with roaches since you moved in. I'm…"
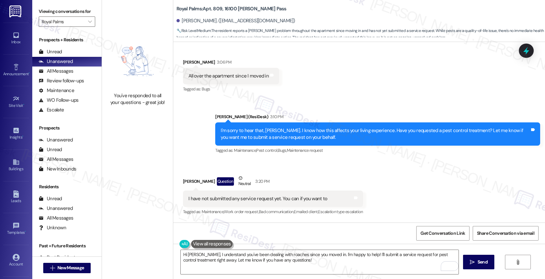
scroll to position [224, 0]
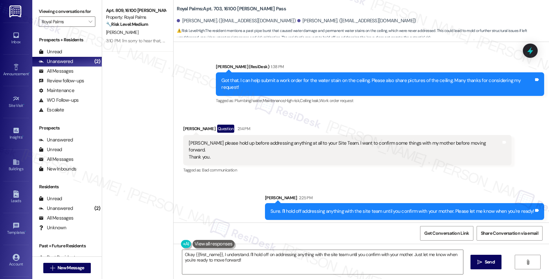
scroll to position [1336, 0]
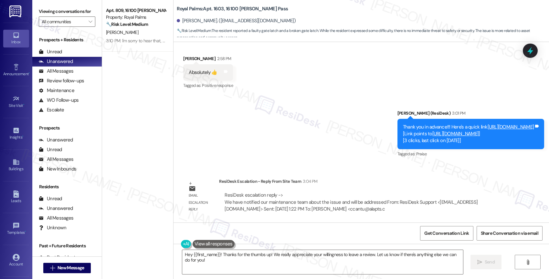
scroll to position [739, 0]
click at [218, 265] on textarea "Hey {{first_name}}! Thanks for the thumbs up! We really appreciate your willing…" at bounding box center [322, 262] width 281 height 24
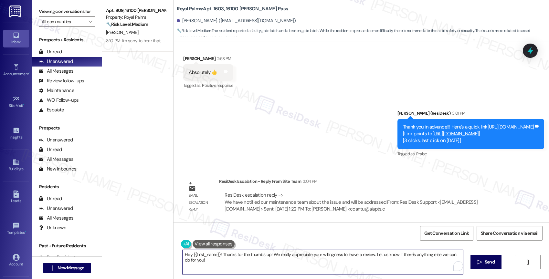
click at [218, 265] on textarea "Hey {{first_name}}! Thanks for the thumbs up! We really appreciate your willing…" at bounding box center [322, 262] width 281 height 24
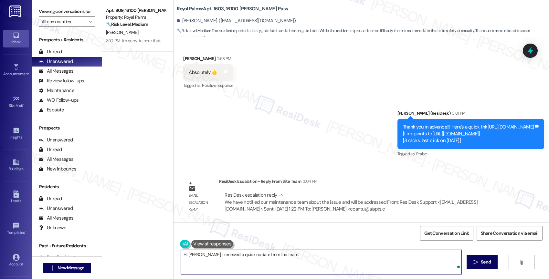
paste textarea "We have notified our maintenance team about the issue and will be addressed"
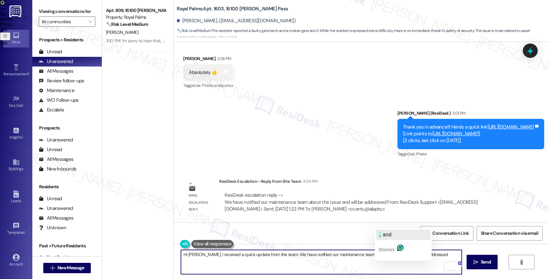
click at [395, 232] on button ", and" at bounding box center [403, 235] width 54 height 10
click at [398, 235] on span "will" at bounding box center [395, 234] width 7 height 5
click at [435, 254] on textarea "Hi [PERSON_NAME], I received a quick update from the team. We have notified our…" at bounding box center [321, 262] width 281 height 24
click at [378, 254] on textarea "Hi [PERSON_NAME], I received a quick update from the team. We have notified our…" at bounding box center [321, 262] width 281 height 24
click at [449, 256] on textarea "Hi [PERSON_NAME], I received a quick update from the team. We have notified our…" at bounding box center [321, 262] width 281 height 24
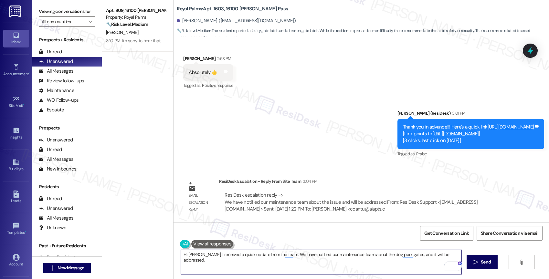
click at [395, 254] on textarea "Hi [PERSON_NAME], I received a quick update from the team. We have notified our…" at bounding box center [321, 262] width 281 height 24
click at [456, 252] on textarea "Hi [PERSON_NAME], I received a quick update from the team. We have notified our…" at bounding box center [321, 262] width 281 height 24
click at [455, 255] on textarea "Hi [PERSON_NAME], I received a quick update from the team. We notified our main…" at bounding box center [321, 262] width 281 height 24
click at [454, 264] on div "1" at bounding box center [451, 265] width 7 height 7
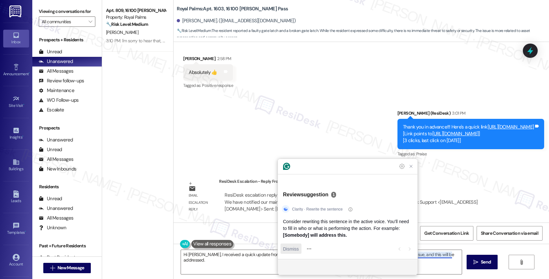
click at [298, 245] on span "Dismiss" at bounding box center [291, 248] width 16 height 7
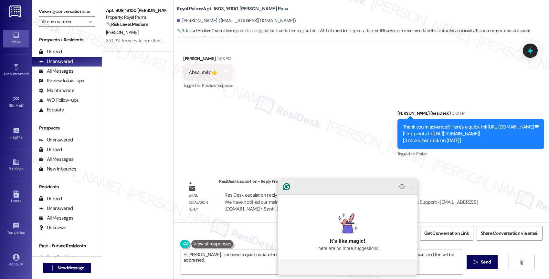
click at [408, 189] on icon "Close Grammarly Assistant" at bounding box center [410, 186] width 5 height 5
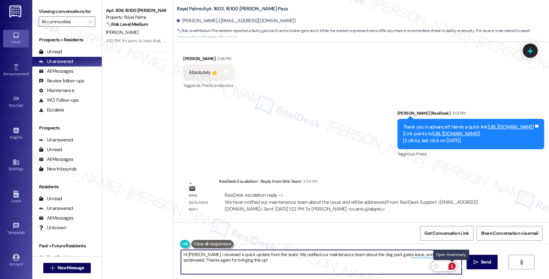
type textarea "Hi [PERSON_NAME], I received a quick update from the team. We notified our main…"
click at [452, 265] on div "1" at bounding box center [451, 265] width 7 height 7
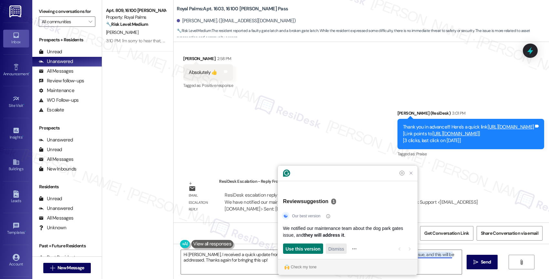
click at [329, 247] on span "Dismiss" at bounding box center [336, 248] width 16 height 7
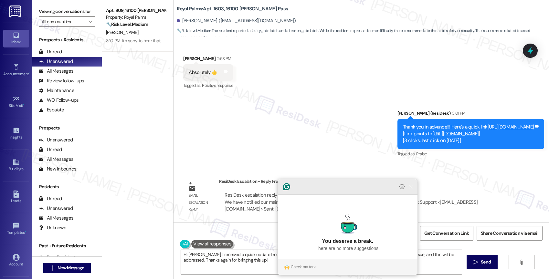
click at [410, 189] on icon "Close Grammarly Assistant" at bounding box center [410, 186] width 5 height 5
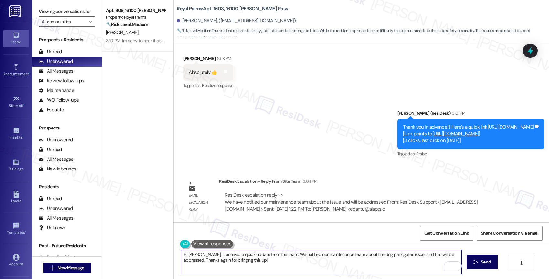
click at [282, 267] on textarea "Hi [PERSON_NAME], I received a quick update from the team. We notified our main…" at bounding box center [321, 262] width 281 height 24
click at [452, 265] on icon "Open Grammarly. 0 Suggestions." at bounding box center [451, 265] width 7 height 7
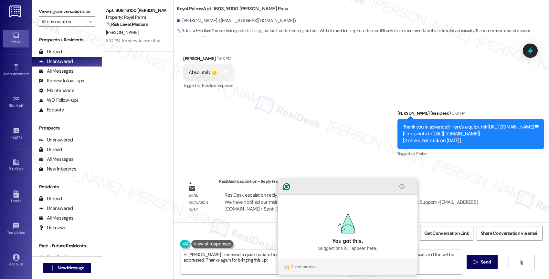
click at [413, 190] on icon "Close Grammarly Assistant" at bounding box center [411, 187] width 8 height 8
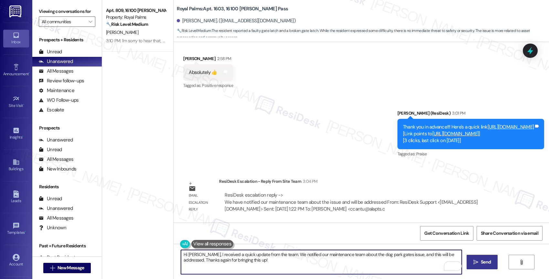
click at [485, 264] on span "Send" at bounding box center [485, 262] width 10 height 7
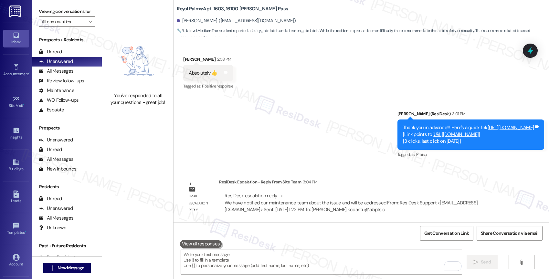
scroll to position [738, 0]
click at [223, 71] on icon at bounding box center [225, 72] width 5 height 5
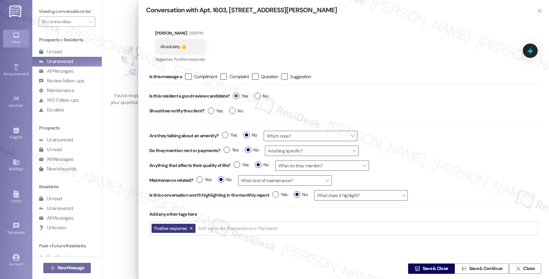
click at [238, 93] on label "Yes" at bounding box center [240, 96] width 15 height 7
click at [238, 93] on input "Yes" at bounding box center [240, 97] width 15 height 8
radio input "true"
click at [432, 268] on span "Save & Close" at bounding box center [435, 268] width 26 height 7
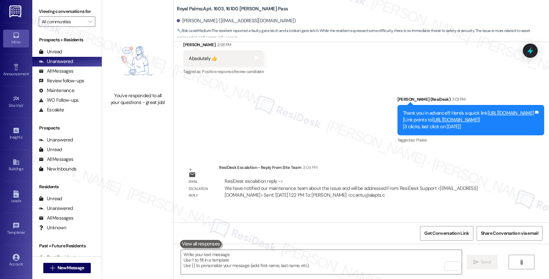
scroll to position [719, 0]
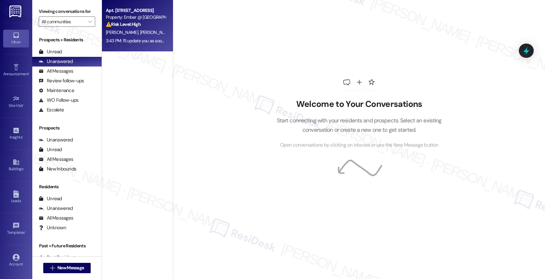
click at [140, 31] on span "[PERSON_NAME]" at bounding box center [156, 32] width 32 height 6
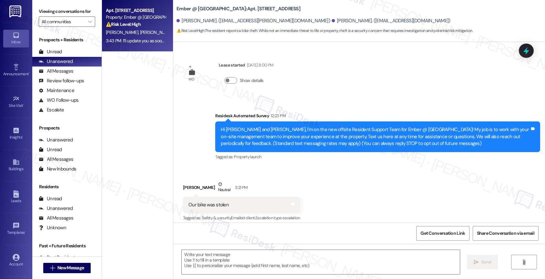
scroll to position [5, 0]
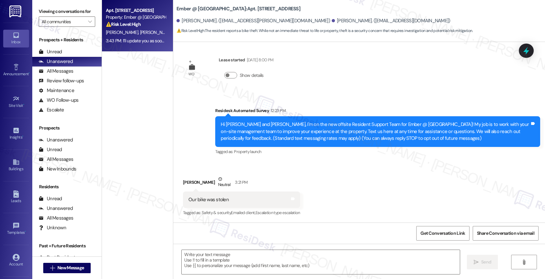
type textarea "Fetching suggested responses. Please feel free to read through the conversation…"
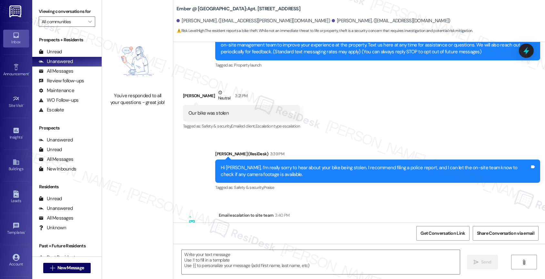
scroll to position [192, 0]
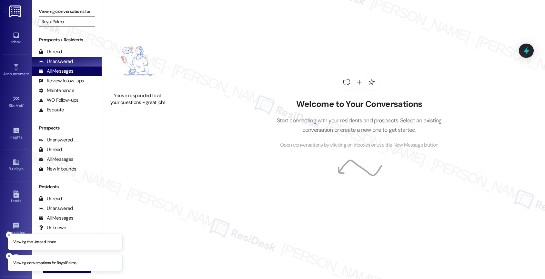
click at [73, 76] on div "All Messages (undefined)" at bounding box center [66, 72] width 69 height 10
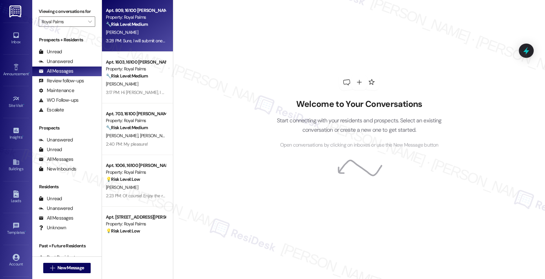
click at [144, 35] on div "[PERSON_NAME]" at bounding box center [135, 32] width 61 height 8
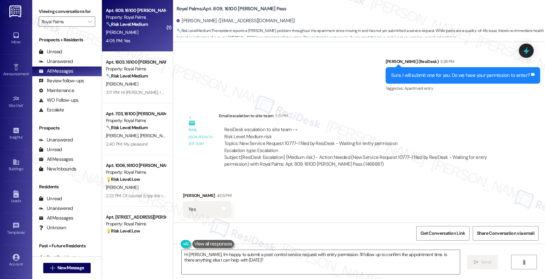
scroll to position [423, 0]
click at [233, 266] on textarea "Hi [PERSON_NAME], I'm happy to submit a pest control service request with entry…" at bounding box center [321, 262] width 278 height 24
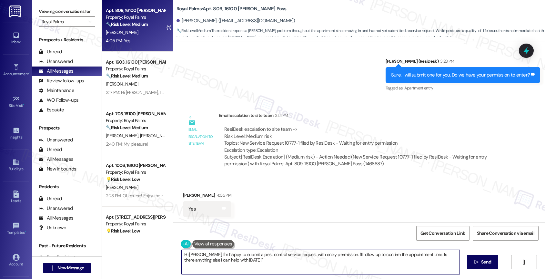
click at [233, 266] on textarea "Hi [PERSON_NAME], I'm happy to submit a pest control service request with entry…" at bounding box center [321, 262] width 278 height 24
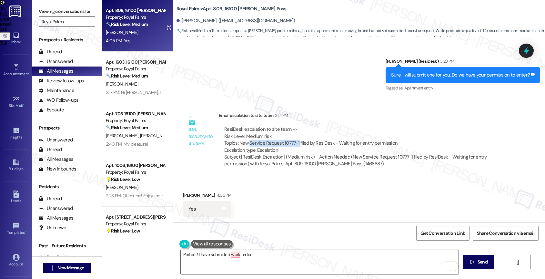
drag, startPoint x: 245, startPoint y: 141, endPoint x: 293, endPoint y: 142, distance: 48.4
click at [293, 142] on div "ResiDesk escalation to site team -> Risk Level: Medium risk Topics: New Service…" at bounding box center [363, 140] width 278 height 28
copy div "Service Request 10777-1"
click at [262, 273] on textarea "Perfect! I have submitted work order" at bounding box center [320, 262] width 278 height 24
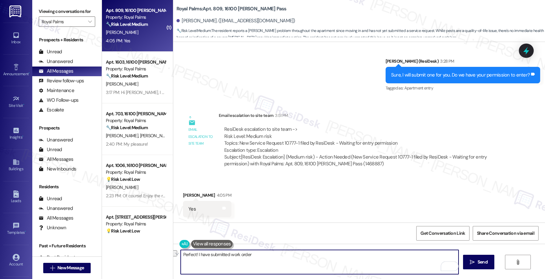
drag, startPoint x: 225, startPoint y: 253, endPoint x: 273, endPoint y: 256, distance: 48.2
click at [273, 256] on textarea "Perfect! I have submitted work order" at bounding box center [320, 262] width 278 height 24
paste textarea "Service Request 10777-1"
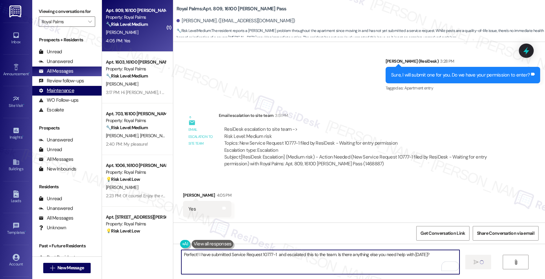
type textarea "Perfect! I have submitted Service Request 10777-1 and escalated this to the tea…"
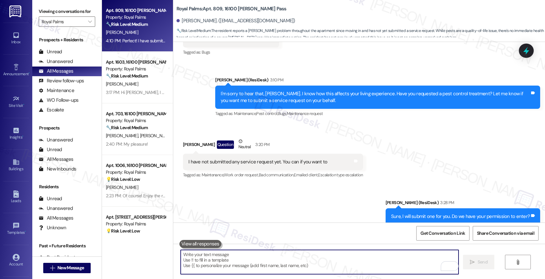
scroll to position [468, 0]
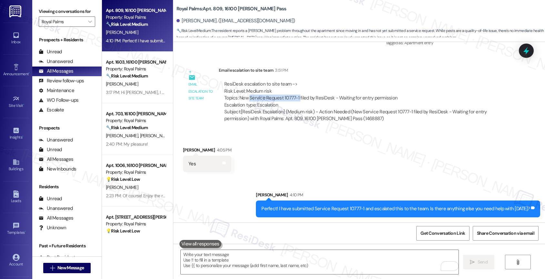
drag, startPoint x: 246, startPoint y: 97, endPoint x: 293, endPoint y: 97, distance: 47.5
click at [294, 97] on div "ResiDesk escalation to site team -> Risk Level: Medium risk Topics: New Service…" at bounding box center [363, 95] width 278 height 28
copy div "Service Request 10777-1"
click at [298, 161] on div "Received via SMS [PERSON_NAME] 4:05 PM Yes Tags and notes" at bounding box center [359, 154] width 372 height 45
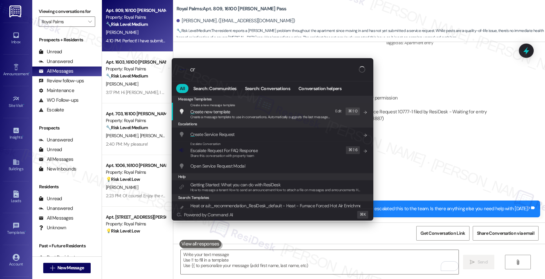
type input "c"
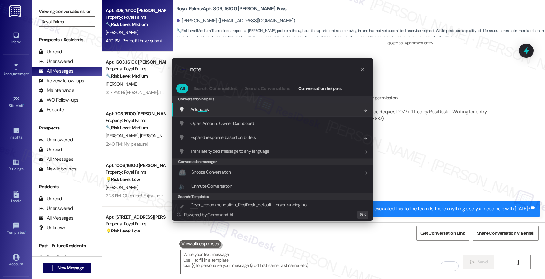
type input "note"
click at [211, 106] on div "Add note s Add shortcut" at bounding box center [273, 109] width 189 height 7
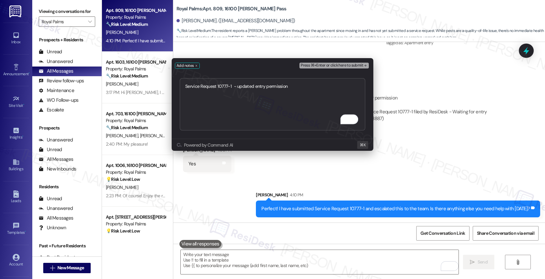
type textarea "Service Request 10777-1 - updated entry permission"
click at [345, 63] on button "Press ⌘+Enter or click here to submit" at bounding box center [334, 66] width 69 height 6
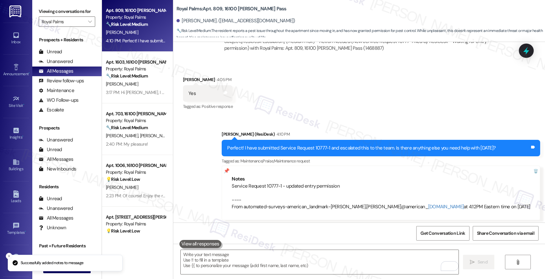
scroll to position [542, 0]
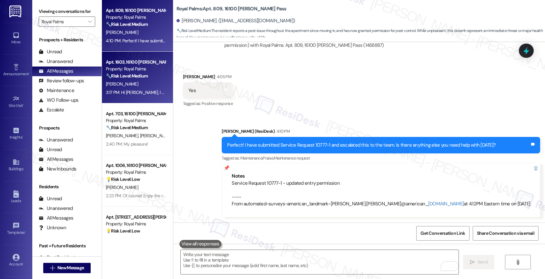
click at [117, 76] on strong "🔧 Risk Level: Medium" at bounding box center [127, 76] width 42 height 6
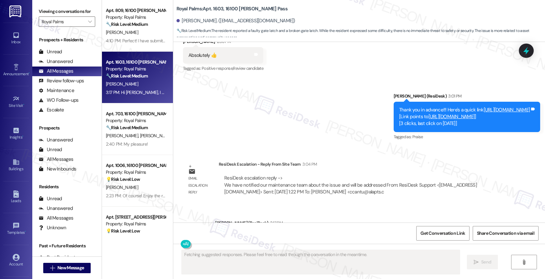
scroll to position [800, 0]
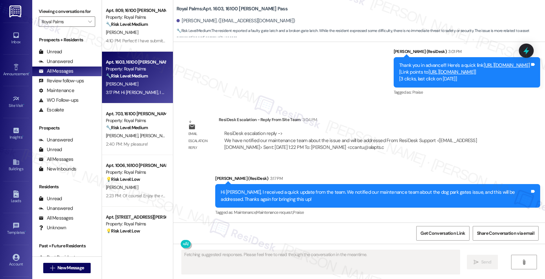
click at [256, 84] on div "Sent via SMS Sarah (ResiDesk) 3:01 PM Thank you in advance!!! Here's a quick li…" at bounding box center [359, 68] width 372 height 68
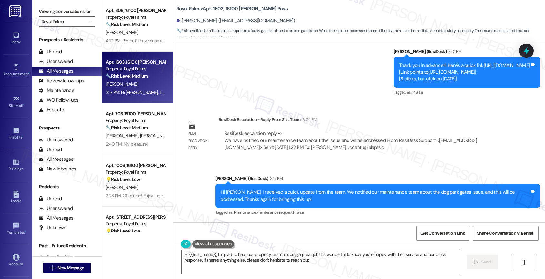
type textarea "Hi {{first_name}}, I'm glad to hear our property team is doing a great job! It'…"
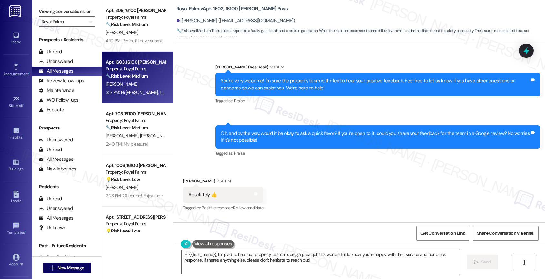
scroll to position [616, 0]
click at [254, 193] on icon at bounding box center [256, 193] width 4 height 3
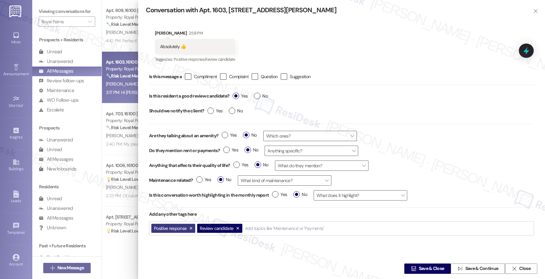
click at [238, 229] on button "Review candidate" at bounding box center [219, 228] width 45 height 9
type input "succ"
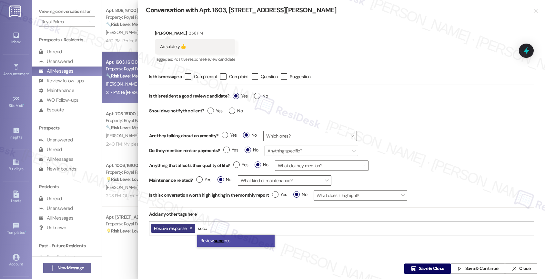
click at [229, 238] on span "Review succ ess" at bounding box center [216, 241] width 30 height 6
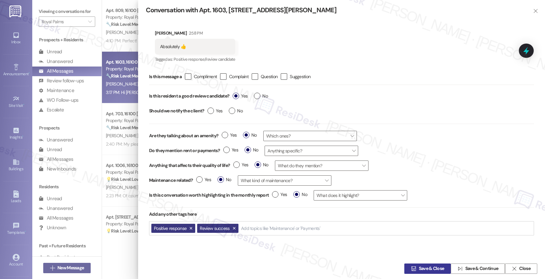
click at [413, 265] on span " Save & Close" at bounding box center [428, 269] width 36 height 10
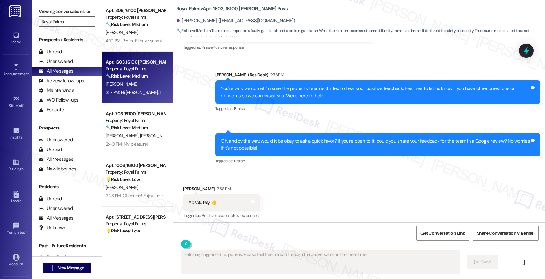
scroll to position [612, 0]
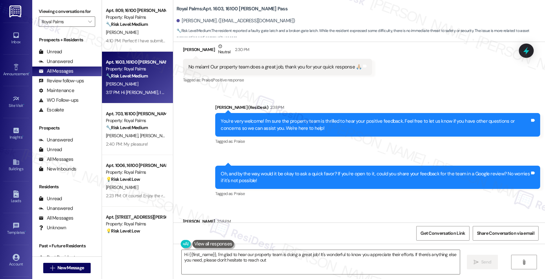
type textarea "Hi {{first_name}}, I'm glad to hear our property team is doing a great job! It'…"
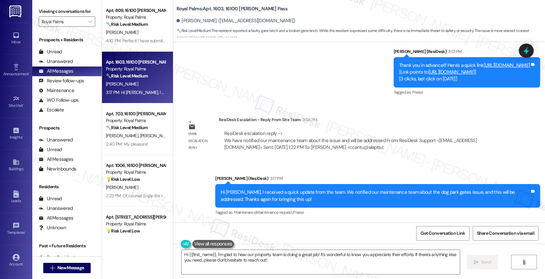
scroll to position [631, 0]
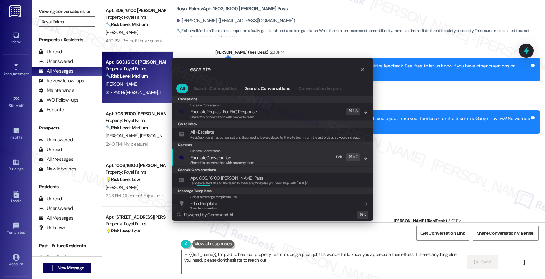
type input "escalate"
click at [228, 157] on span "Escalate Conversation" at bounding box center [210, 158] width 41 height 6
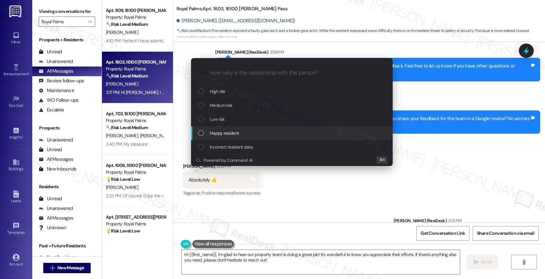
click at [224, 130] on span "Happy resident" at bounding box center [224, 132] width 29 height 7
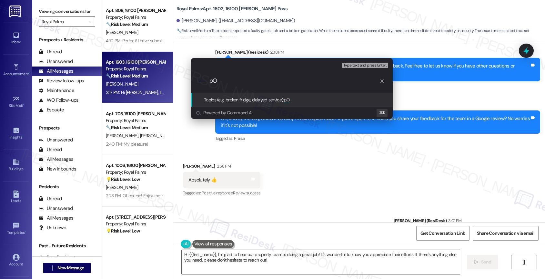
type input "p"
click at [235, 80] on input "Appreciate for the property team!" at bounding box center [295, 80] width 170 height 7
click at [317, 81] on input "Appreciation for the property team!" at bounding box center [295, 80] width 170 height 7
click at [242, 79] on input "Appreciation for the property team!" at bounding box center [295, 80] width 170 height 7
type input "Appreciation and Google review for the property team!"
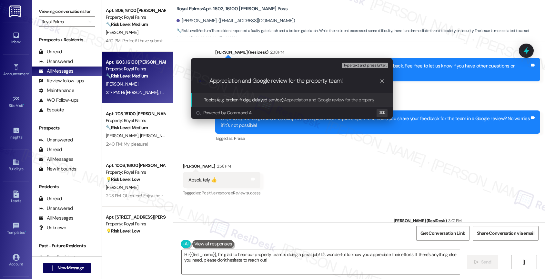
click at [359, 80] on input "Appreciation and Google review for the property team!" at bounding box center [295, 80] width 170 height 7
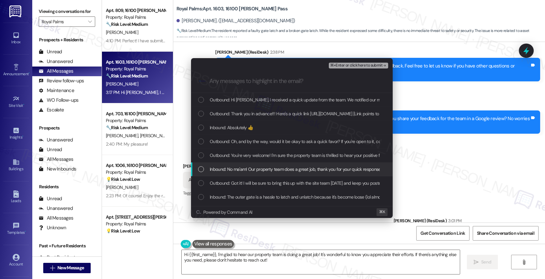
click at [254, 171] on span "Inbound: No ma'am! Our property team does a great job, thank you for your quick…" at bounding box center [298, 169] width 177 height 7
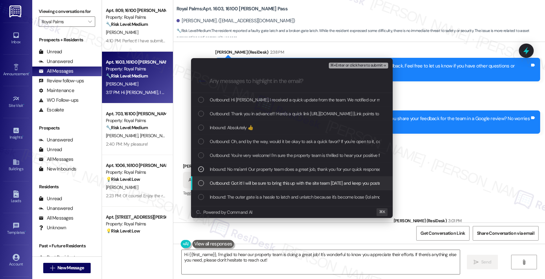
click at [250, 178] on div "Outbound: Got it! I will be sure to bring this up with the site team today and …" at bounding box center [292, 183] width 202 height 14
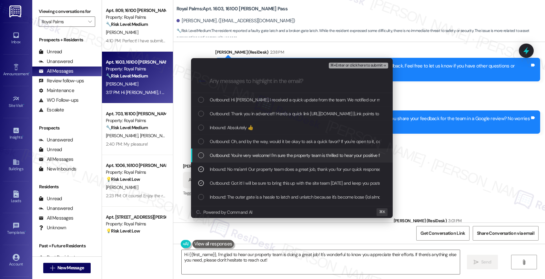
drag, startPoint x: 253, startPoint y: 155, endPoint x: 253, endPoint y: 139, distance: 16.2
click at [253, 155] on span "Outbound: You're very welcome! I'm sure the property team is thrilled to hear y…" at bounding box center [401, 155] width 383 height 7
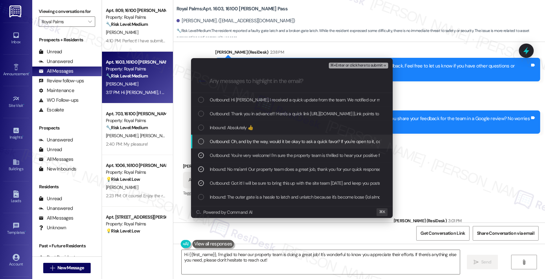
drag, startPoint x: 252, startPoint y: 139, endPoint x: 249, endPoint y: 134, distance: 5.3
click at [252, 137] on div "Outbound: Oh, and by the way, would it be okay to ask a quick favor? If you're …" at bounding box center [292, 142] width 202 height 14
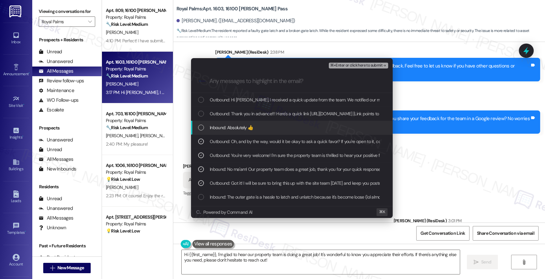
click at [242, 126] on span "Inbound: Absolutely 👍" at bounding box center [231, 127] width 43 height 7
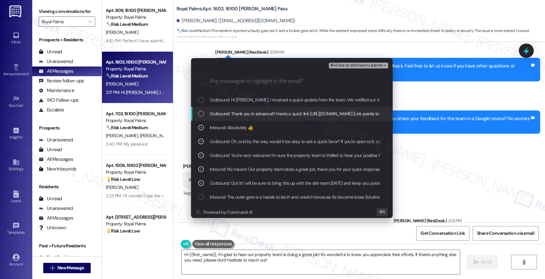
click at [257, 110] on span "Outbound: Thank you in advance!!! Here's a quick link https://www.theresidesk.c…" at bounding box center [343, 113] width 267 height 7
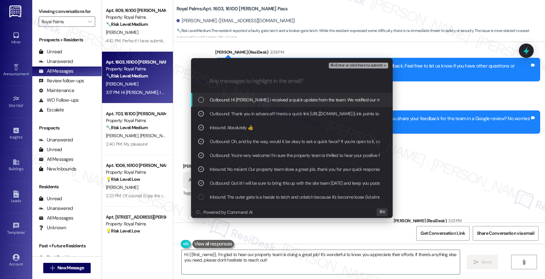
click at [376, 63] on span "⌘+Enter or click here to submit" at bounding box center [356, 65] width 52 height 5
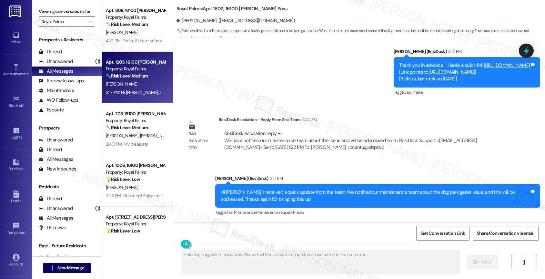
scroll to position [674, 0]
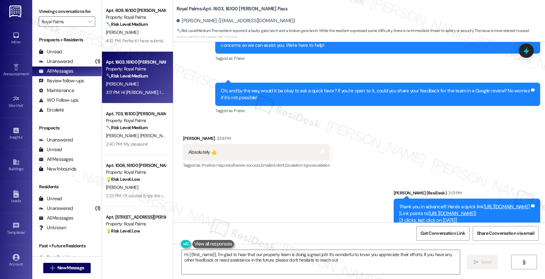
type textarea "Hi {{first_name}}, I'm glad to hear that our property team is doing a great job…"
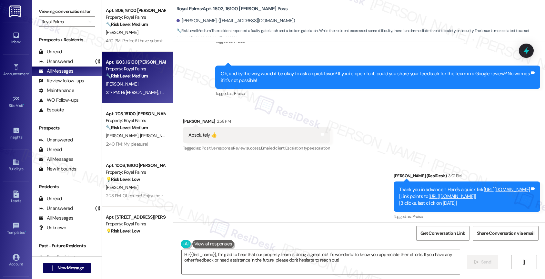
scroll to position [683, 0]
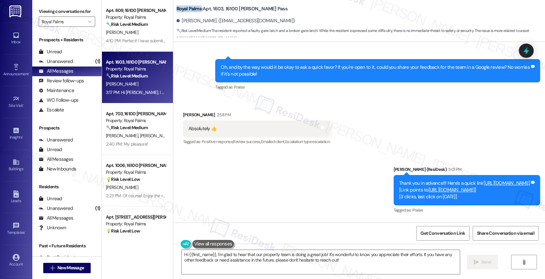
drag, startPoint x: 171, startPoint y: 6, endPoint x: 196, endPoint y: 8, distance: 24.9
click at [196, 8] on div "Royal Palms: Apt. 1603, 16100 Henderson Pass Edgar Navarro. (eddienavarro08@gma…" at bounding box center [359, 20] width 372 height 36
copy b "Royal Palms"
click at [447, 231] on span "Get Conversation Link" at bounding box center [443, 233] width 45 height 7
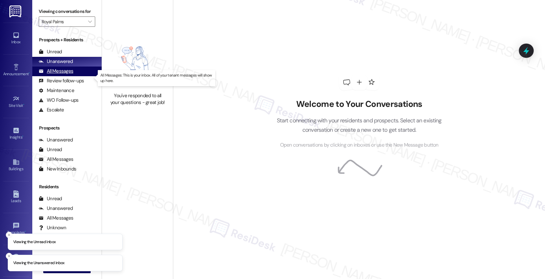
click at [70, 75] on div "All Messages" at bounding box center [56, 71] width 35 height 7
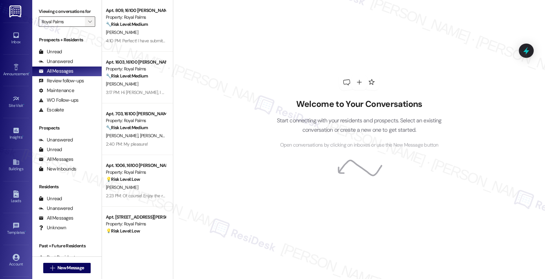
click at [88, 24] on icon "" at bounding box center [90, 21] width 4 height 5
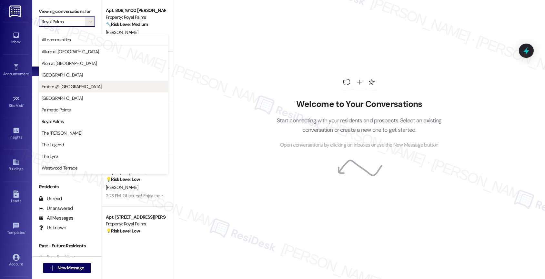
click at [73, 88] on span "Ember @ [GEOGRAPHIC_DATA]" at bounding box center [72, 86] width 60 height 6
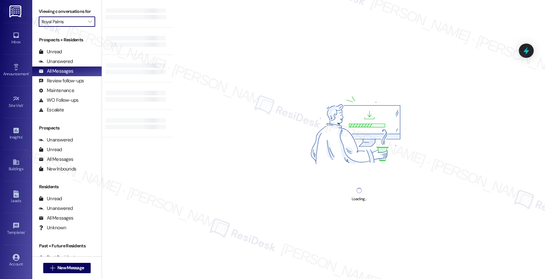
type input "Ember @ [GEOGRAPHIC_DATA]"
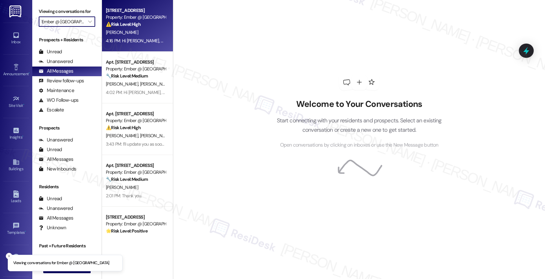
click at [126, 33] on div "[PERSON_NAME]" at bounding box center [135, 32] width 61 height 8
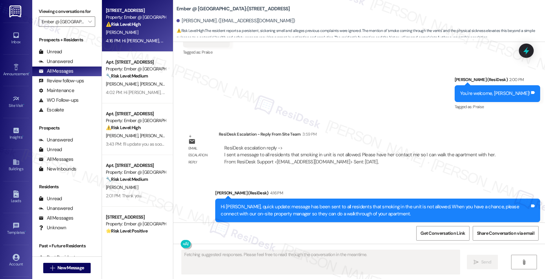
scroll to position [590, 0]
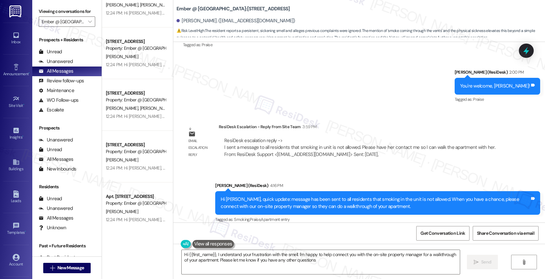
type textarea "Hi {{first_name}}, I understand your frustration with the smell. I'm happy to h…"
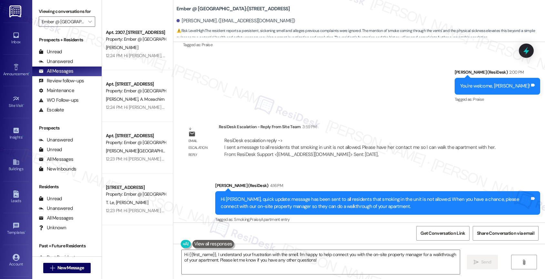
scroll to position [2076, 0]
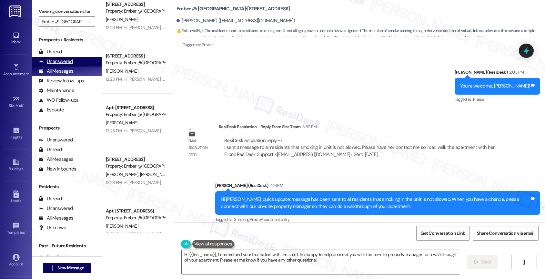
click at [67, 65] on div "Unanswered" at bounding box center [56, 61] width 34 height 7
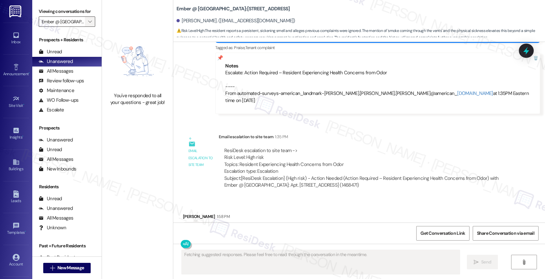
scroll to position [415, 0]
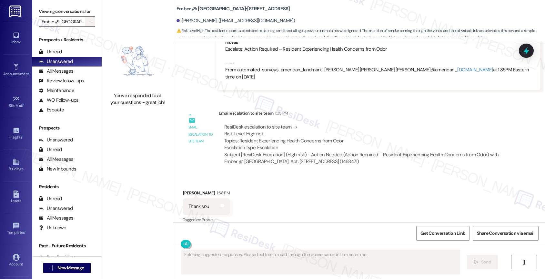
click at [88, 24] on icon "" at bounding box center [90, 21] width 4 height 5
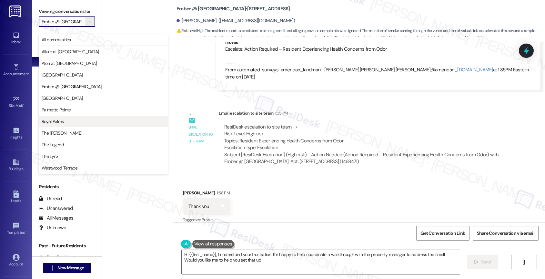
type textarea "Hi {{first_name}}, I understand your frustration. I'm happy to help coordinate …"
click at [69, 122] on span "Royal Palms" at bounding box center [103, 121] width 123 height 6
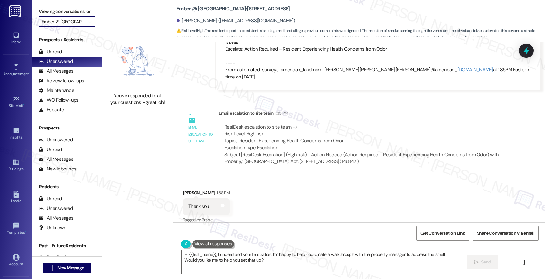
type input "Royal Palms"
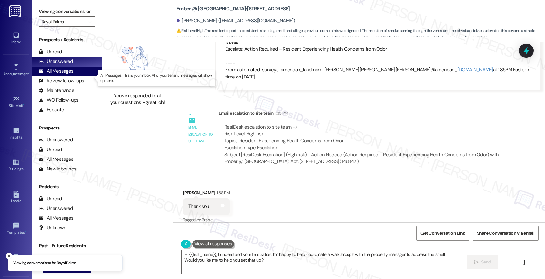
click at [76, 76] on div "All Messages (undefined)" at bounding box center [66, 72] width 69 height 10
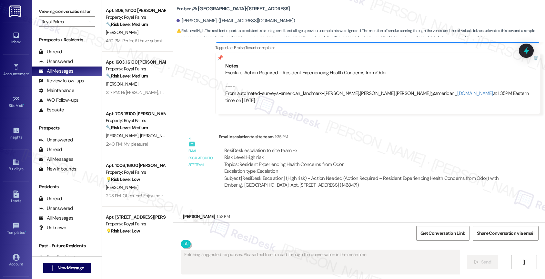
scroll to position [415, 0]
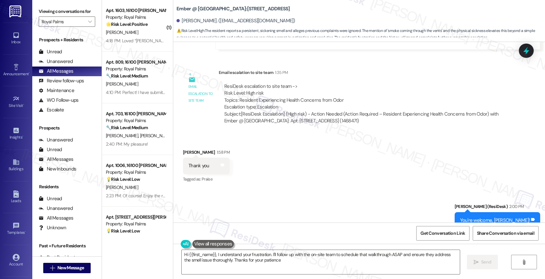
type textarea "Hi {{first_name}}, I understand your frustration. I'll follow up with the on-si…"
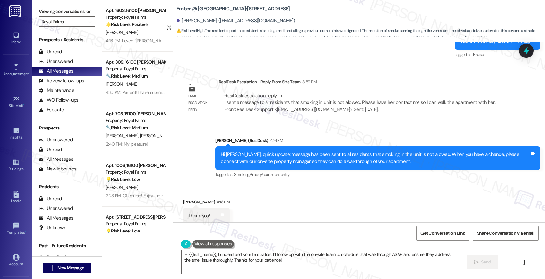
scroll to position [635, 0]
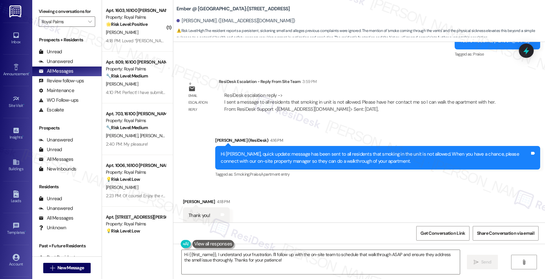
click at [296, 198] on div "Received via SMS [PERSON_NAME] 4:18 PM Thank you! Tags and notes" at bounding box center [359, 206] width 372 height 45
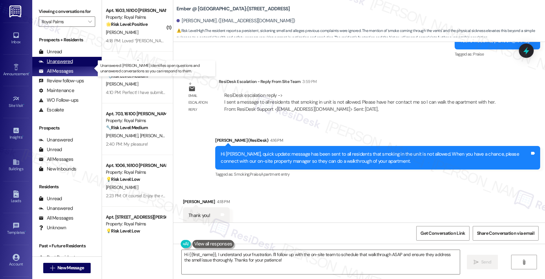
click at [75, 67] on div "Unanswered (0)" at bounding box center [66, 62] width 69 height 10
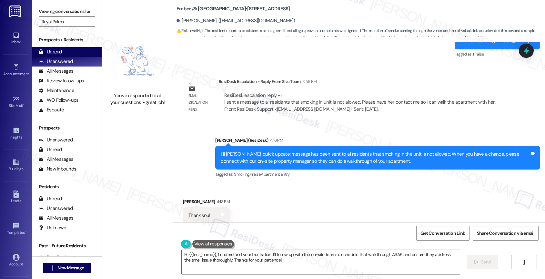
click at [75, 57] on div "Unread (0)" at bounding box center [66, 52] width 69 height 10
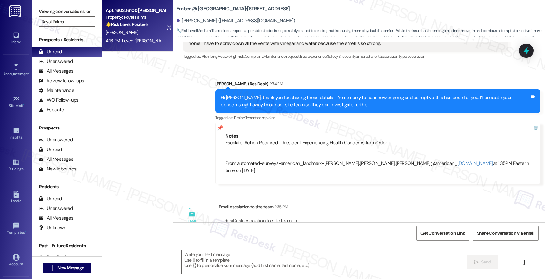
type textarea "Fetching suggested responses. Please feel free to read through the conversation…"
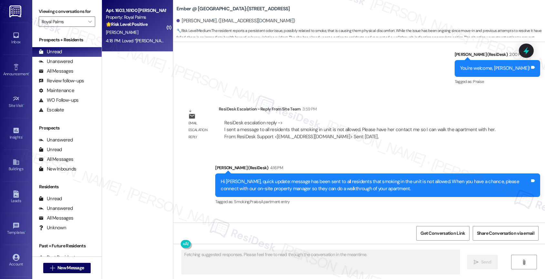
click at [123, 31] on div "[PERSON_NAME]" at bounding box center [135, 32] width 61 height 8
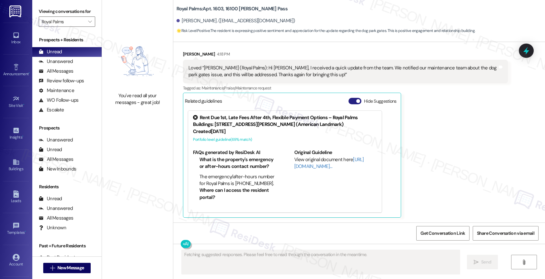
click at [349, 101] on button "Hide Suggestions" at bounding box center [355, 101] width 13 height 6
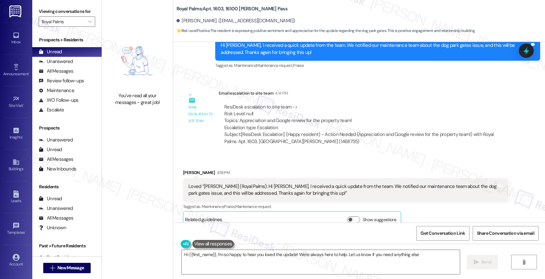
type textarea "Hi {{first_name}}, I'm so happy to hear you loved the update! We're always here…"
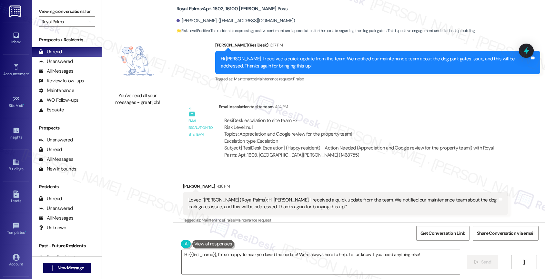
scroll to position [958, 0]
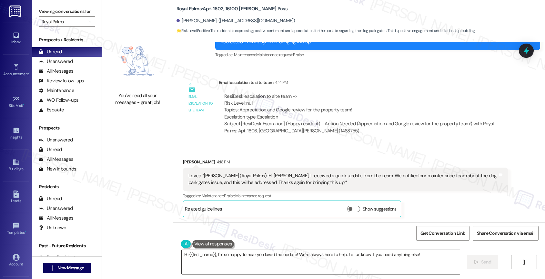
click at [231, 255] on textarea "Hi {{first_name}}, I'm so happy to hear you loved the update! We're always here…" at bounding box center [321, 262] width 278 height 24
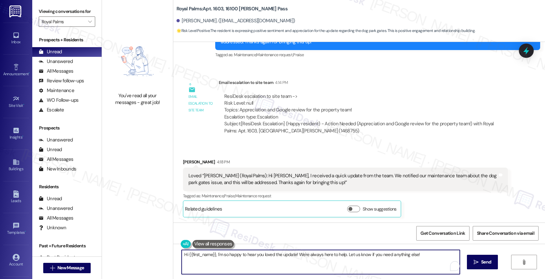
click at [231, 255] on textarea "Hi {{first_name}}, I'm so happy to hear you loved the update! We're always here…" at bounding box center [321, 262] width 278 height 24
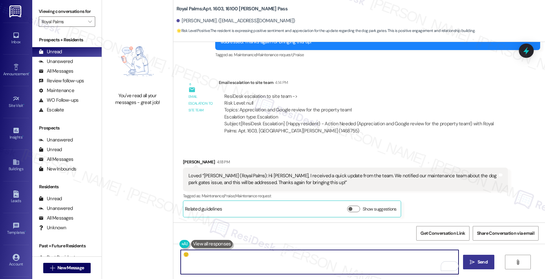
type textarea "🙂"
click at [470, 262] on icon "" at bounding box center [472, 262] width 5 height 5
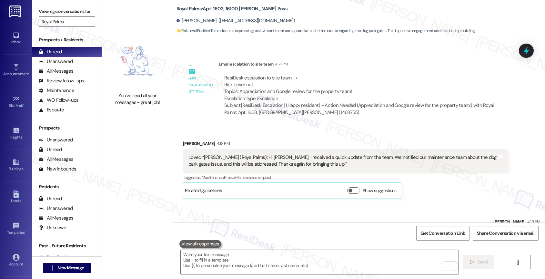
scroll to position [1003, 0]
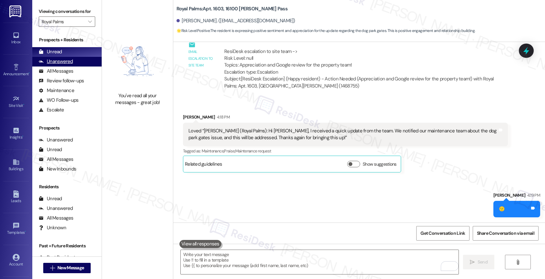
click at [62, 65] on div "Unanswered" at bounding box center [56, 61] width 34 height 7
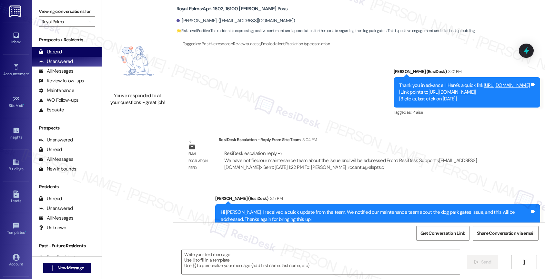
click at [68, 57] on div "Unread (0)" at bounding box center [66, 52] width 69 height 10
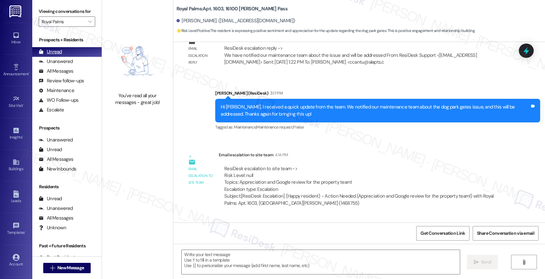
scroll to position [1066, 0]
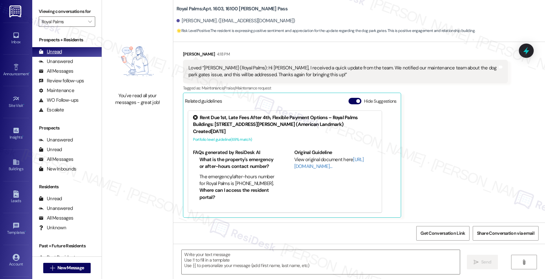
type textarea "Fetching suggested responses. Please feel free to read through the conversation…"
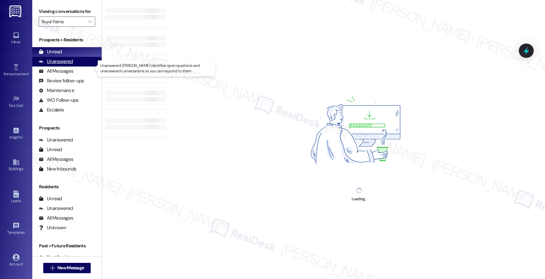
click at [66, 65] on div "Unanswered" at bounding box center [56, 61] width 34 height 7
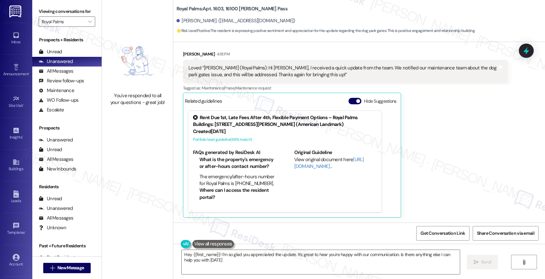
type textarea "Hey {{first_name}}! I'm so glad you appreciated the update. It's great to hear …"
click at [349, 99] on button "Hide Suggestions" at bounding box center [355, 101] width 13 height 6
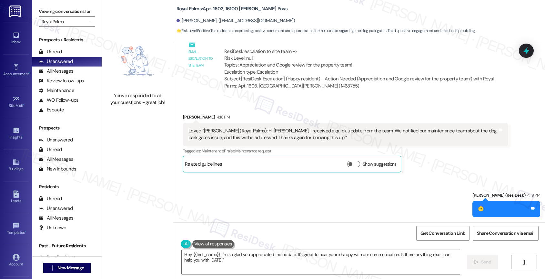
click at [251, 194] on div "Sent via SMS [PERSON_NAME] (ResiDesk) 4:19 PM 🙂 Tags and notes" at bounding box center [359, 199] width 372 height 45
click at [68, 75] on div "All Messages" at bounding box center [56, 71] width 35 height 7
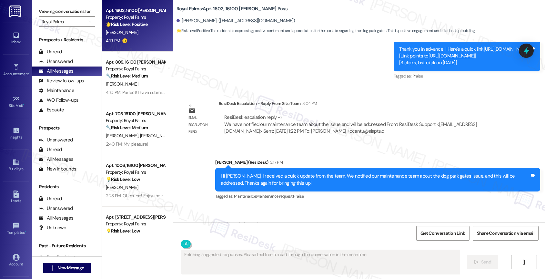
scroll to position [1066, 0]
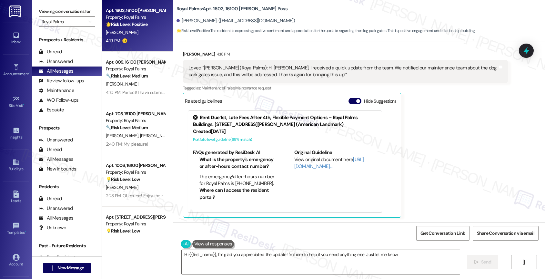
type textarea "Hi {{first_name}}, I'm glad you appreciated the update! I'm here to help if you…"
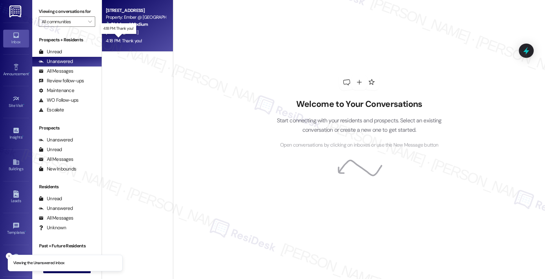
click at [133, 39] on div "4:18 PM: Thank you! 4:18 PM: Thank you!" at bounding box center [124, 41] width 36 height 6
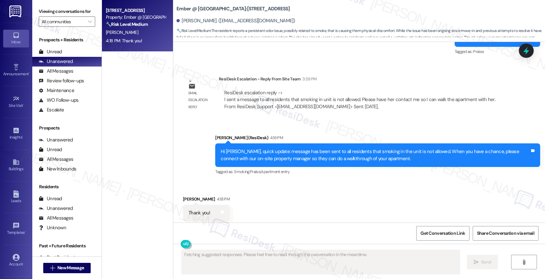
scroll to position [644, 0]
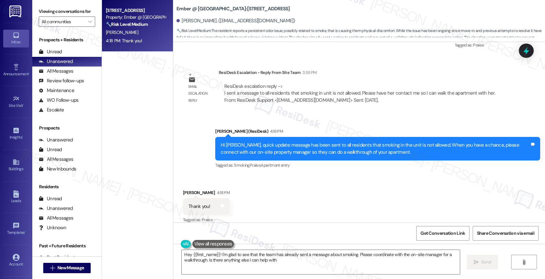
type textarea "Hey {{first_name}}! I'm glad to see that the team has already sent a message ab…"
